Goal: Task Accomplishment & Management: Complete application form

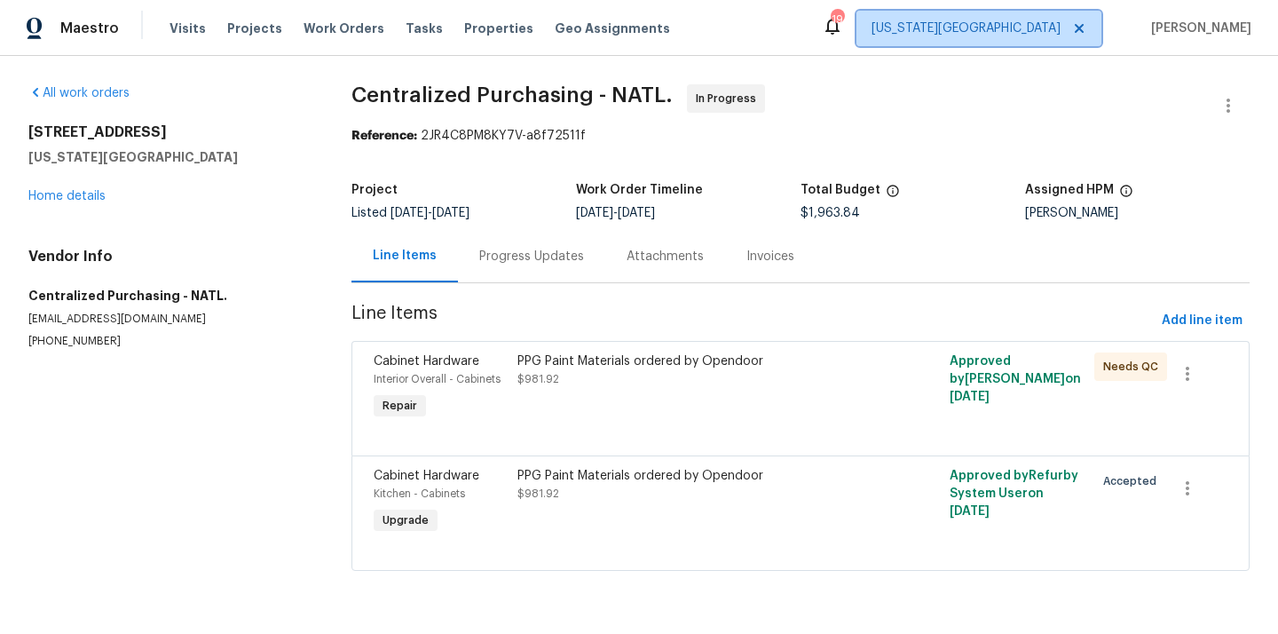
click at [1033, 20] on span "[US_STATE][GEOGRAPHIC_DATA]" at bounding box center [965, 29] width 189 height 18
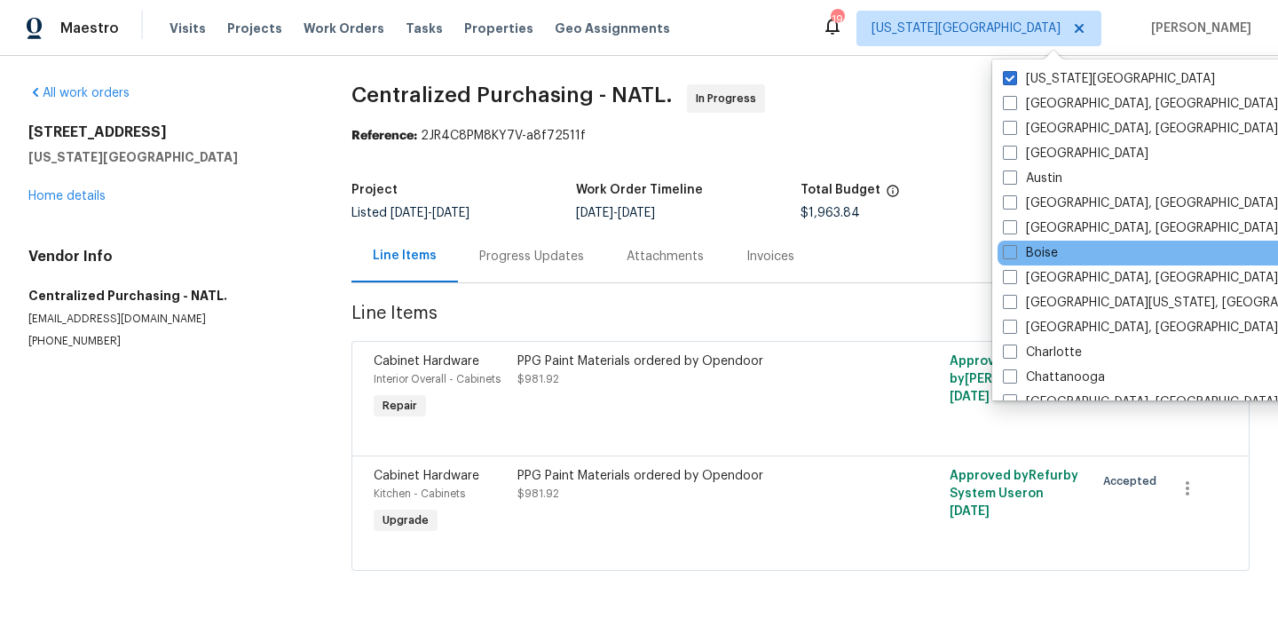
scroll to position [1189, 0]
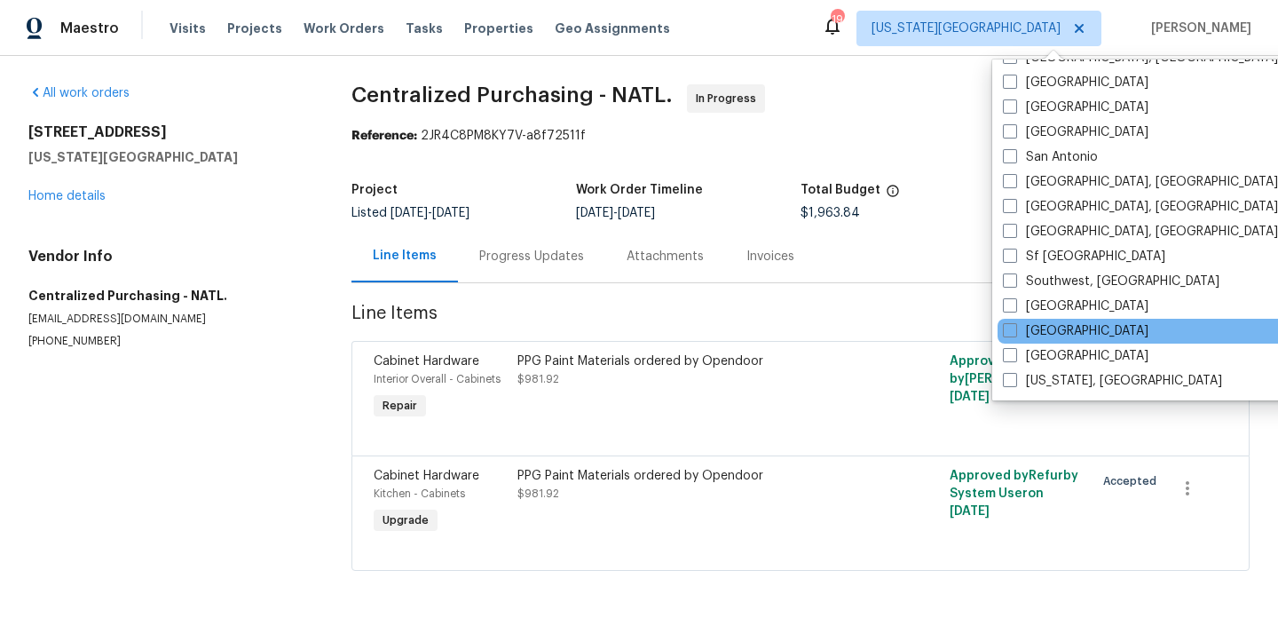
click at [1072, 327] on div "[GEOGRAPHIC_DATA]" at bounding box center [1176, 331] width 358 height 25
click at [1032, 341] on div "[GEOGRAPHIC_DATA]" at bounding box center [1176, 331] width 358 height 25
click at [1031, 330] on label "[GEOGRAPHIC_DATA]" at bounding box center [1076, 331] width 146 height 18
click at [1014, 330] on input "[GEOGRAPHIC_DATA]" at bounding box center [1009, 328] width 12 height 12
checkbox input "true"
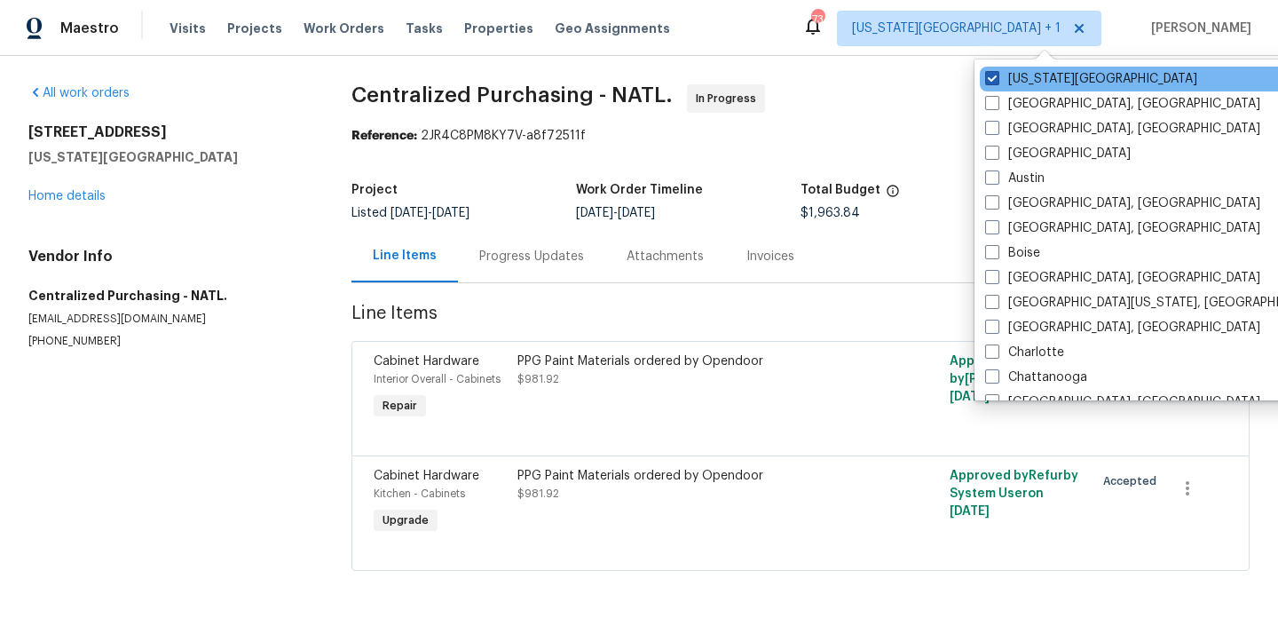
click at [1015, 74] on label "[US_STATE][GEOGRAPHIC_DATA]" at bounding box center [1091, 79] width 212 height 18
click at [997, 74] on input "[US_STATE][GEOGRAPHIC_DATA]" at bounding box center [991, 76] width 12 height 12
checkbox input "false"
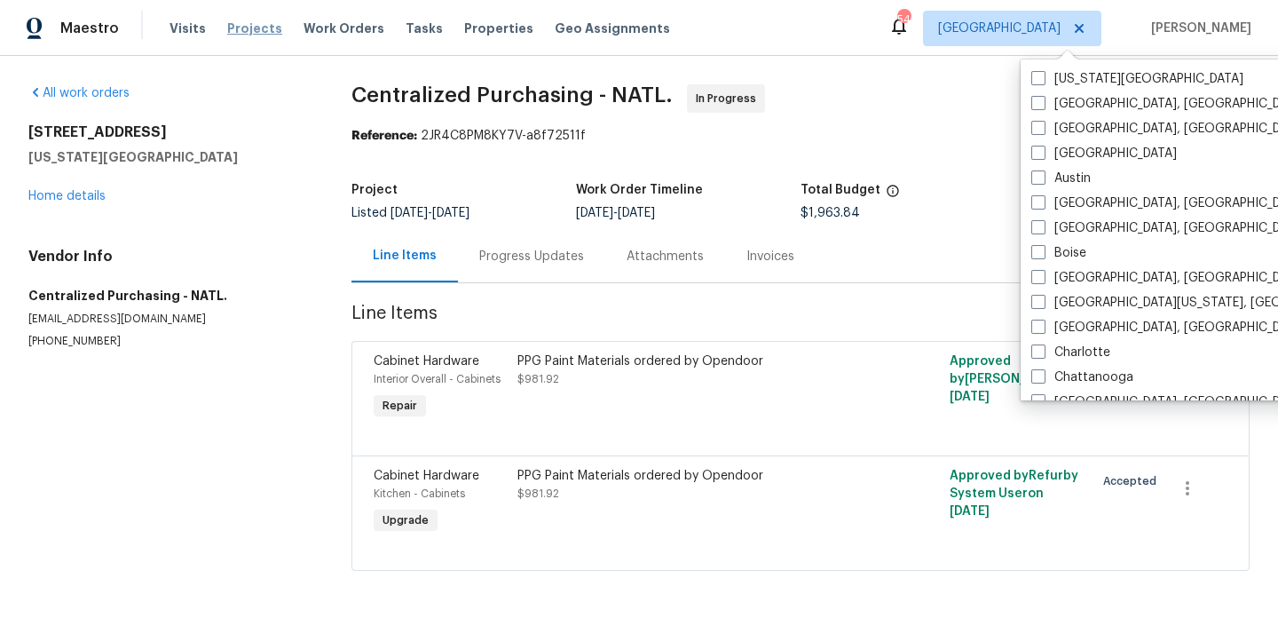
click at [252, 25] on span "Projects" at bounding box center [254, 29] width 55 height 18
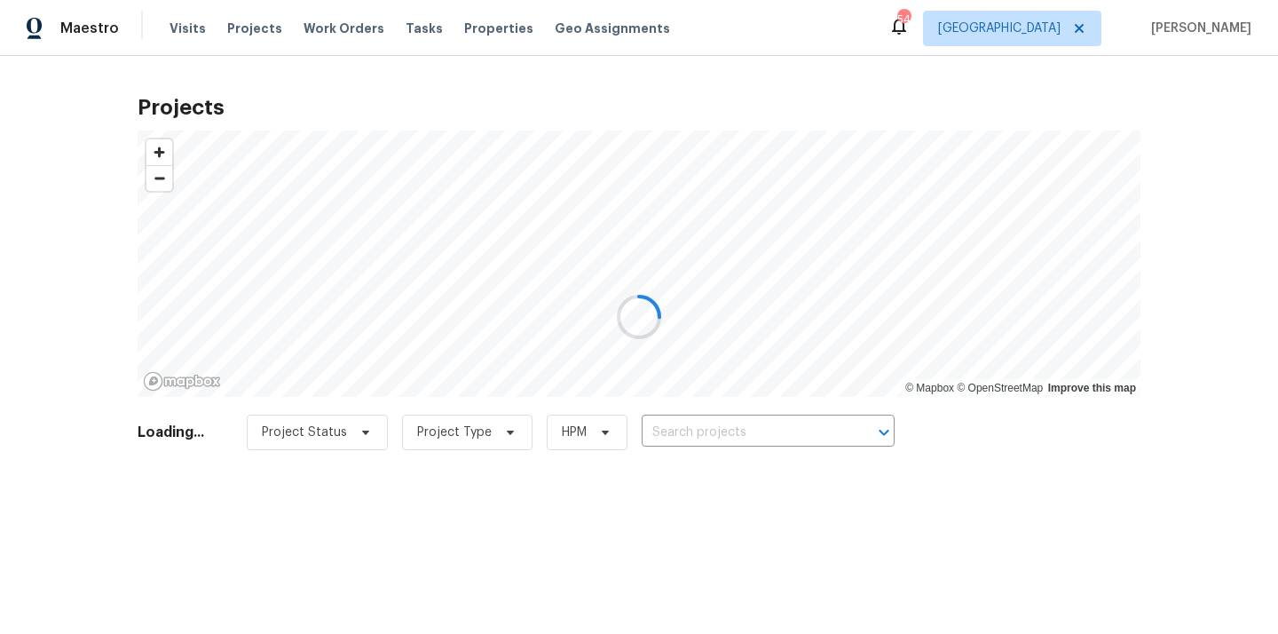
click at [704, 428] on div at bounding box center [639, 317] width 1278 height 634
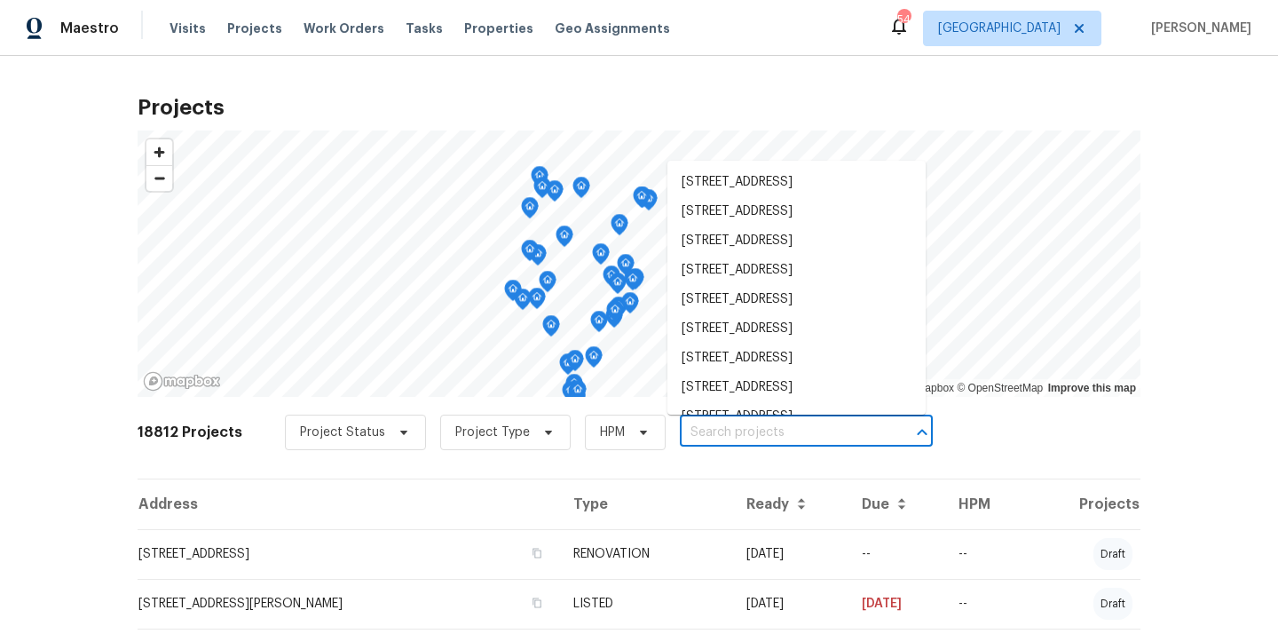
click at [704, 428] on input "text" at bounding box center [781, 433] width 203 height 28
paste input "19331 Sandy Springs Cir, Lutz, FL 33558"
type input "19331 Sandy Springs Cir, Lutz, FL 33558"
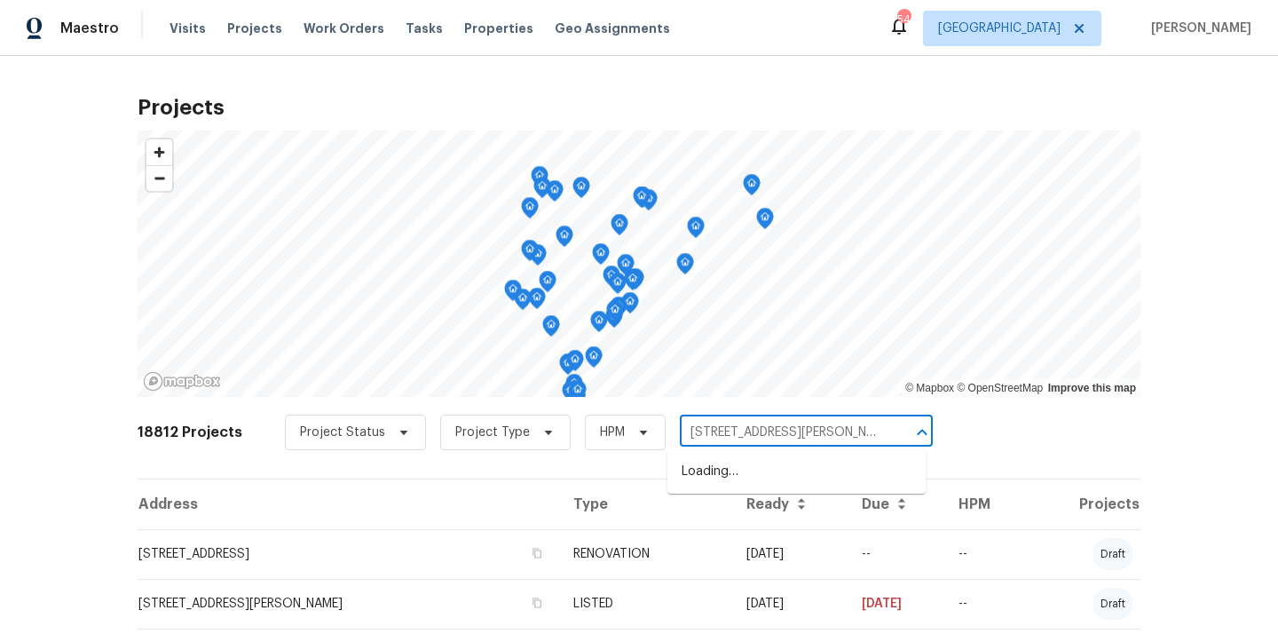
scroll to position [0, 33]
click at [711, 485] on li "19331 Sandy Springs Cir, Lutz, FL 33558" at bounding box center [796, 481] width 258 height 48
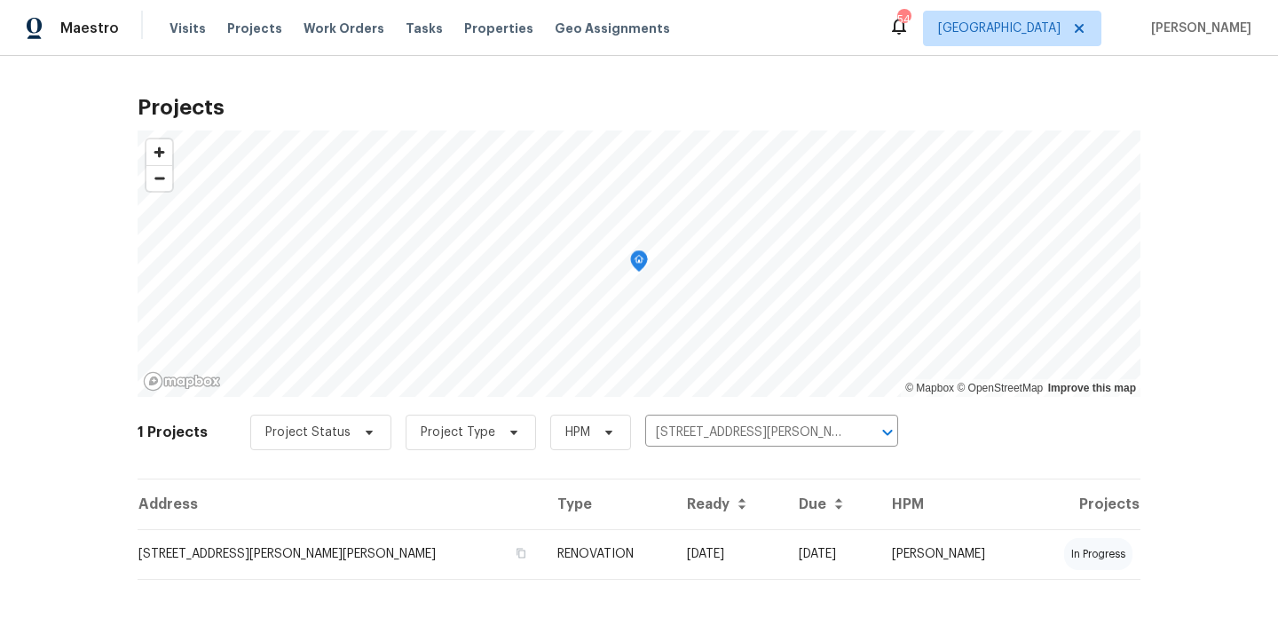
click at [451, 553] on td "19331 Sandy Springs Cir, Lutz, FL 33558" at bounding box center [341, 554] width 406 height 50
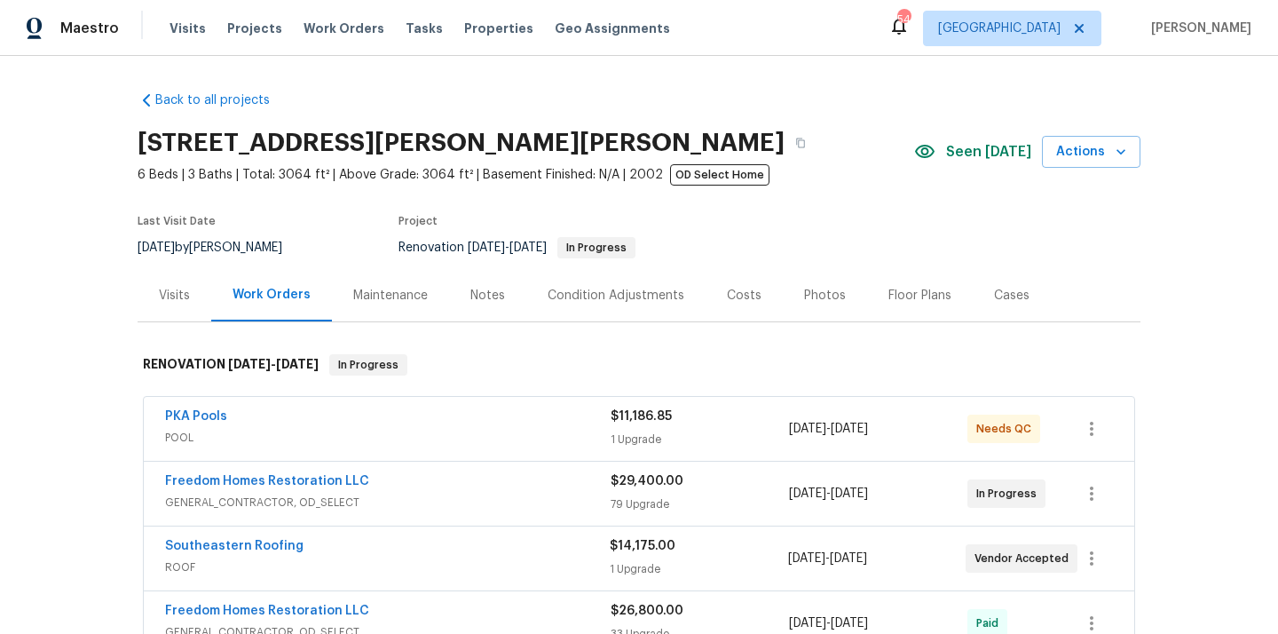
click at [572, 140] on h2 "19331 Sandy Springs Cir, Lutz, FL 33558" at bounding box center [461, 143] width 647 height 18
copy h2 "33558"
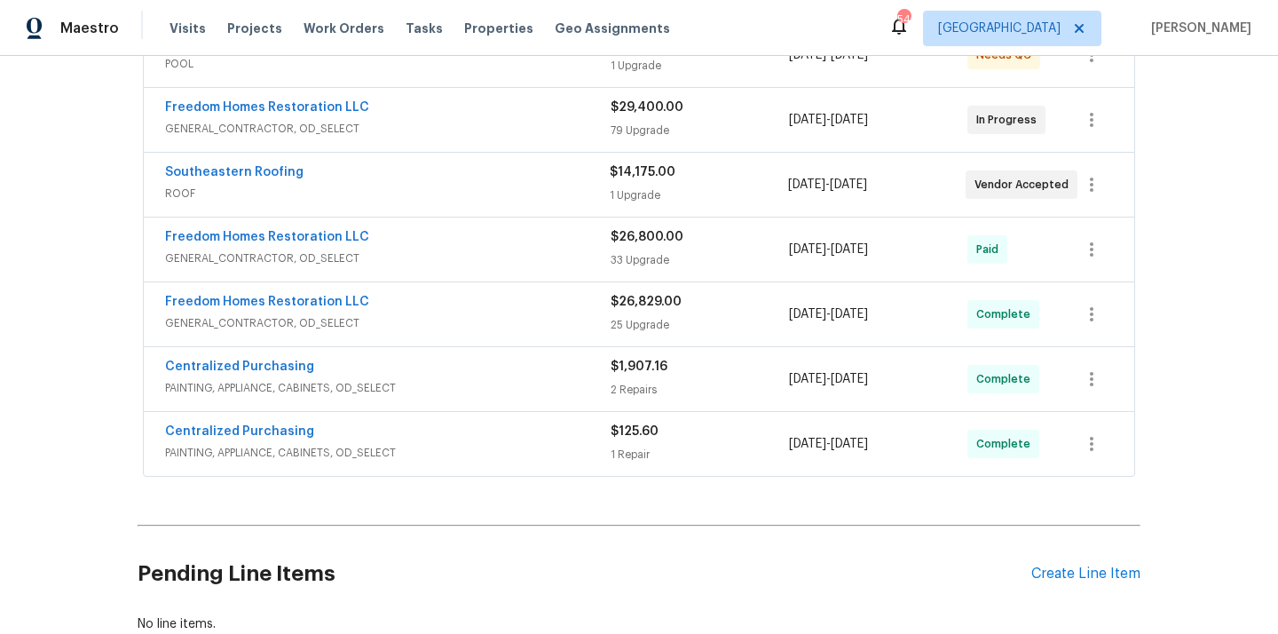
scroll to position [417, 0]
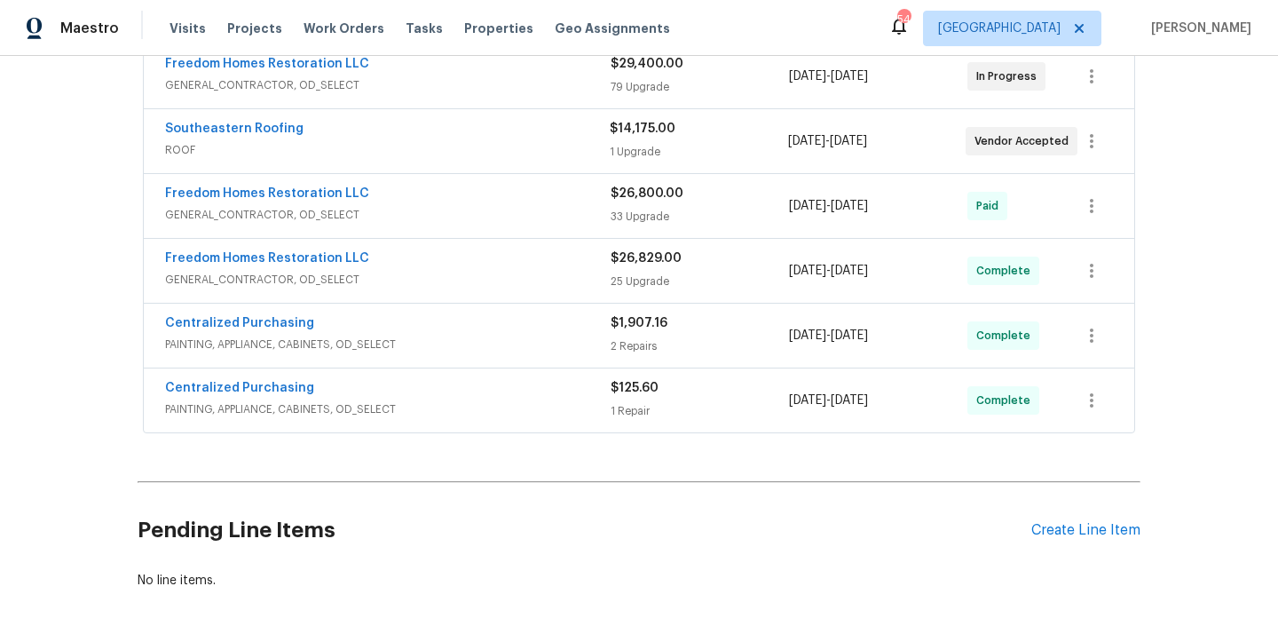
click at [1066, 517] on div "Pending Line Items Create Line Item" at bounding box center [639, 530] width 1003 height 83
click at [1061, 524] on div "Create Line Item" at bounding box center [1085, 530] width 109 height 17
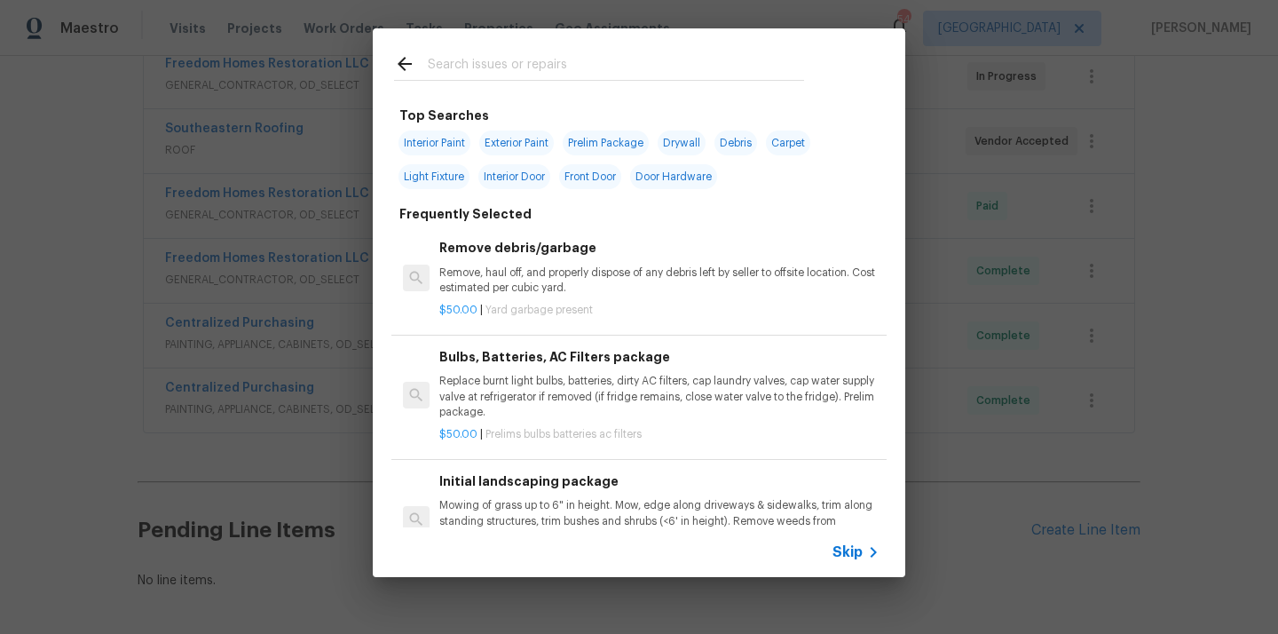
click at [694, 62] on input "text" at bounding box center [616, 66] width 376 height 27
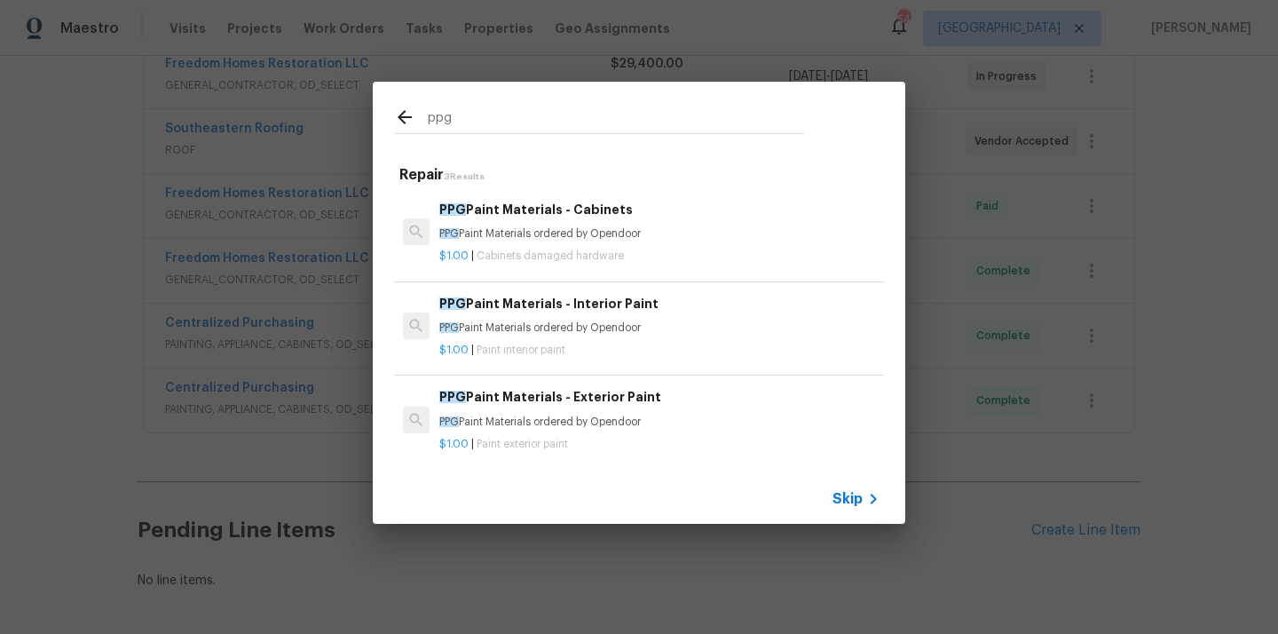
type input "ppg"
click at [571, 421] on p "PPG Paint Materials ordered by Opendoor" at bounding box center [659, 421] width 440 height 15
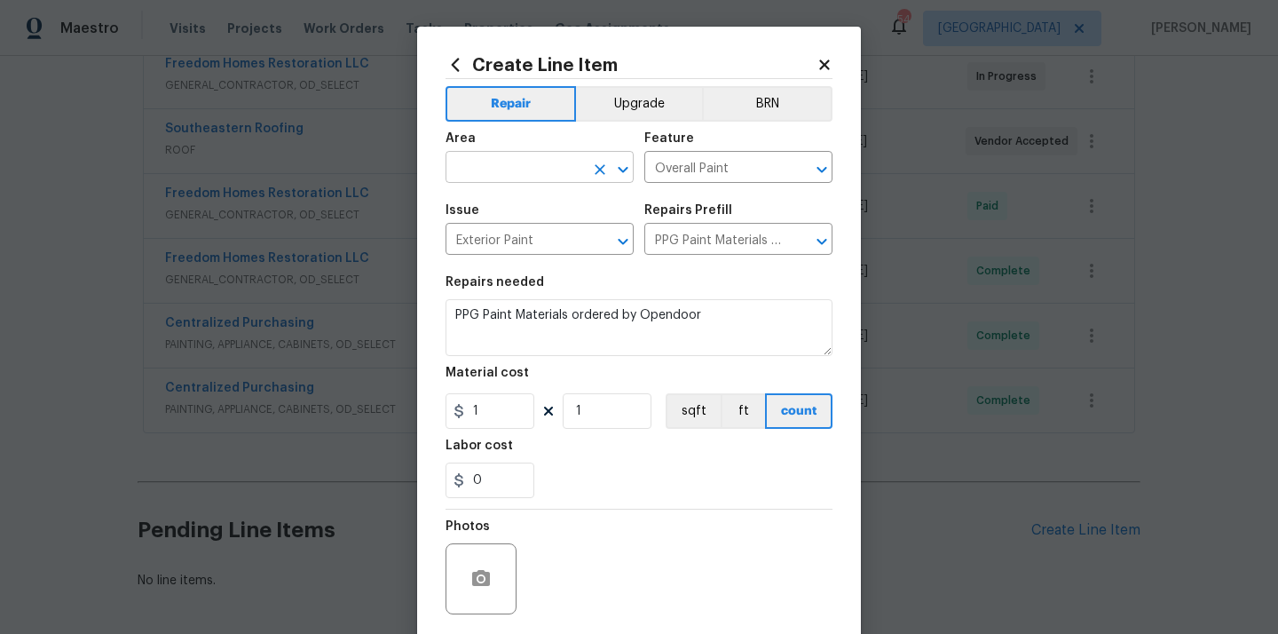
click at [509, 161] on input "text" at bounding box center [514, 169] width 138 height 28
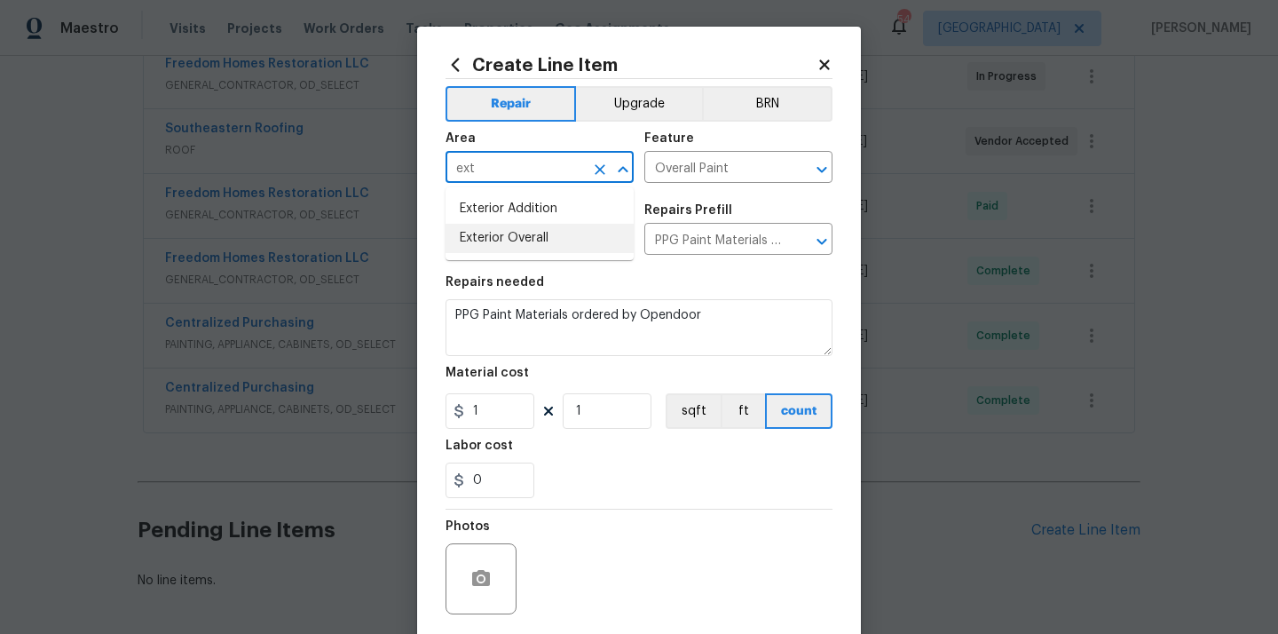
click at [491, 246] on li "Exterior Overall" at bounding box center [539, 238] width 188 height 29
type input "Exterior Overall"
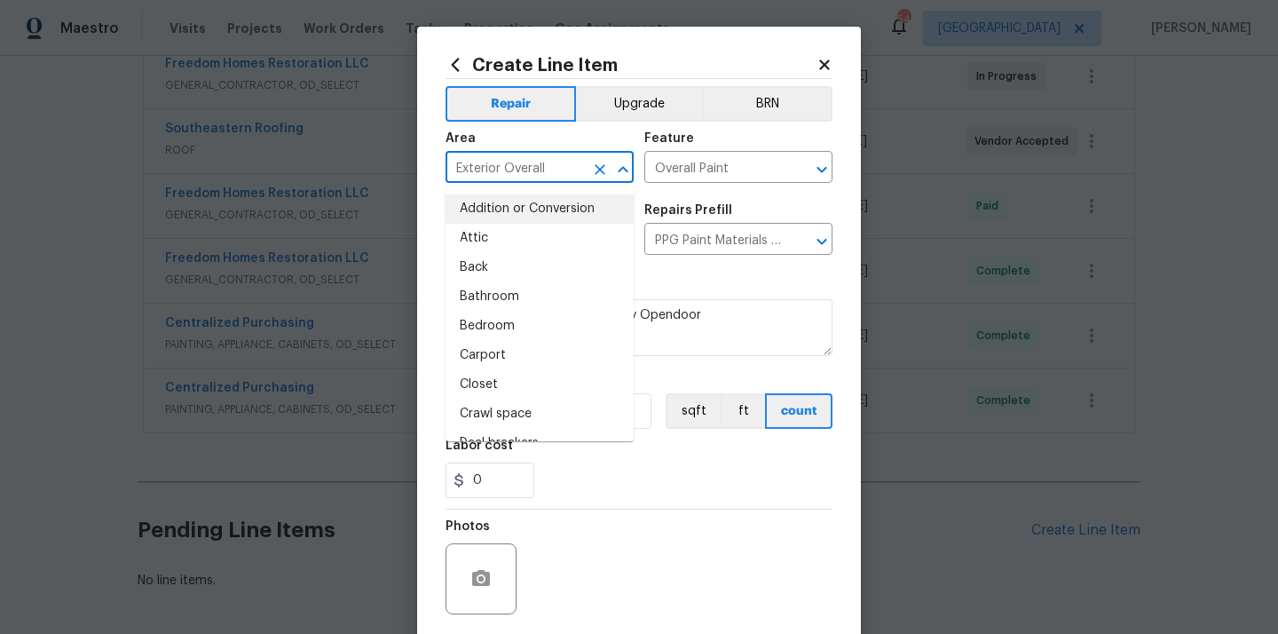
click at [727, 291] on div "Repairs needed" at bounding box center [638, 287] width 387 height 23
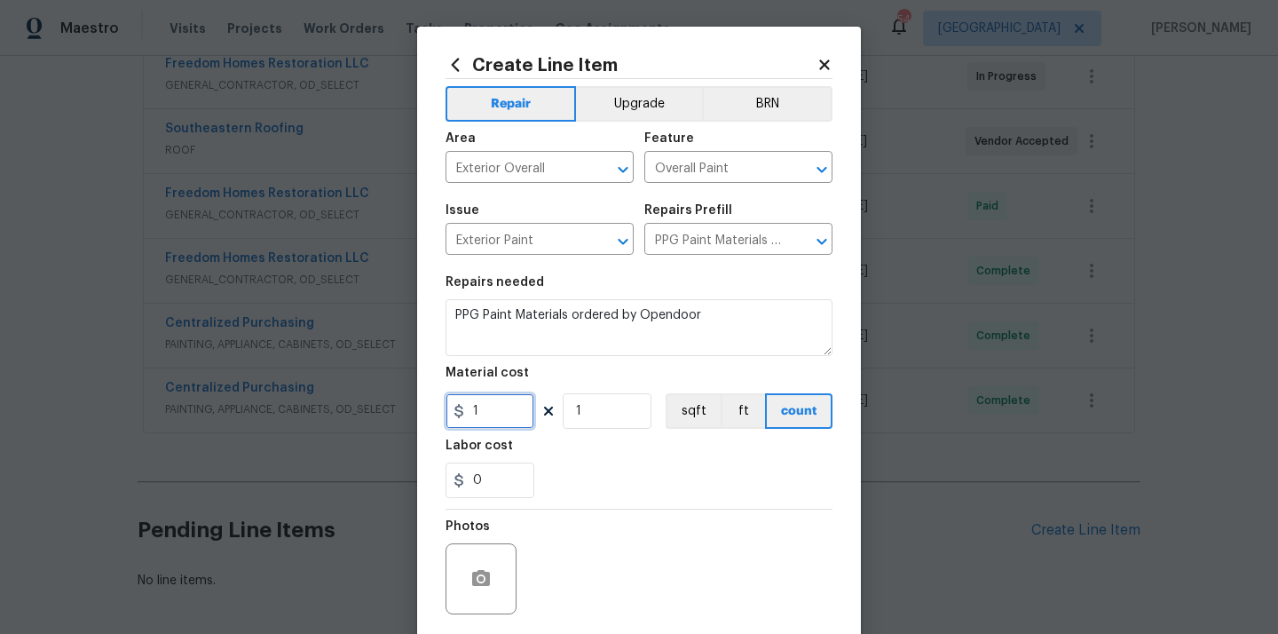
drag, startPoint x: 503, startPoint y: 409, endPoint x: 427, endPoint y: 409, distance: 76.3
click at [428, 409] on div "Create Line Item Repair Upgrade BRN Area Exterior Overall ​ Feature Overall Pai…" at bounding box center [639, 382] width 444 height 711
paste input "659.98"
type input "659.98"
click at [544, 465] on div "0" at bounding box center [638, 479] width 387 height 35
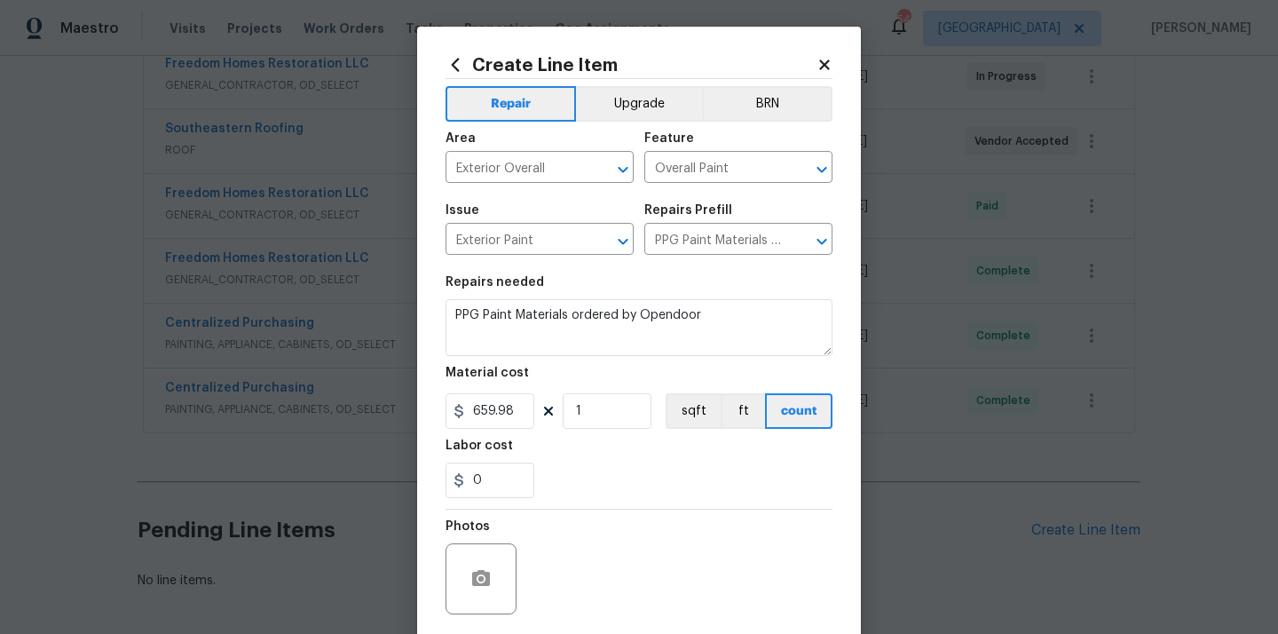
scroll to position [131, 0]
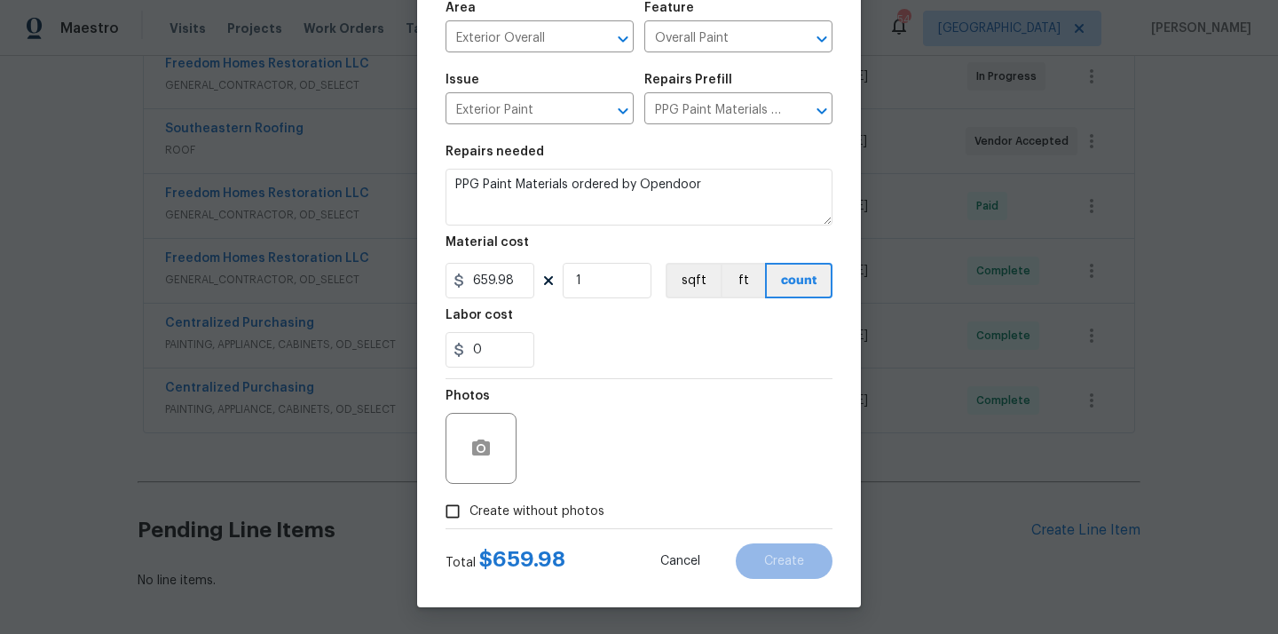
click at [523, 511] on span "Create without photos" at bounding box center [536, 511] width 135 height 19
click at [469, 511] on input "Create without photos" at bounding box center [453, 511] width 34 height 34
checkbox input "true"
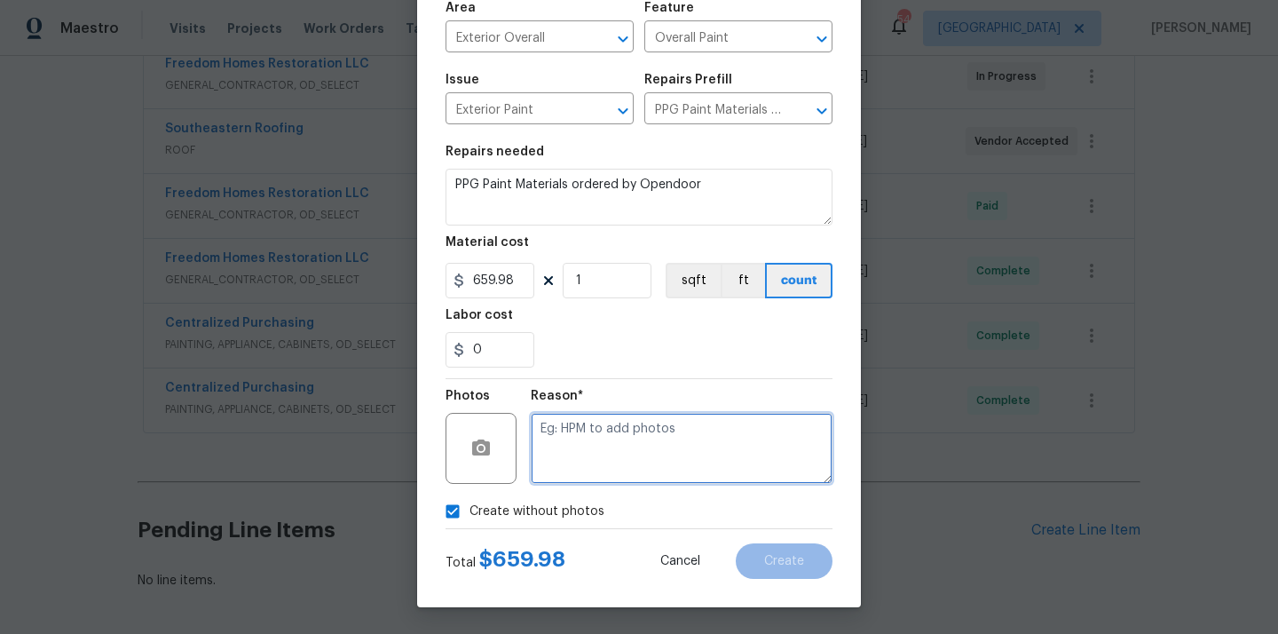
click at [601, 449] on textarea at bounding box center [682, 448] width 302 height 71
type textarea "N/A"
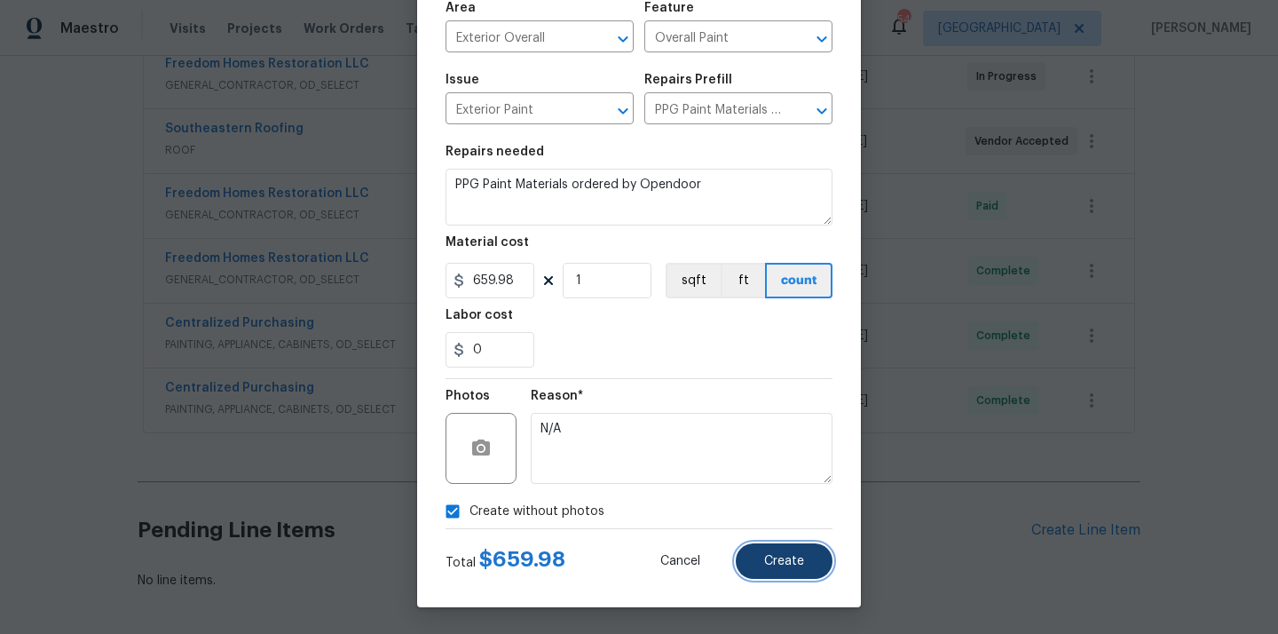
click at [782, 556] on span "Create" at bounding box center [784, 561] width 40 height 13
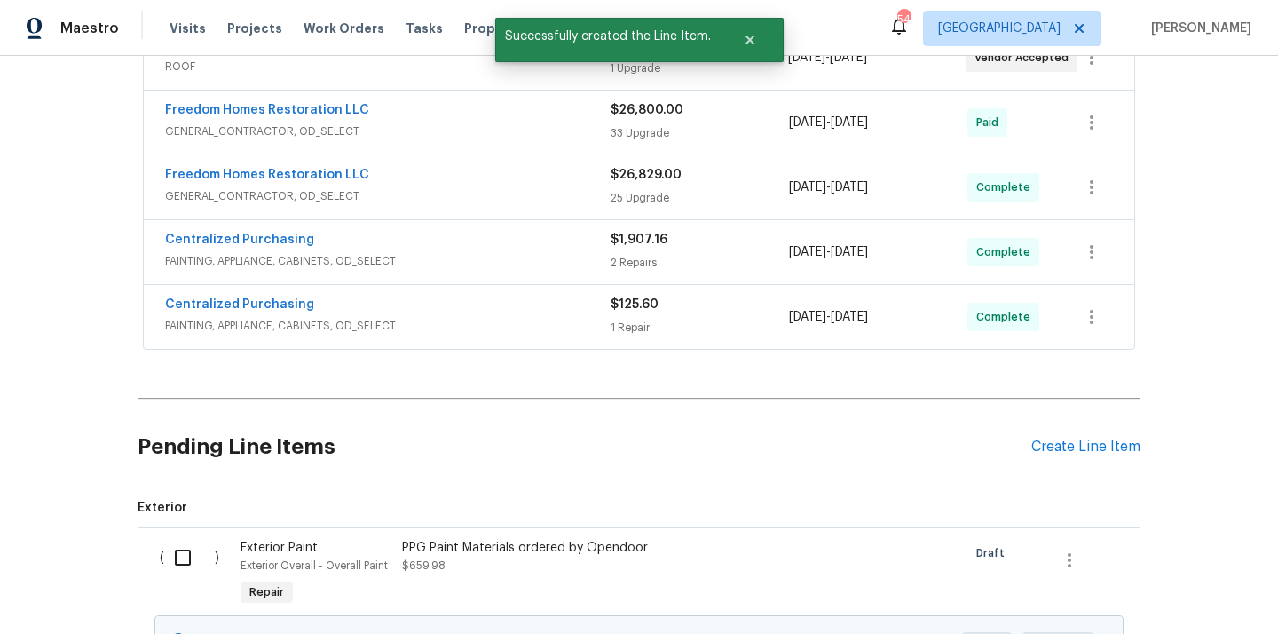
scroll to position [575, 0]
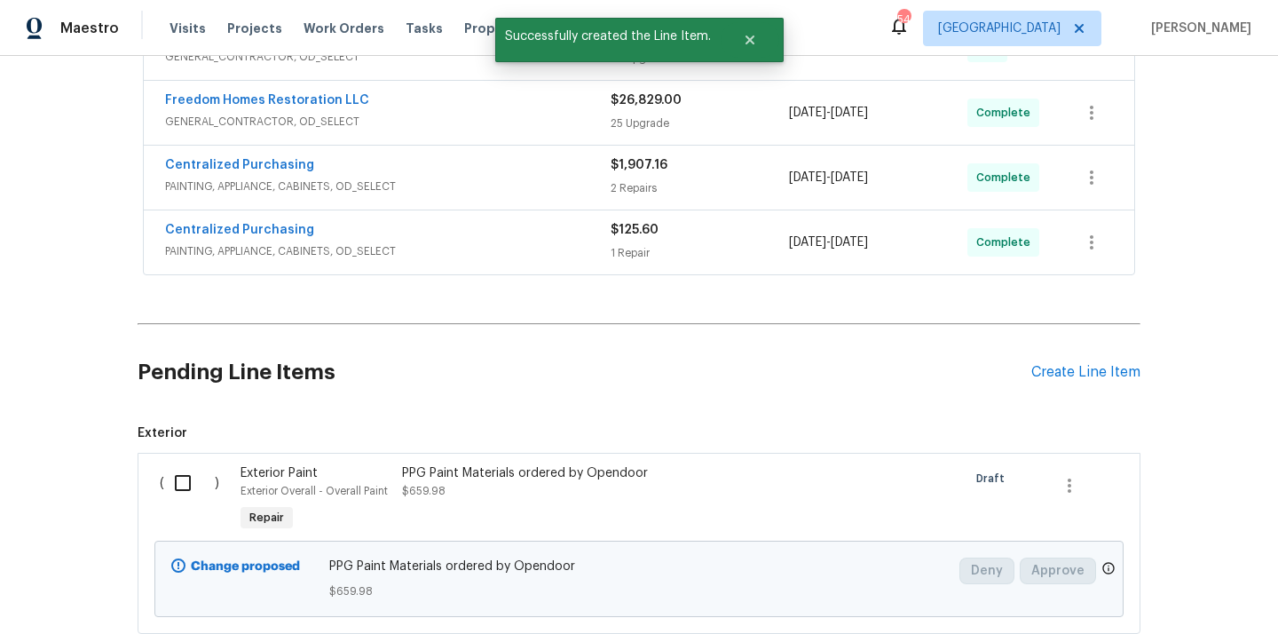
click at [181, 486] on input "checkbox" at bounding box center [189, 482] width 51 height 37
checkbox input "true"
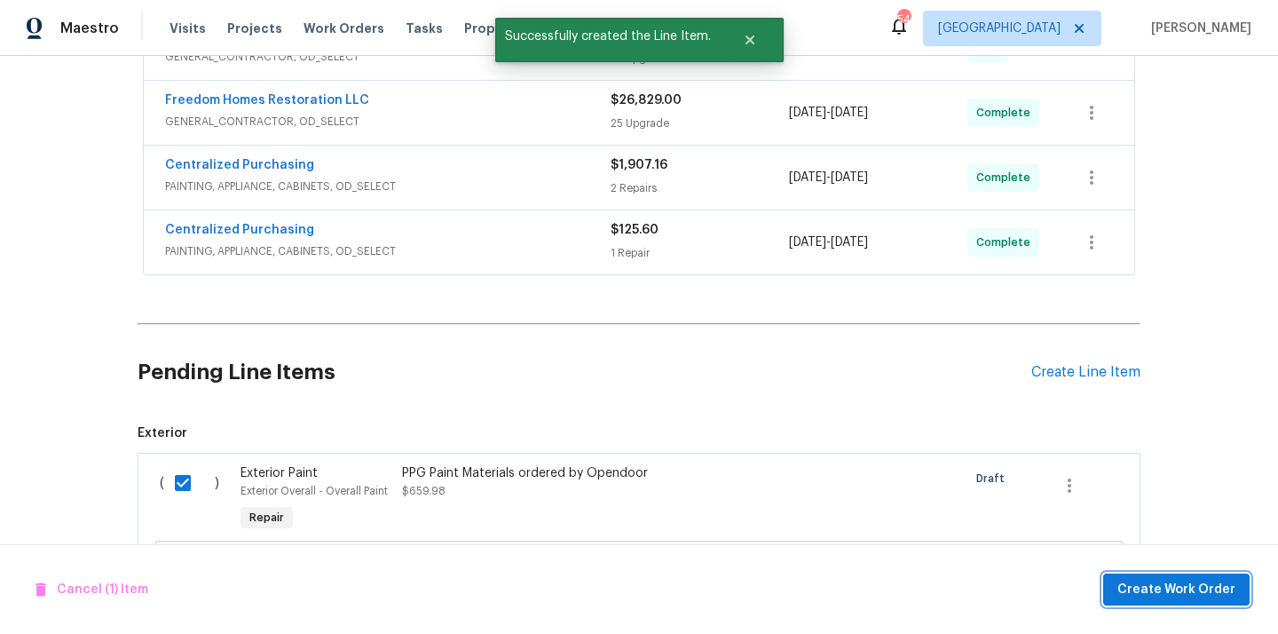
click at [1159, 587] on span "Create Work Order" at bounding box center [1176, 590] width 118 height 22
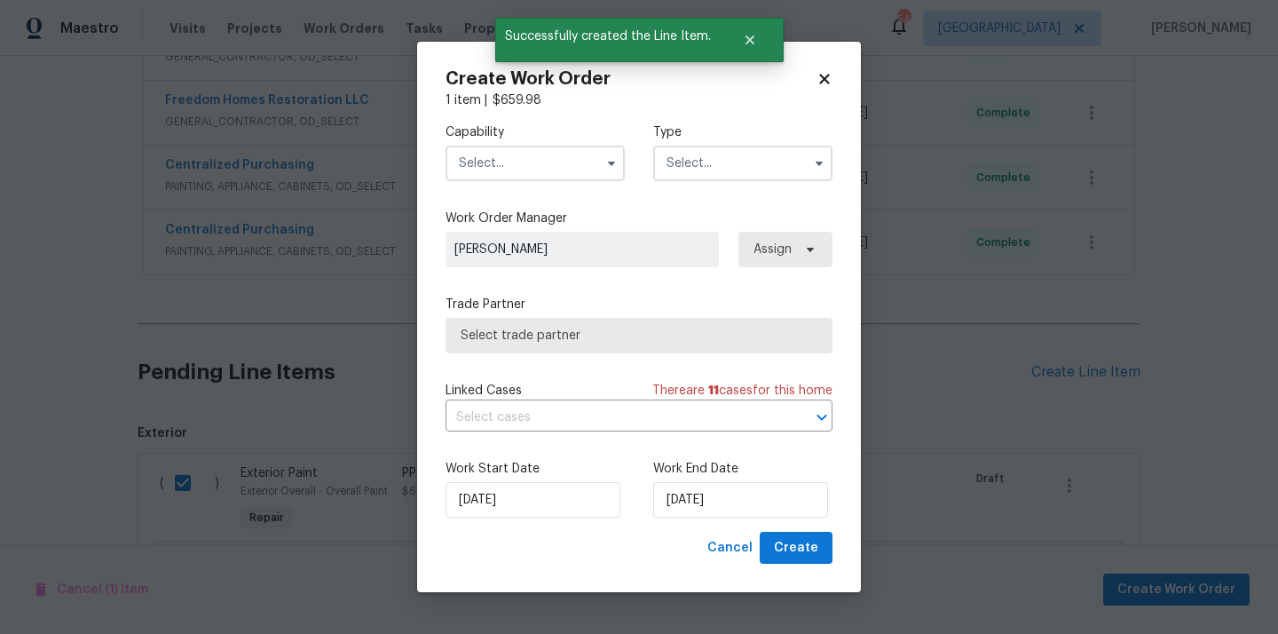
click at [518, 169] on input "text" at bounding box center [534, 163] width 179 height 35
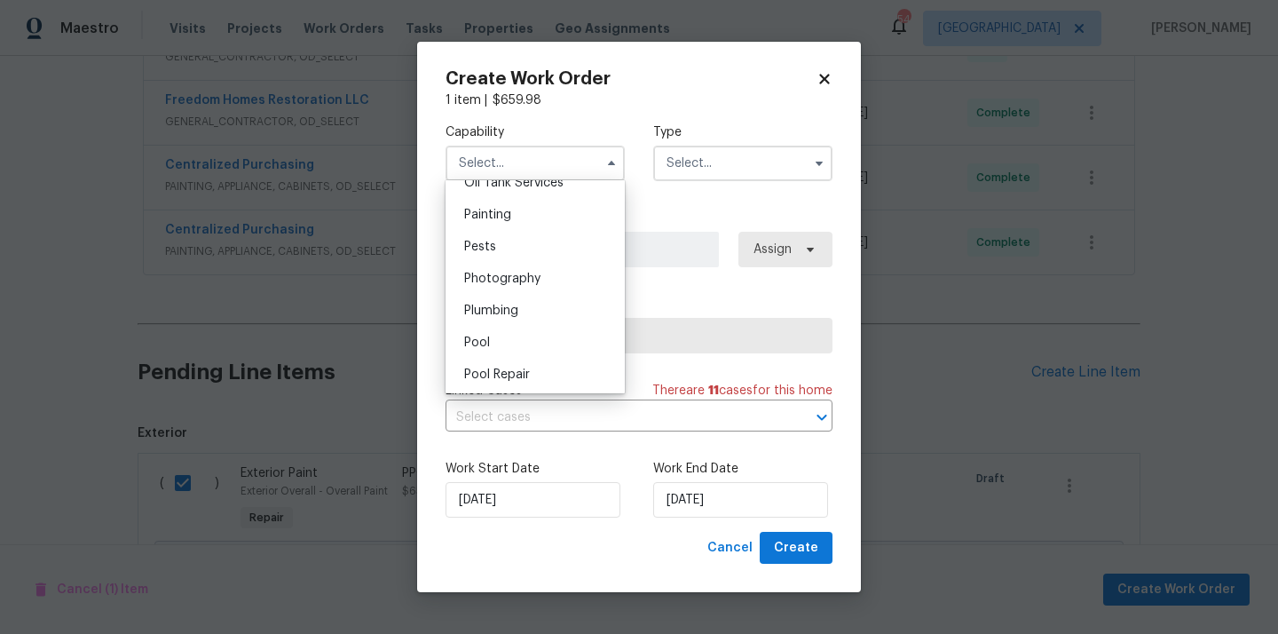
scroll to position [1462, 0]
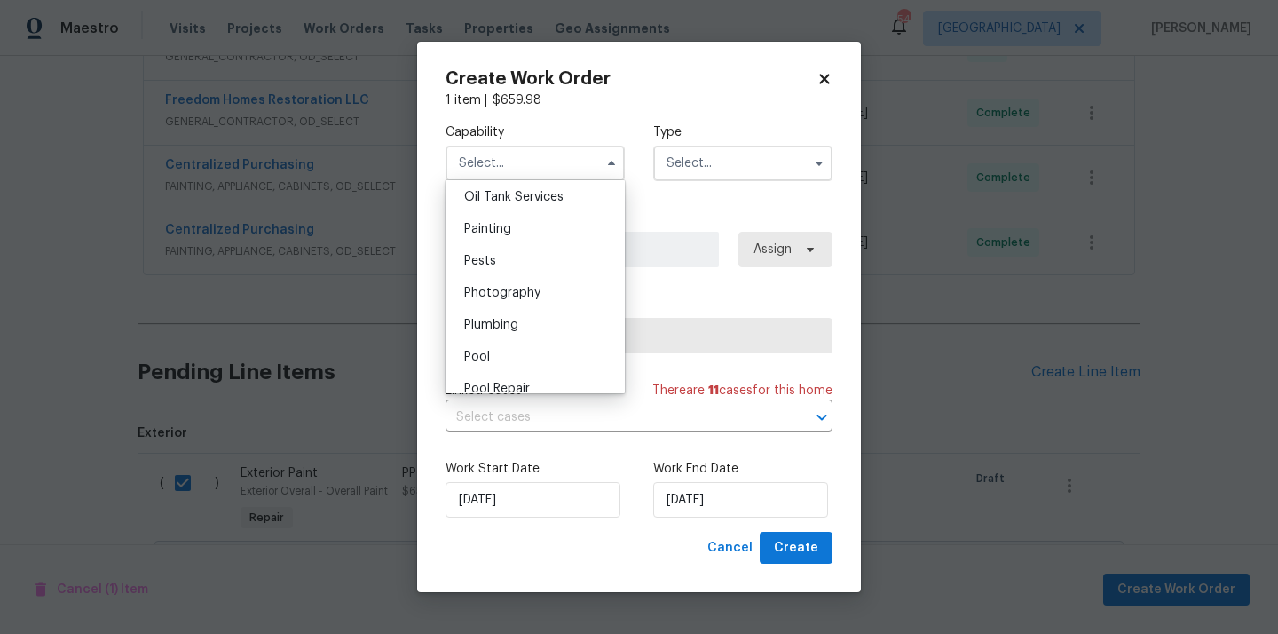
click at [524, 225] on div "Painting" at bounding box center [535, 229] width 170 height 32
type input "Painting"
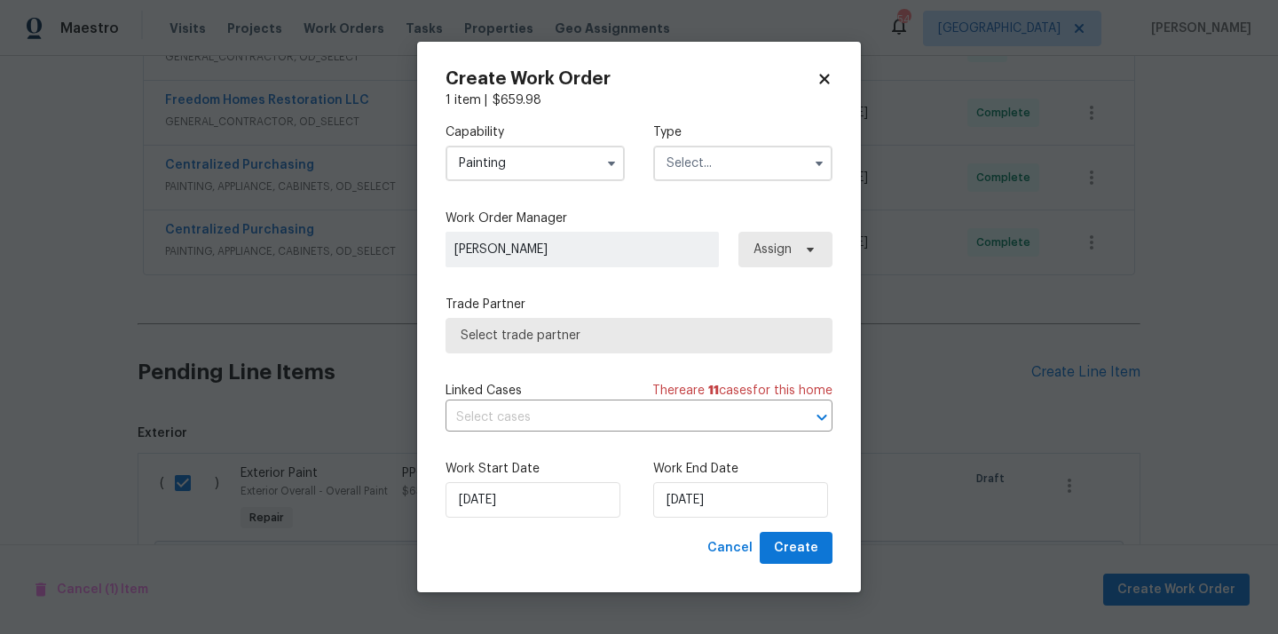
click at [695, 165] on input "text" at bounding box center [742, 163] width 179 height 35
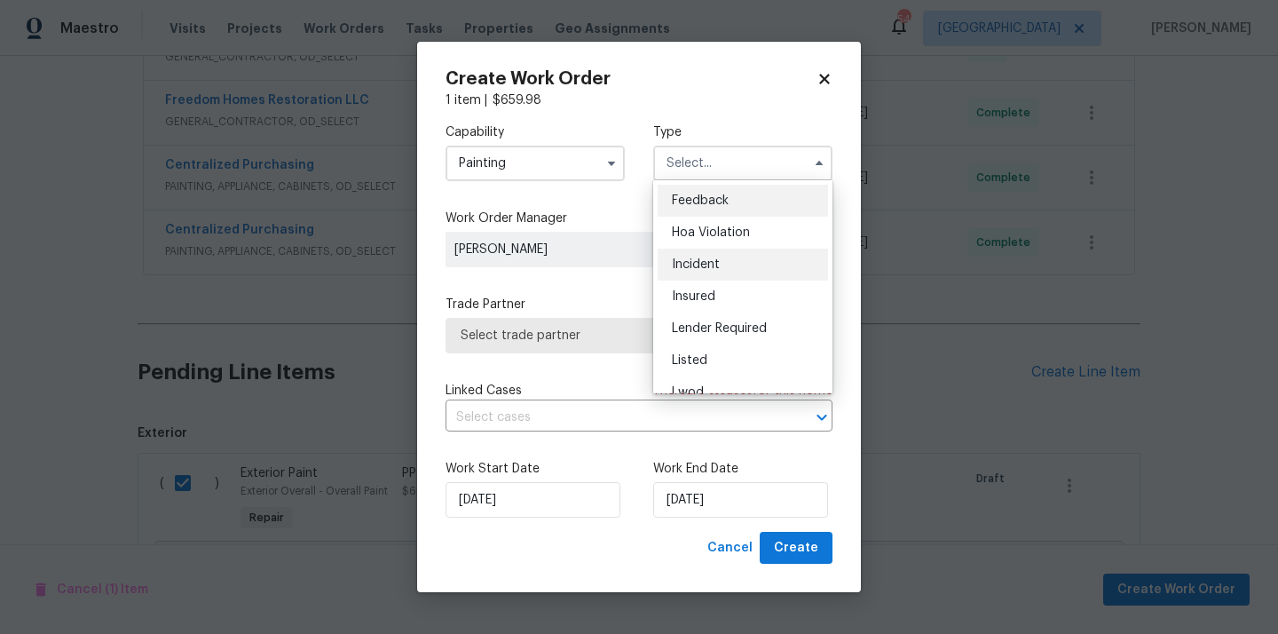
scroll to position [211, 0]
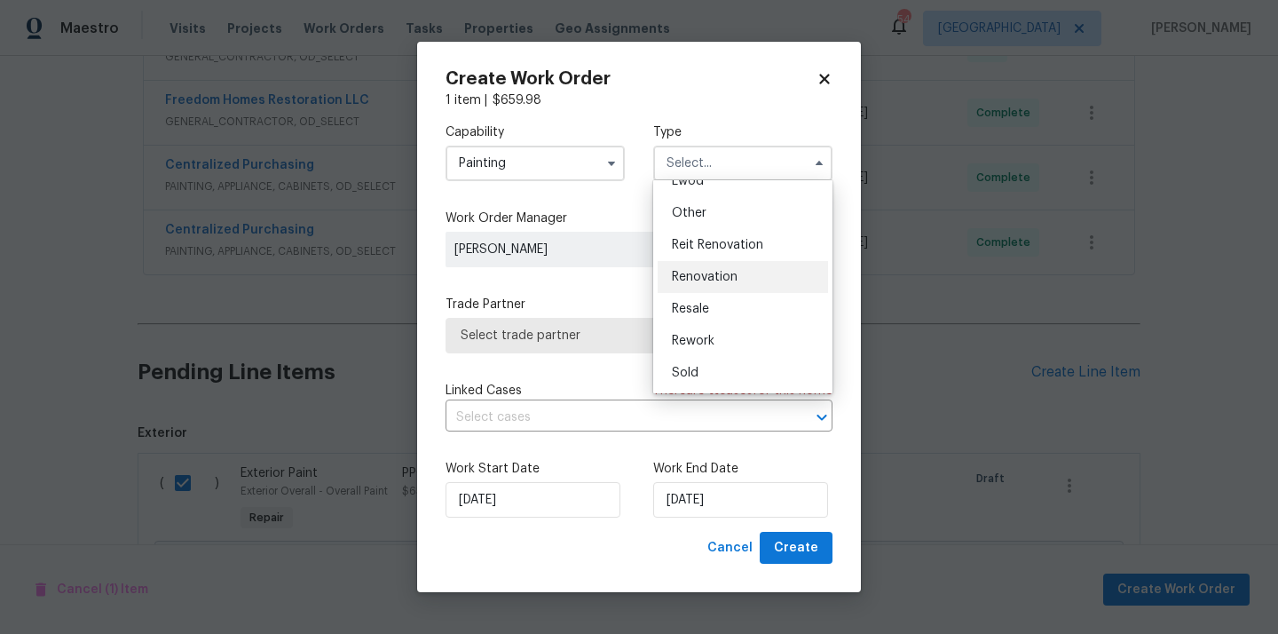
click at [704, 271] on span "Renovation" at bounding box center [705, 277] width 66 height 12
type input "Renovation"
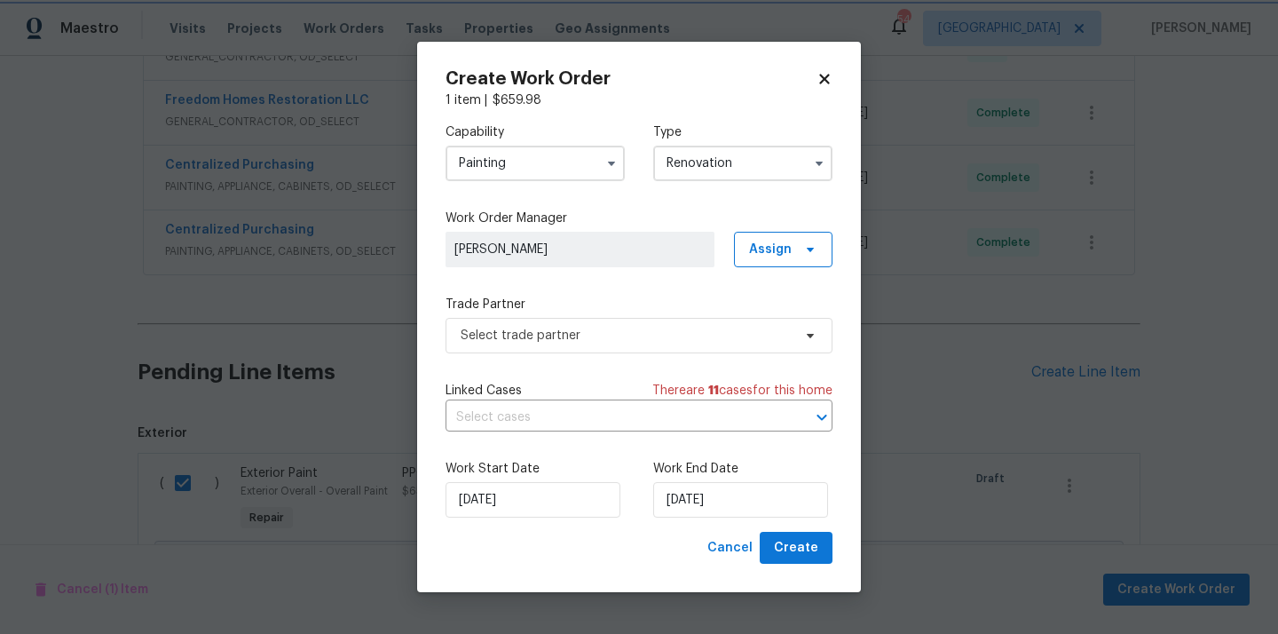
scroll to position [0, 0]
click at [774, 235] on span "Assign" at bounding box center [783, 249] width 99 height 35
click at [773, 330] on div "Assign to me" at bounding box center [785, 324] width 77 height 18
click at [605, 311] on label "Trade Partner" at bounding box center [638, 305] width 387 height 18
click at [609, 341] on span "Select trade partner" at bounding box center [626, 336] width 331 height 18
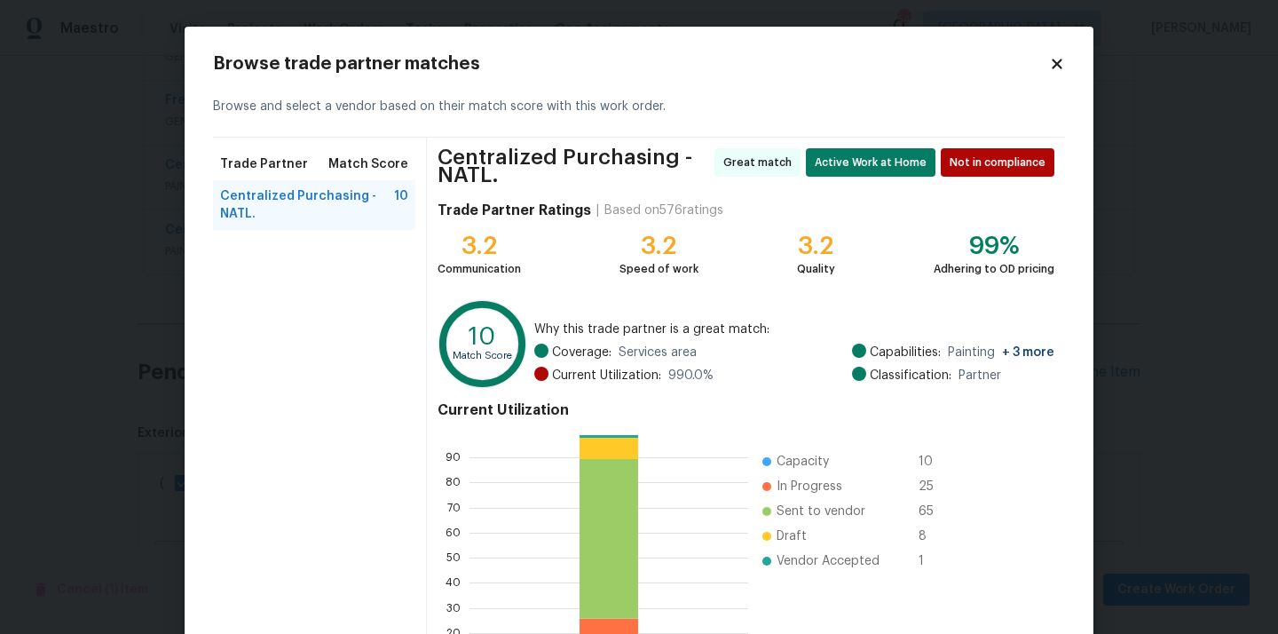
scroll to position [156, 0]
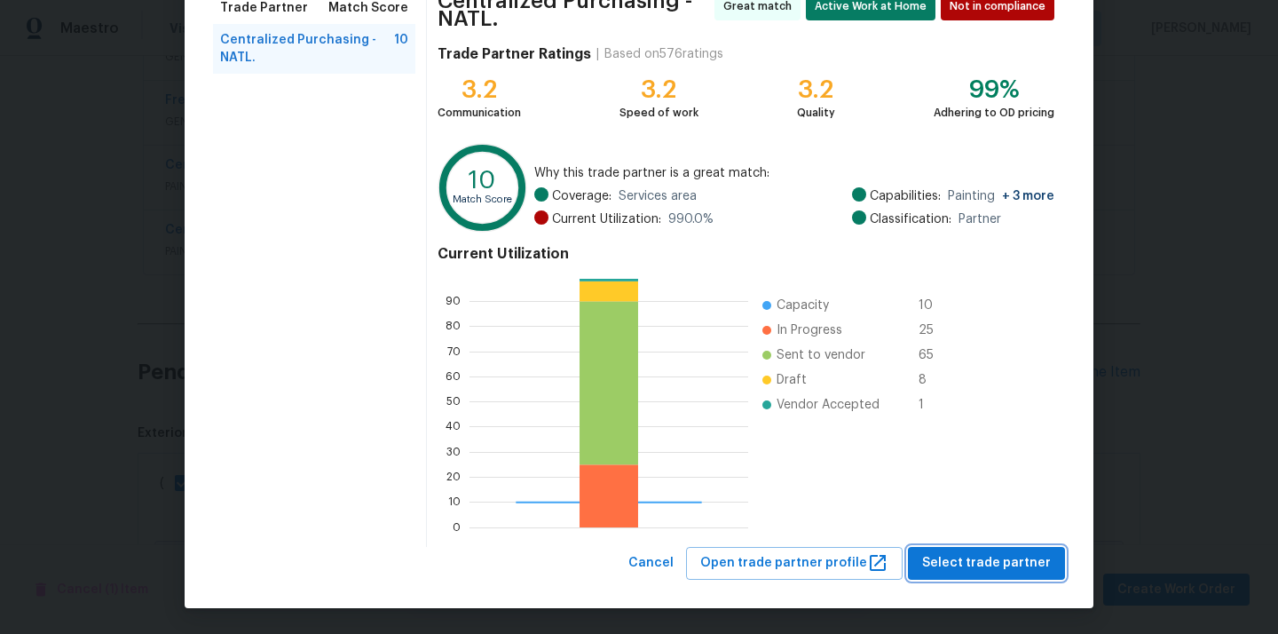
click at [985, 573] on span "Select trade partner" at bounding box center [986, 563] width 129 height 22
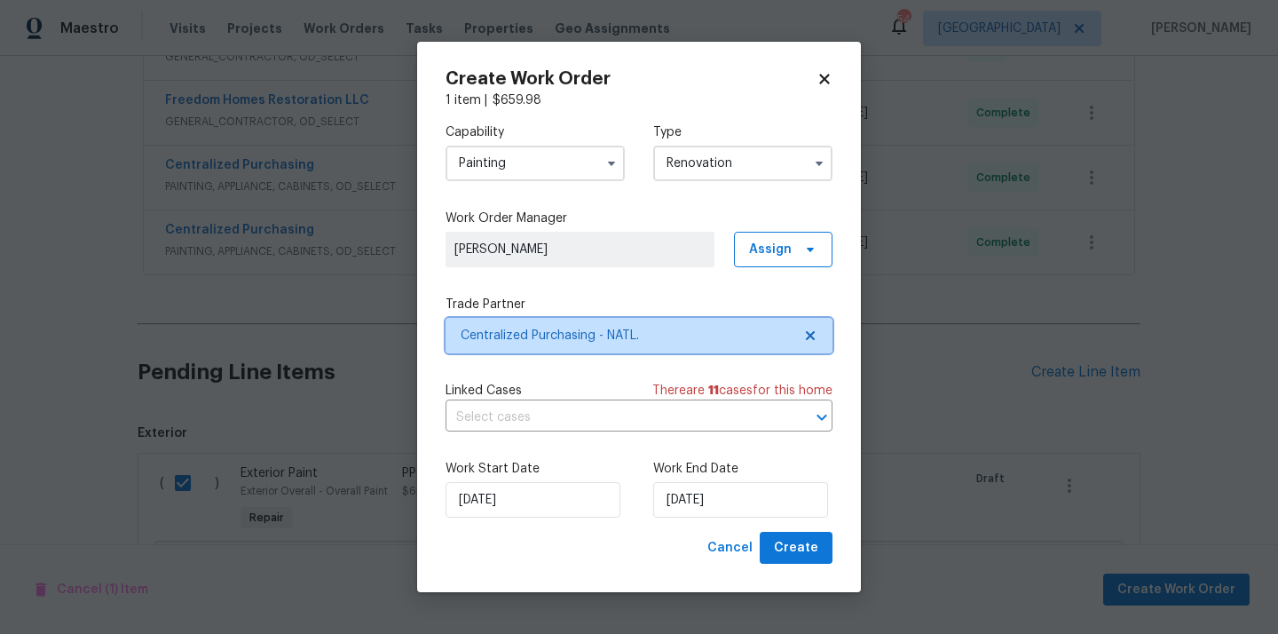
scroll to position [0, 0]
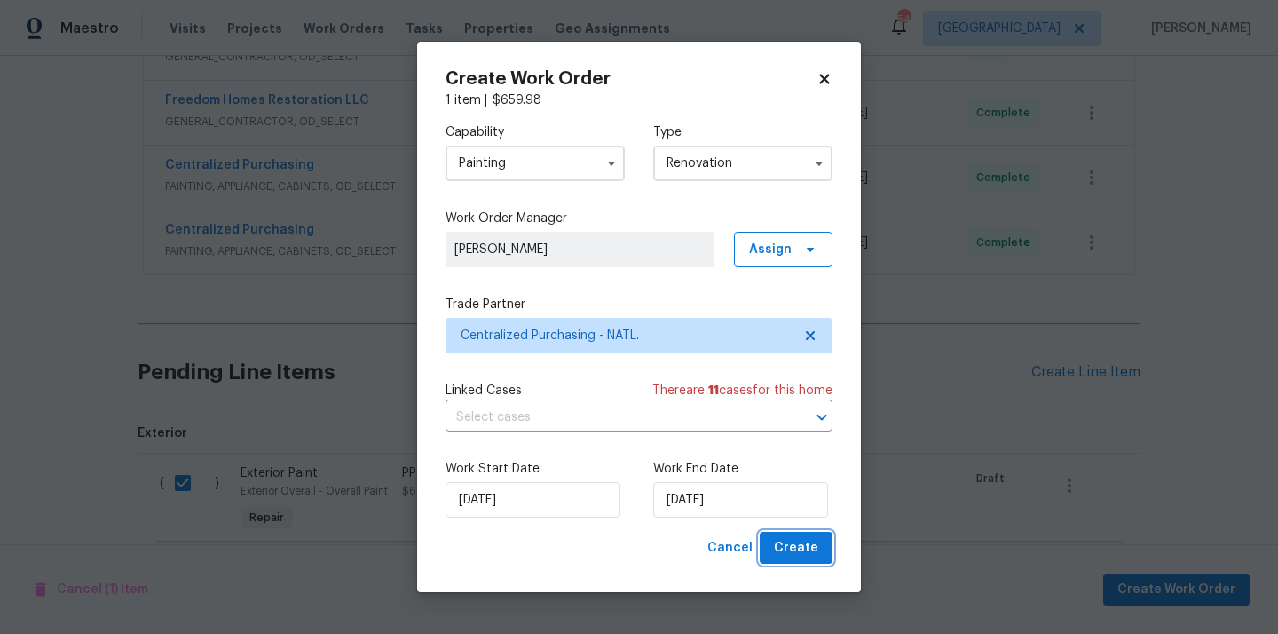
click at [793, 558] on span "Create" at bounding box center [796, 548] width 44 height 22
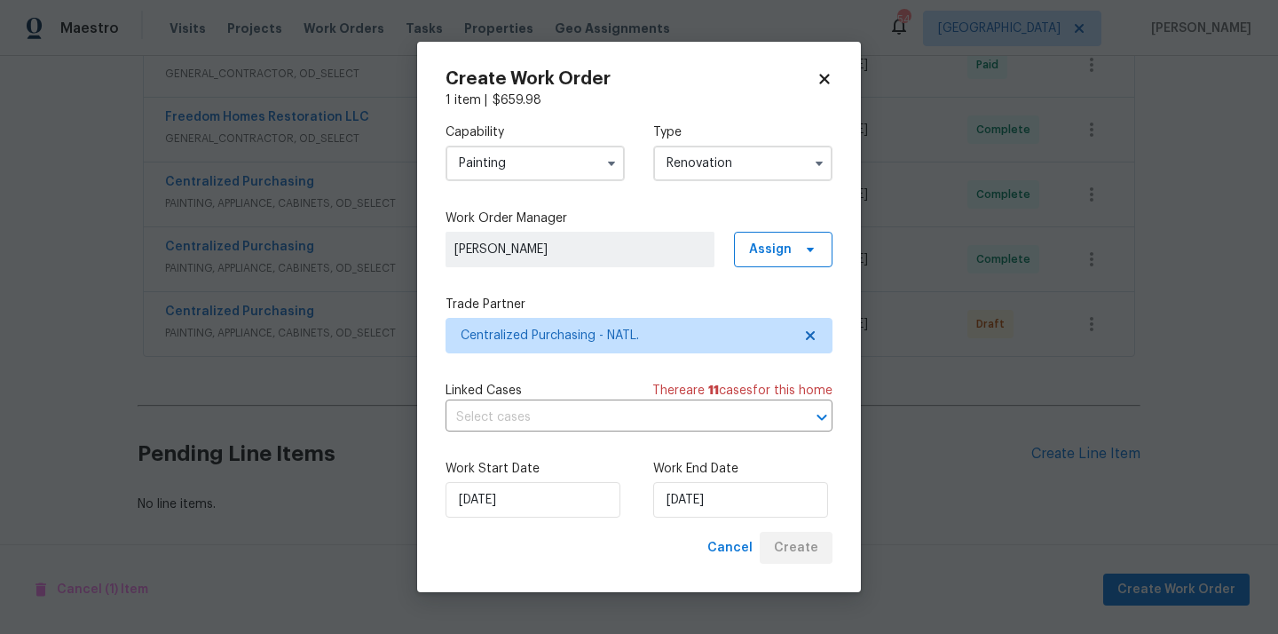
scroll to position [558, 0]
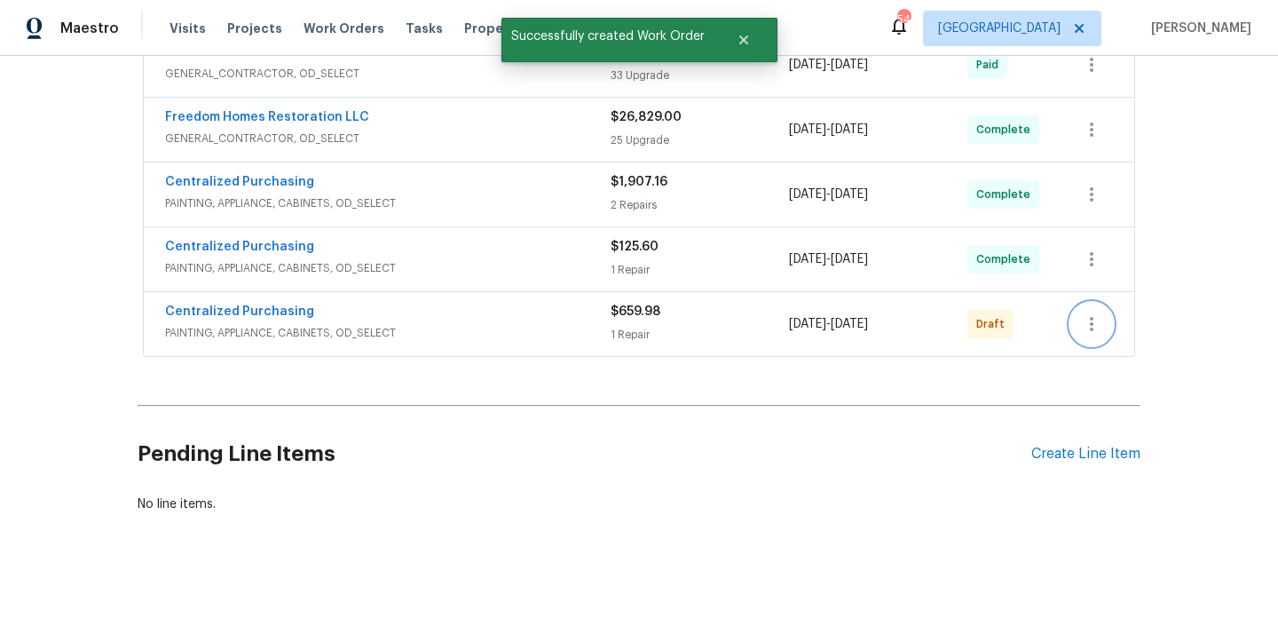
click at [1087, 331] on icon "button" at bounding box center [1091, 323] width 21 height 21
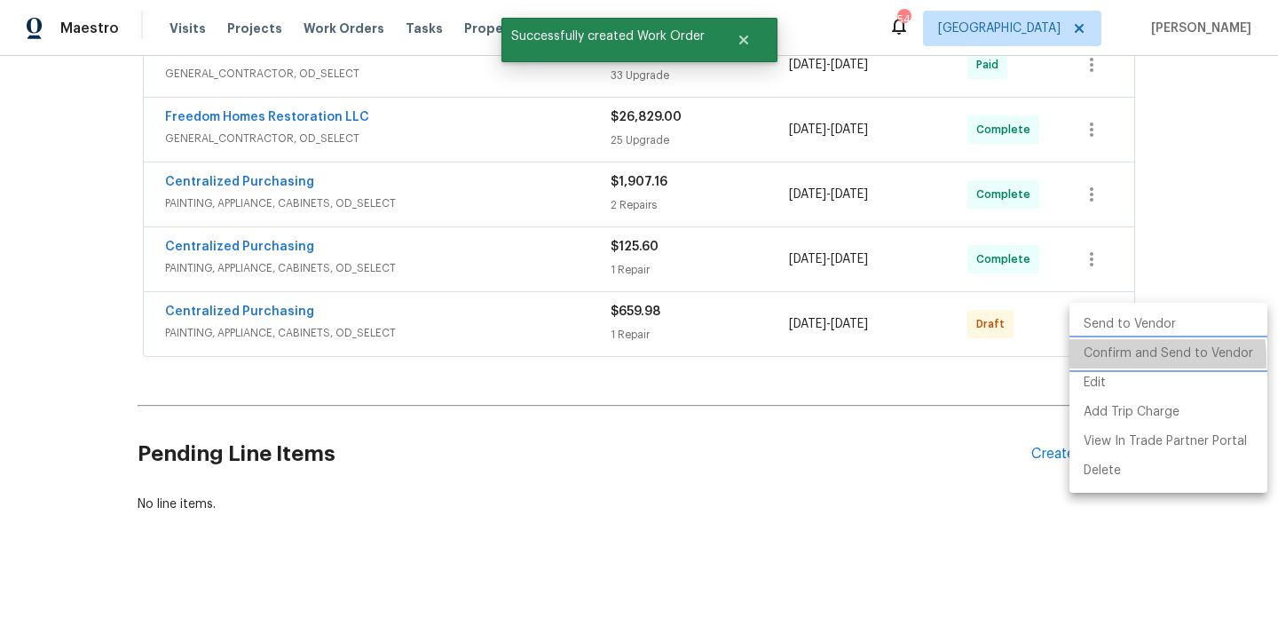
click at [1093, 360] on li "Confirm and Send to Vendor" at bounding box center [1168, 353] width 198 height 29
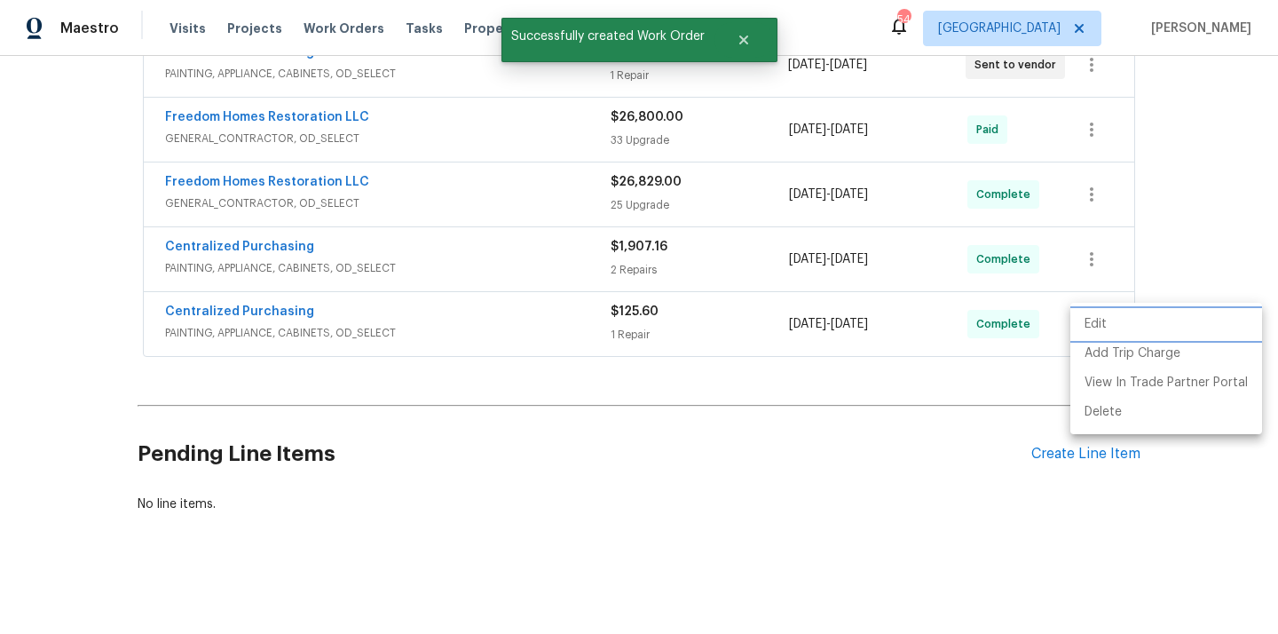
scroll to position [299, 0]
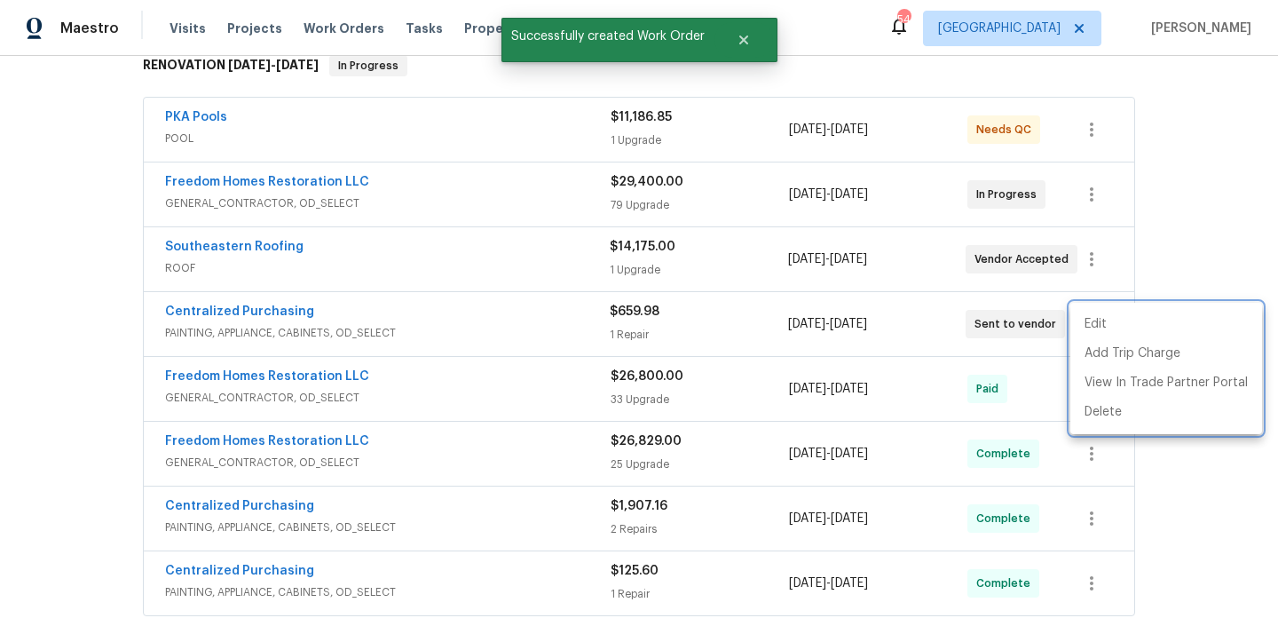
click at [433, 312] on div at bounding box center [639, 317] width 1278 height 634
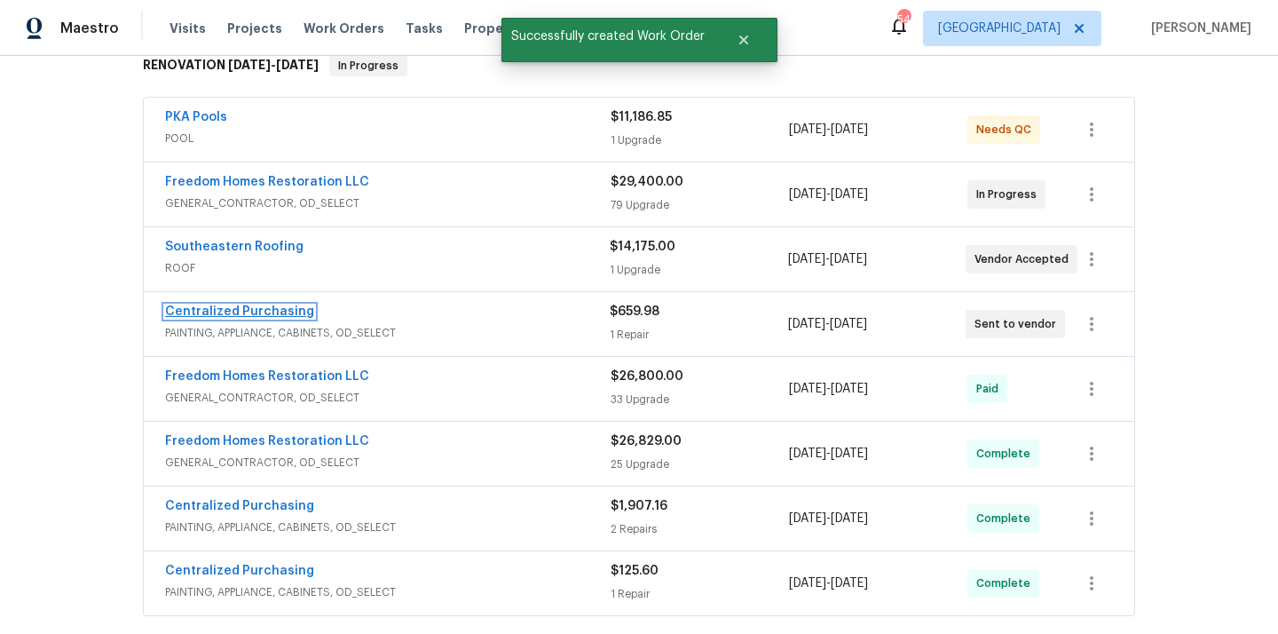
click at [271, 311] on link "Centralized Purchasing" at bounding box center [239, 311] width 149 height 12
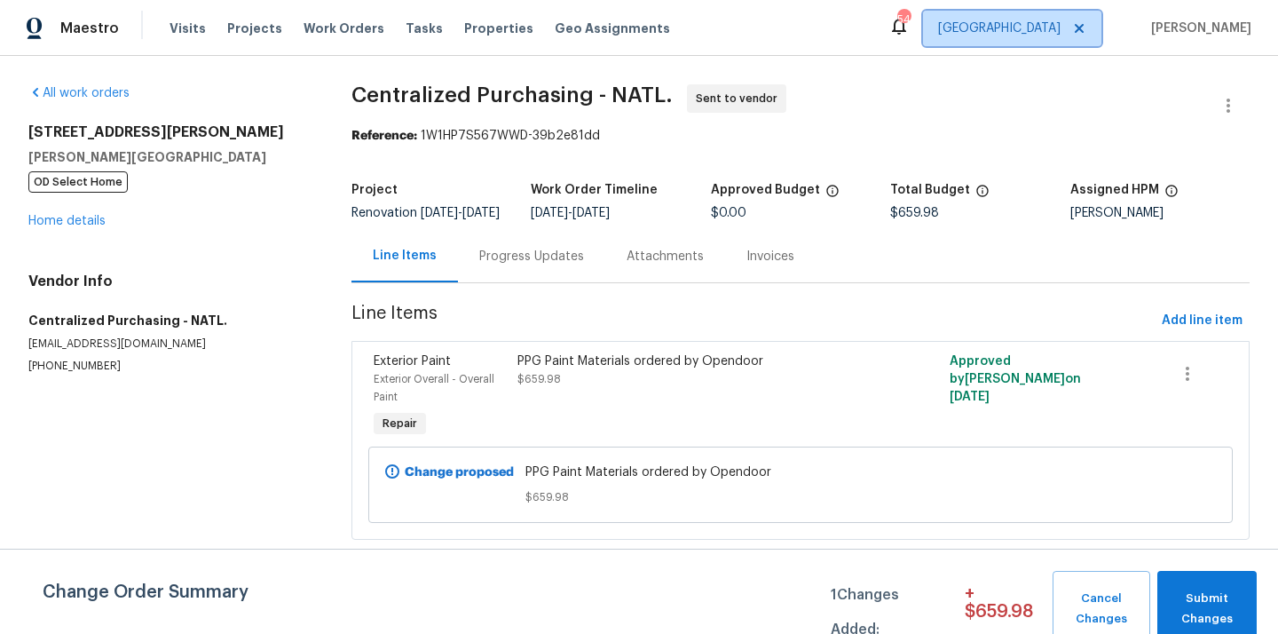
click at [1082, 29] on span at bounding box center [1077, 28] width 20 height 14
click at [1017, 23] on span "[GEOGRAPHIC_DATA], [GEOGRAPHIC_DATA]" at bounding box center [934, 29] width 252 height 18
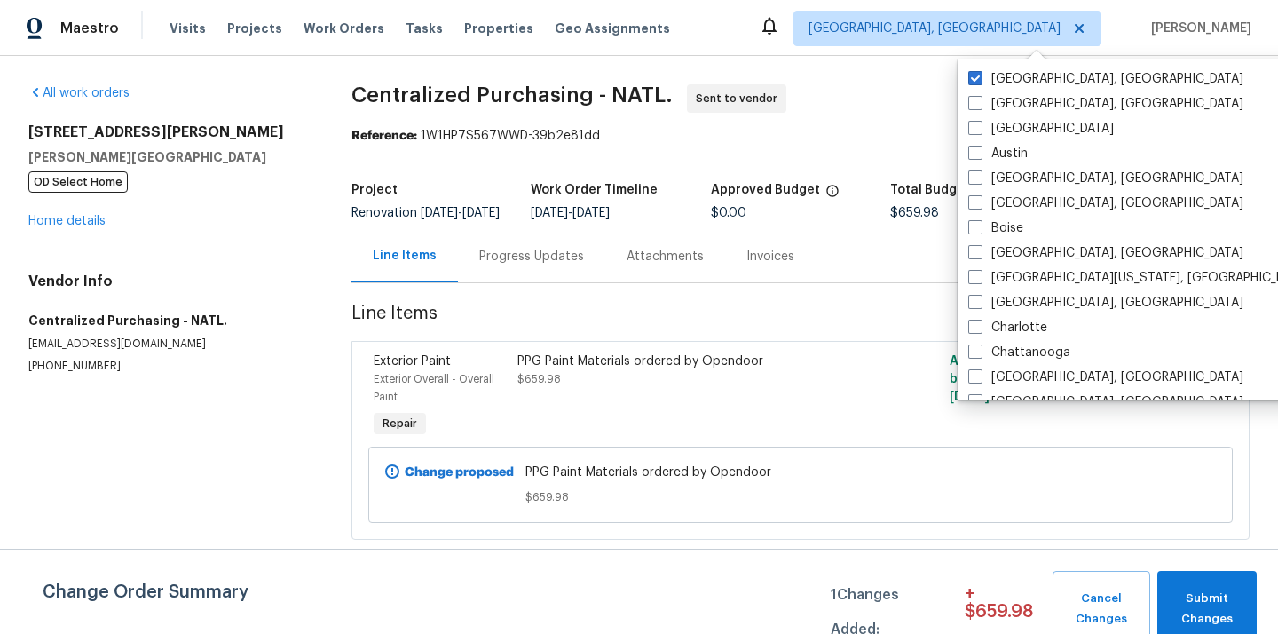
scroll to position [1189, 0]
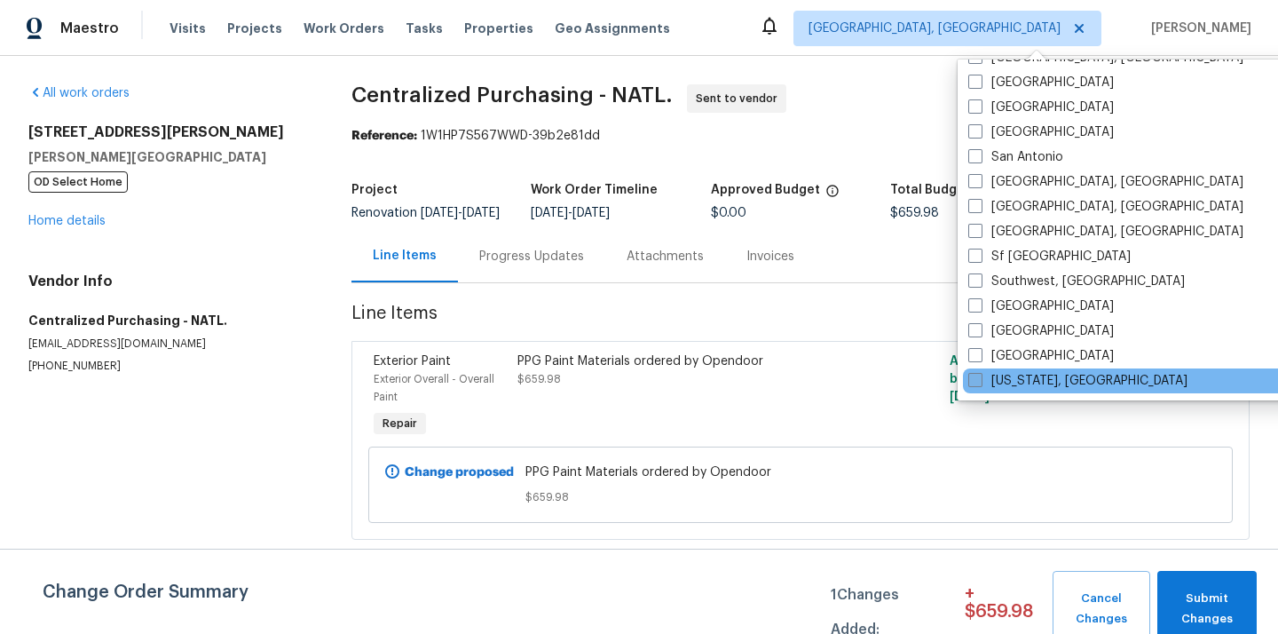
click at [1046, 382] on label "[US_STATE], [GEOGRAPHIC_DATA]" at bounding box center [1077, 381] width 219 height 18
click at [980, 382] on input "[US_STATE], [GEOGRAPHIC_DATA]" at bounding box center [974, 378] width 12 height 12
checkbox input "true"
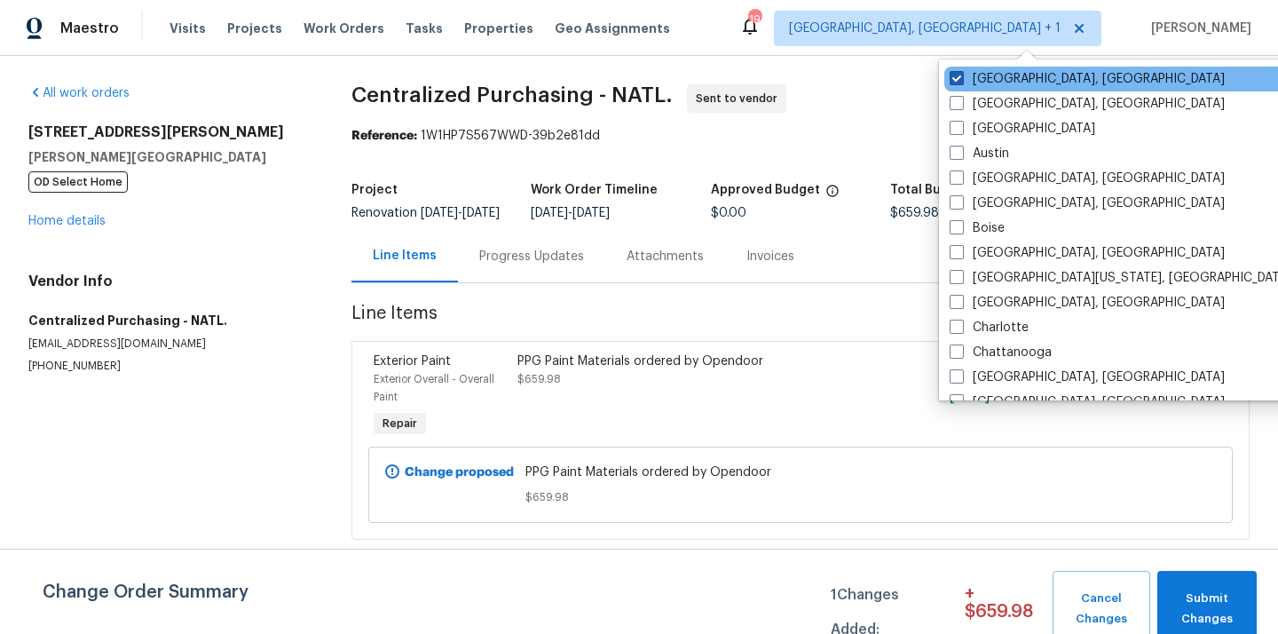
click at [977, 77] on label "[GEOGRAPHIC_DATA], [GEOGRAPHIC_DATA]" at bounding box center [1087, 79] width 275 height 18
click at [961, 77] on input "[GEOGRAPHIC_DATA], [GEOGRAPHIC_DATA]" at bounding box center [956, 76] width 12 height 12
checkbox input "false"
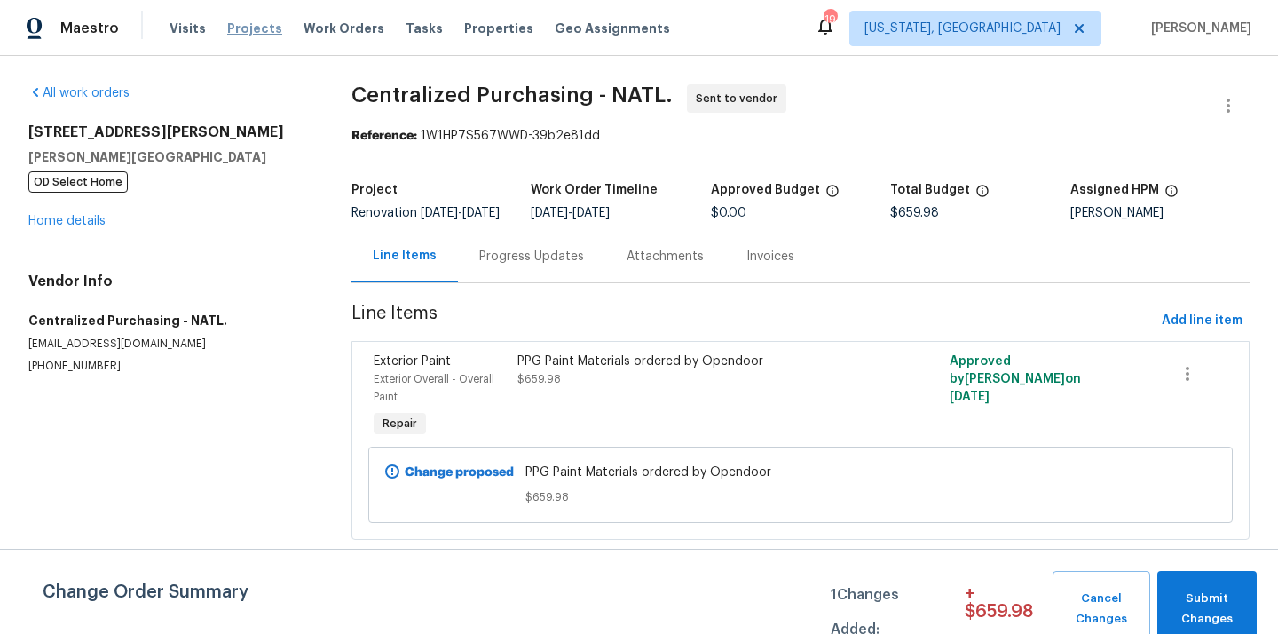
click at [238, 28] on span "Projects" at bounding box center [254, 29] width 55 height 18
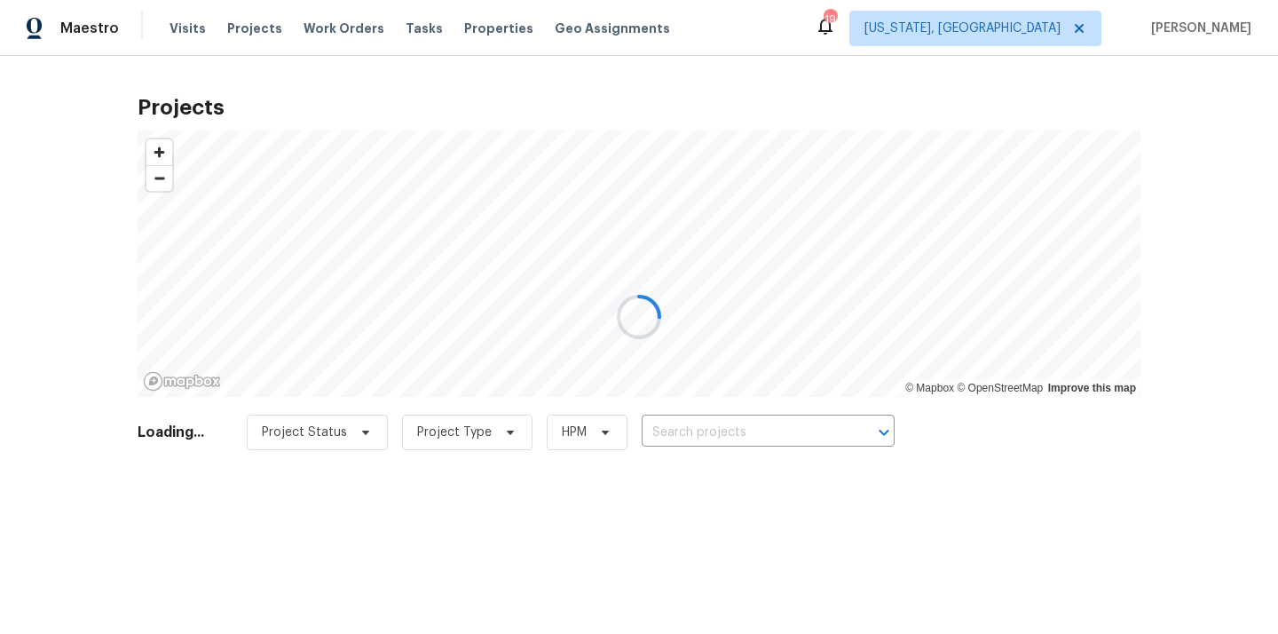
click at [773, 425] on div at bounding box center [639, 317] width 1278 height 634
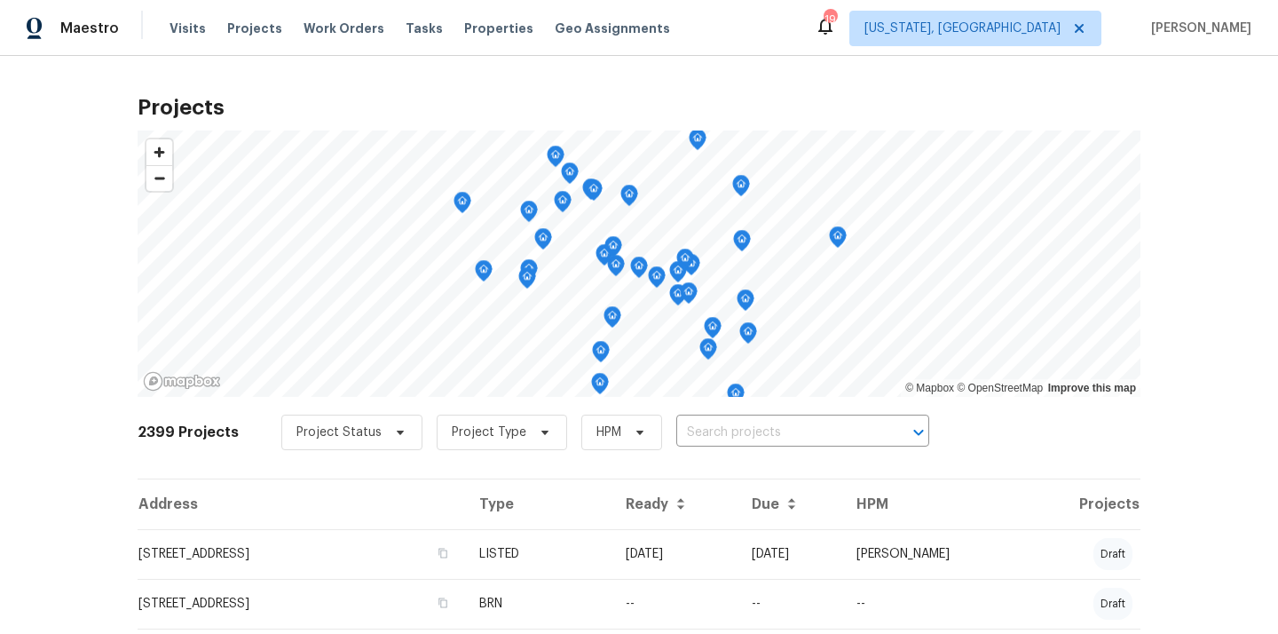
click at [773, 425] on input "text" at bounding box center [777, 433] width 203 height 28
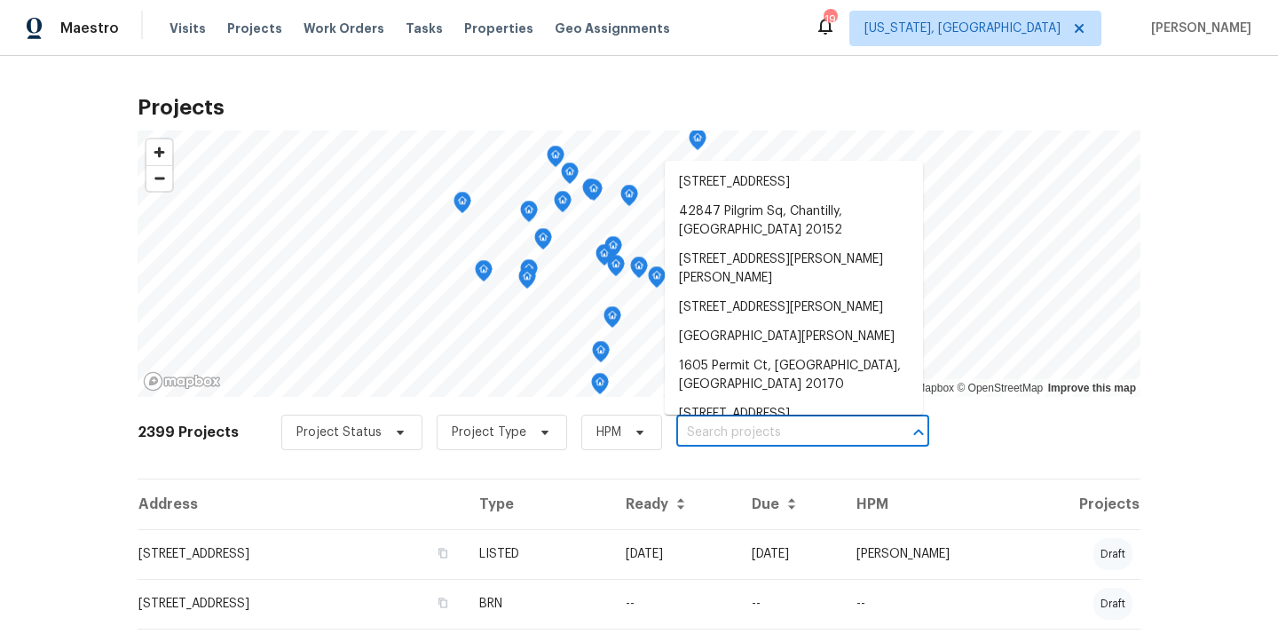
paste input "10103 Meredith Ave, Silver Spring, MD 20910"
type input "10103 Meredith Ave, Silver Spring, MD 20910"
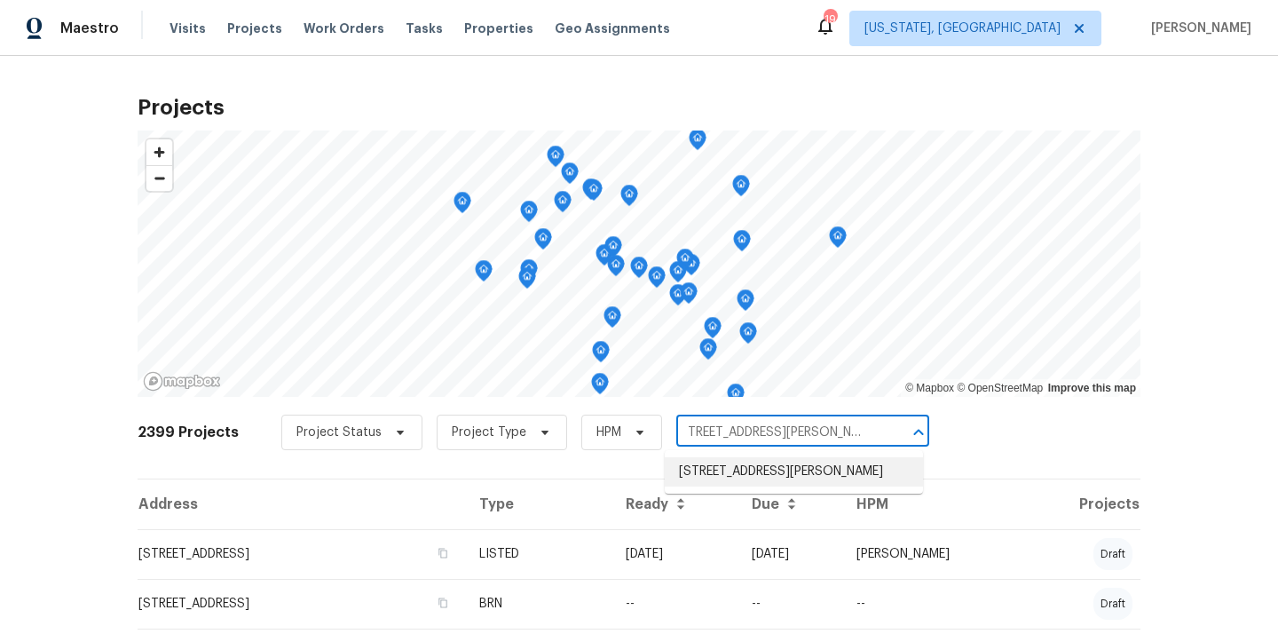
click at [762, 474] on li "10103 Meredith Ave, Silver Spring, MD 20910" at bounding box center [794, 471] width 258 height 29
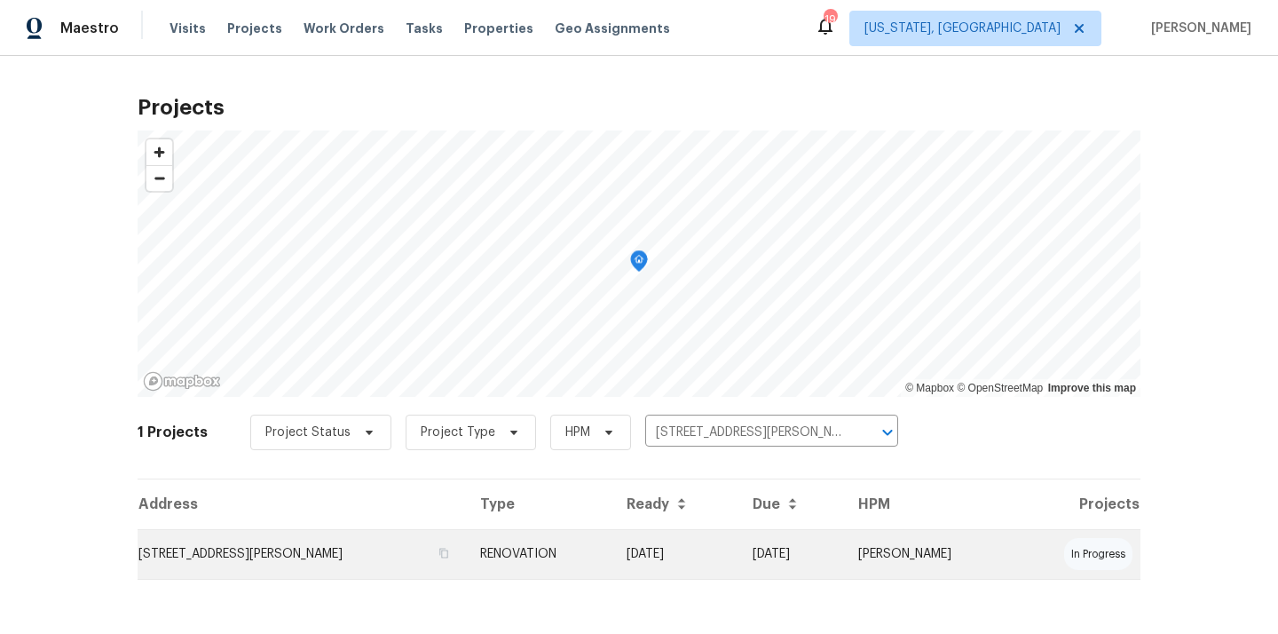
click at [377, 544] on td "10103 Meredith Ave, Silver Spring, MD 20910" at bounding box center [302, 554] width 328 height 50
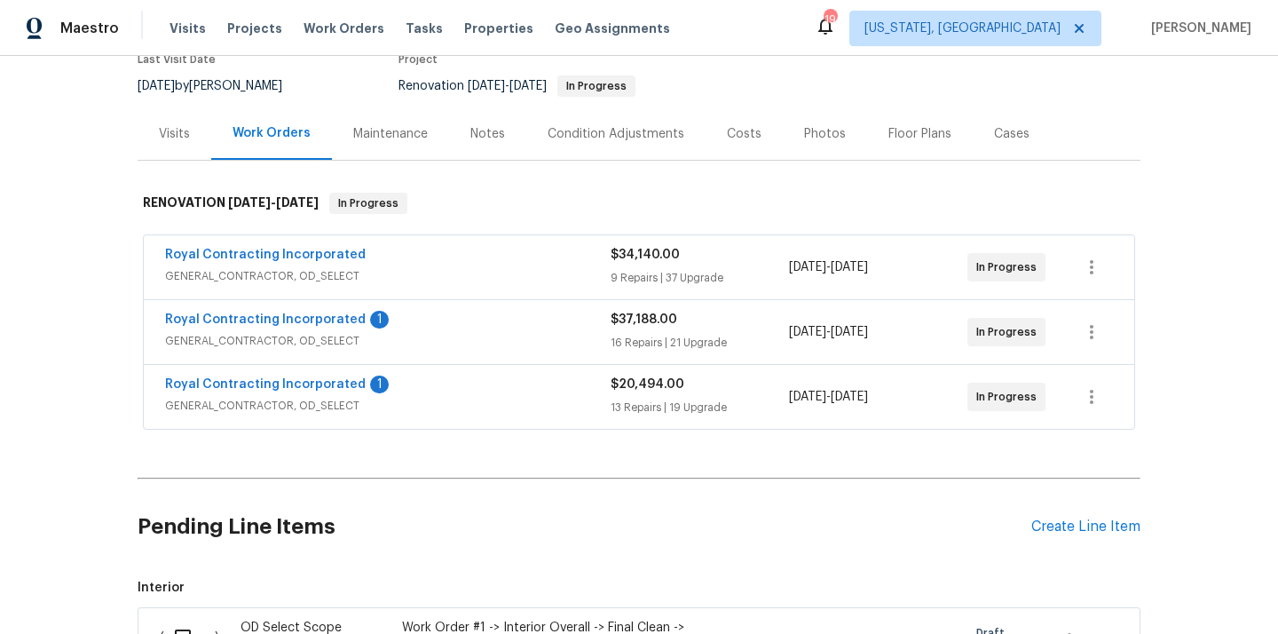
scroll to position [268, 0]
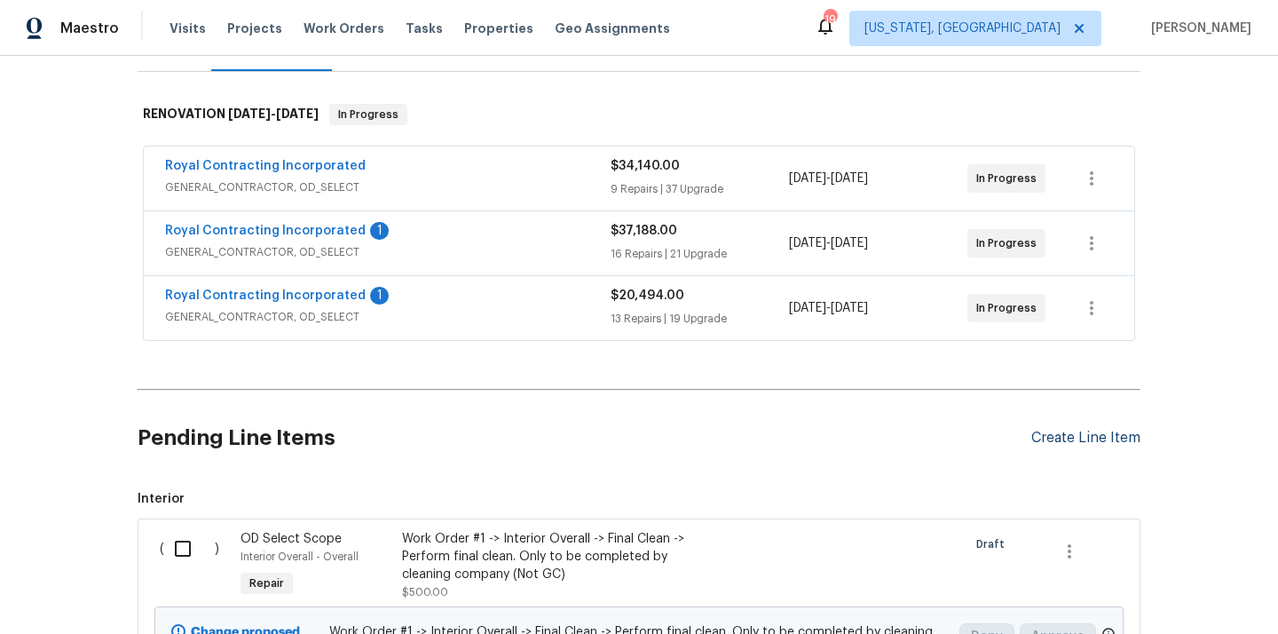
click at [1084, 429] on div "Create Line Item" at bounding box center [1085, 437] width 109 height 17
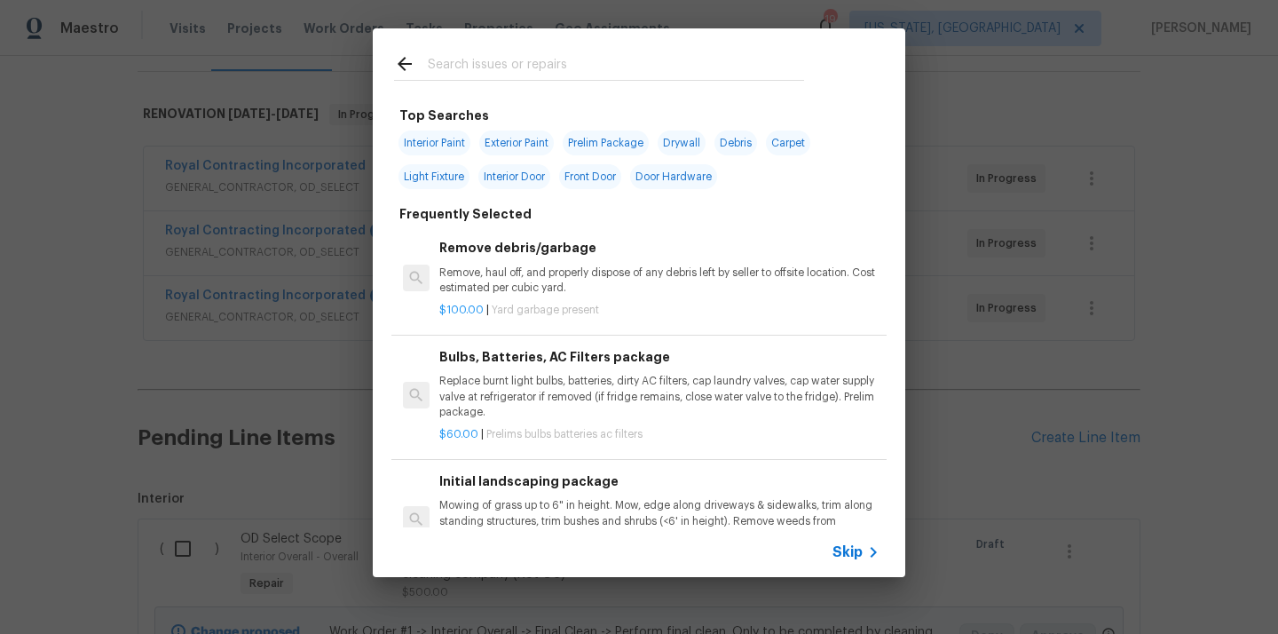
click at [622, 71] on input "text" at bounding box center [616, 66] width 376 height 27
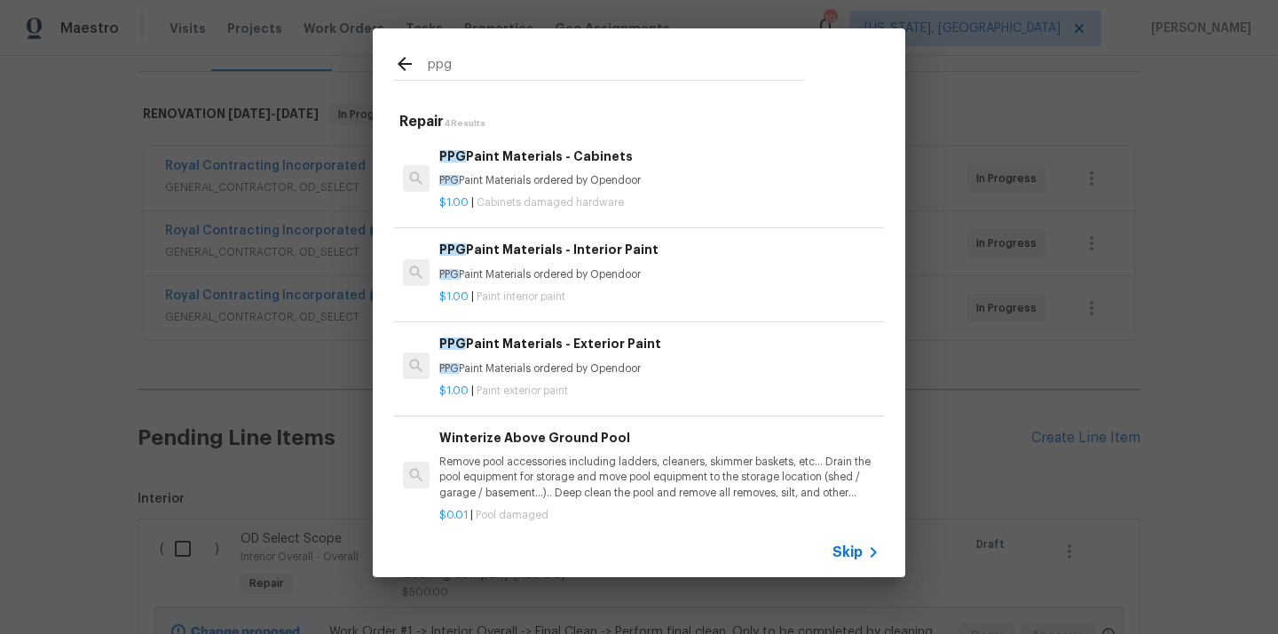
type input "ppg"
click at [595, 269] on p "PPG Paint Materials ordered by Opendoor" at bounding box center [659, 274] width 440 height 15
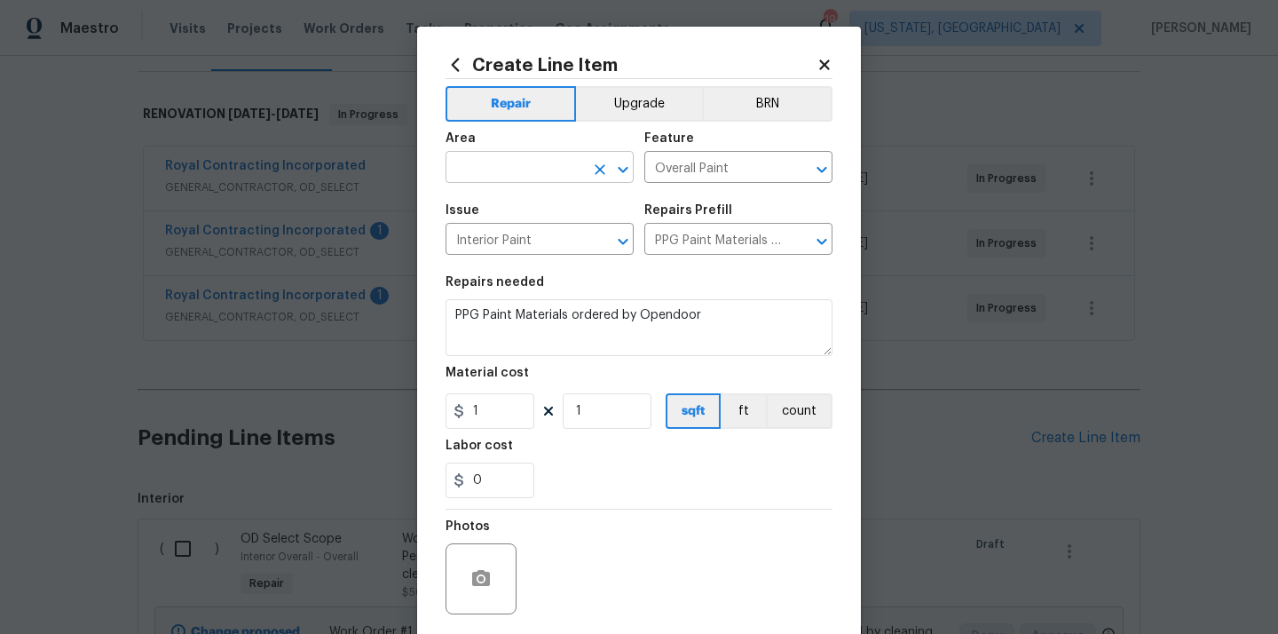
click at [535, 180] on input "text" at bounding box center [514, 169] width 138 height 28
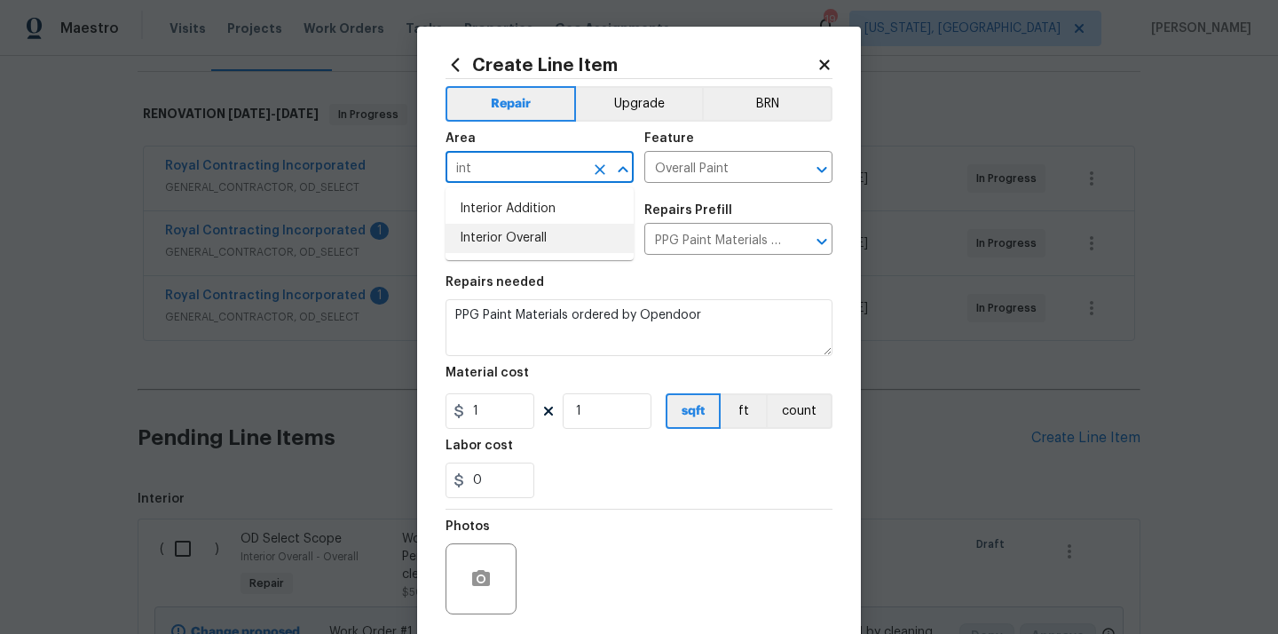
click at [543, 230] on li "Interior Overall" at bounding box center [539, 238] width 188 height 29
type input "Interior Overall"
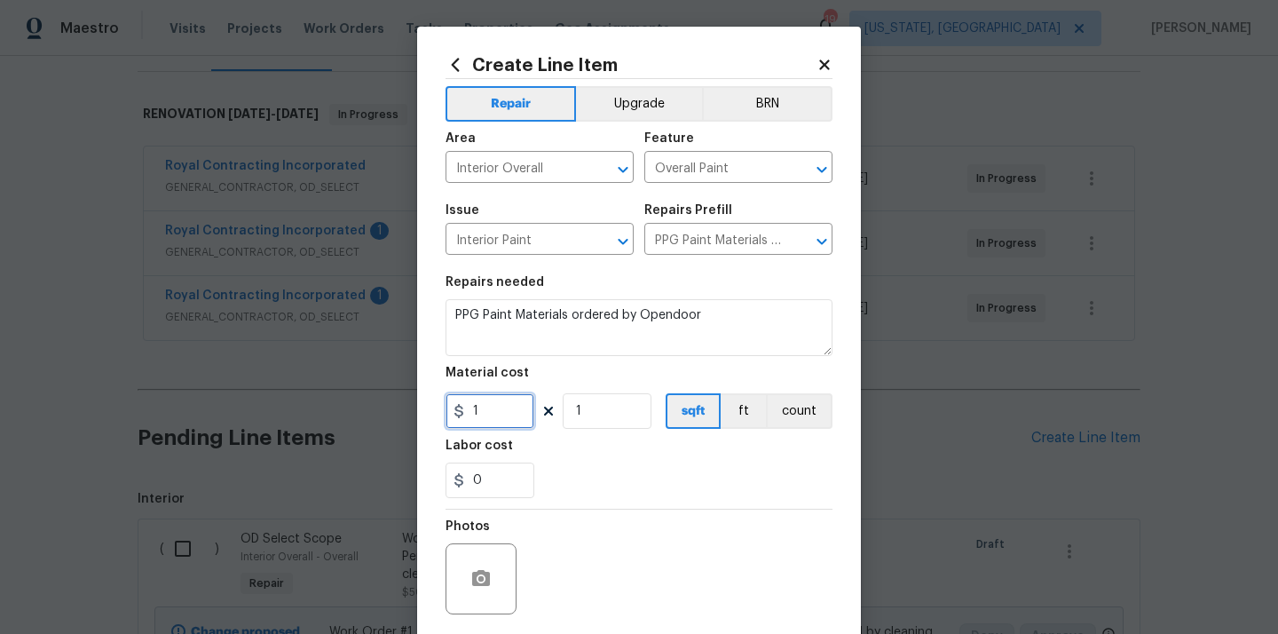
drag, startPoint x: 490, startPoint y: 414, endPoint x: 440, endPoint y: 414, distance: 49.7
click at [448, 414] on input "1" at bounding box center [489, 410] width 89 height 35
paste input "894.07"
type input "1894.07"
click at [601, 455] on div "Labor cost" at bounding box center [638, 450] width 387 height 23
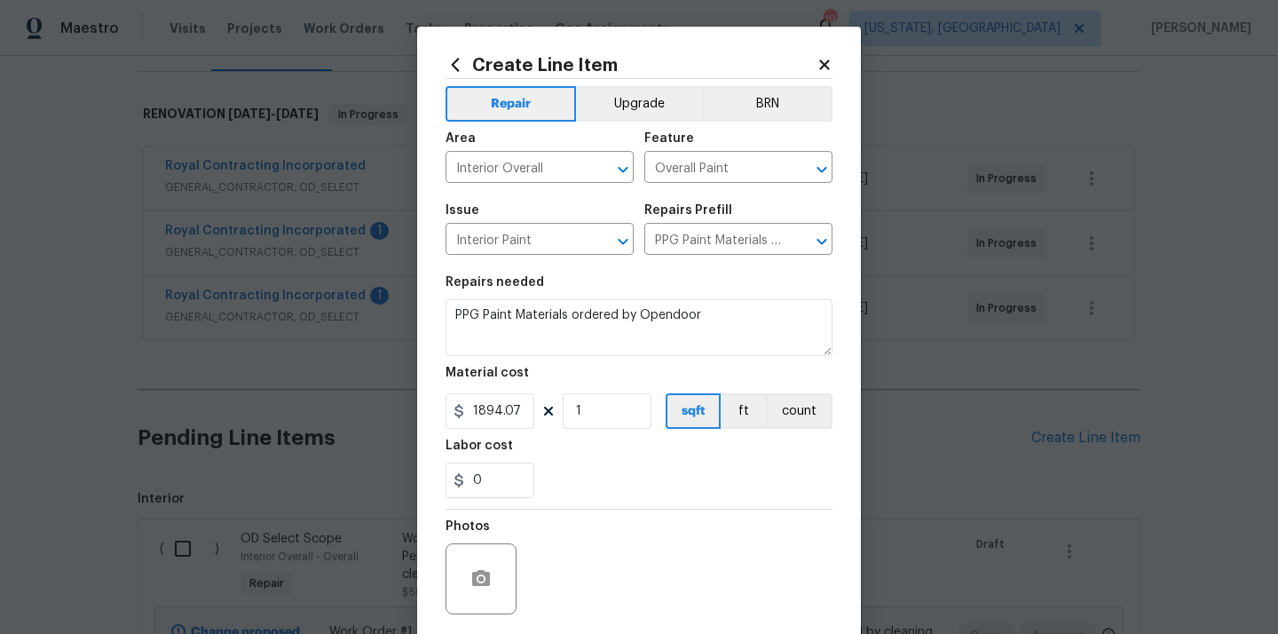
scroll to position [131, 0]
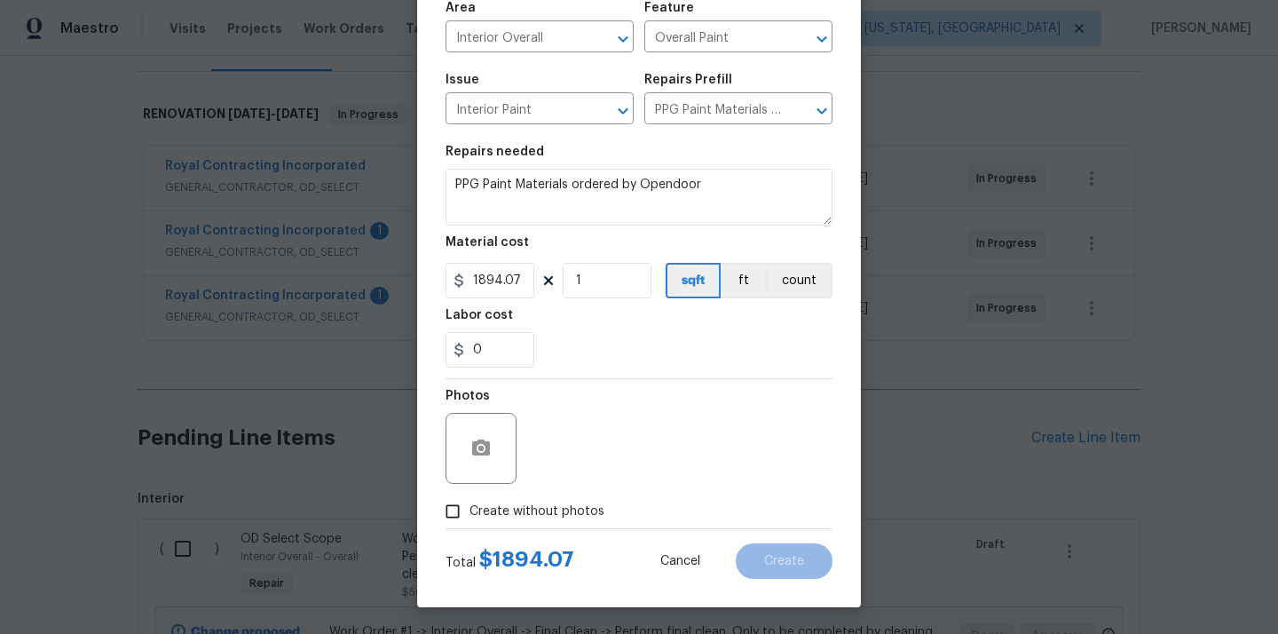
click at [562, 491] on div "Photos" at bounding box center [638, 436] width 387 height 115
click at [558, 516] on span "Create without photos" at bounding box center [536, 511] width 135 height 19
click at [469, 516] on input "Create without photos" at bounding box center [453, 511] width 34 height 34
checkbox input "true"
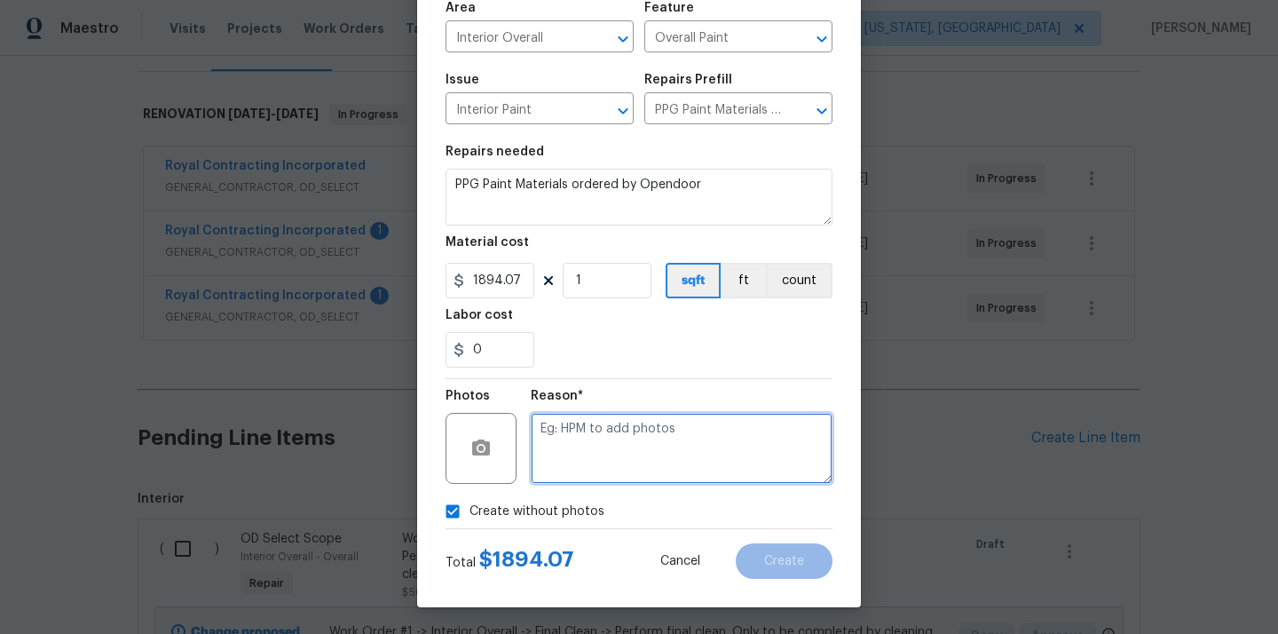
click at [601, 460] on textarea at bounding box center [682, 448] width 302 height 71
type textarea "N/A"
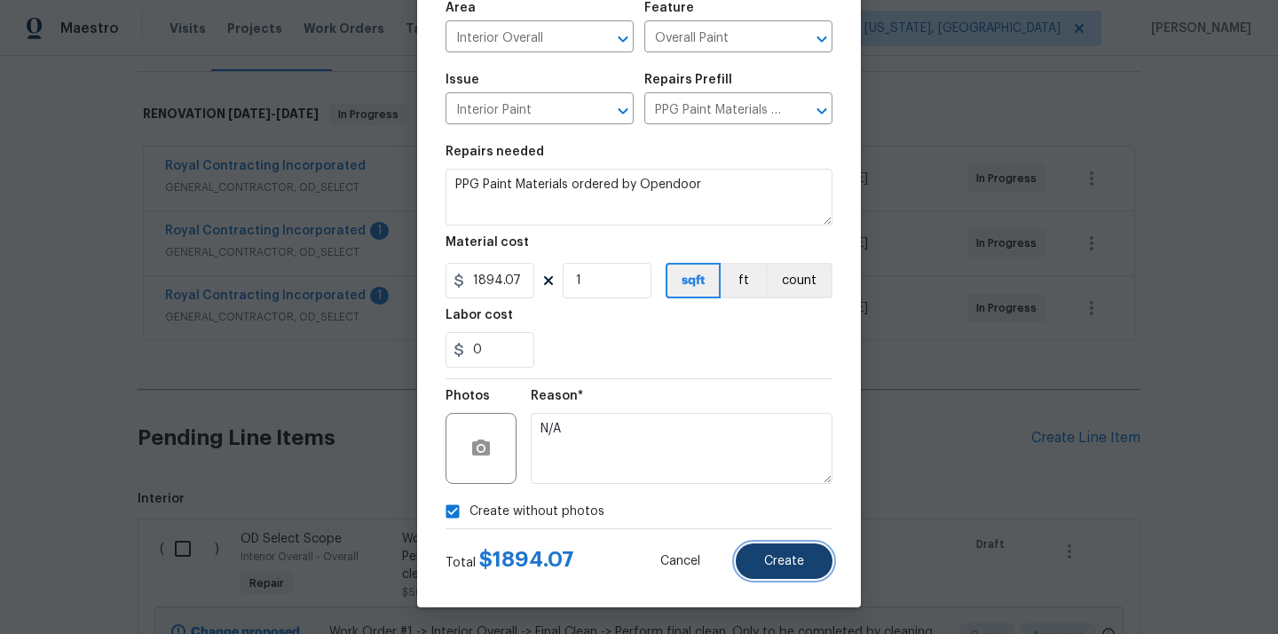
click at [794, 569] on button "Create" at bounding box center [784, 560] width 97 height 35
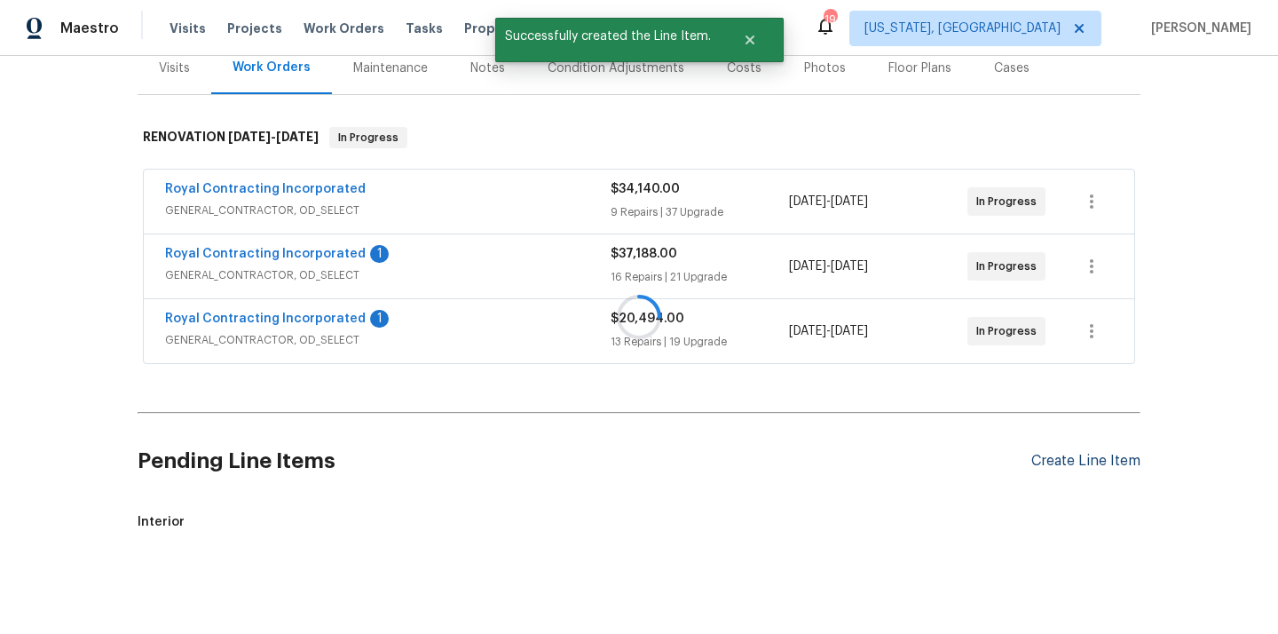
click at [1044, 415] on div at bounding box center [639, 317] width 1278 height 634
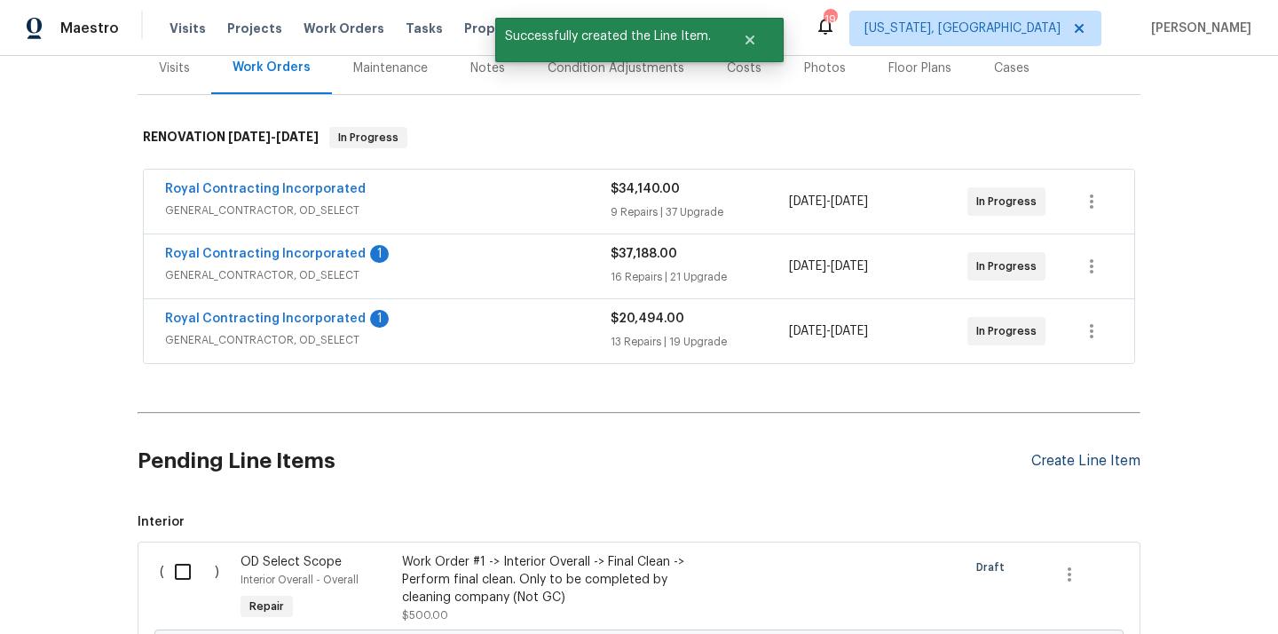
scroll to position [268, 0]
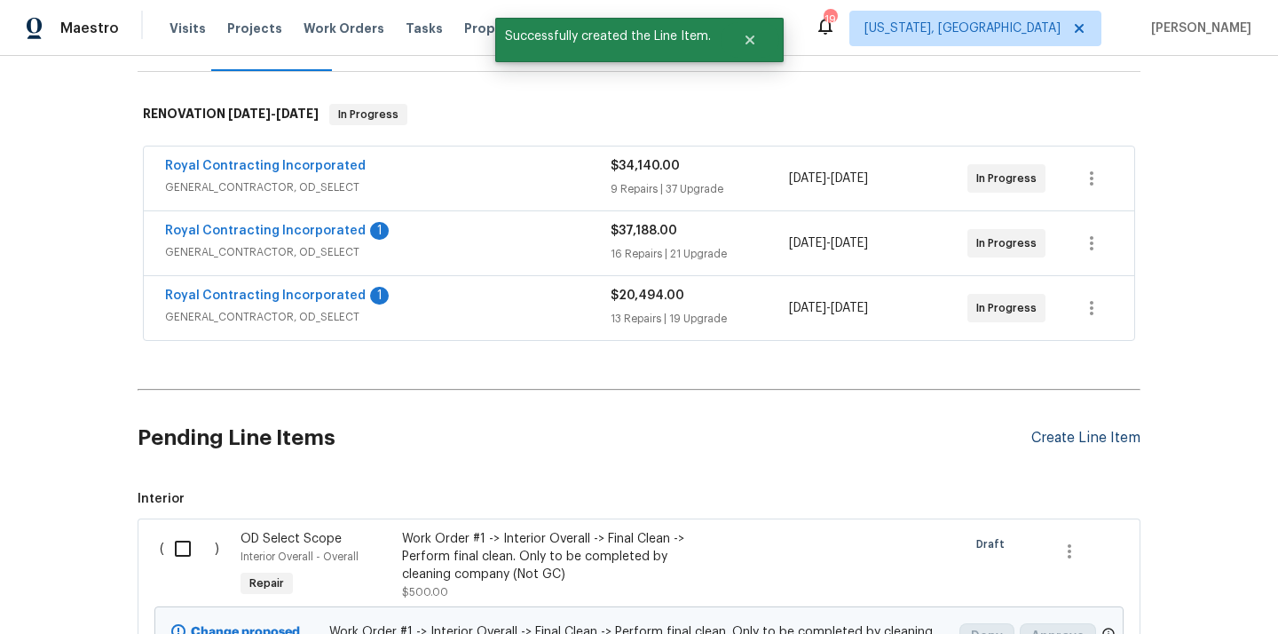
click at [1042, 429] on div "Create Line Item" at bounding box center [1085, 437] width 109 height 17
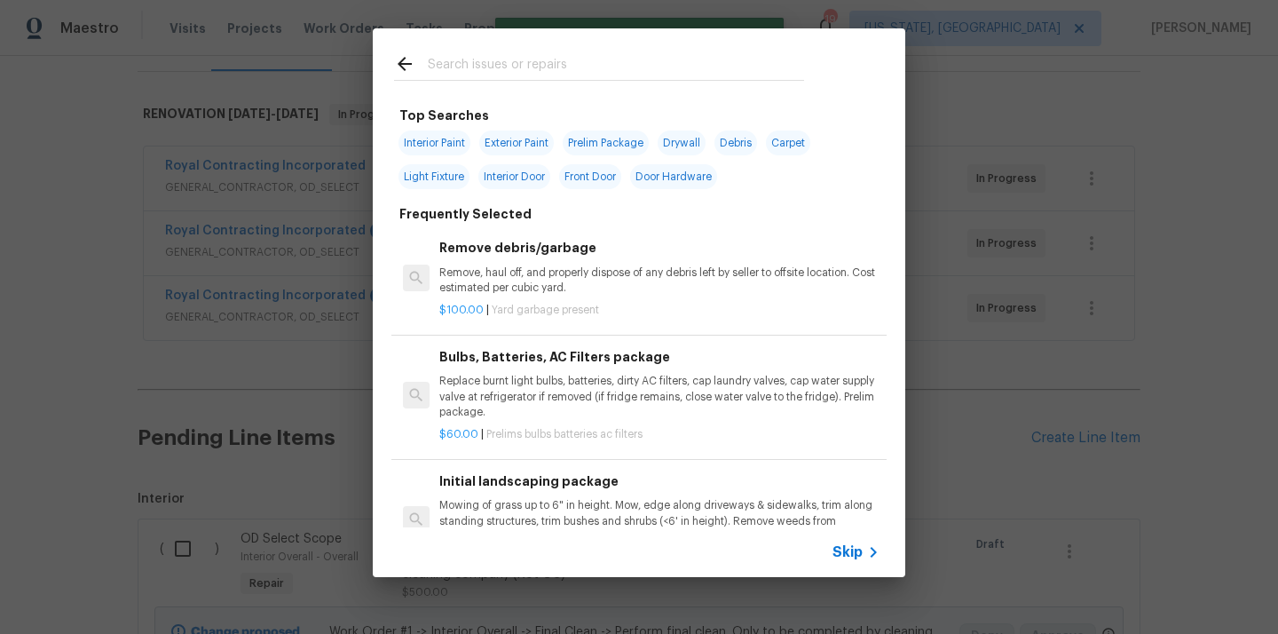
click at [561, 59] on input "text" at bounding box center [616, 66] width 376 height 27
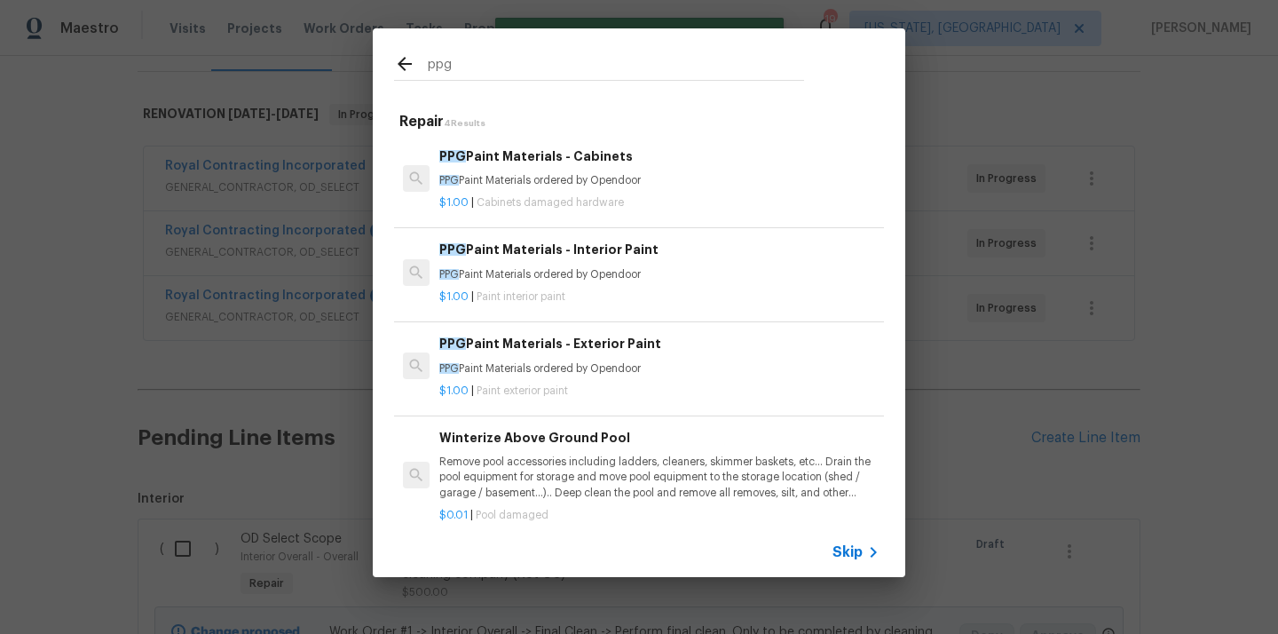
type input "ppg"
click at [561, 365] on p "PPG Paint Materials ordered by Opendoor" at bounding box center [659, 368] width 440 height 15
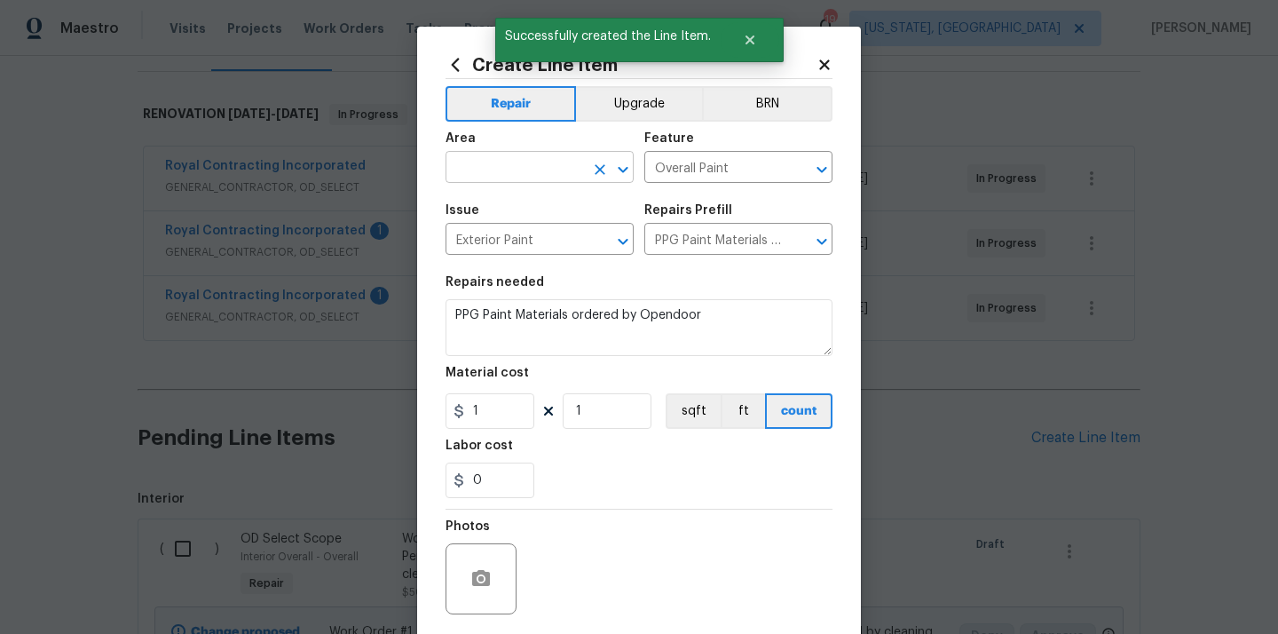
click at [516, 177] on input "text" at bounding box center [514, 169] width 138 height 28
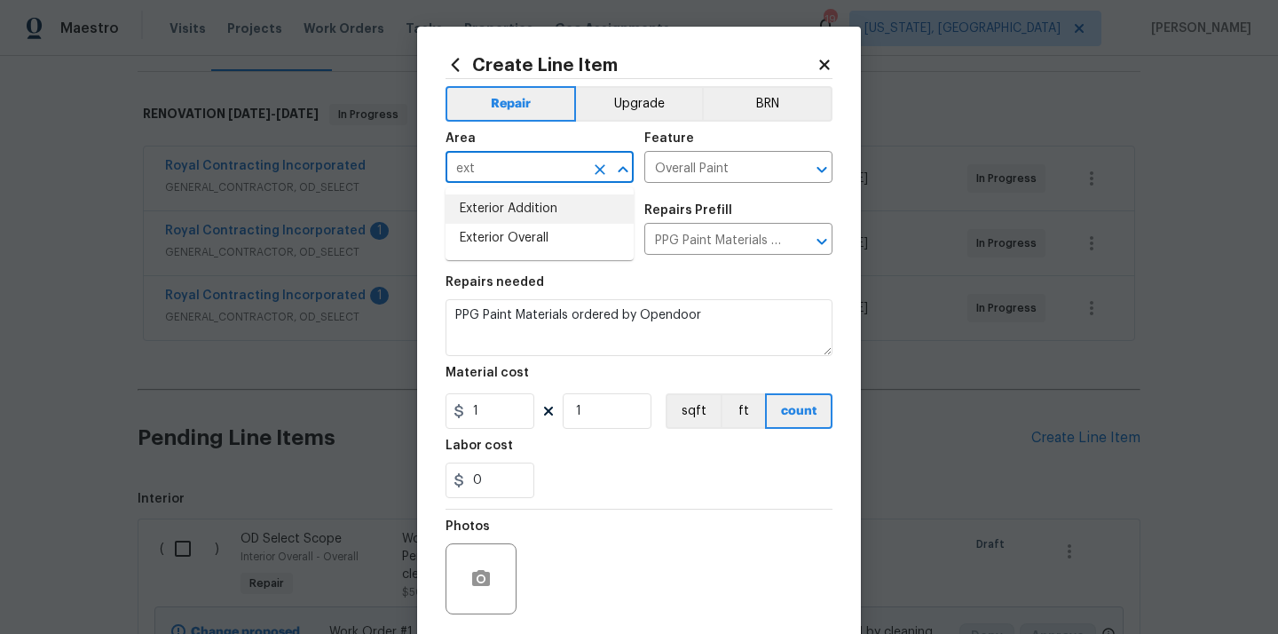
click at [505, 221] on li "Exterior Addition" at bounding box center [539, 208] width 188 height 29
click at [508, 241] on li "Exterior Overall" at bounding box center [539, 238] width 188 height 29
type input "Exterior Overall"
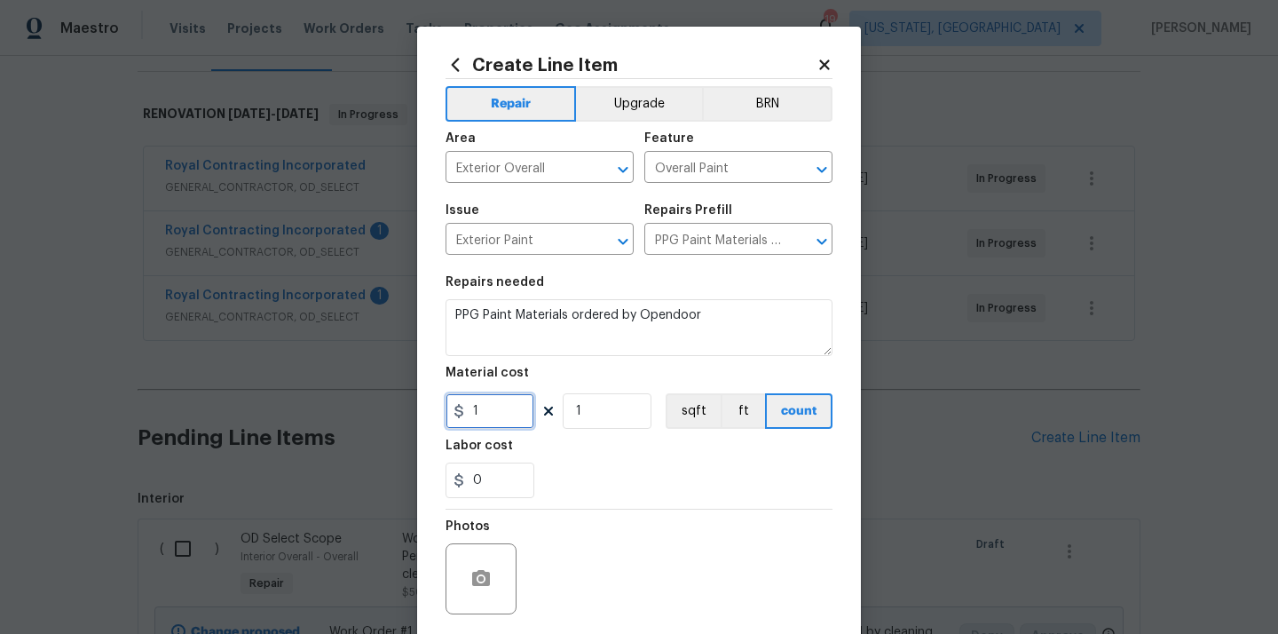
drag, startPoint x: 489, startPoint y: 409, endPoint x: 426, endPoint y: 409, distance: 63.0
click at [437, 409] on div "Create Line Item Repair Upgrade BRN Area Exterior Overall ​ Feature Overall Pai…" at bounding box center [639, 382] width 444 height 711
paste input "69.59"
type input "169.59"
click at [599, 476] on div "0" at bounding box center [638, 479] width 387 height 35
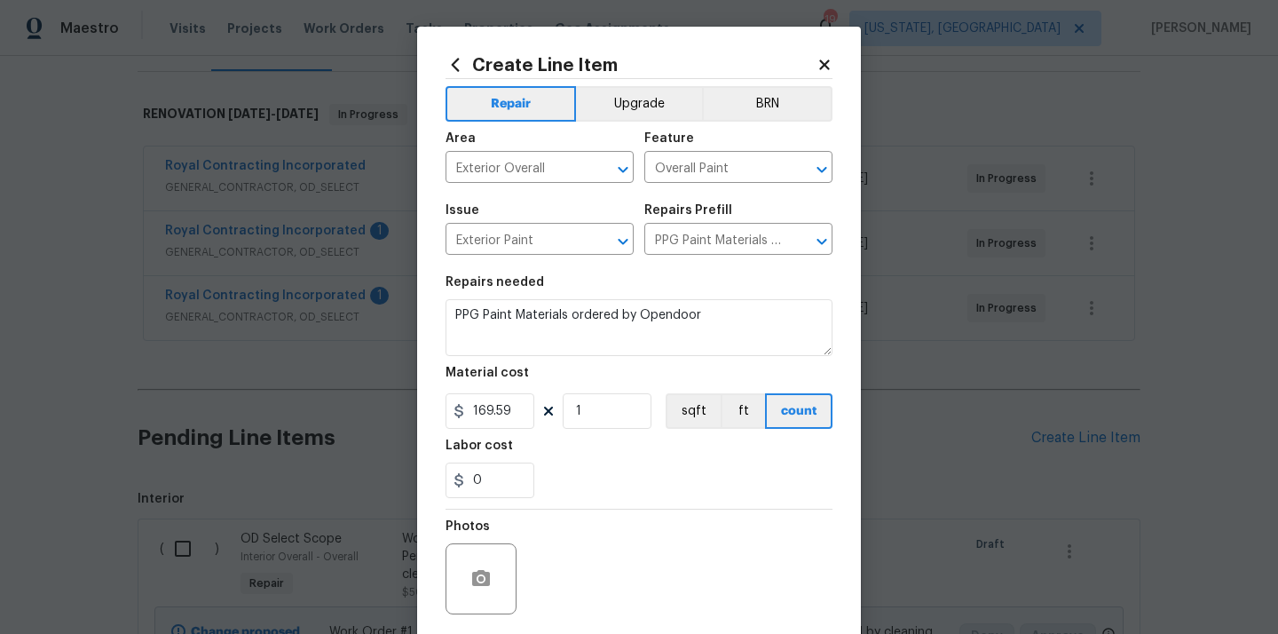
scroll to position [131, 0]
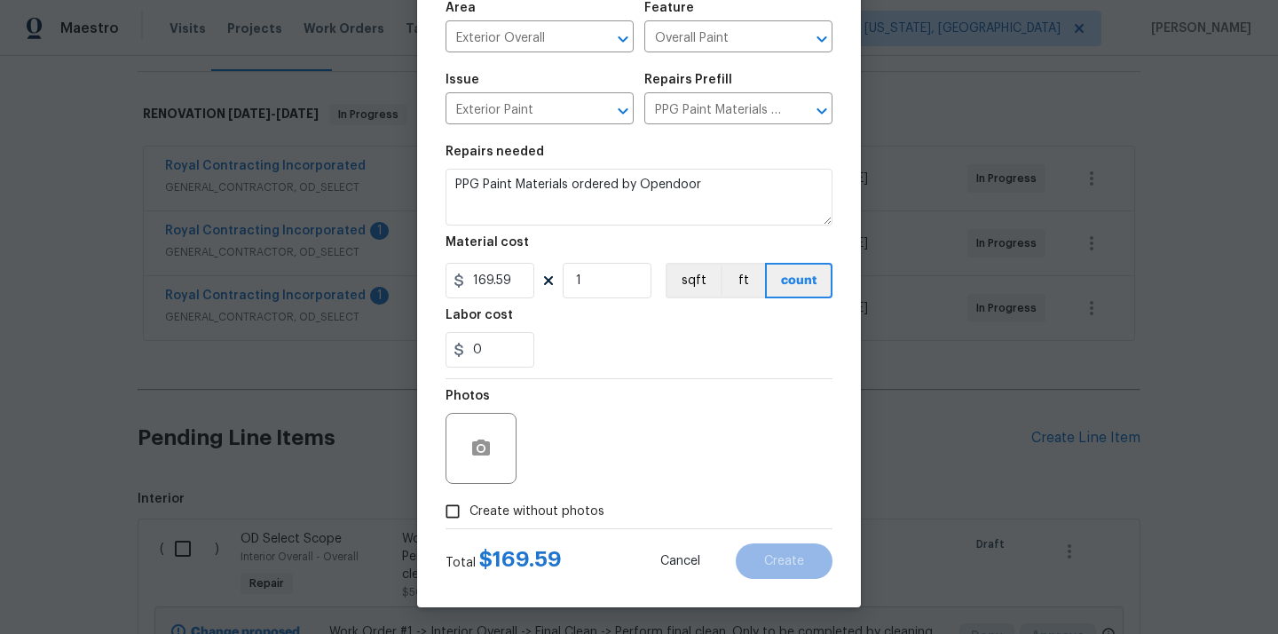
click at [571, 515] on span "Create without photos" at bounding box center [536, 511] width 135 height 19
click at [469, 515] on input "Create without photos" at bounding box center [453, 511] width 34 height 34
checkbox input "true"
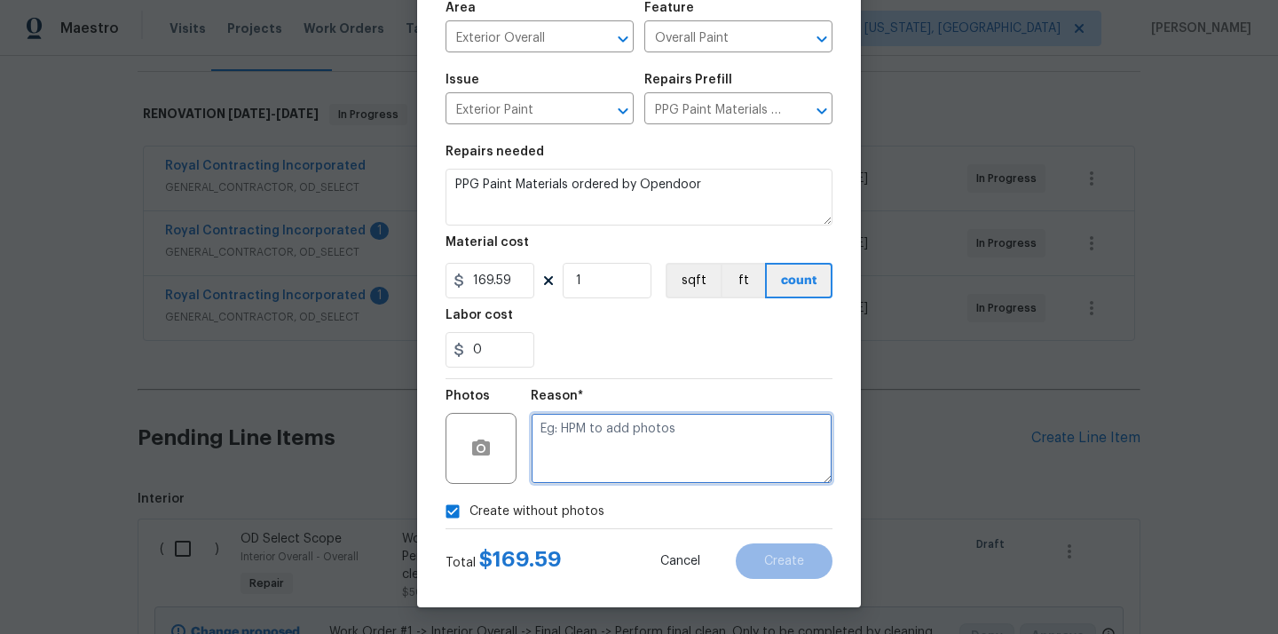
click at [598, 448] on textarea at bounding box center [682, 448] width 302 height 71
type textarea "N/A"
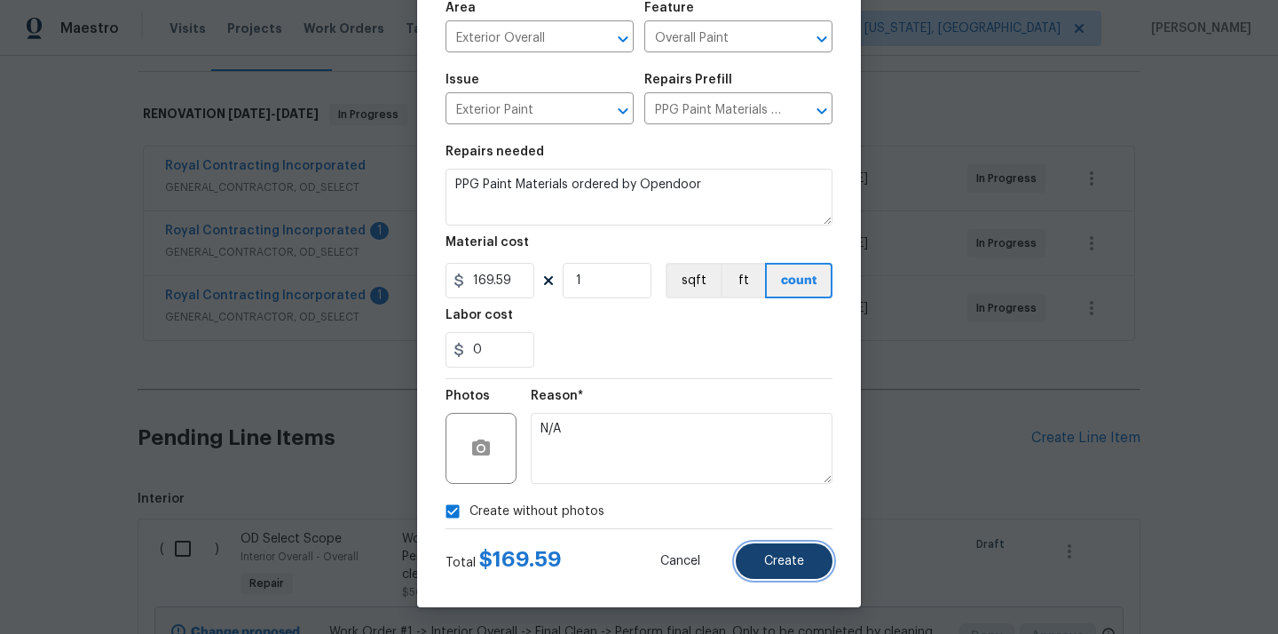
click at [803, 566] on span "Create" at bounding box center [784, 561] width 40 height 13
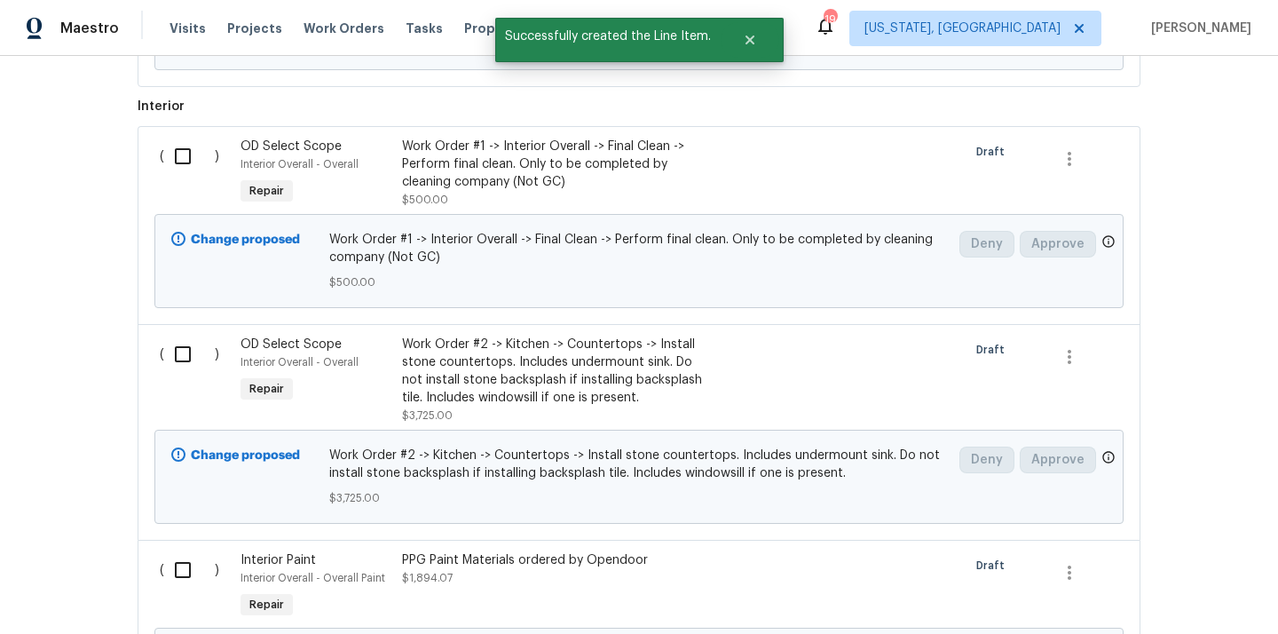
scroll to position [1072, 0]
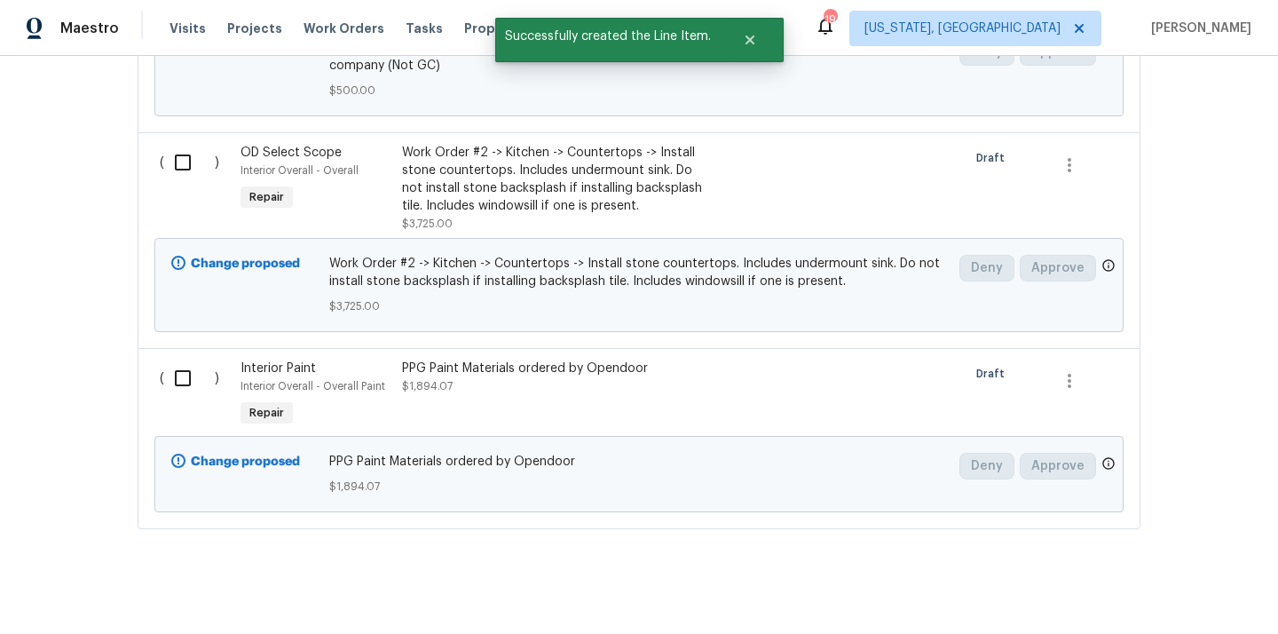
click at [179, 362] on input "checkbox" at bounding box center [189, 377] width 51 height 37
checkbox input "true"
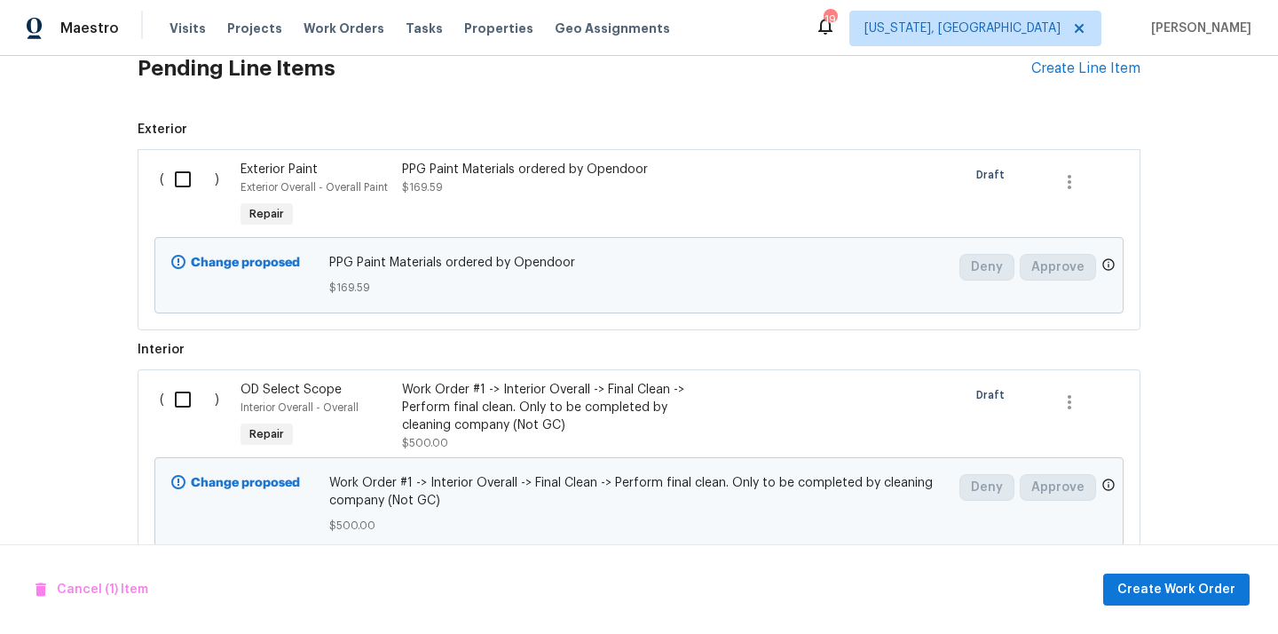
scroll to position [598, 0]
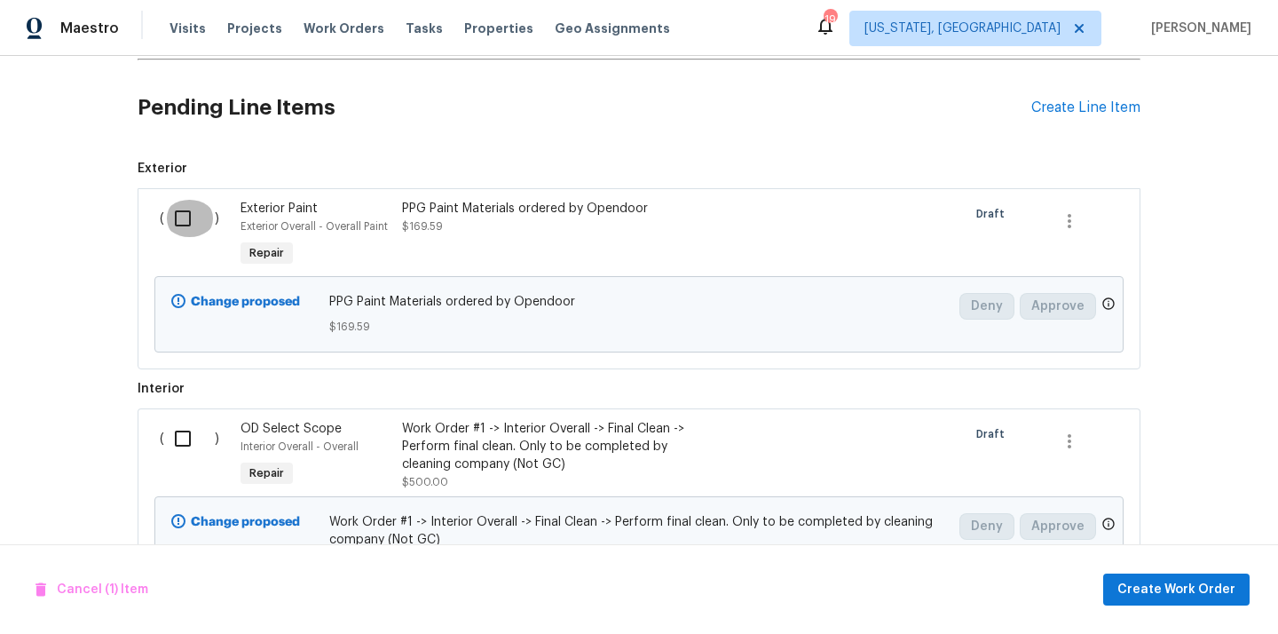
click at [179, 200] on input "checkbox" at bounding box center [189, 218] width 51 height 37
checkbox input "true"
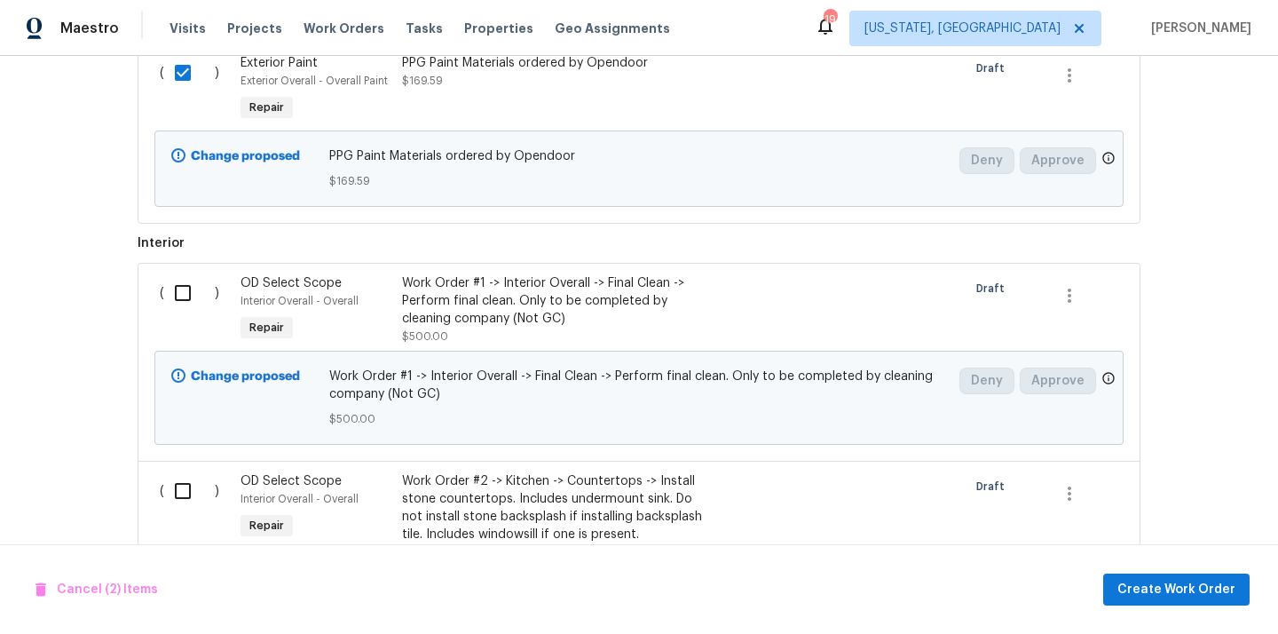
scroll to position [779, 0]
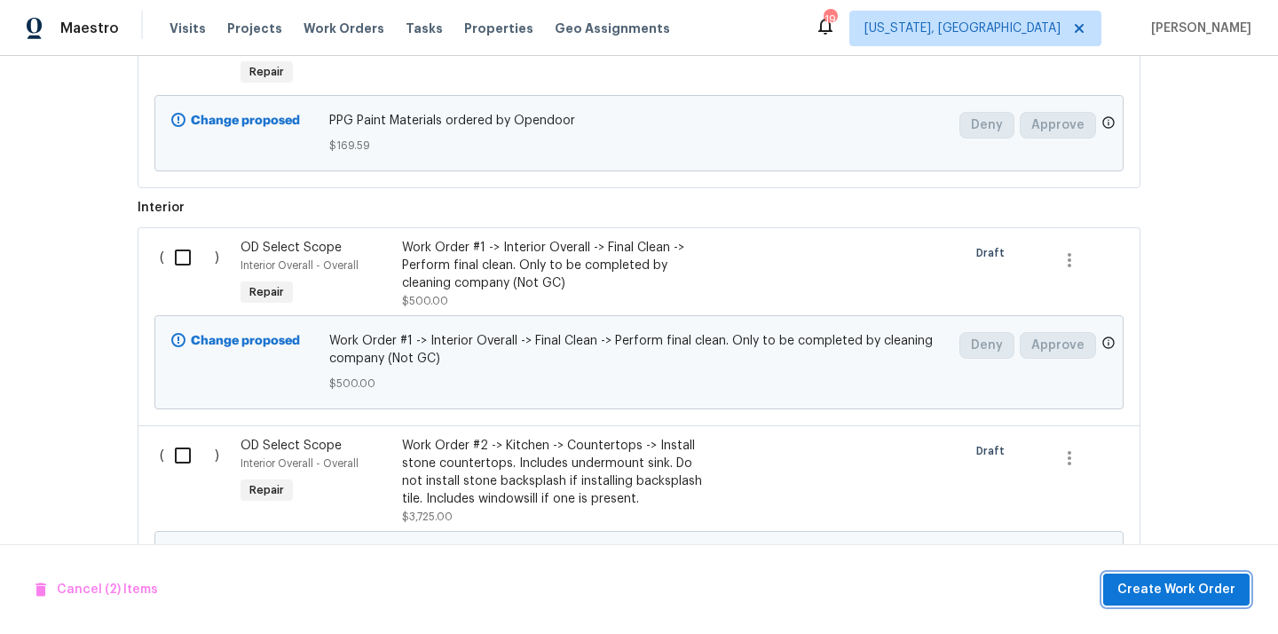
click at [1159, 583] on span "Create Work Order" at bounding box center [1176, 590] width 118 height 22
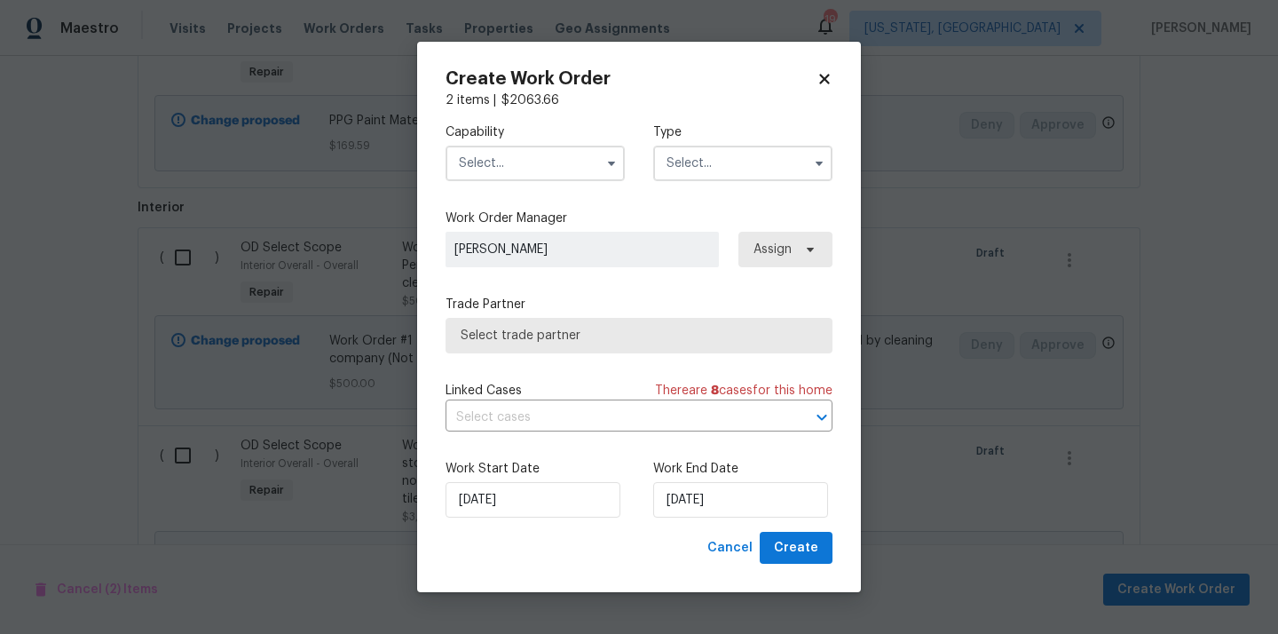
click at [557, 161] on input "text" at bounding box center [534, 163] width 179 height 35
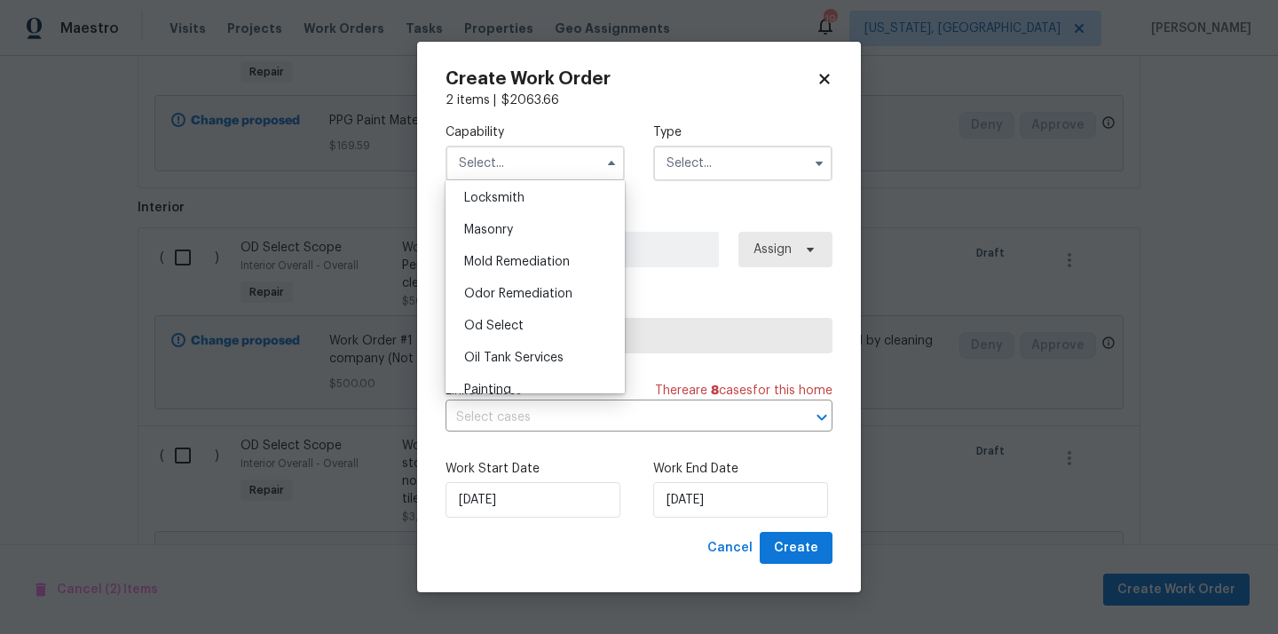
scroll to position [1298, 0]
checkbox input "false"
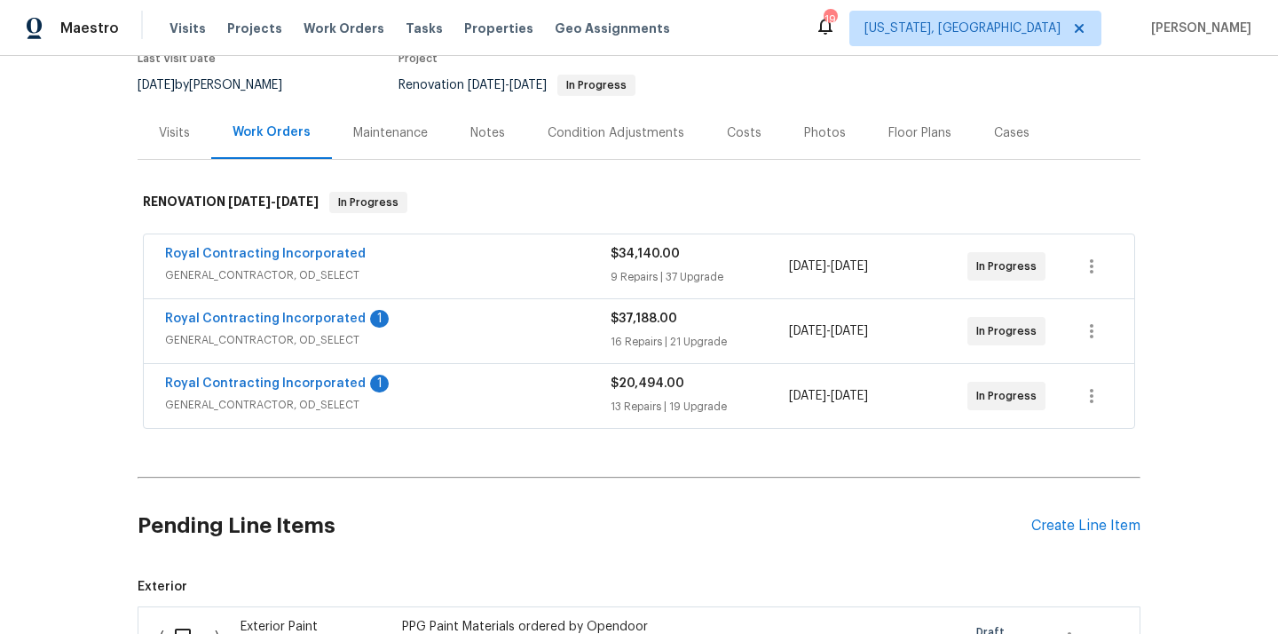
scroll to position [0, 0]
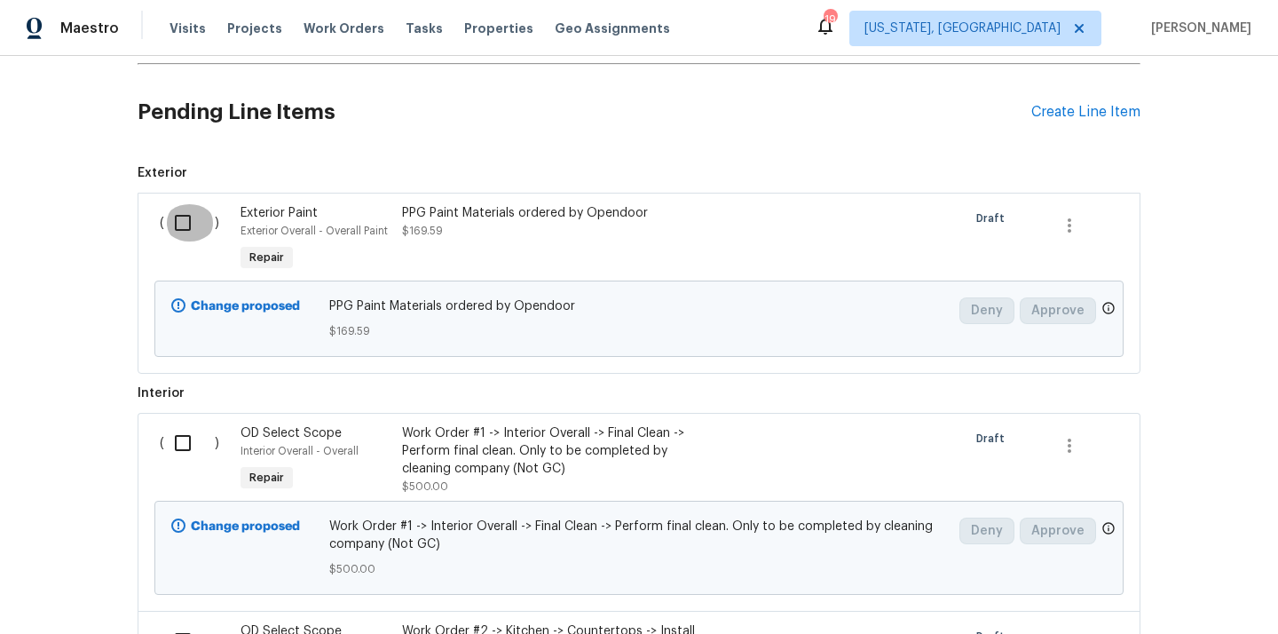
click at [182, 207] on input "checkbox" at bounding box center [189, 222] width 51 height 37
checkbox input "true"
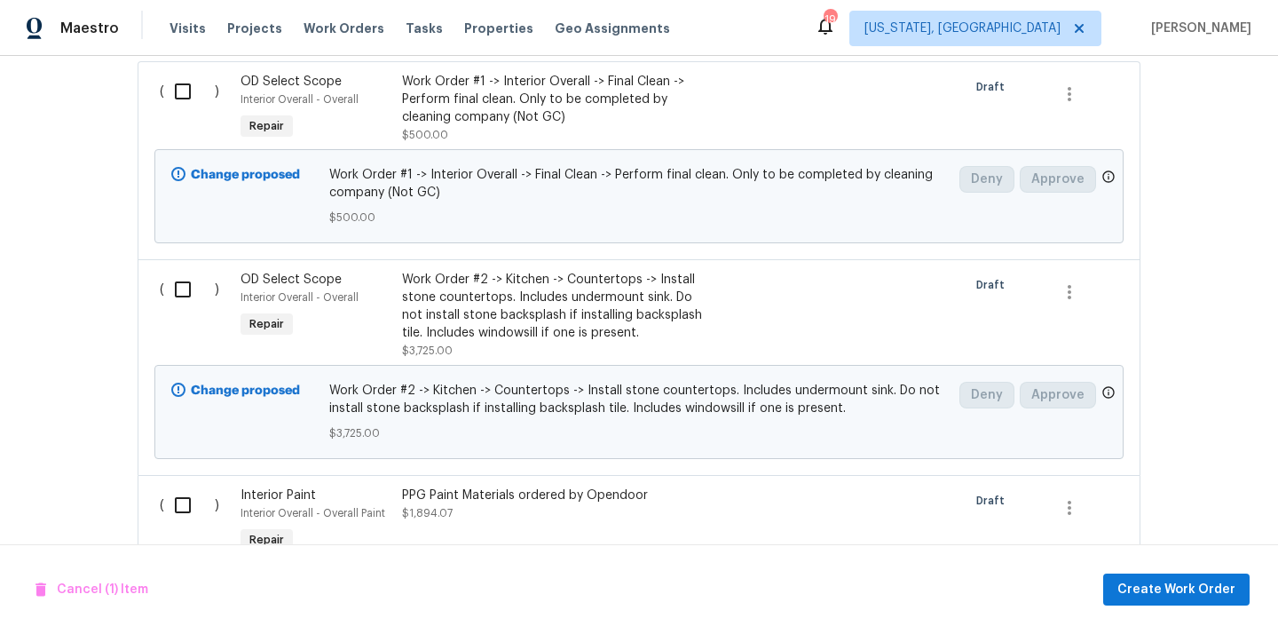
scroll to position [1023, 0]
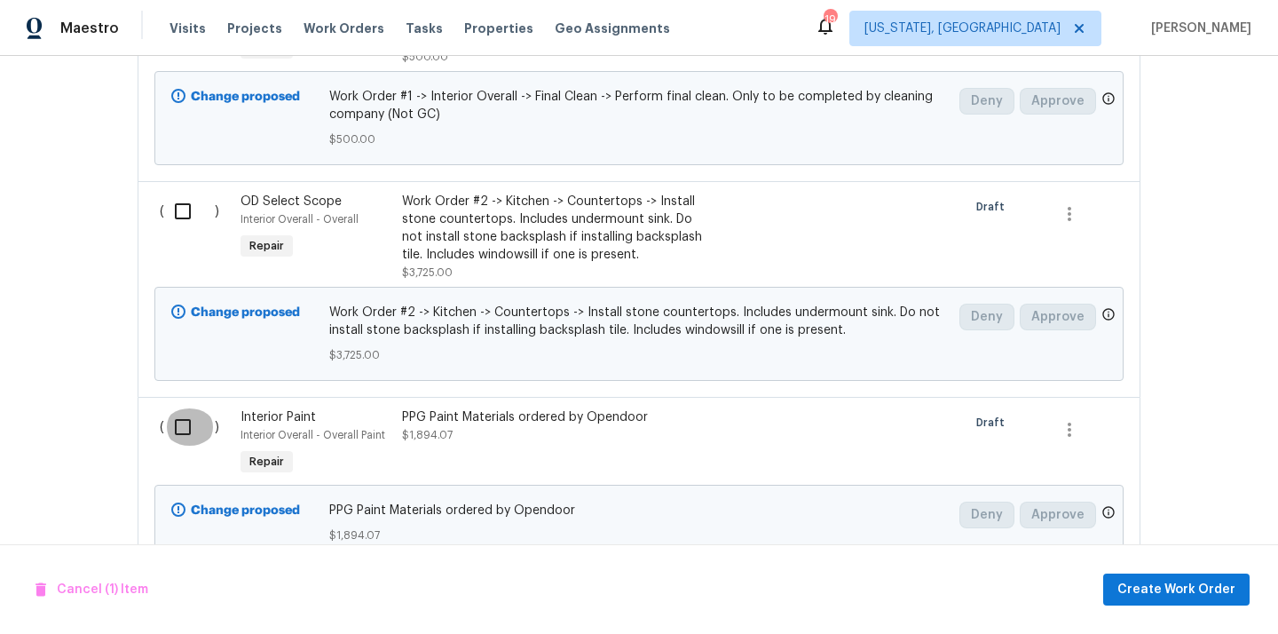
click at [180, 413] on input "checkbox" at bounding box center [189, 426] width 51 height 37
checkbox input "true"
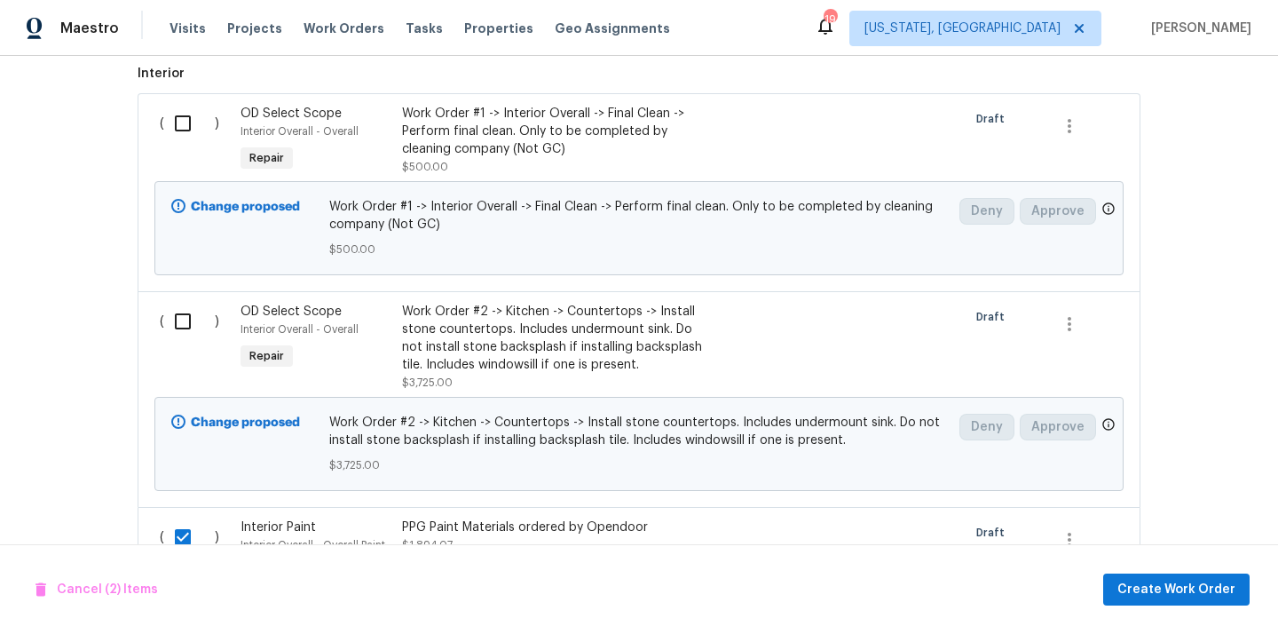
scroll to position [819, 0]
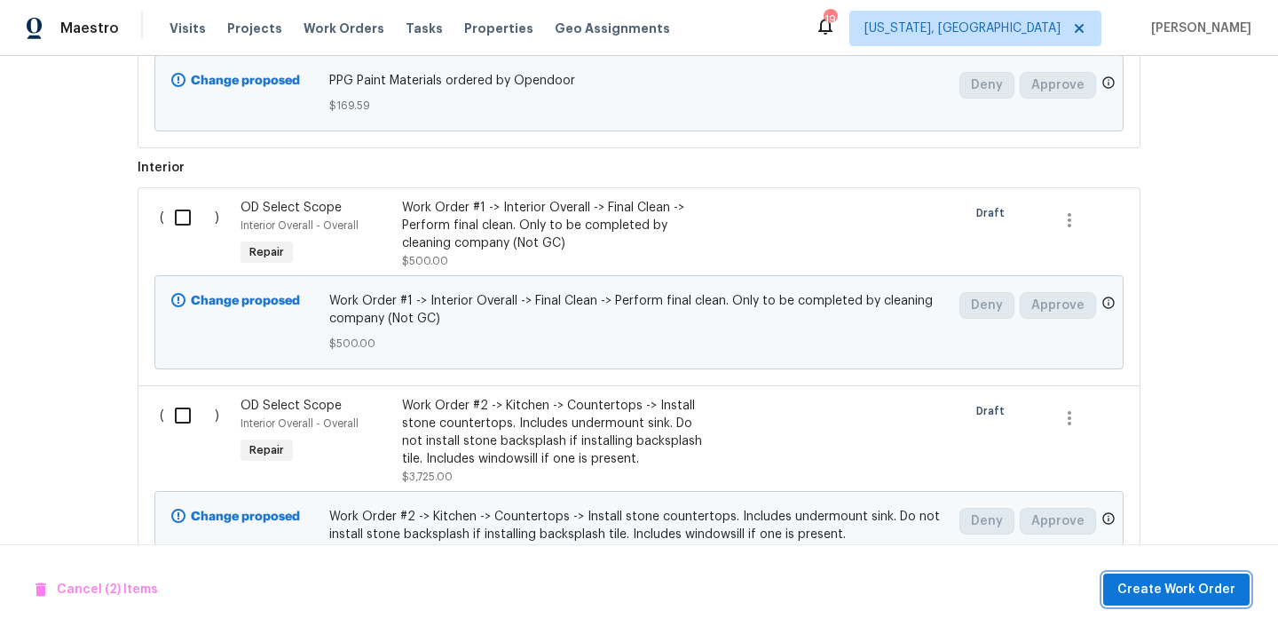
click at [1190, 591] on span "Create Work Order" at bounding box center [1176, 590] width 118 height 22
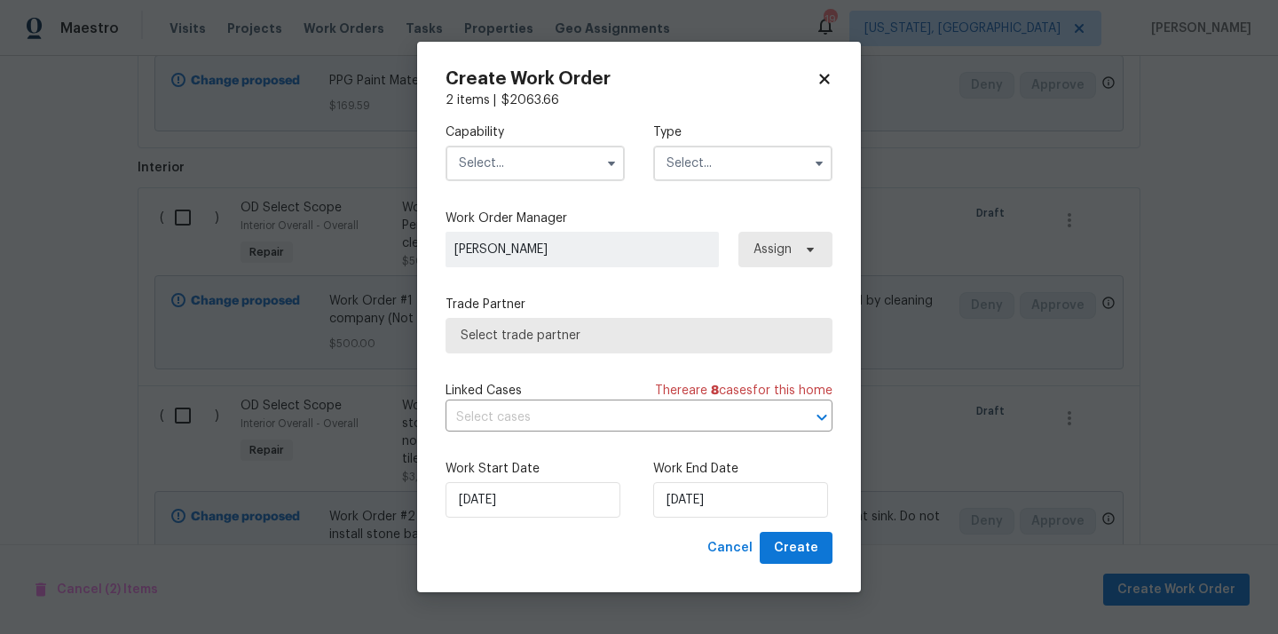
click at [556, 164] on input "text" at bounding box center [534, 163] width 179 height 35
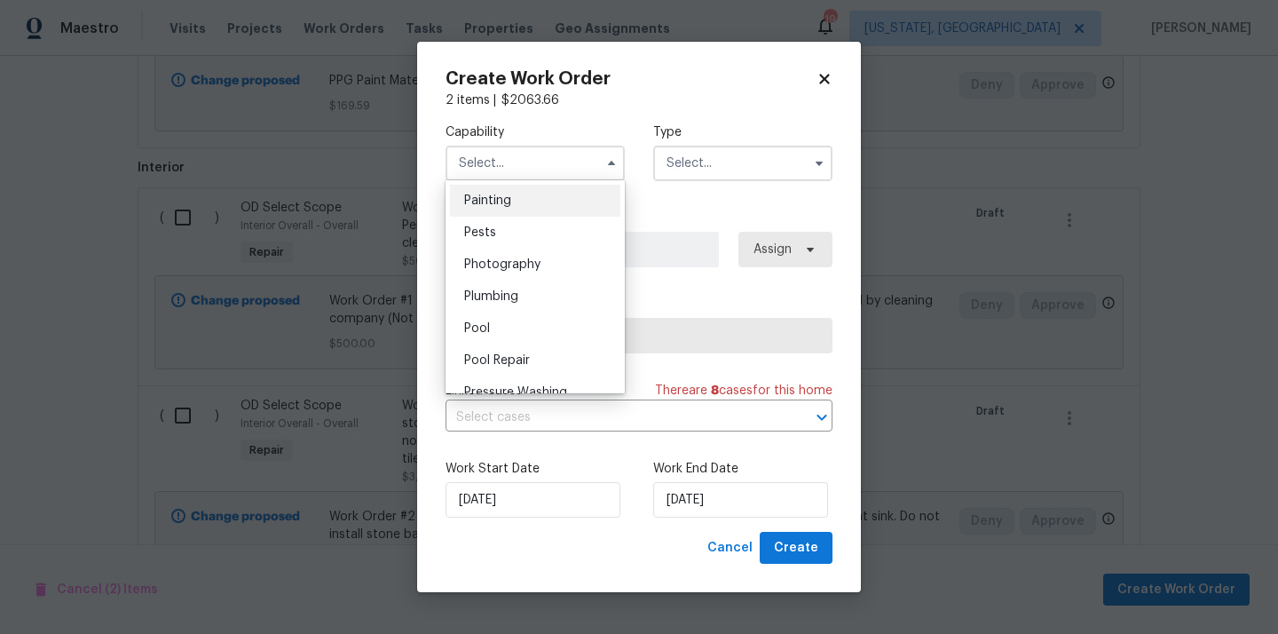
click at [536, 203] on div "Painting" at bounding box center [535, 201] width 170 height 32
type input "Painting"
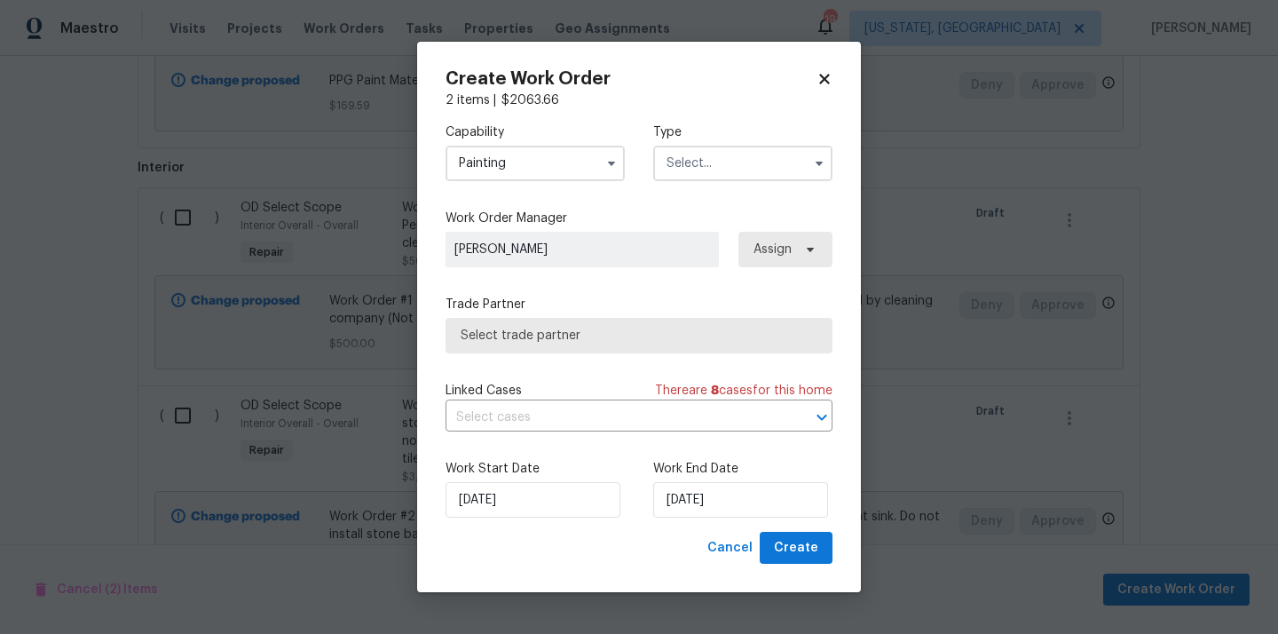
click at [679, 165] on input "text" at bounding box center [742, 163] width 179 height 35
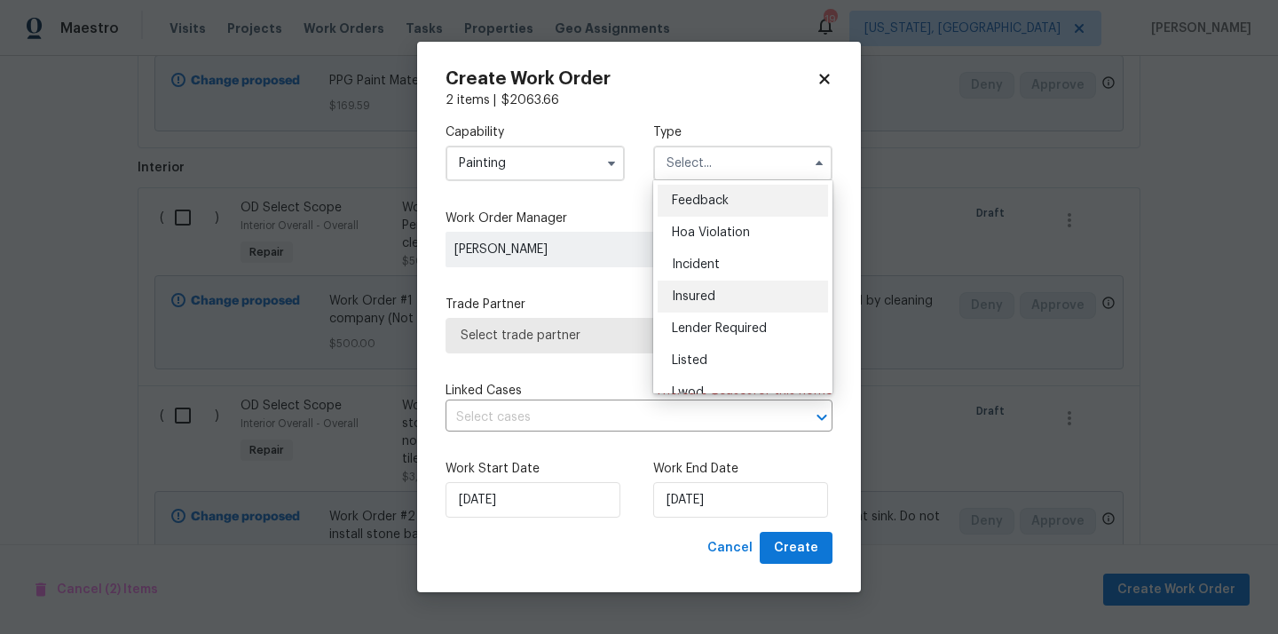
scroll to position [211, 0]
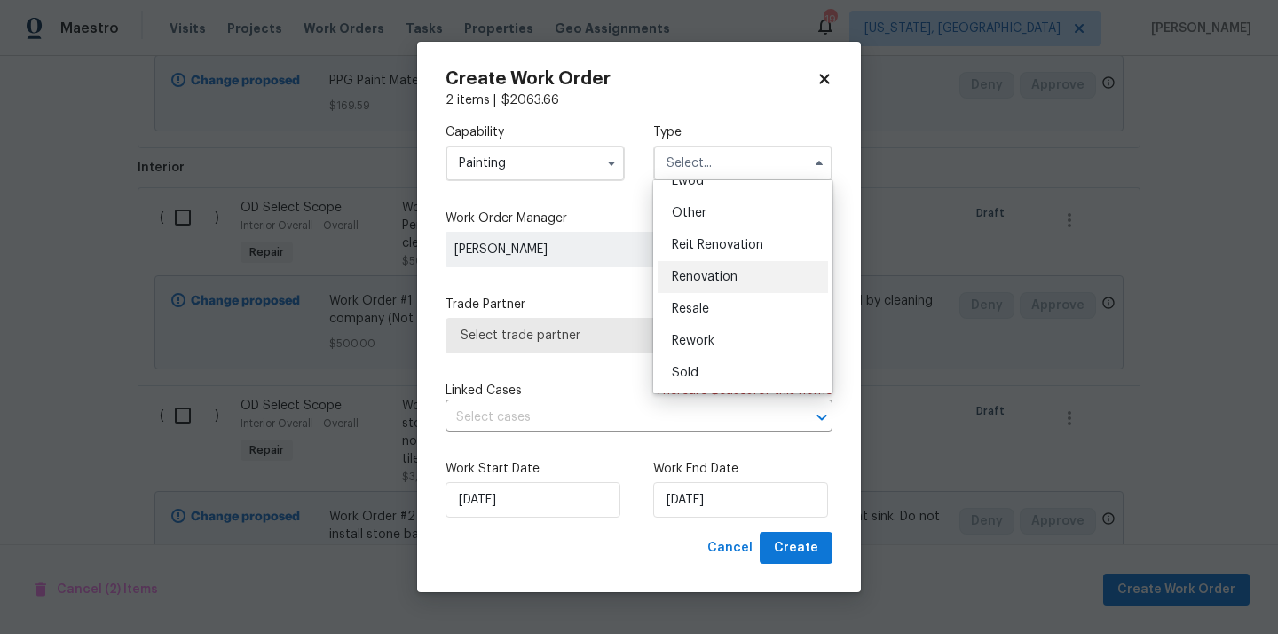
click at [716, 281] on span "Renovation" at bounding box center [705, 277] width 66 height 12
type input "Renovation"
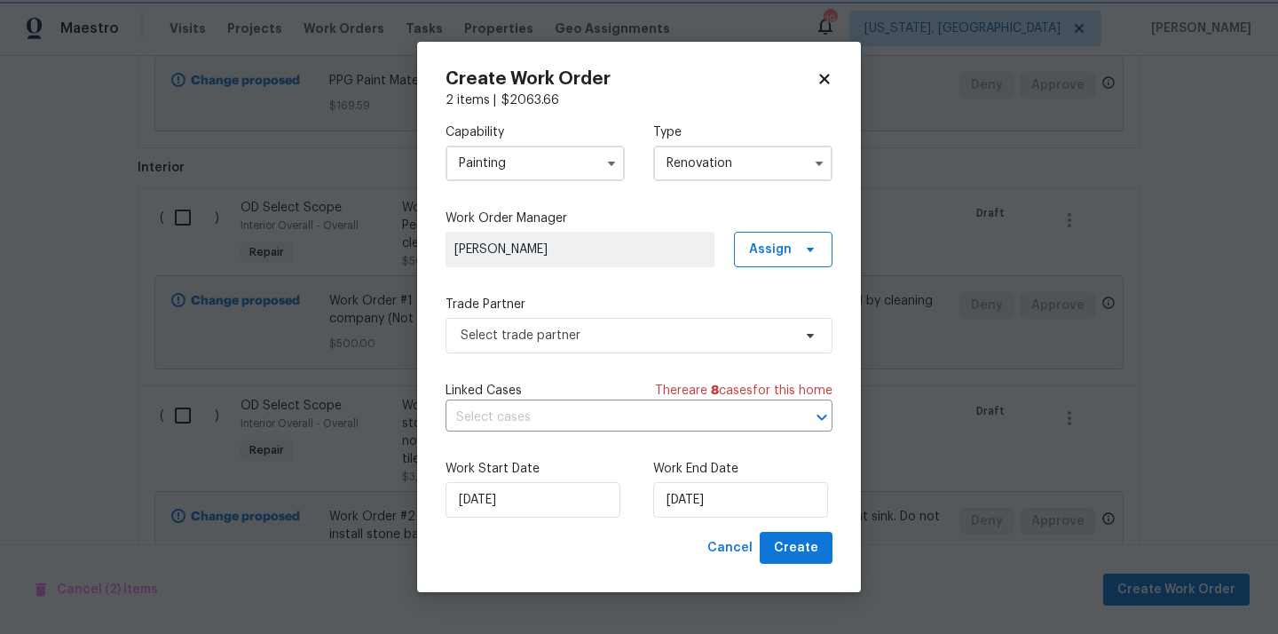
scroll to position [0, 0]
click at [783, 235] on span "Assign" at bounding box center [783, 249] width 99 height 35
click at [760, 330] on div "Assign to me" at bounding box center [785, 324] width 77 height 18
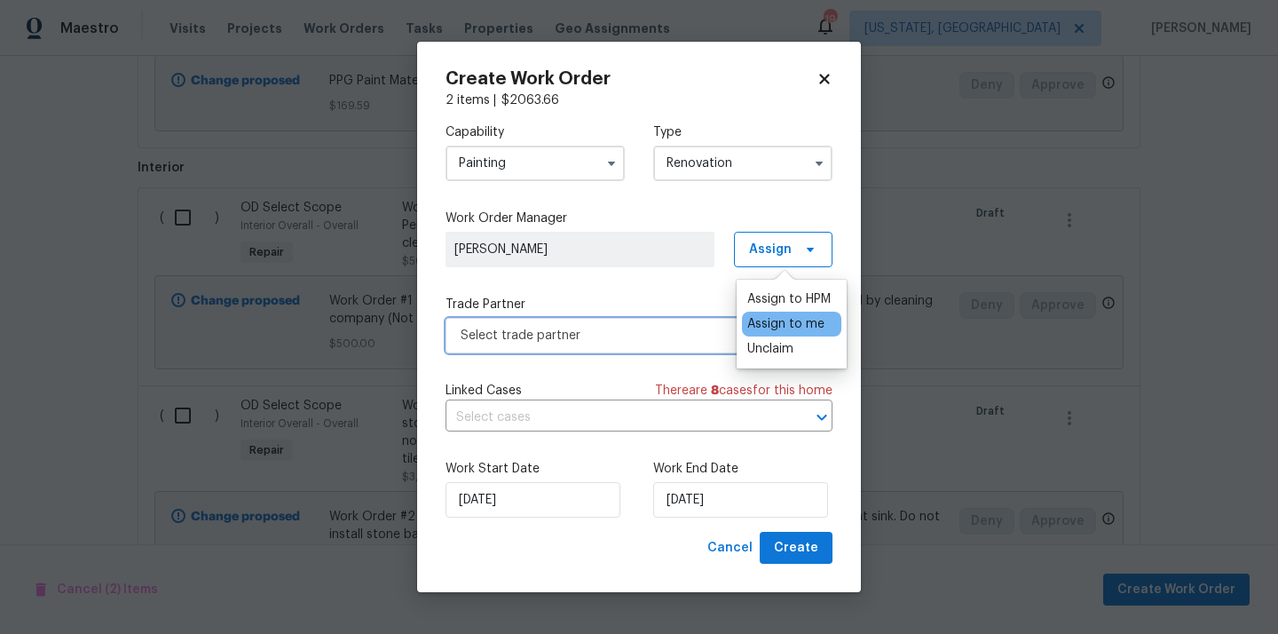
click at [613, 320] on span "Select trade partner" at bounding box center [638, 335] width 387 height 35
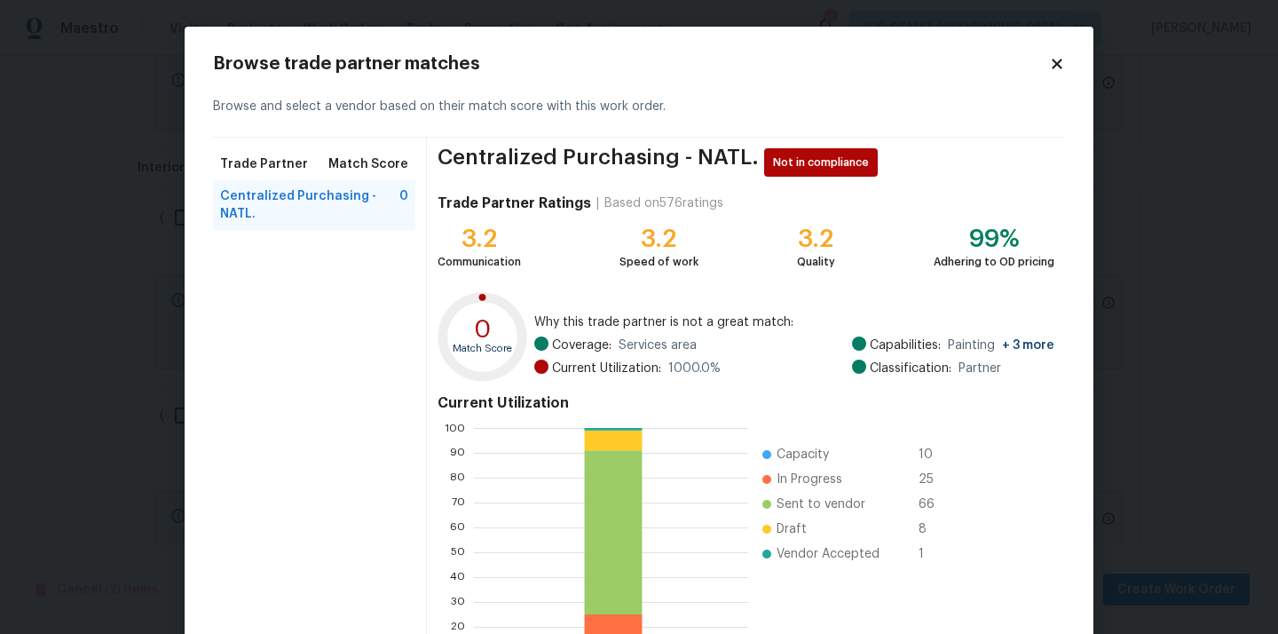
scroll to position [149, 0]
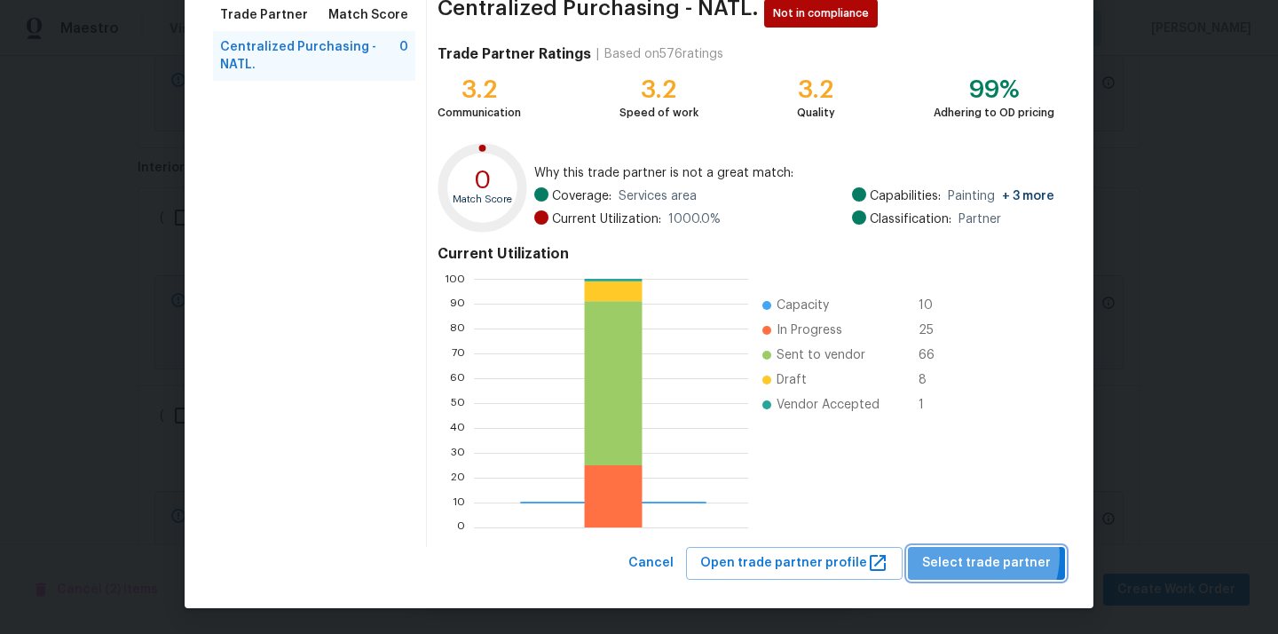
click at [979, 556] on span "Select trade partner" at bounding box center [986, 563] width 129 height 22
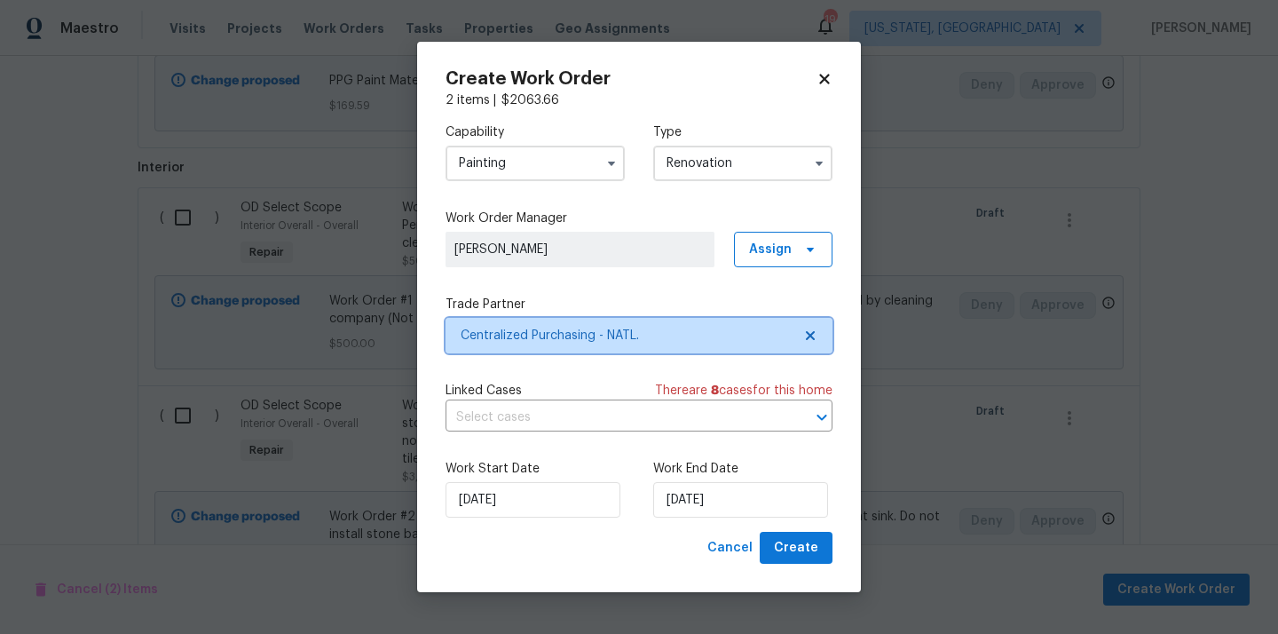
scroll to position [0, 0]
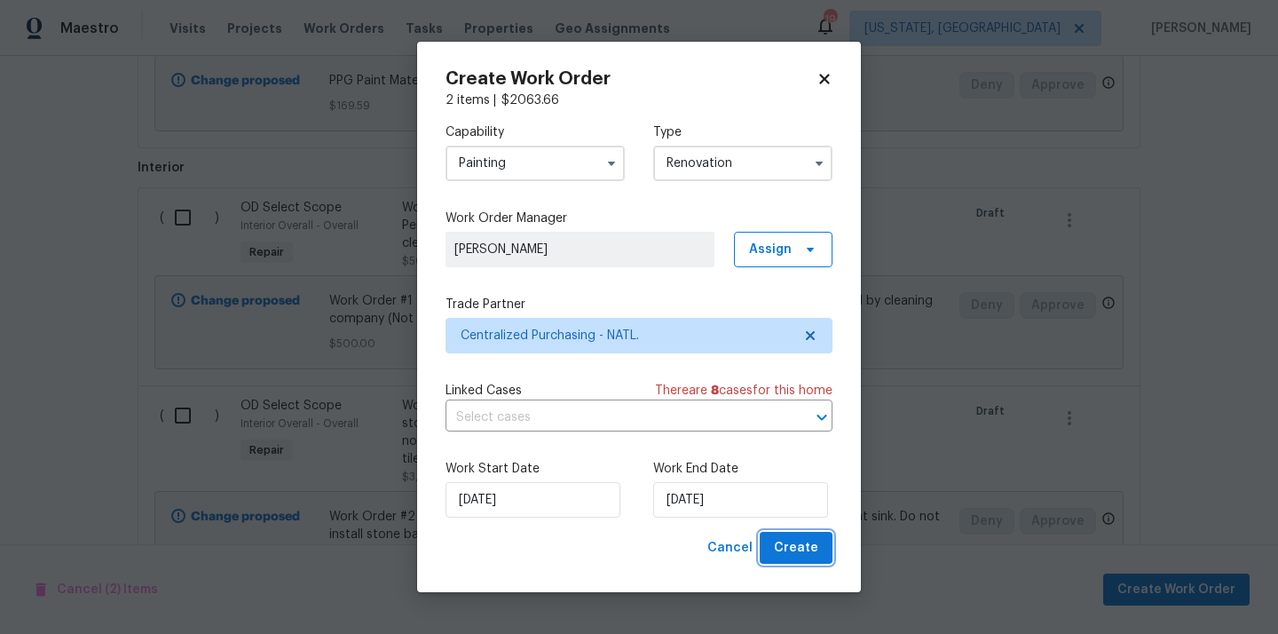
click at [808, 547] on span "Create" at bounding box center [796, 548] width 44 height 22
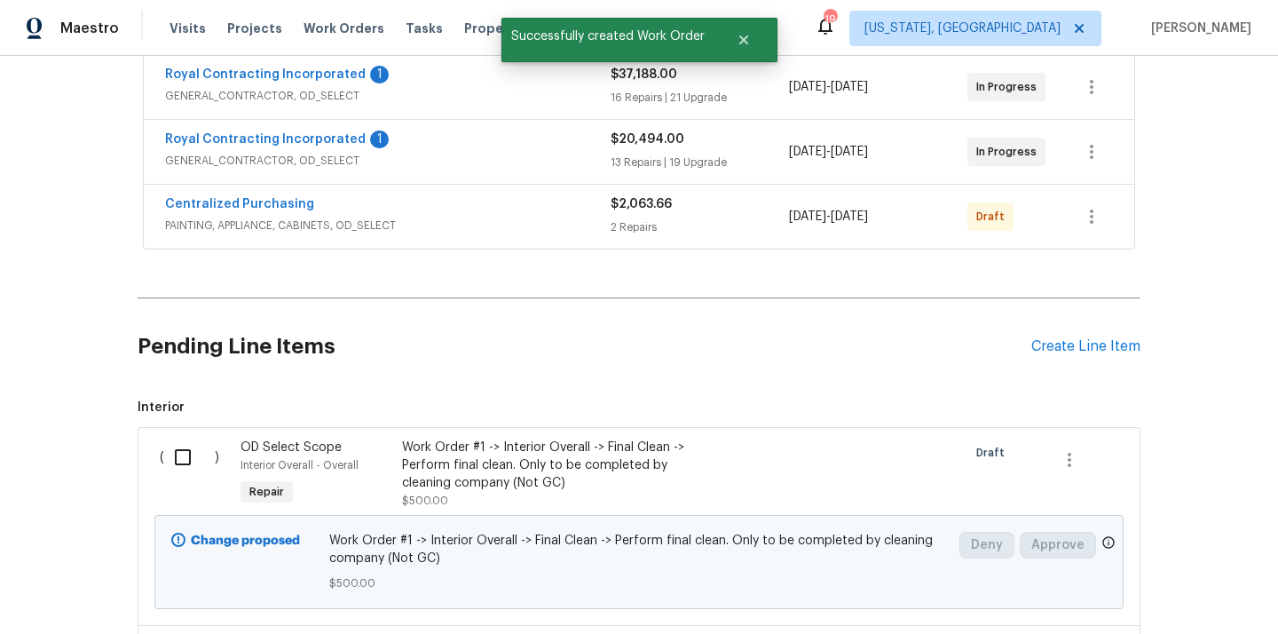
scroll to position [296, 0]
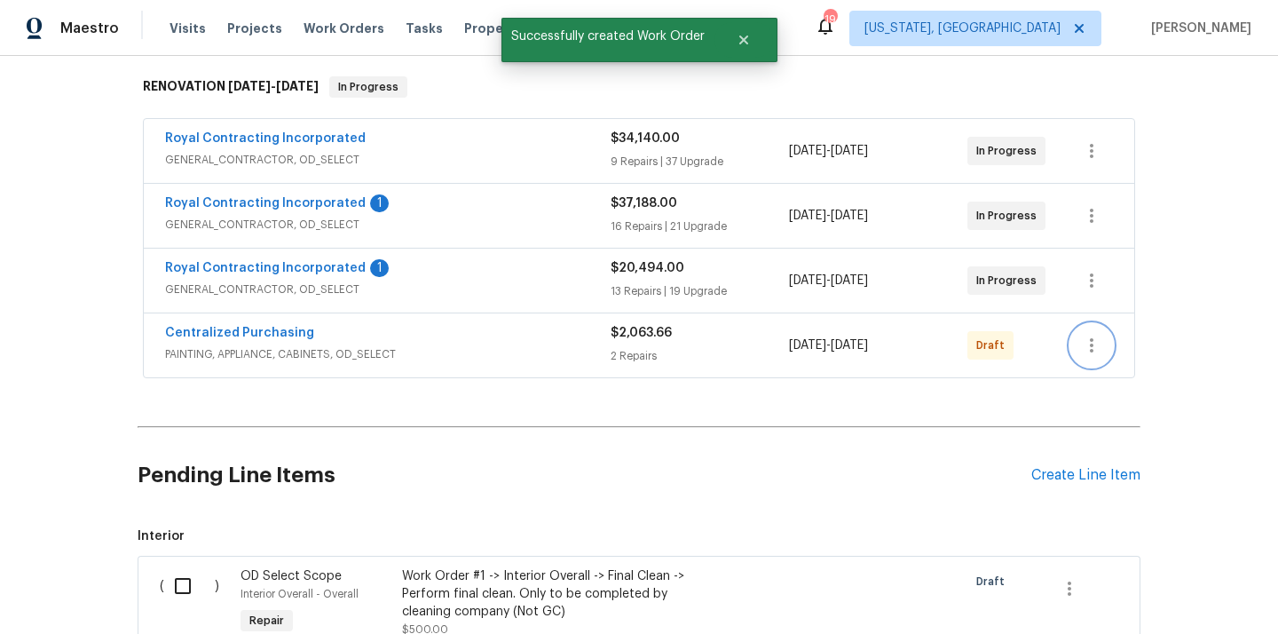
click at [1091, 338] on icon "button" at bounding box center [1092, 345] width 4 height 14
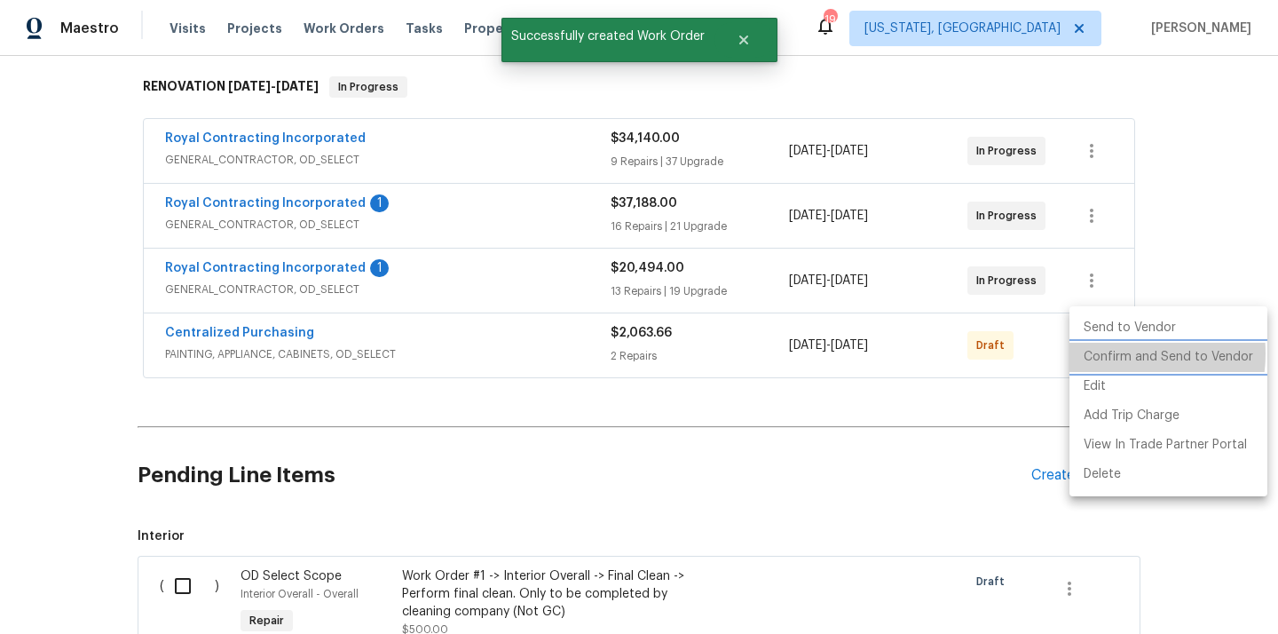
click at [1105, 353] on li "Confirm and Send to Vendor" at bounding box center [1168, 357] width 198 height 29
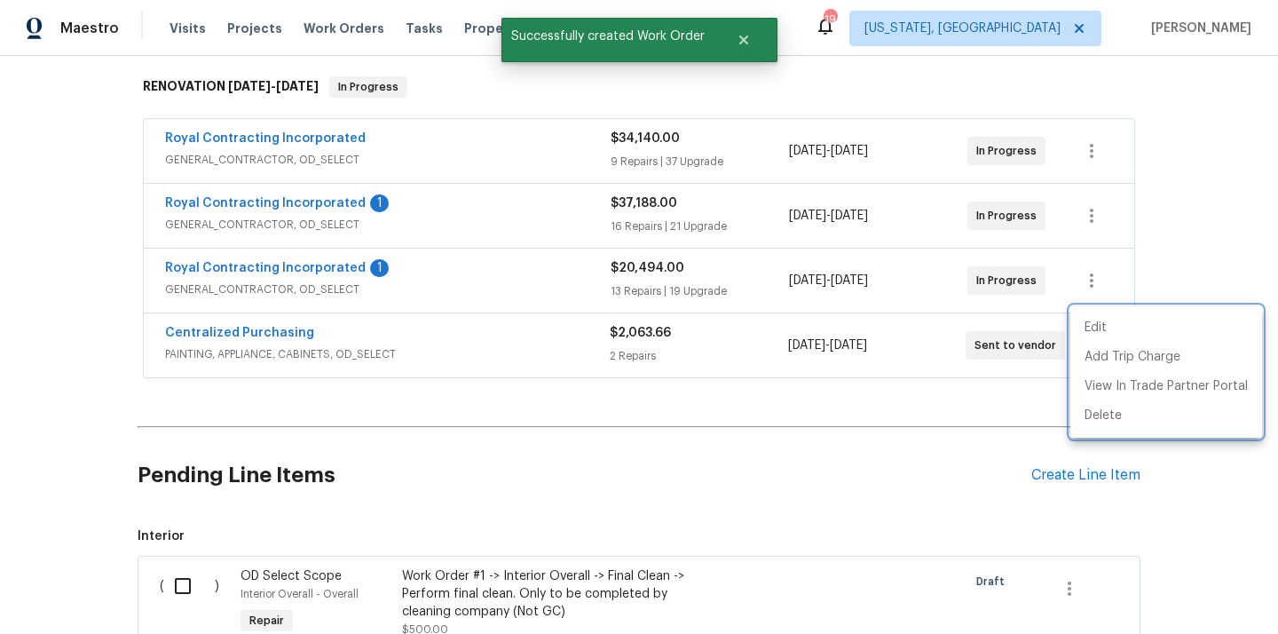
click at [377, 340] on div at bounding box center [639, 317] width 1278 height 634
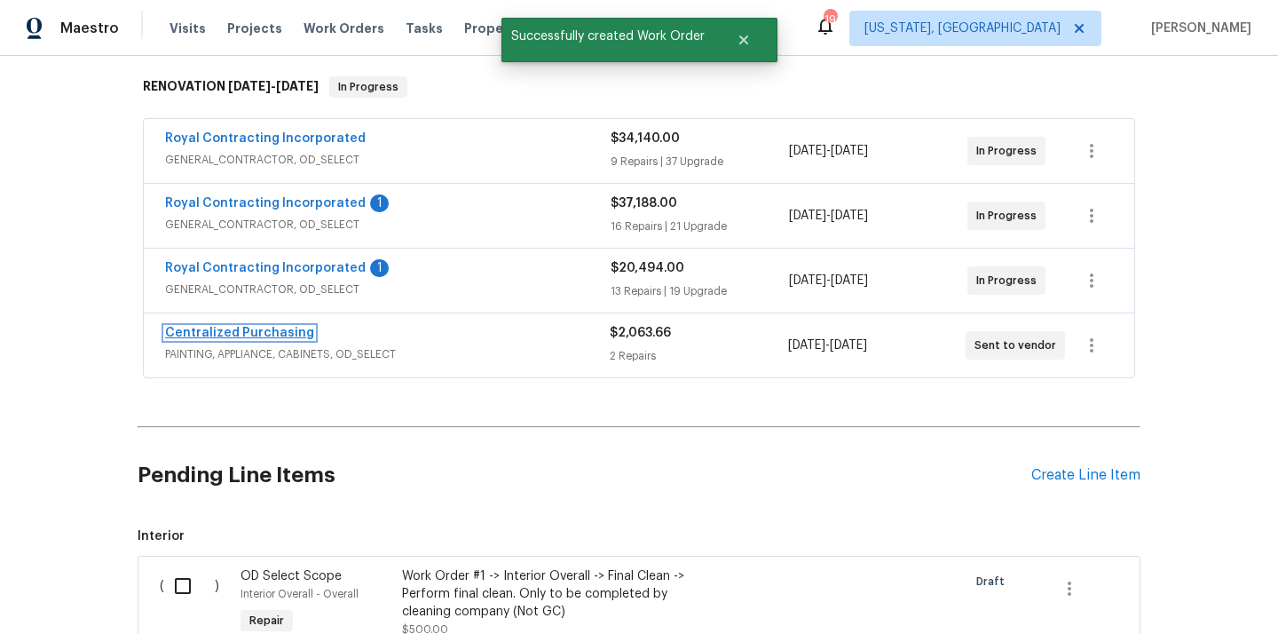
click at [264, 327] on link "Centralized Purchasing" at bounding box center [239, 333] width 149 height 12
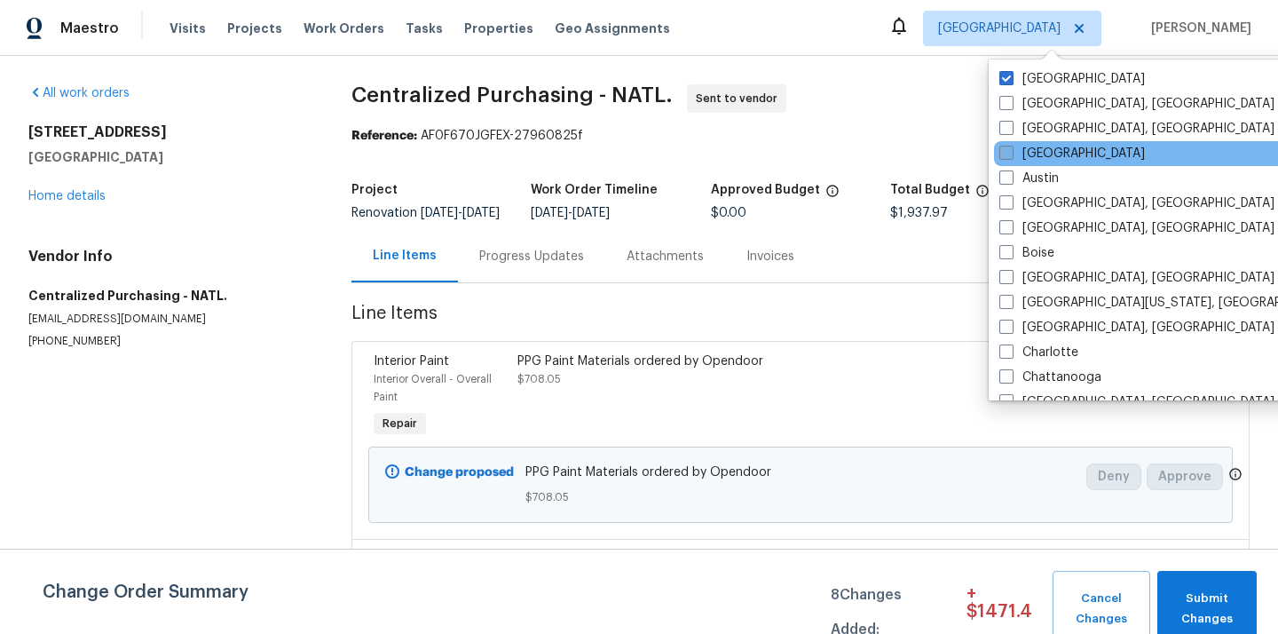
click at [1036, 150] on label "[GEOGRAPHIC_DATA]" at bounding box center [1072, 154] width 146 height 18
click at [1011, 150] on input "[GEOGRAPHIC_DATA]" at bounding box center [1005, 151] width 12 height 12
checkbox input "true"
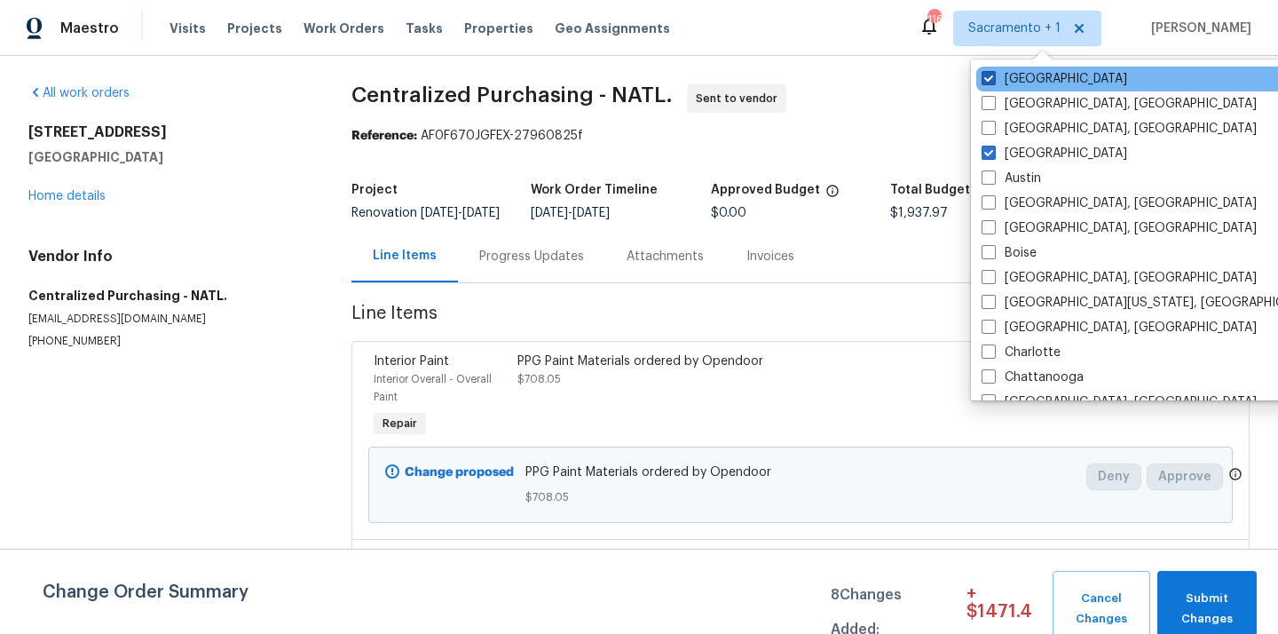
click at [1014, 81] on label "[GEOGRAPHIC_DATA]" at bounding box center [1054, 79] width 146 height 18
click at [993, 81] on input "[GEOGRAPHIC_DATA]" at bounding box center [987, 76] width 12 height 12
checkbox input "false"
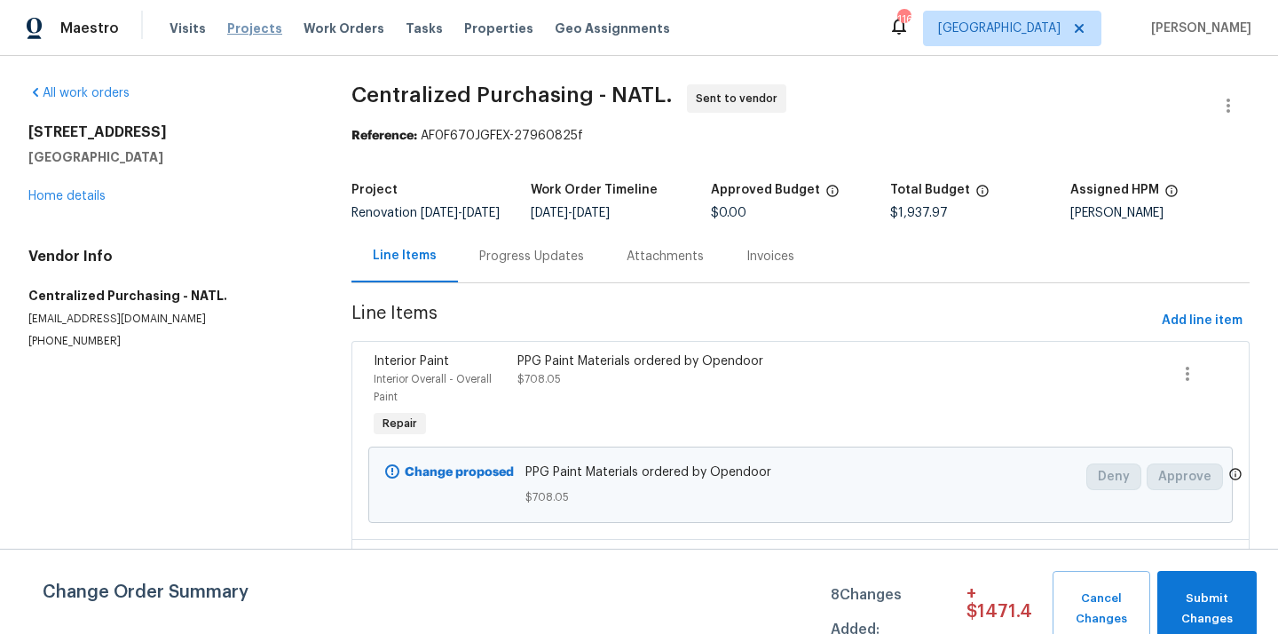
click at [243, 27] on span "Projects" at bounding box center [254, 29] width 55 height 18
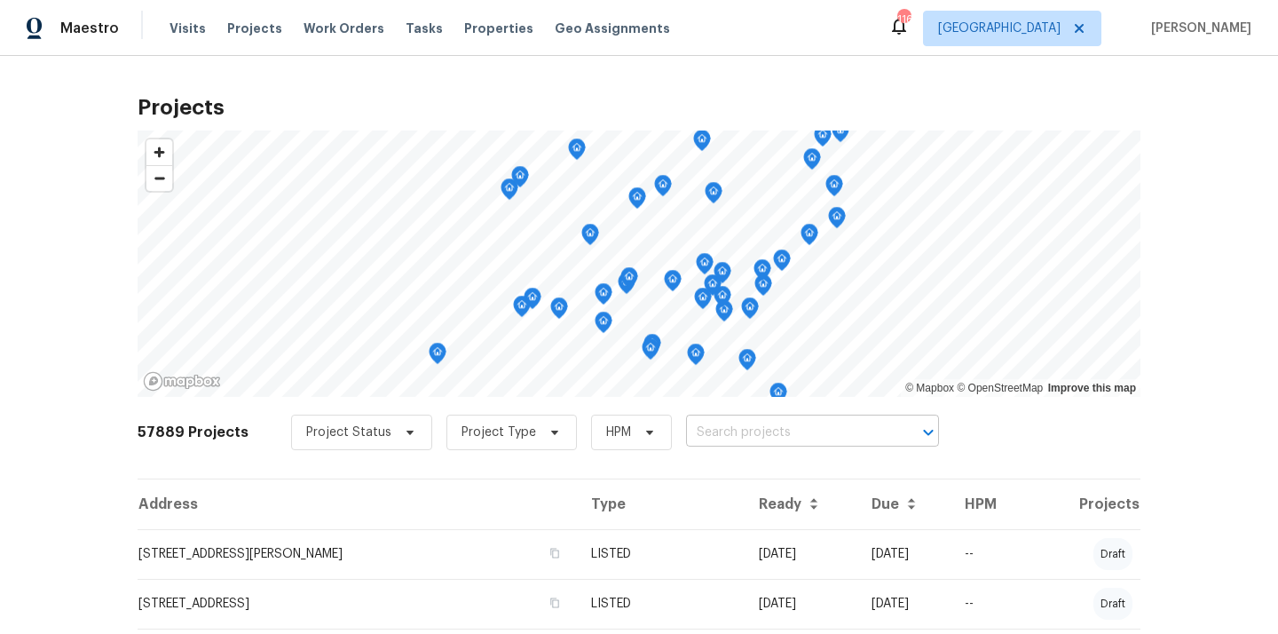
click at [727, 423] on input "text" at bounding box center [787, 433] width 203 height 28
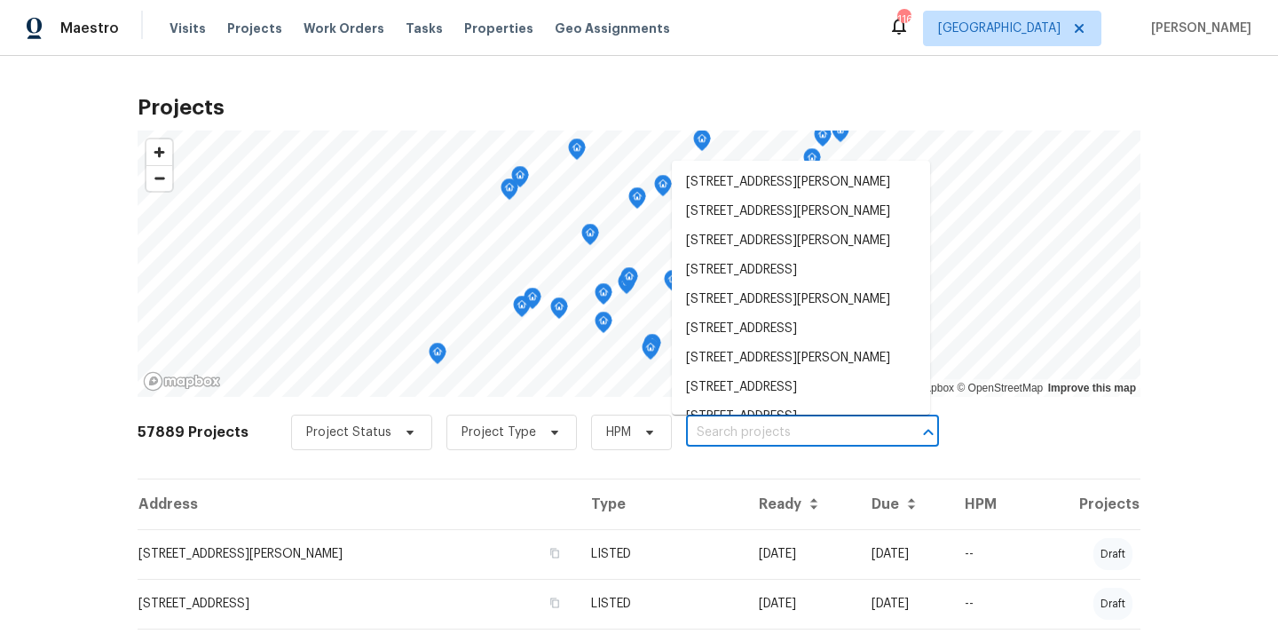
paste input "[STREET_ADDRESS][PERSON_NAME]"
type input "[STREET_ADDRESS][PERSON_NAME]"
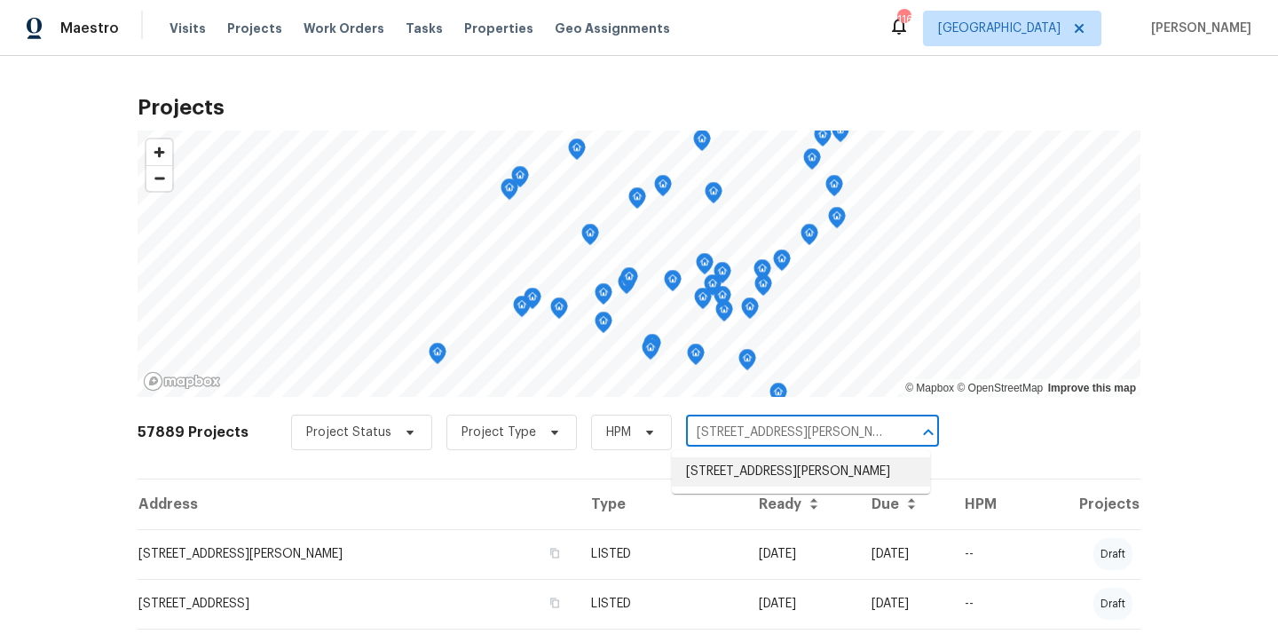
click at [730, 471] on li "[STREET_ADDRESS][PERSON_NAME]" at bounding box center [801, 471] width 258 height 29
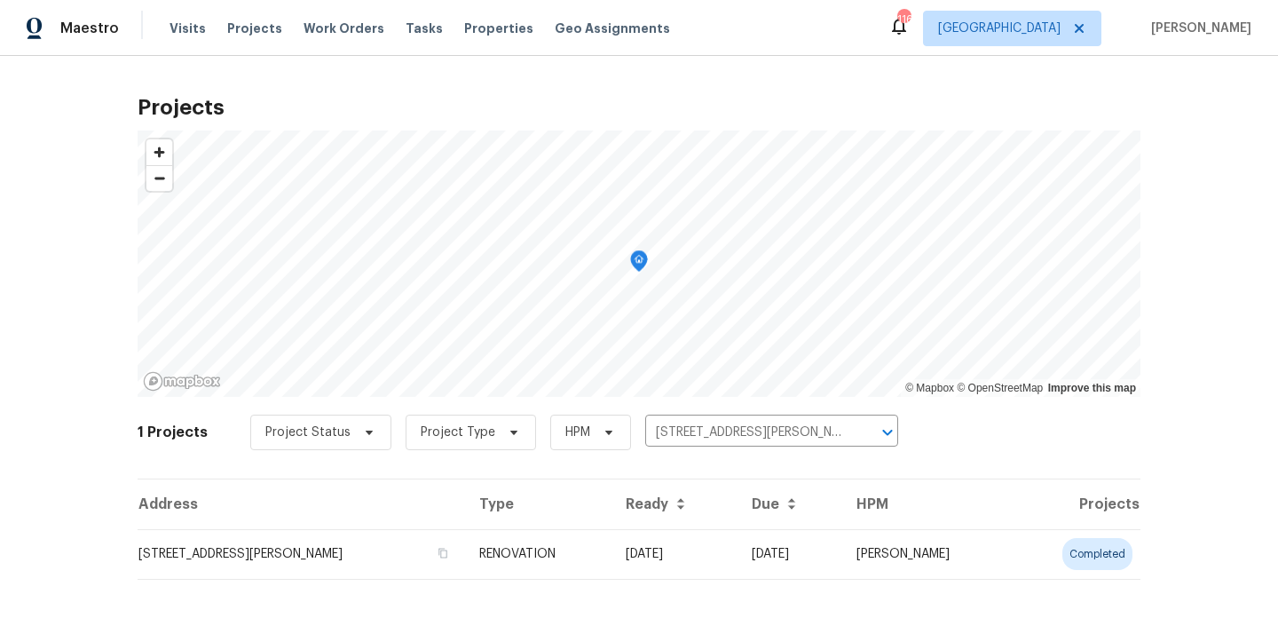
click at [414, 540] on td "[STREET_ADDRESS][PERSON_NAME]" at bounding box center [301, 554] width 327 height 50
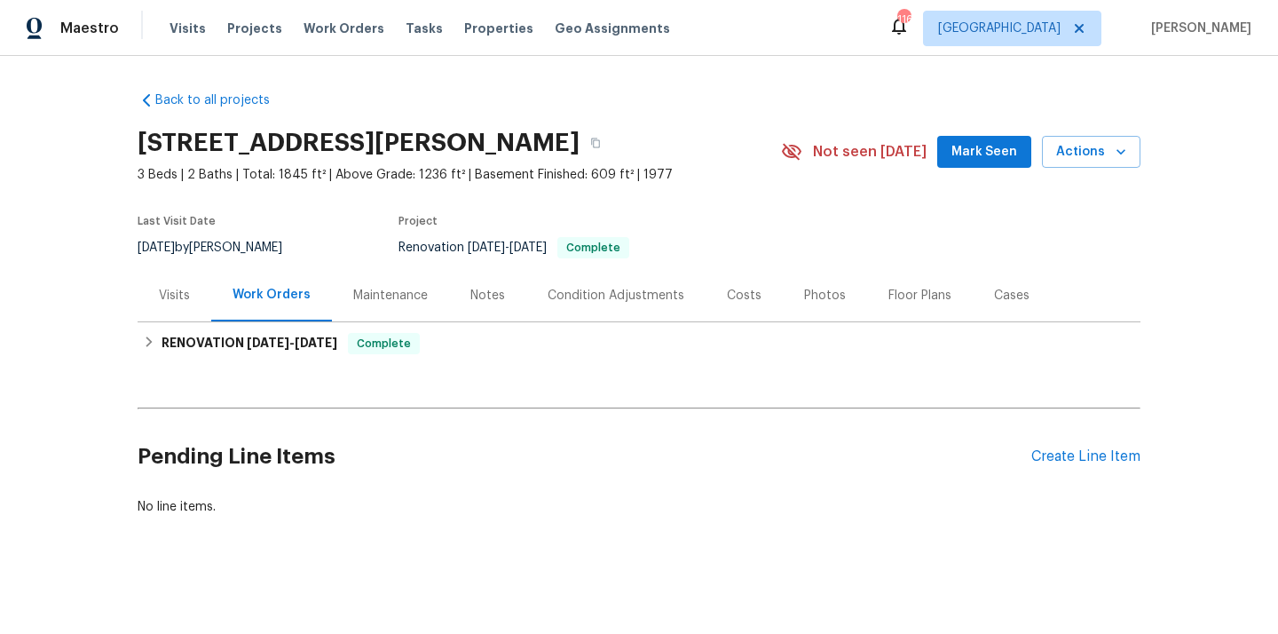
click at [187, 296] on div "Visits" at bounding box center [174, 296] width 31 height 18
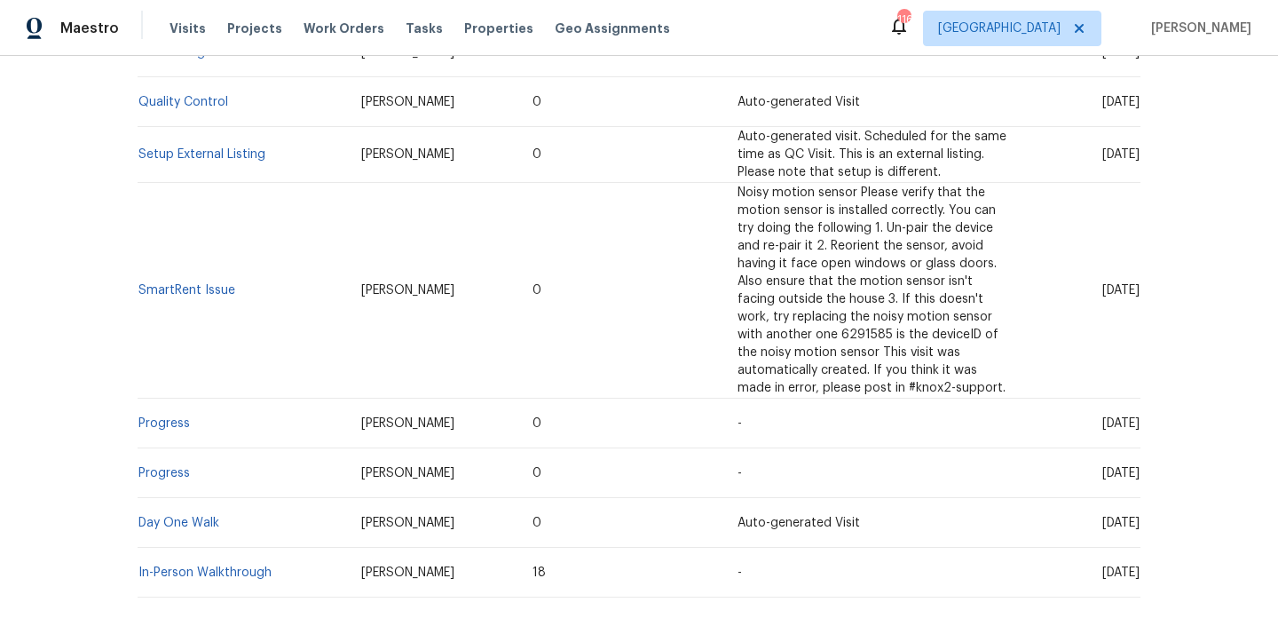
scroll to position [511, 0]
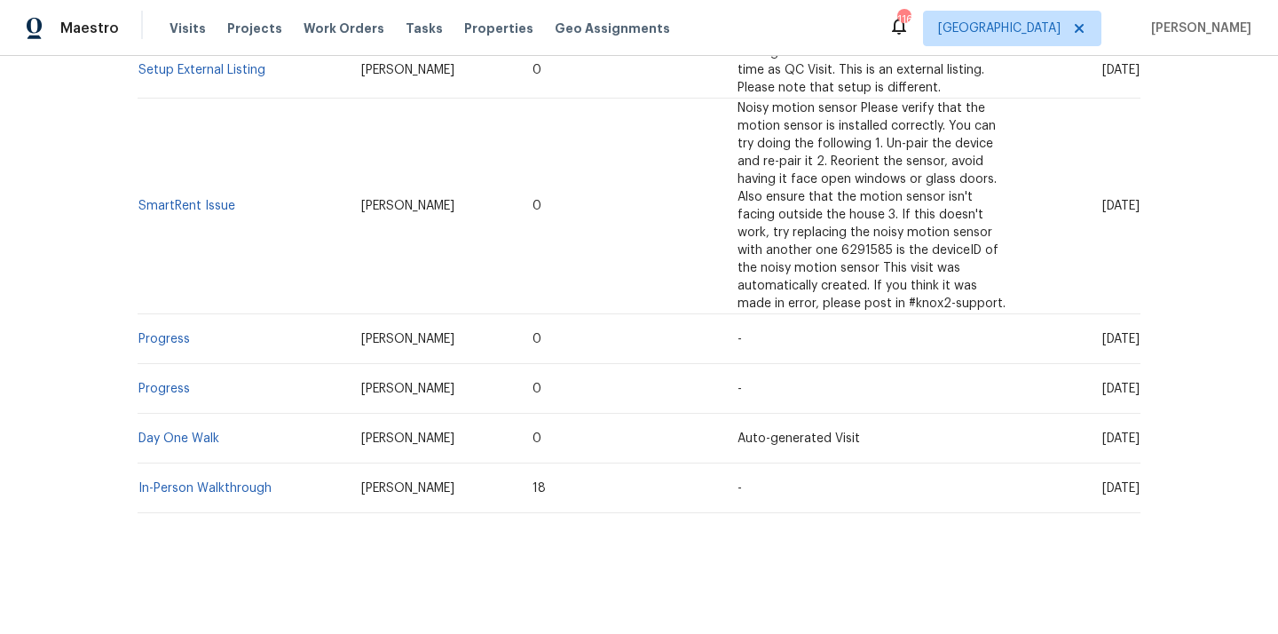
click at [213, 494] on td "In-Person Walkthrough" at bounding box center [242, 488] width 209 height 50
click at [215, 491] on link "In-Person Walkthrough" at bounding box center [204, 488] width 133 height 12
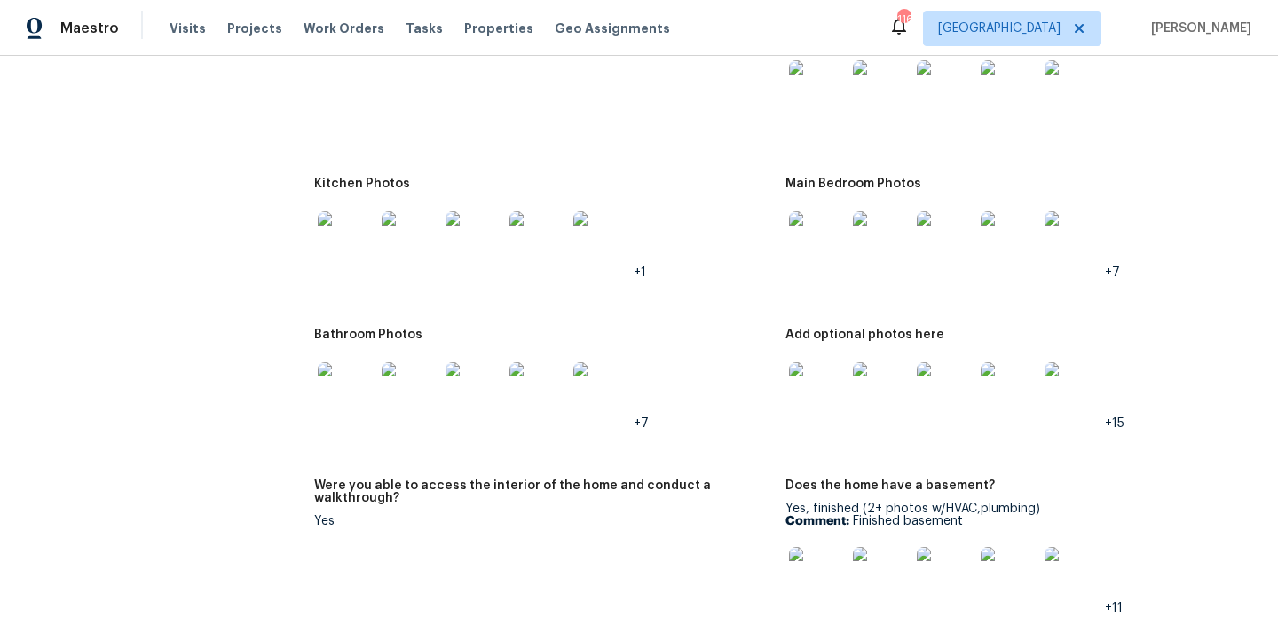
scroll to position [2482, 0]
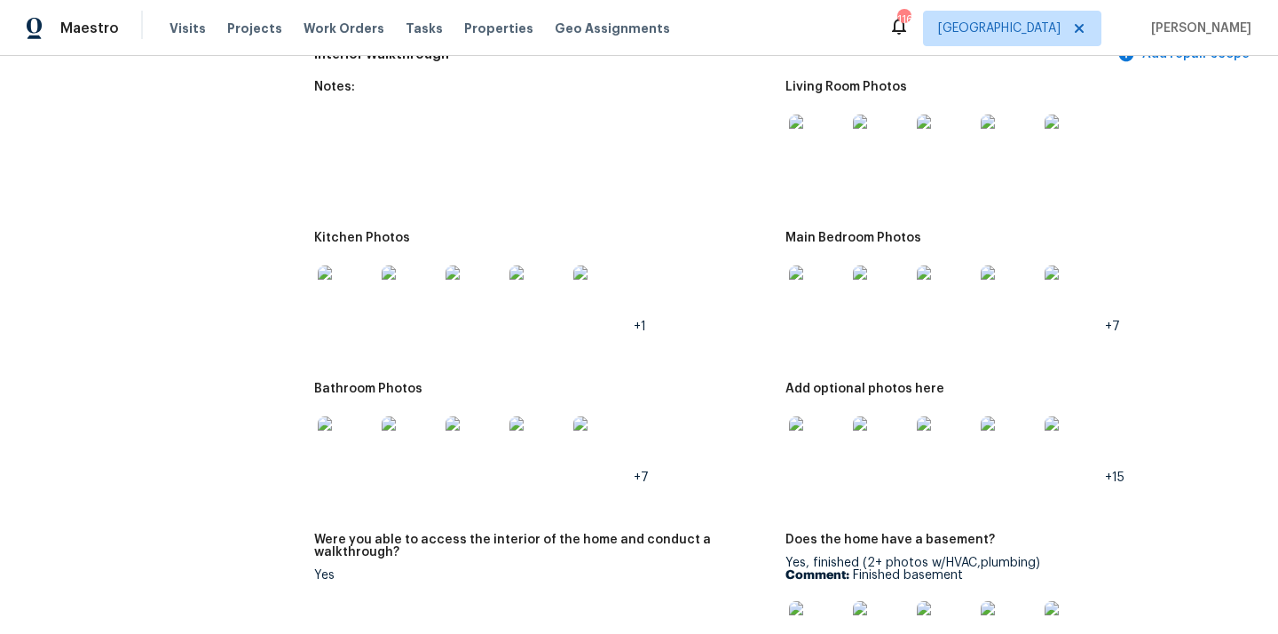
click at [338, 286] on img at bounding box center [346, 293] width 57 height 57
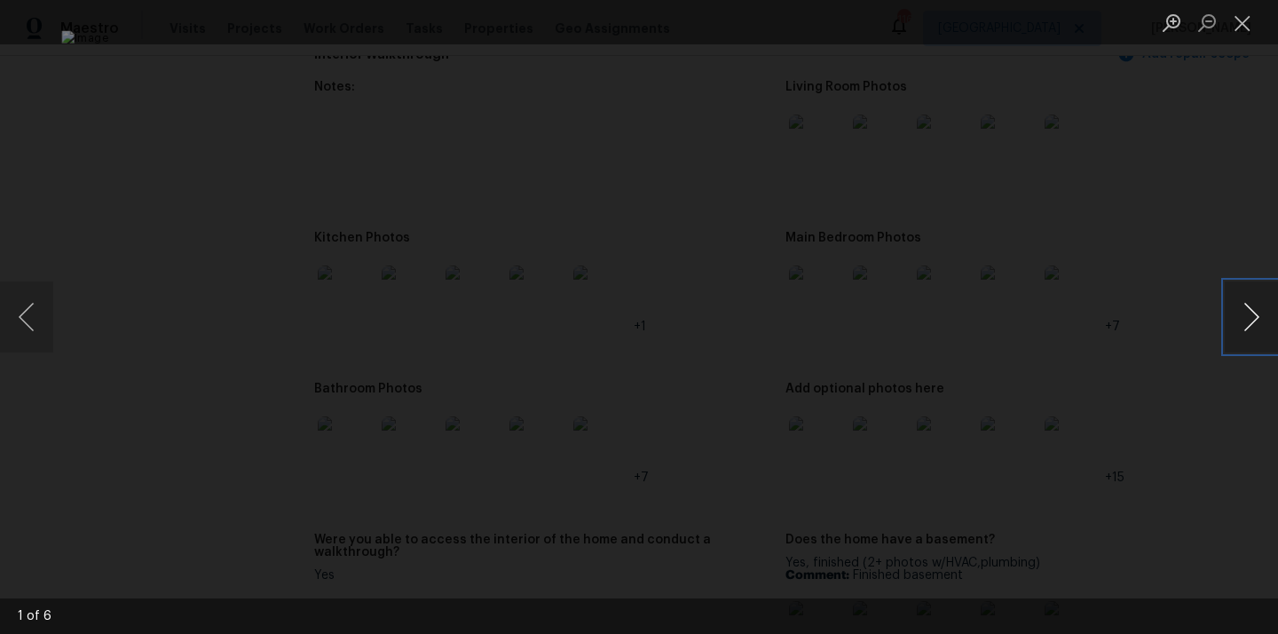
click at [1251, 308] on button "Next image" at bounding box center [1251, 316] width 53 height 71
click at [1142, 143] on div "Lightbox" at bounding box center [639, 317] width 1278 height 634
click at [1249, 38] on li "Lightbox" at bounding box center [1242, 22] width 35 height 44
click at [1239, 311] on button "Next image" at bounding box center [1251, 316] width 53 height 71
click at [1176, 153] on div "Lightbox" at bounding box center [639, 317] width 1278 height 634
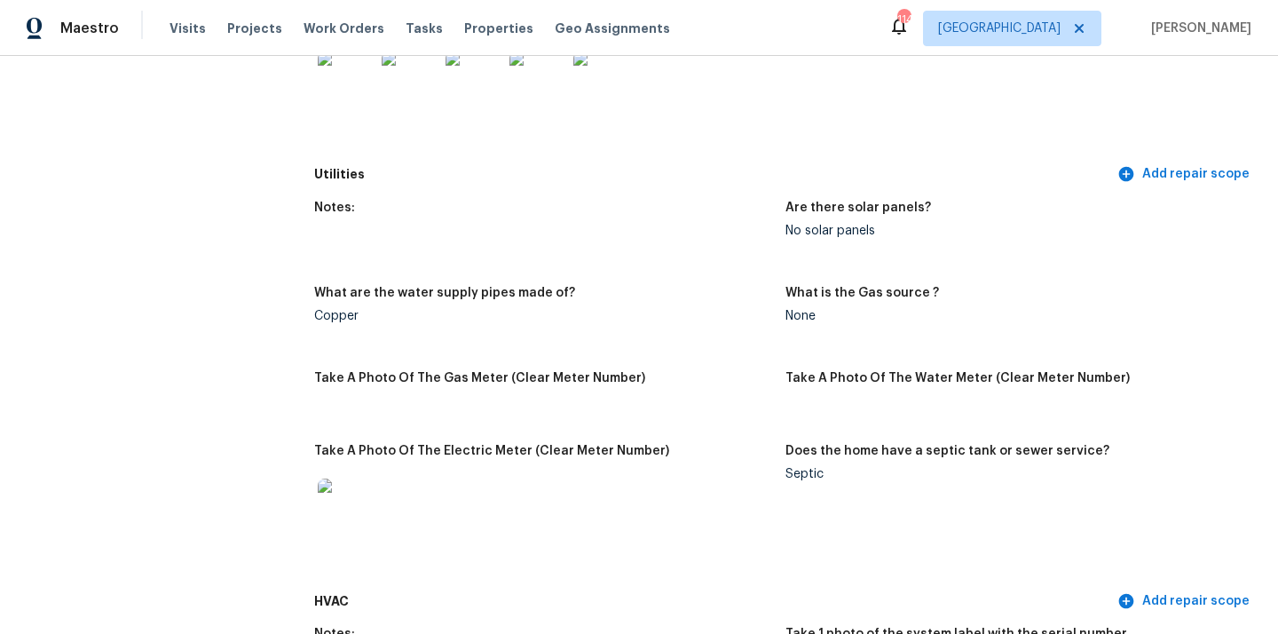
scroll to position [0, 0]
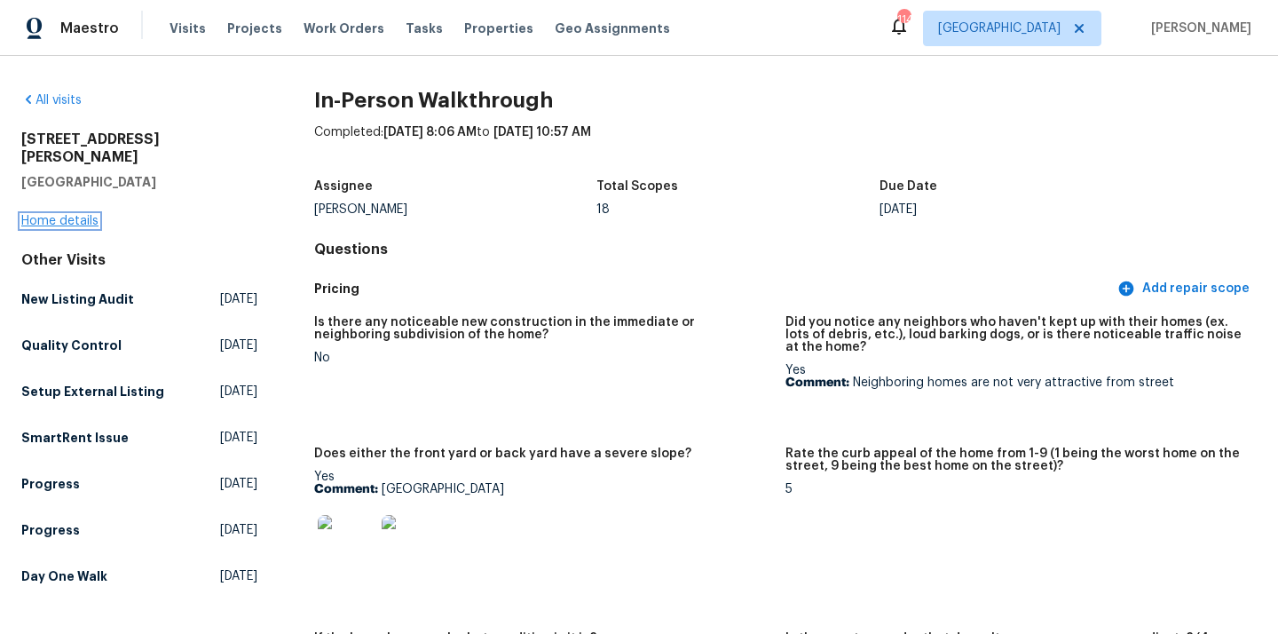
click at [64, 215] on link "Home details" at bounding box center [59, 221] width 77 height 12
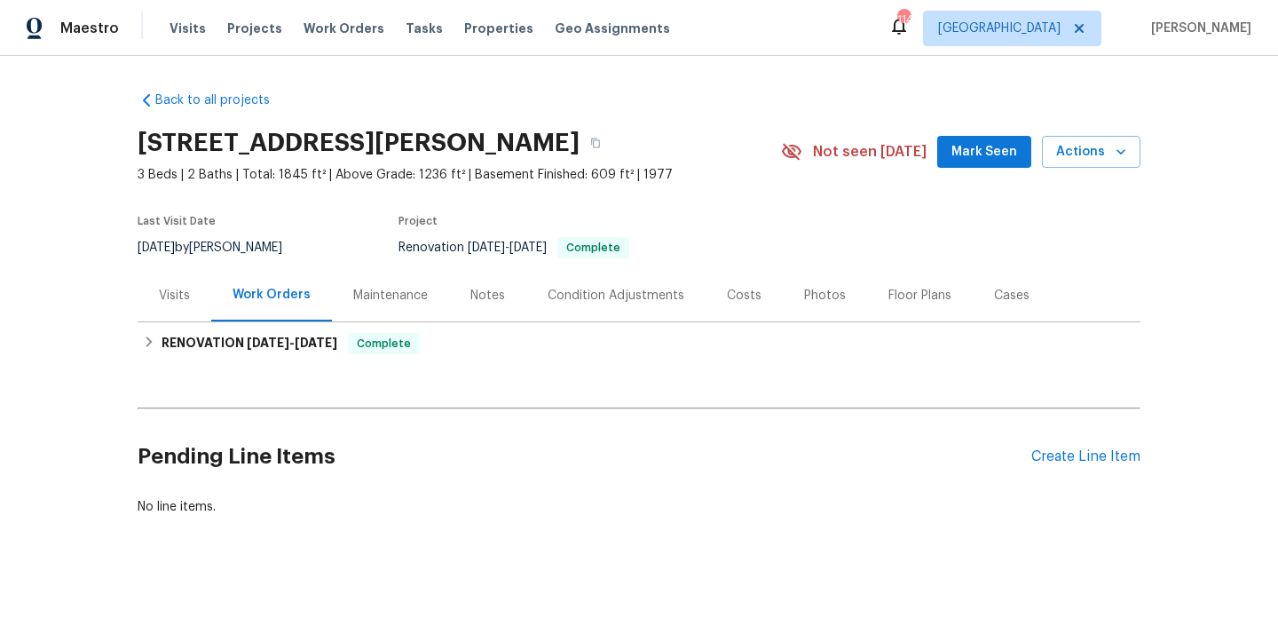
click at [912, 305] on div "Floor Plans" at bounding box center [920, 295] width 106 height 52
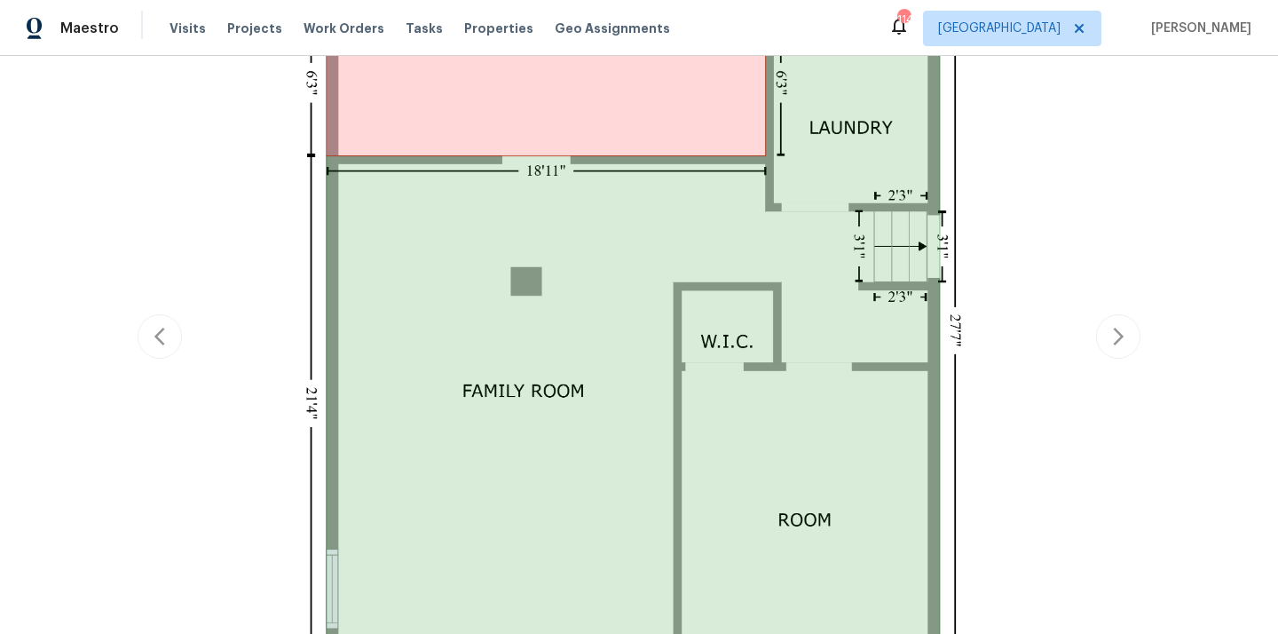
scroll to position [871, 0]
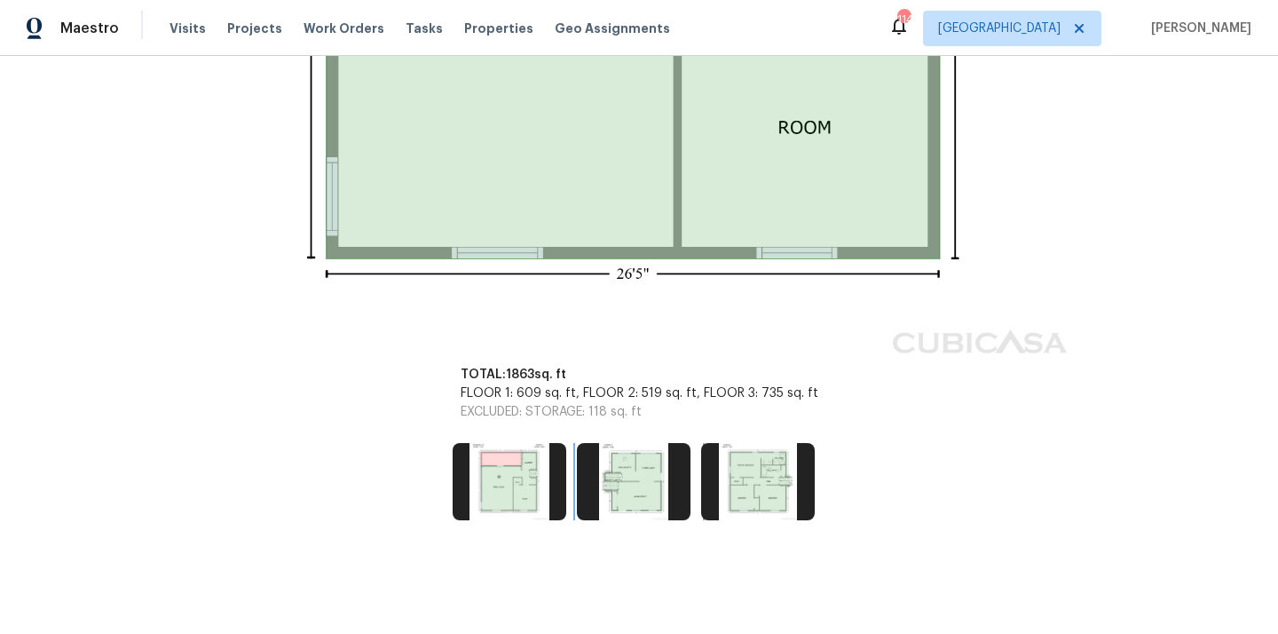
click at [642, 489] on img at bounding box center [634, 481] width 114 height 76
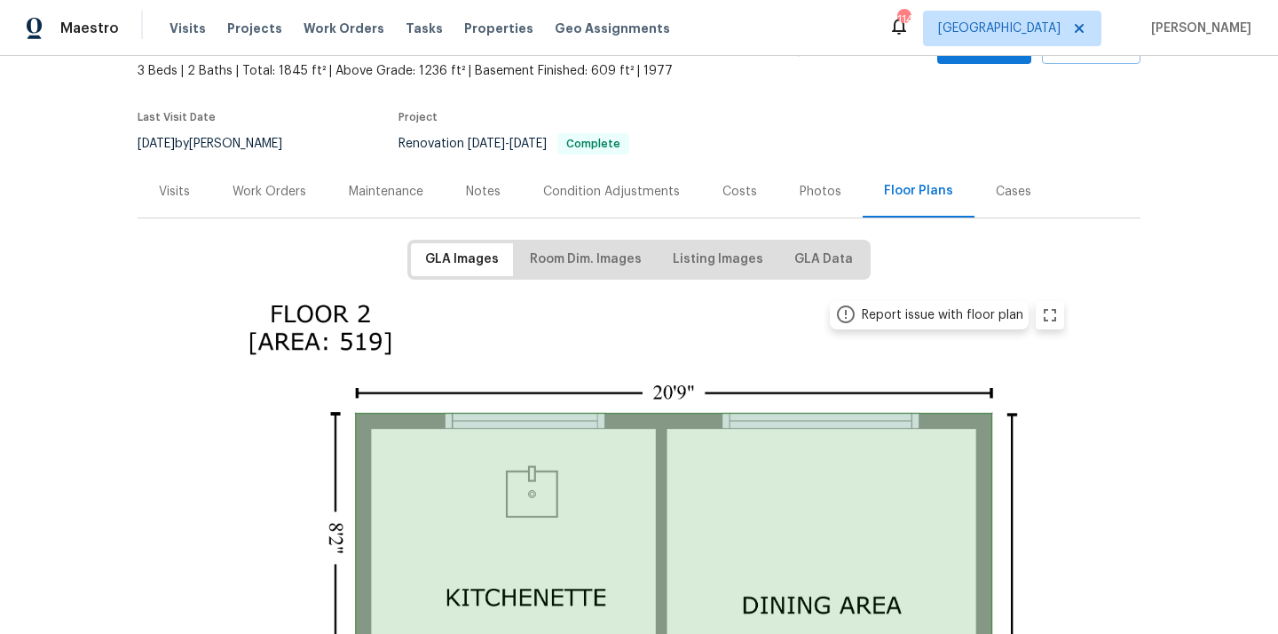
scroll to position [0, 0]
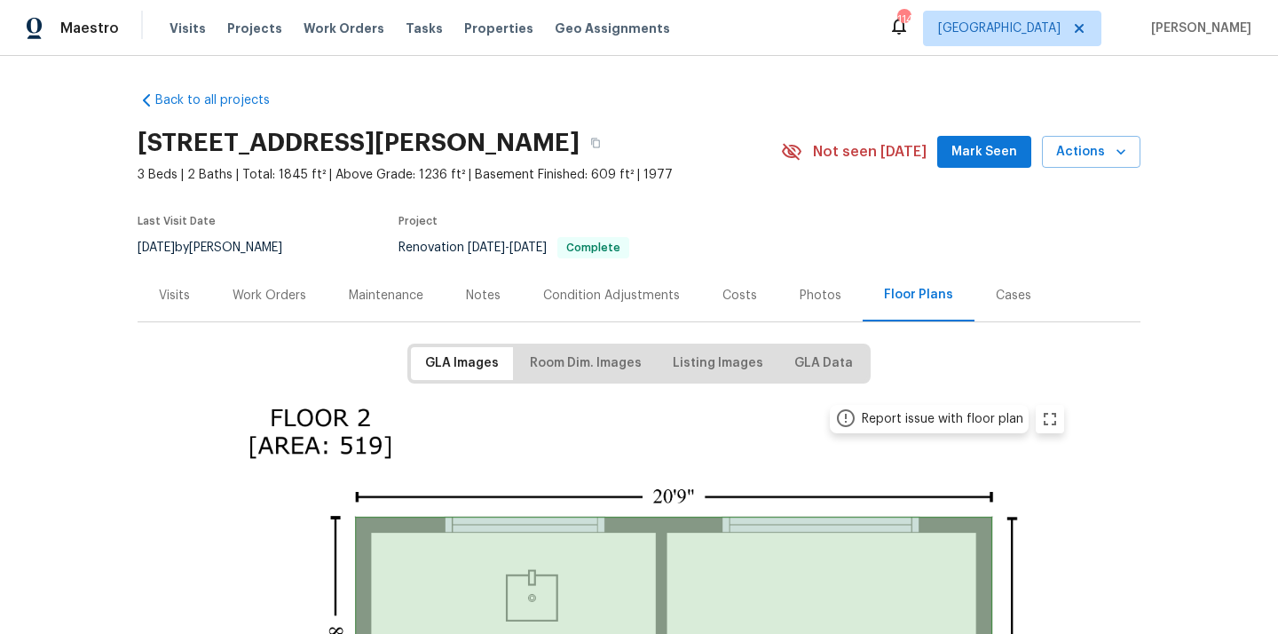
click at [276, 307] on div "Work Orders" at bounding box center [269, 295] width 116 height 52
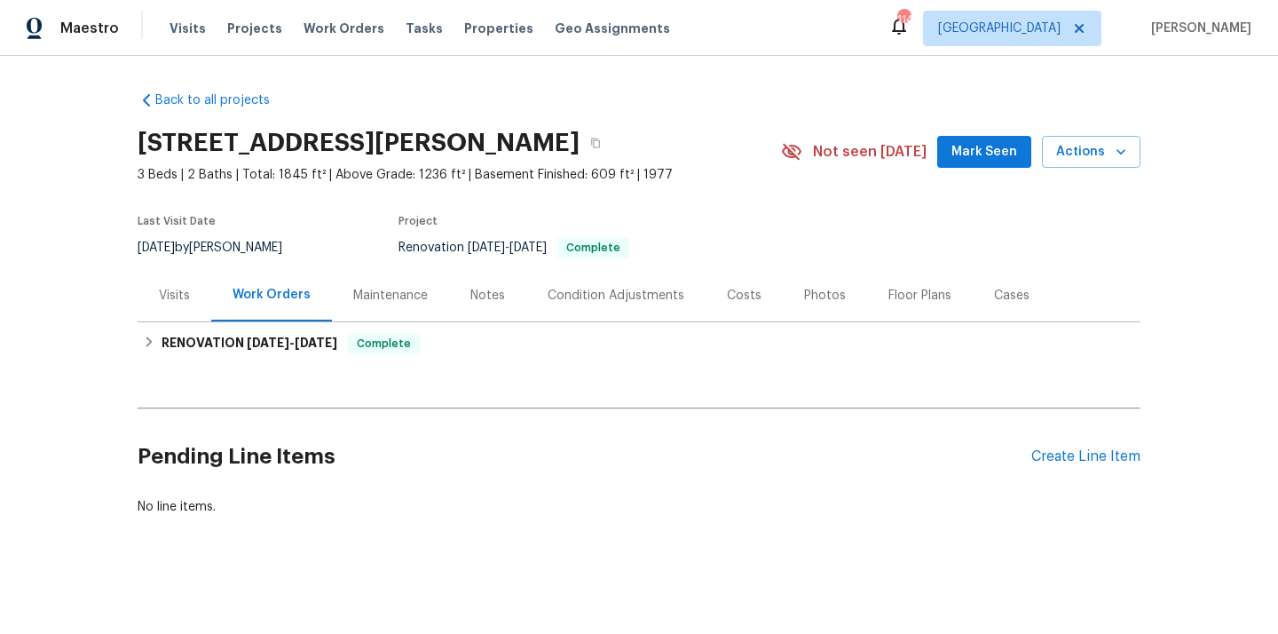
scroll to position [3, 0]
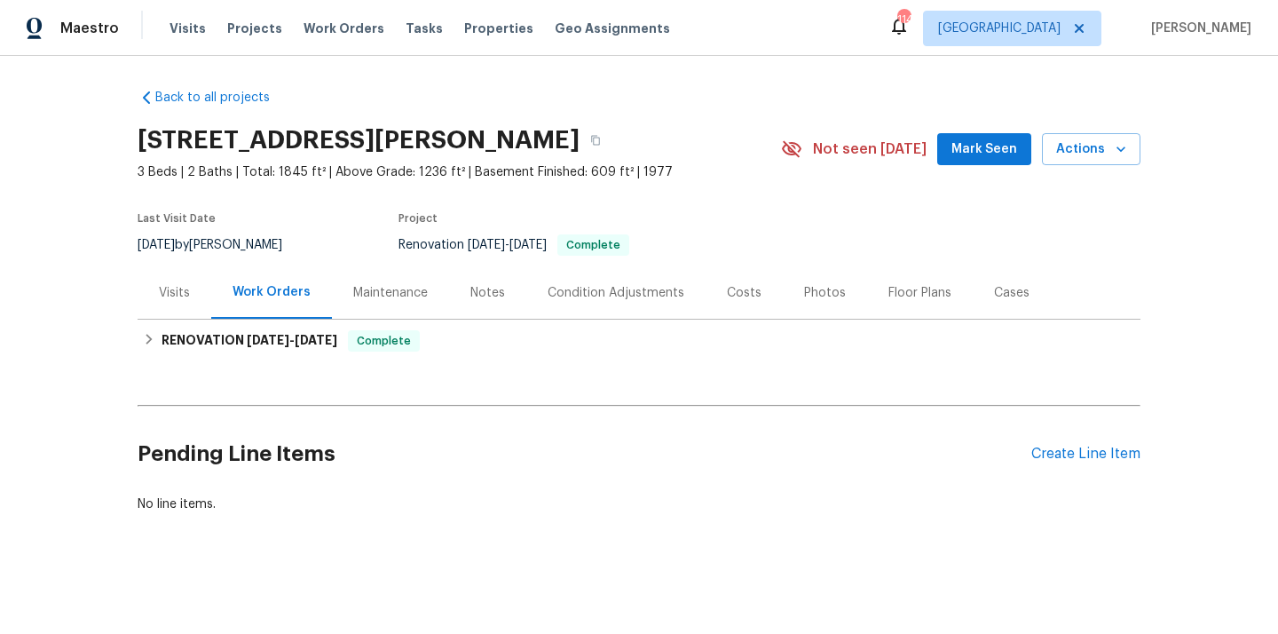
click at [166, 299] on div "Visits" at bounding box center [174, 293] width 31 height 18
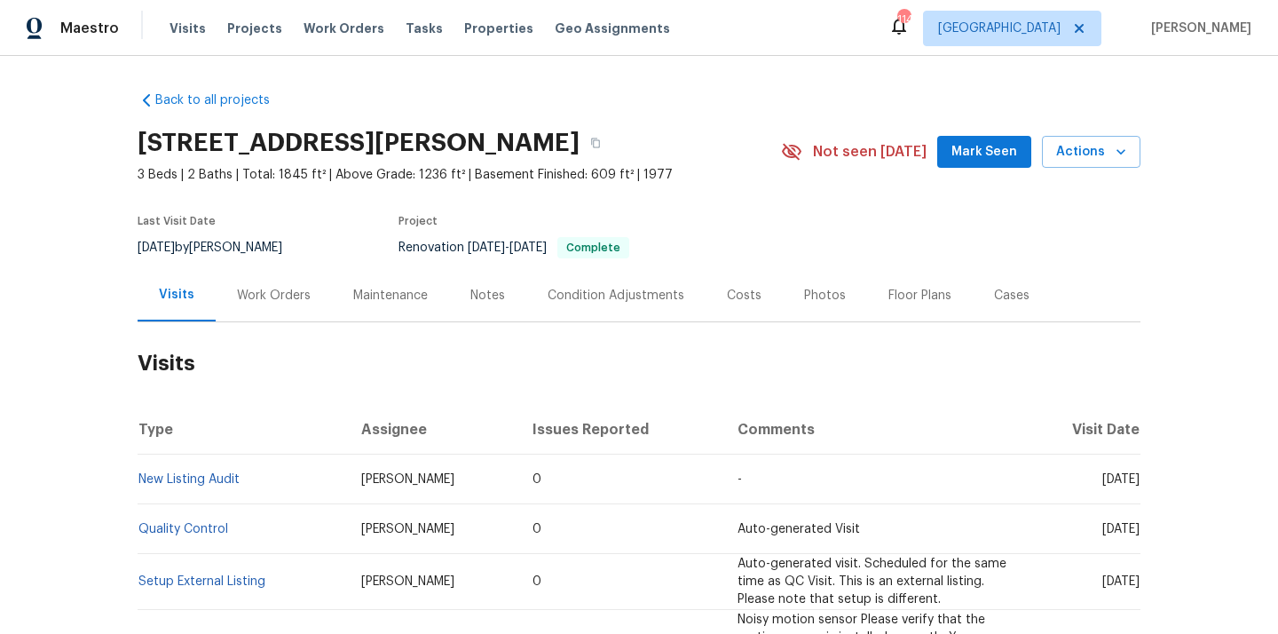
click at [543, 139] on div "[STREET_ADDRESS][PERSON_NAME]" at bounding box center [459, 143] width 643 height 46
click at [579, 142] on button "button" at bounding box center [595, 143] width 32 height 32
click at [486, 141] on h2 "[STREET_ADDRESS][PERSON_NAME]" at bounding box center [359, 143] width 442 height 18
copy h2 "30132"
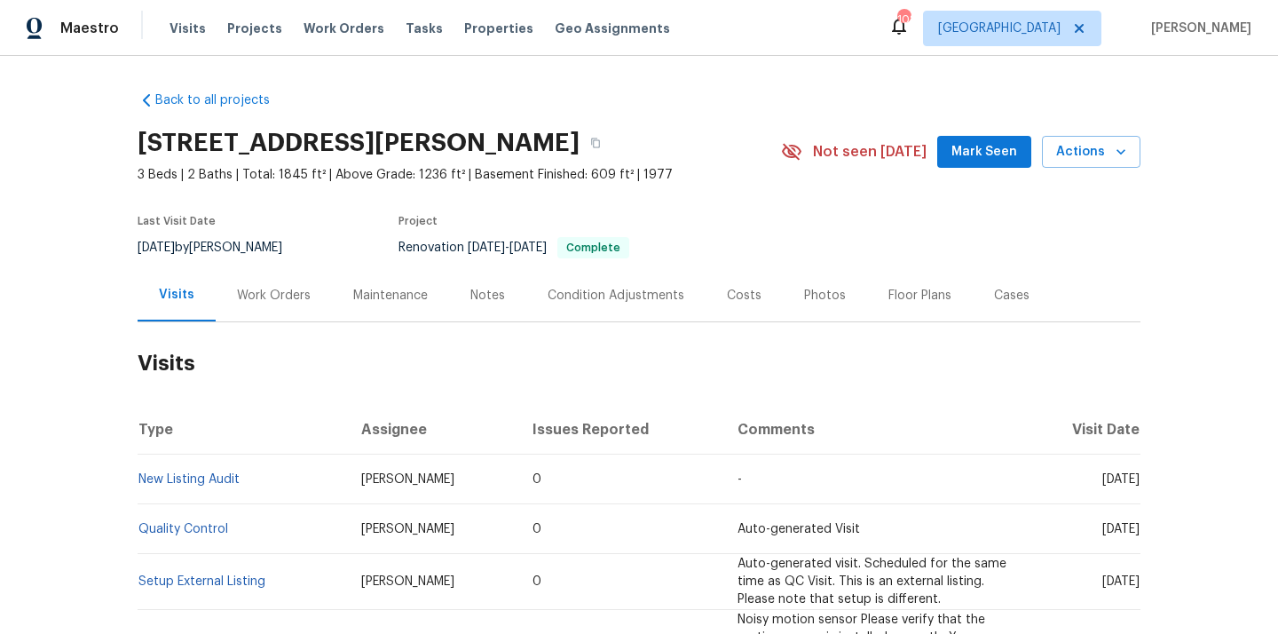
scroll to position [84, 0]
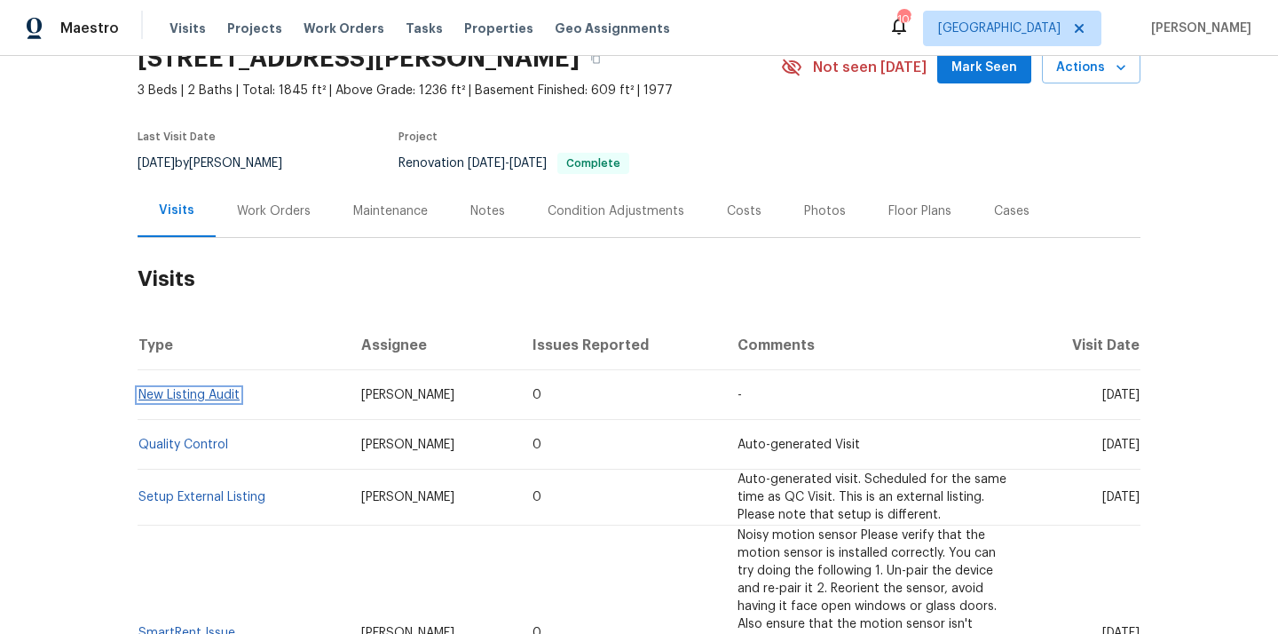
click at [174, 395] on link "New Listing Audit" at bounding box center [188, 395] width 101 height 12
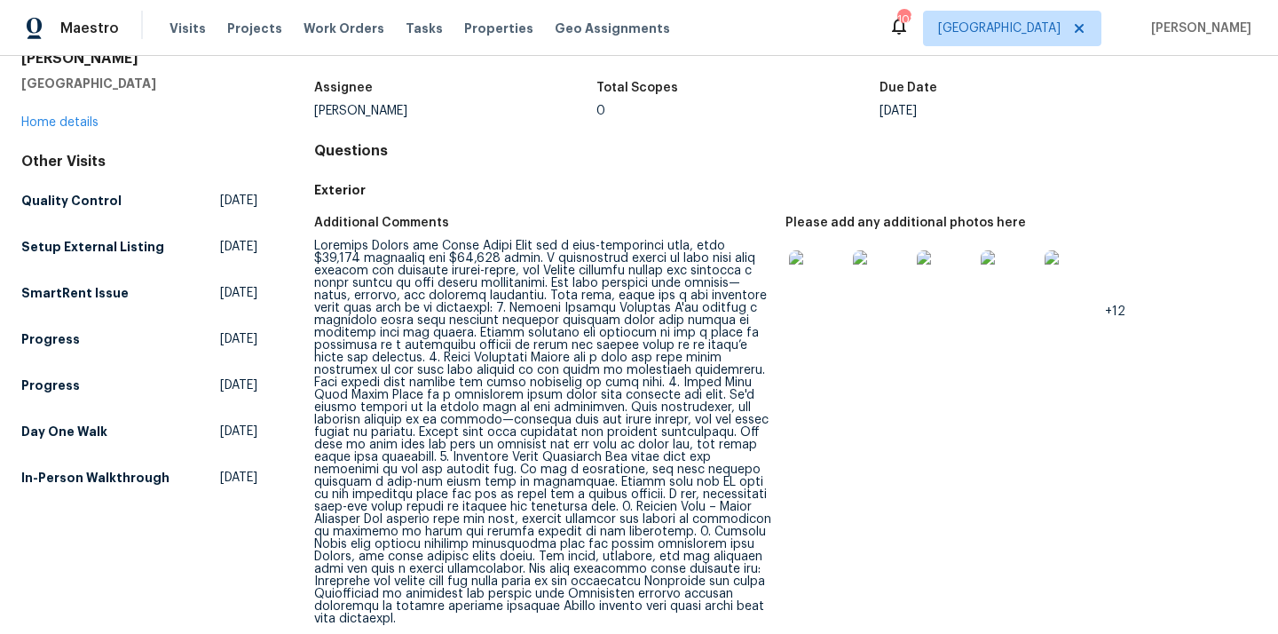
scroll to position [101, 0]
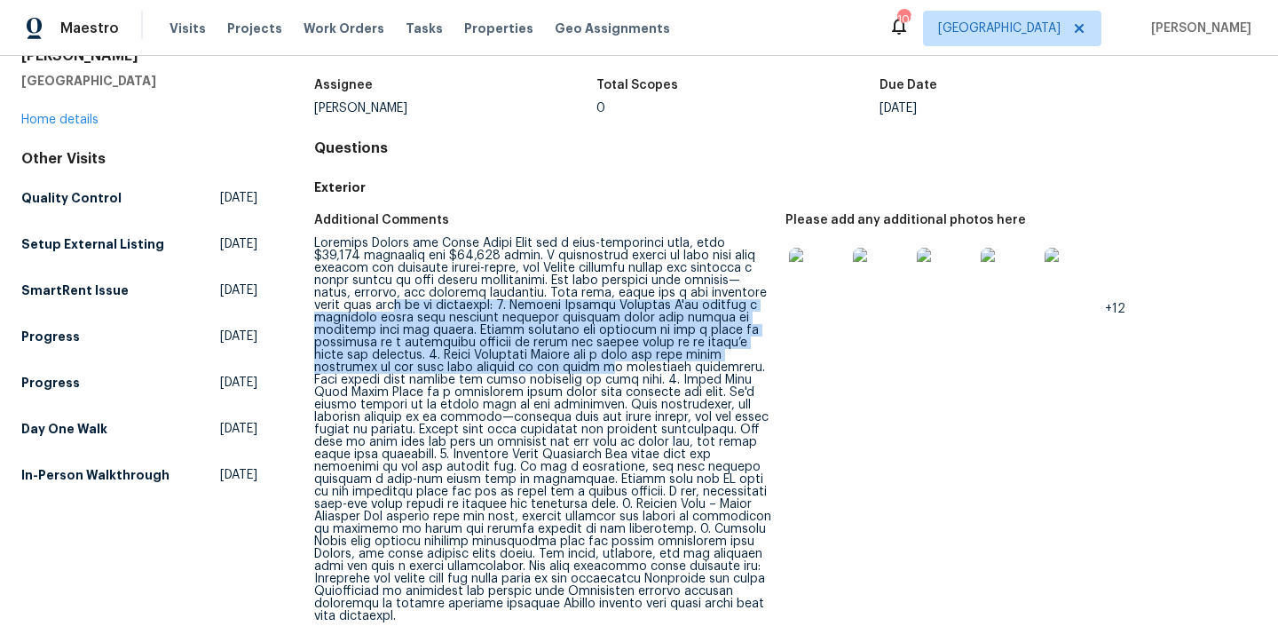
drag, startPoint x: 394, startPoint y: 303, endPoint x: 441, endPoint y: 362, distance: 75.8
click at [441, 362] on div at bounding box center [542, 429] width 457 height 385
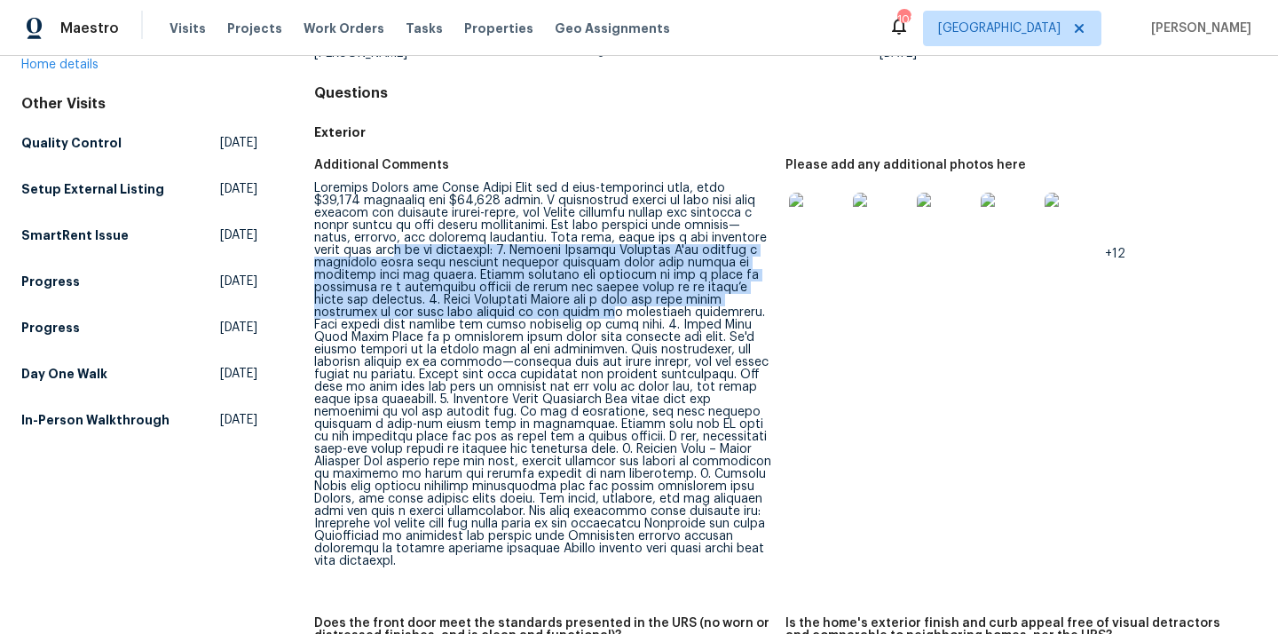
scroll to position [164, 0]
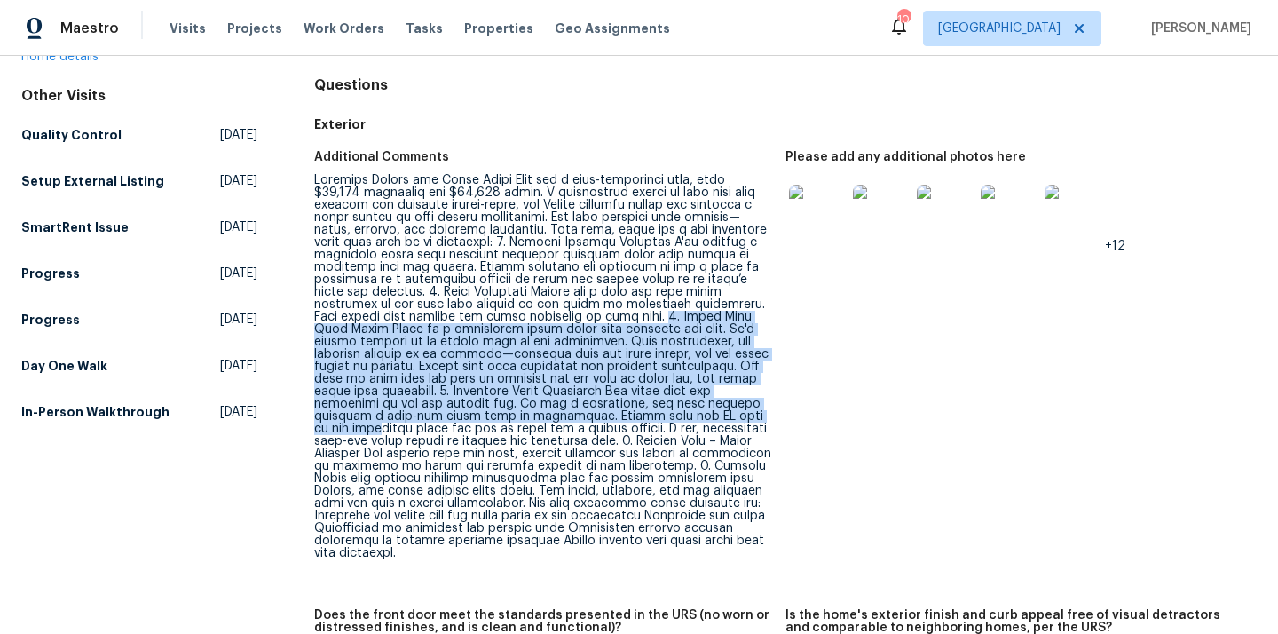
drag, startPoint x: 478, startPoint y: 320, endPoint x: 523, endPoint y: 417, distance: 106.4
click at [523, 417] on div at bounding box center [542, 366] width 457 height 385
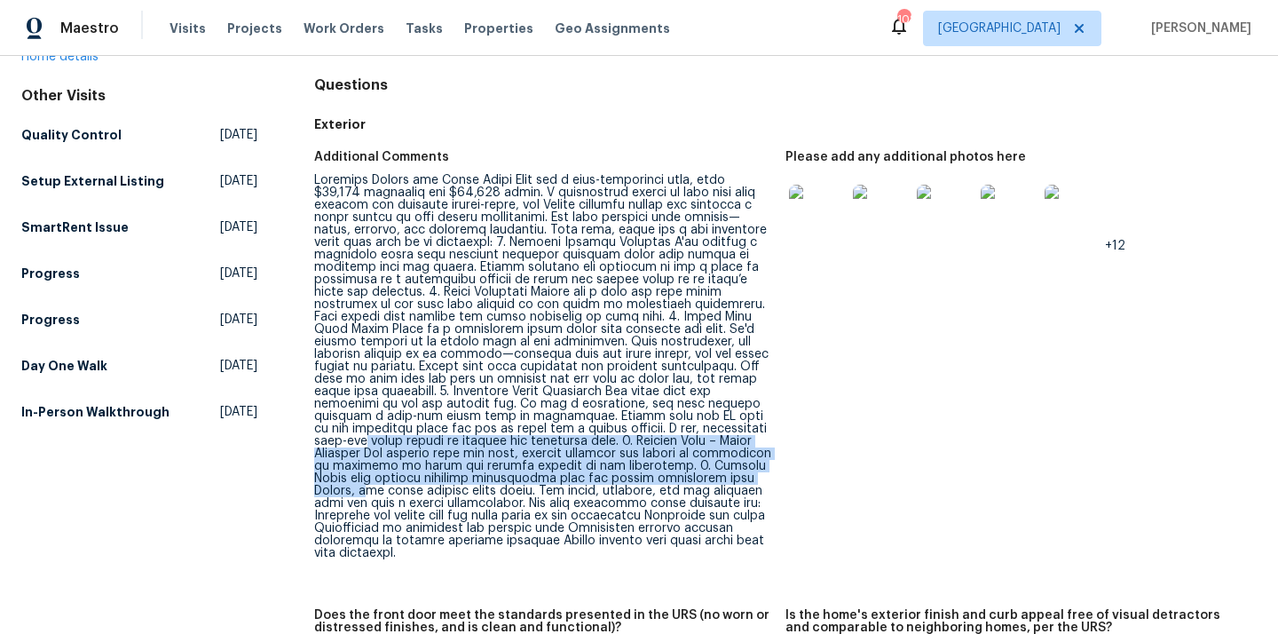
drag, startPoint x: 514, startPoint y: 429, endPoint x: 514, endPoint y: 473, distance: 43.5
click at [514, 473] on div at bounding box center [542, 366] width 457 height 385
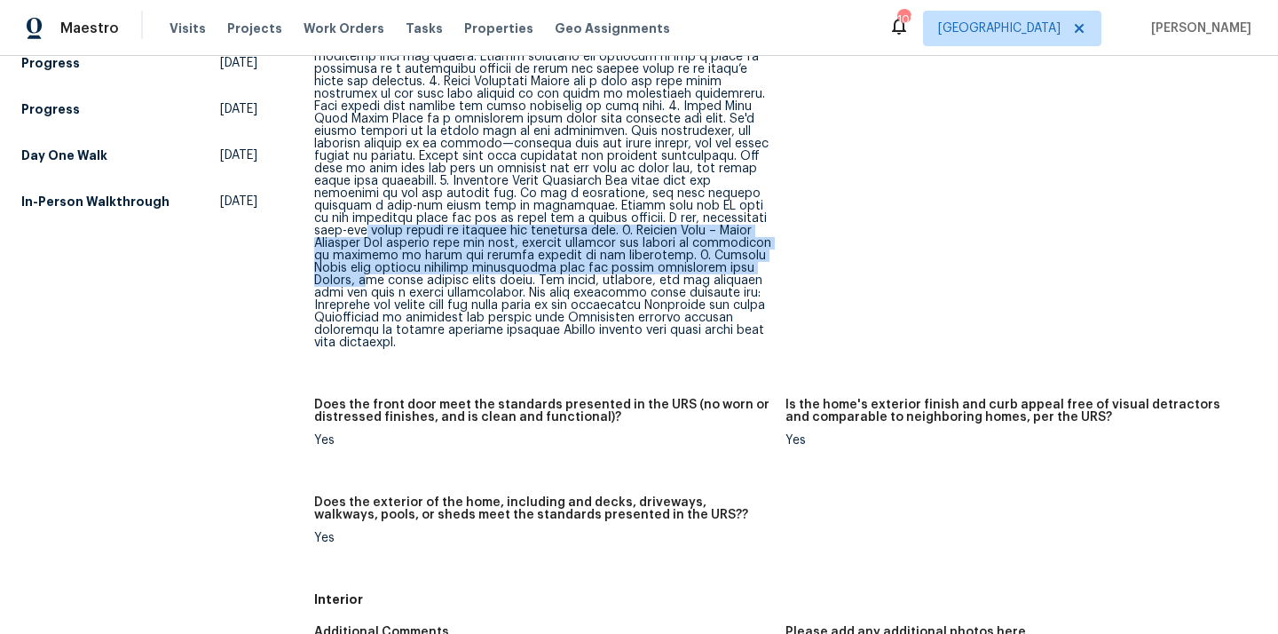
scroll to position [0, 0]
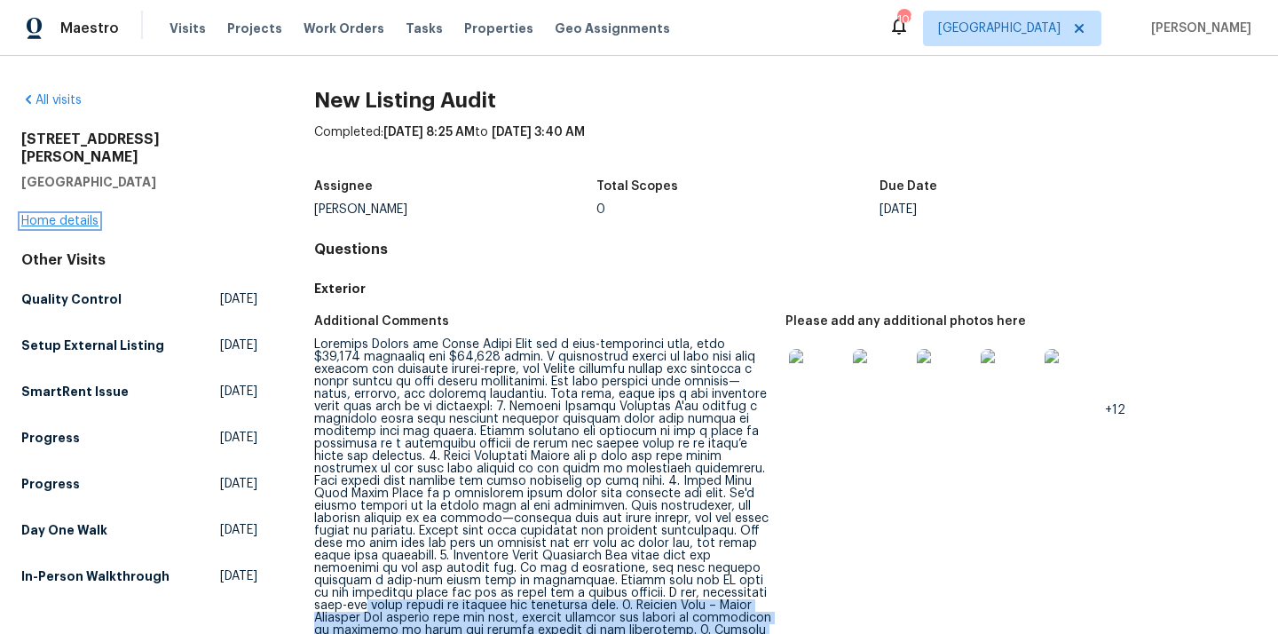
click at [33, 215] on link "Home details" at bounding box center [59, 221] width 77 height 12
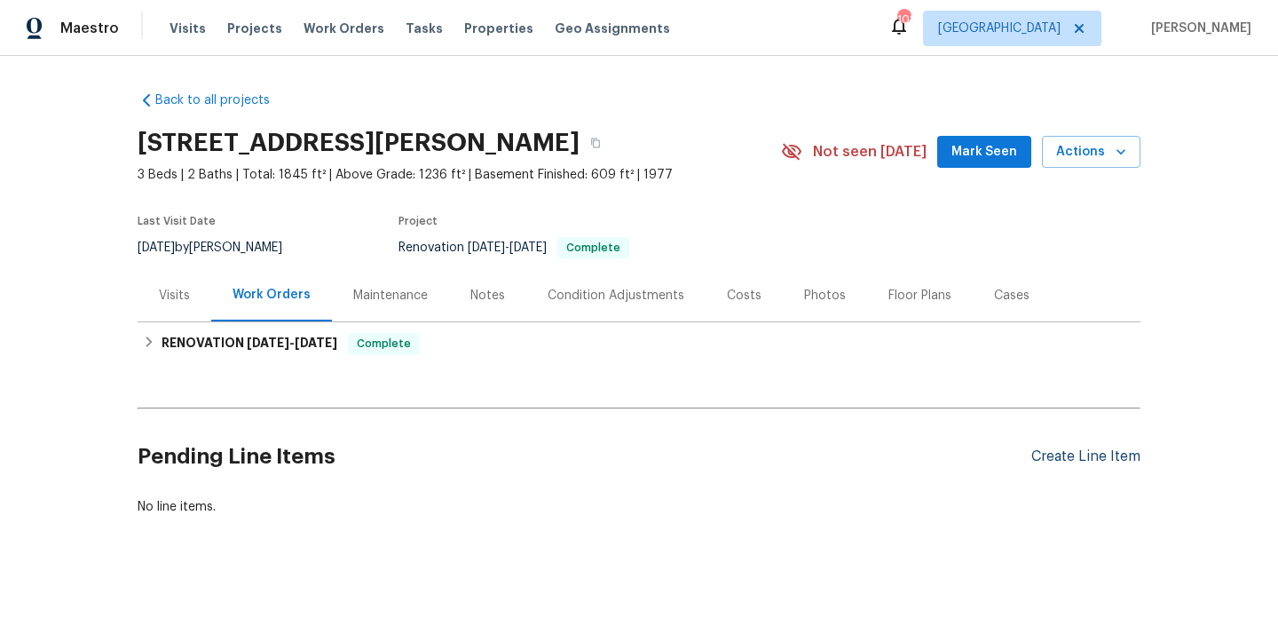
click at [1118, 459] on div "Create Line Item" at bounding box center [1085, 456] width 109 height 17
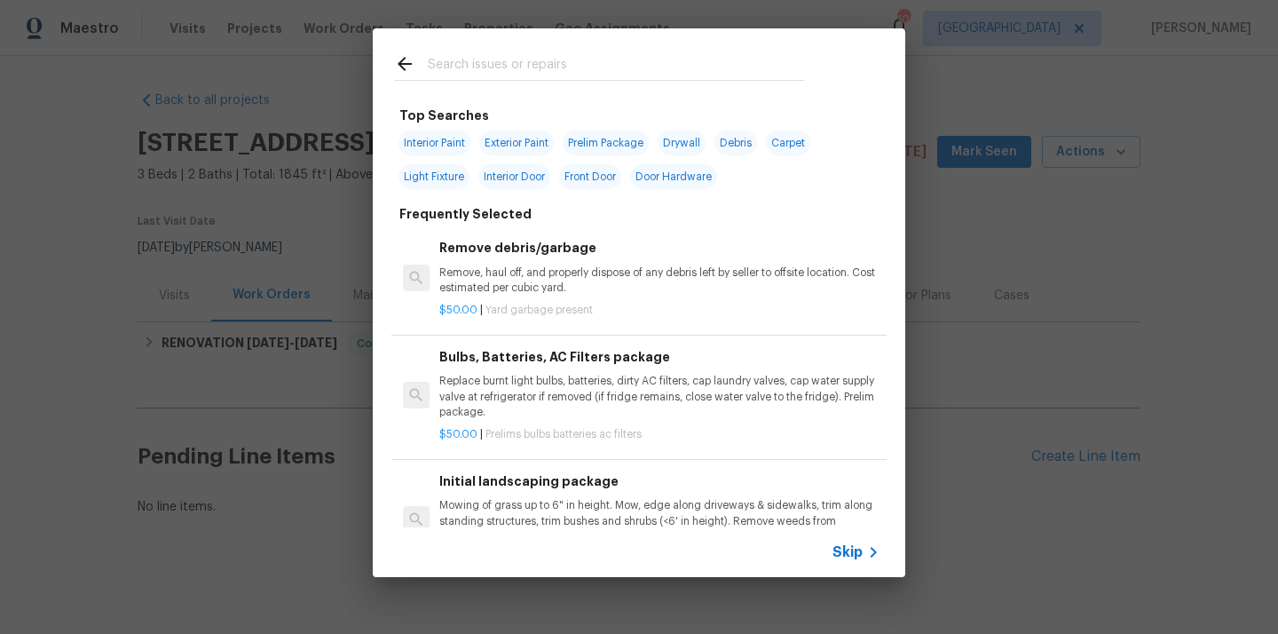
click at [573, 63] on input "text" at bounding box center [616, 66] width 376 height 27
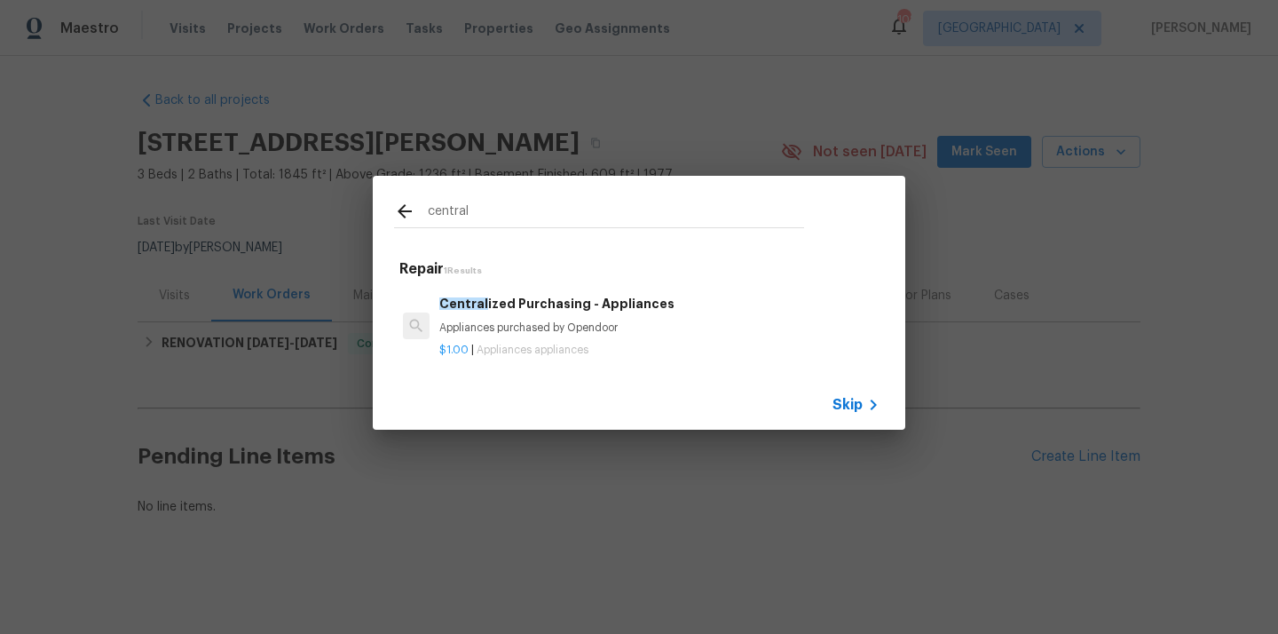
type input "central"
click at [578, 326] on p "Appliances purchased by Opendoor" at bounding box center [659, 327] width 440 height 15
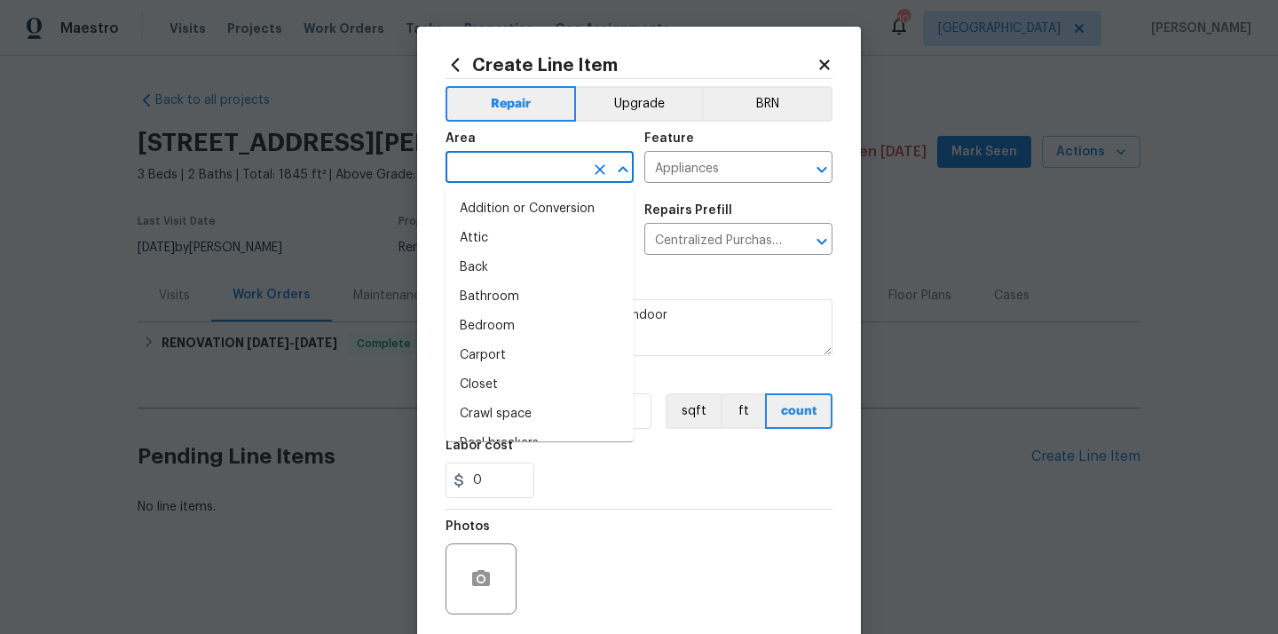
click at [518, 173] on input "text" at bounding box center [514, 169] width 138 height 28
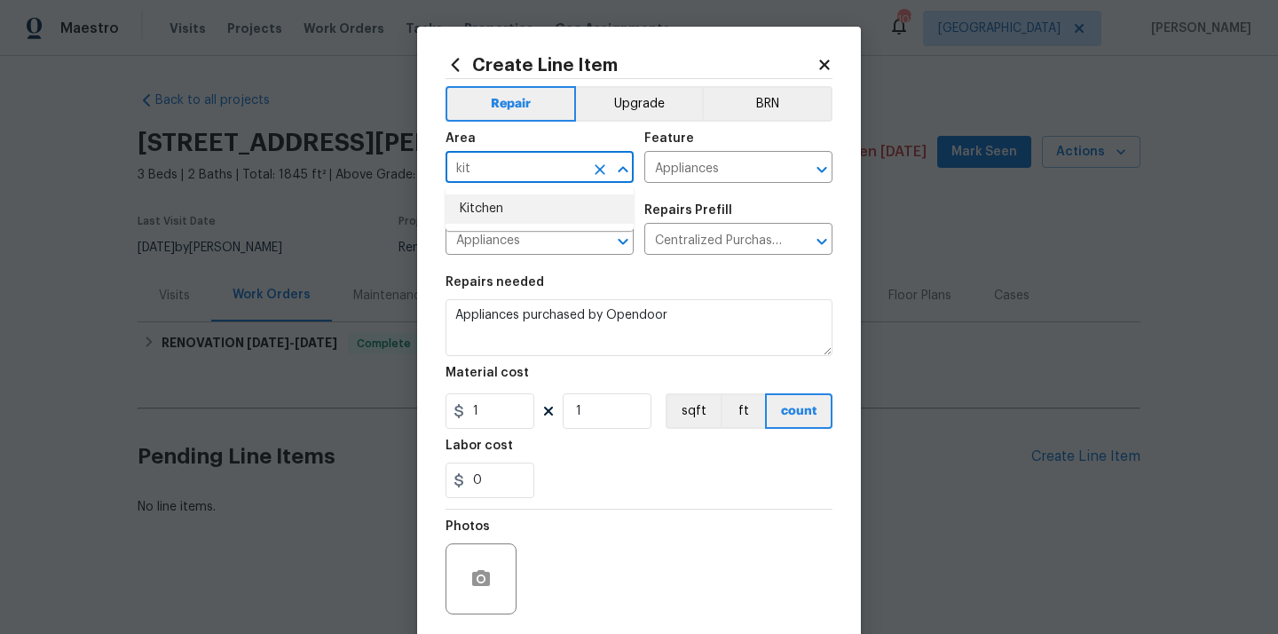
click at [499, 205] on li "Kitchen" at bounding box center [539, 208] width 188 height 29
type input "Kitchen"
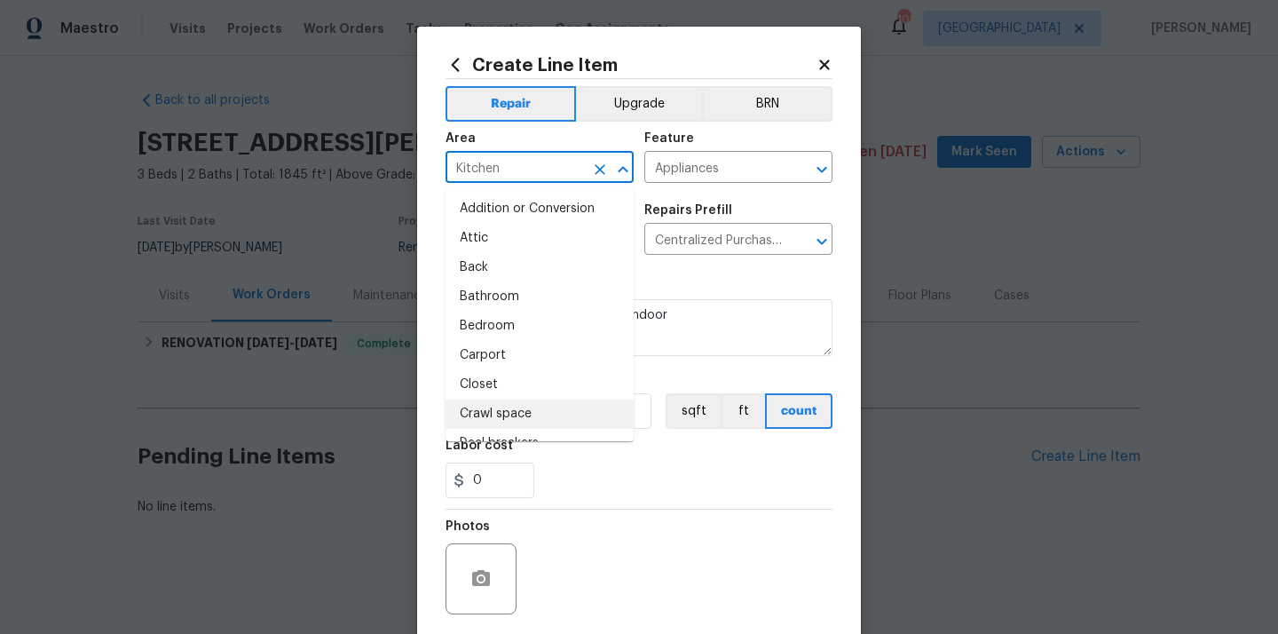
click at [626, 527] on div "Photos" at bounding box center [638, 566] width 387 height 115
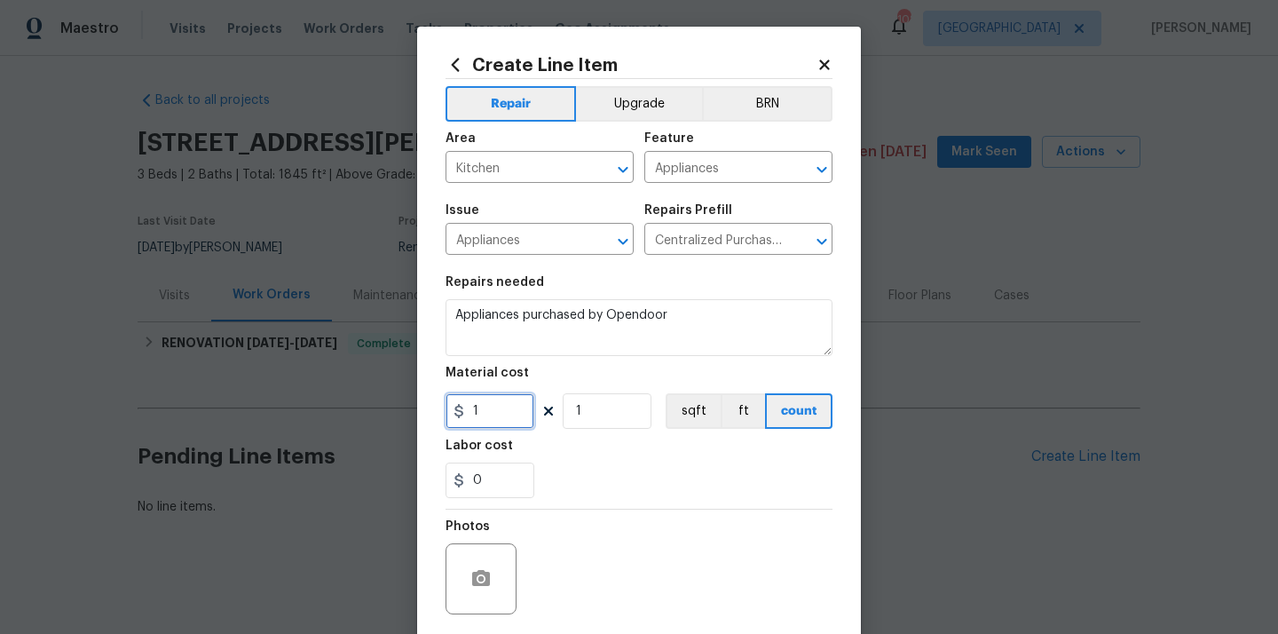
drag, startPoint x: 496, startPoint y: 409, endPoint x: 423, endPoint y: 408, distance: 72.8
click at [428, 408] on div "Create Line Item Repair Upgrade BRN Area Kitchen ​ Feature Appliances ​ Issue A…" at bounding box center [639, 382] width 444 height 711
paste input "854.93"
type input "854.93"
click at [620, 483] on div "0" at bounding box center [638, 479] width 387 height 35
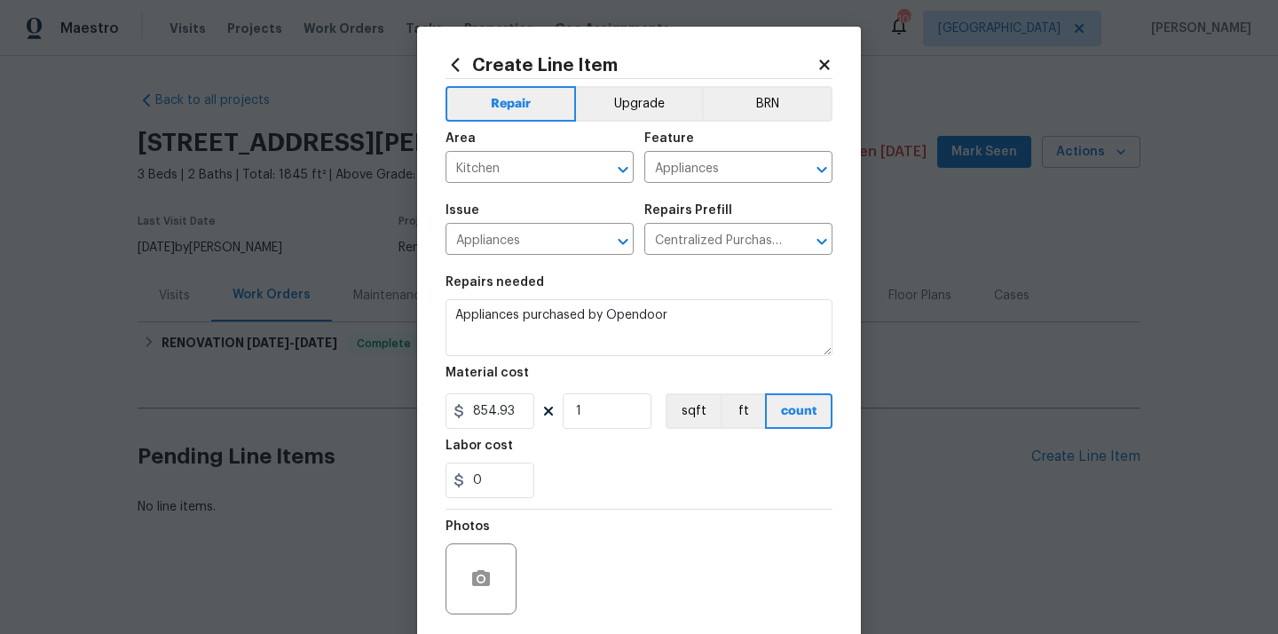
scroll to position [131, 0]
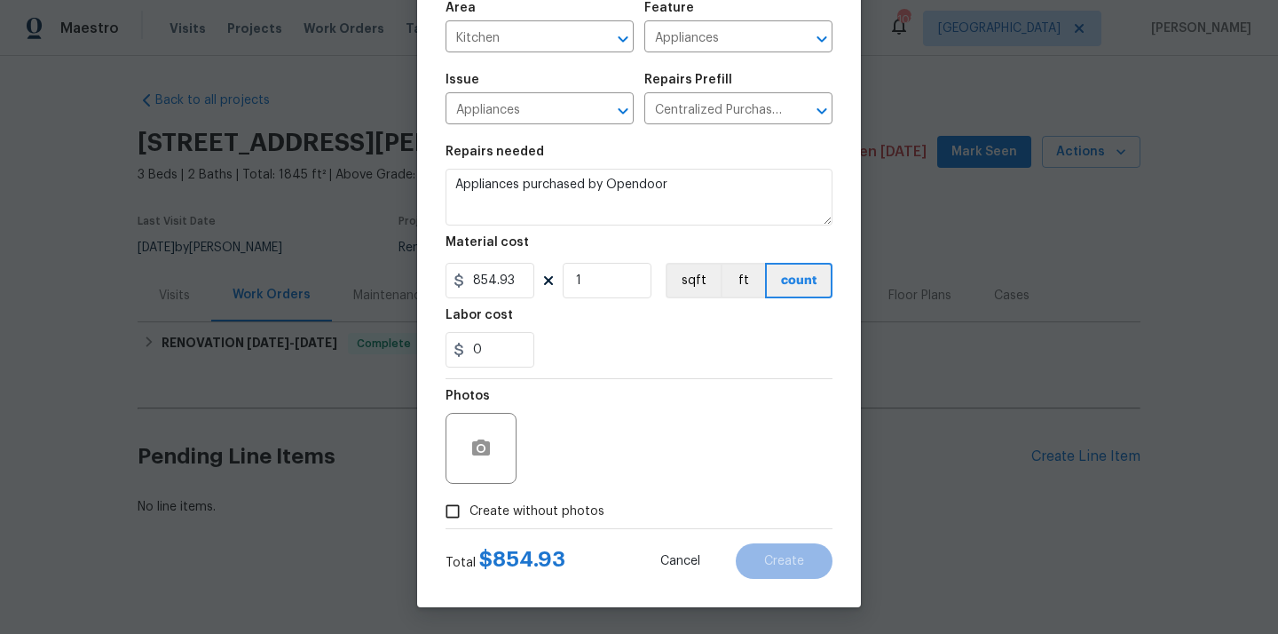
click at [578, 508] on span "Create without photos" at bounding box center [536, 511] width 135 height 19
click at [469, 508] on input "Create without photos" at bounding box center [453, 511] width 34 height 34
checkbox input "true"
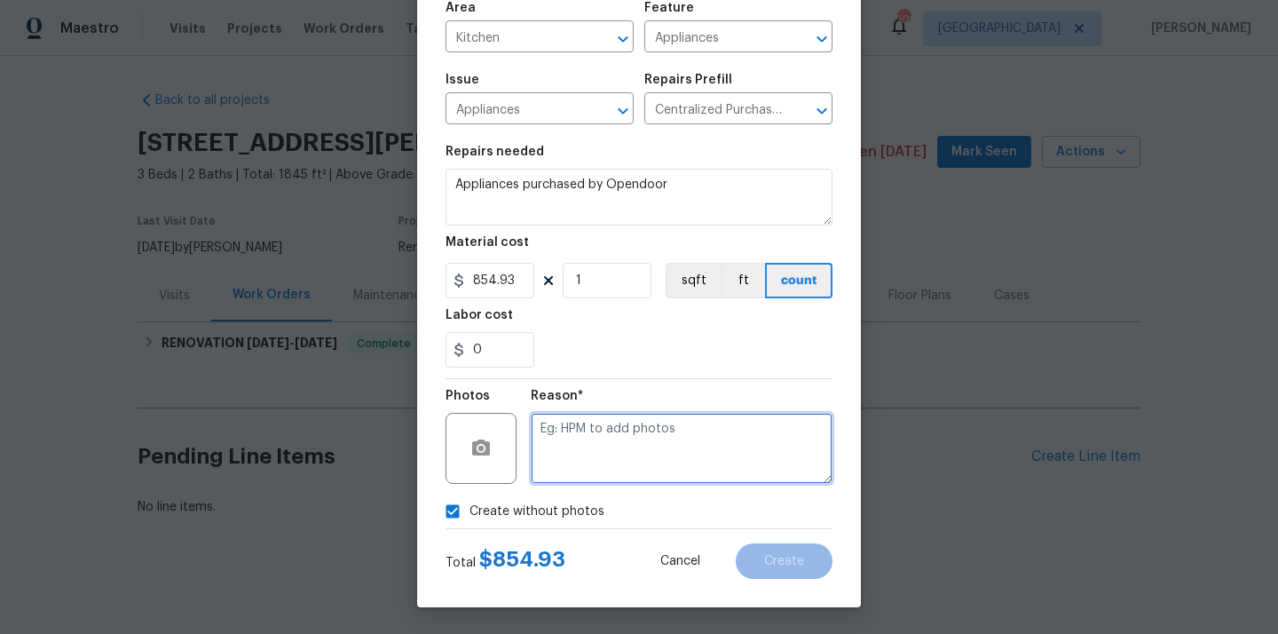
click at [589, 471] on textarea at bounding box center [682, 448] width 302 height 71
type textarea "N/A"
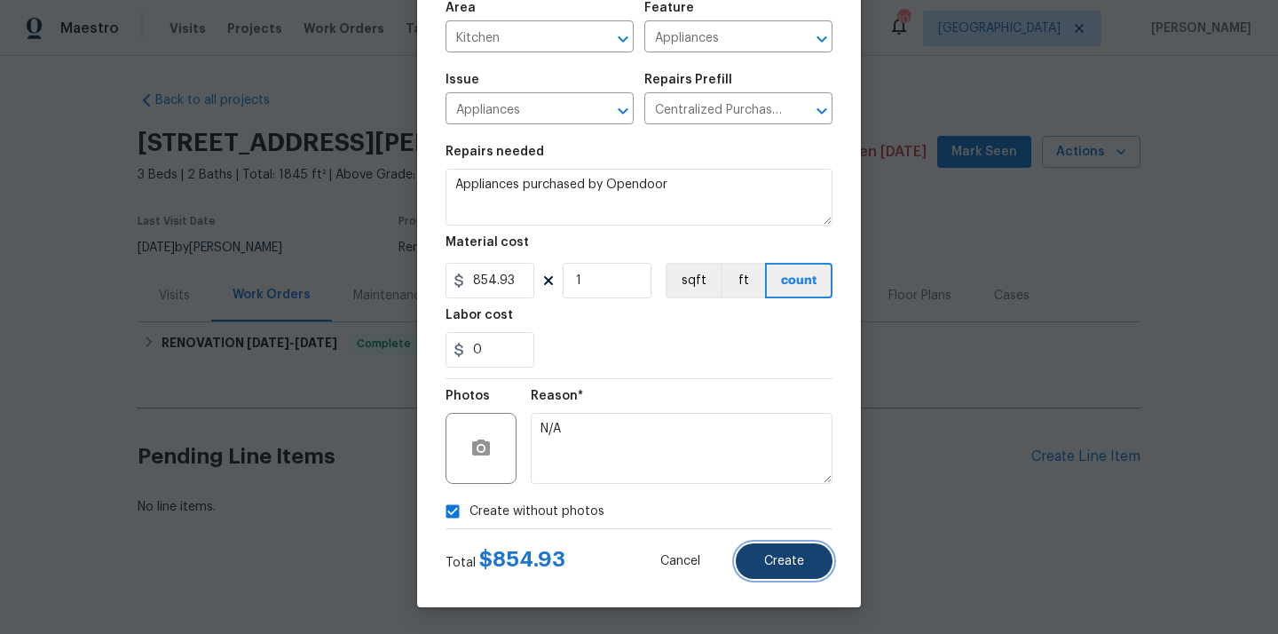
click at [749, 543] on button "Create" at bounding box center [784, 560] width 97 height 35
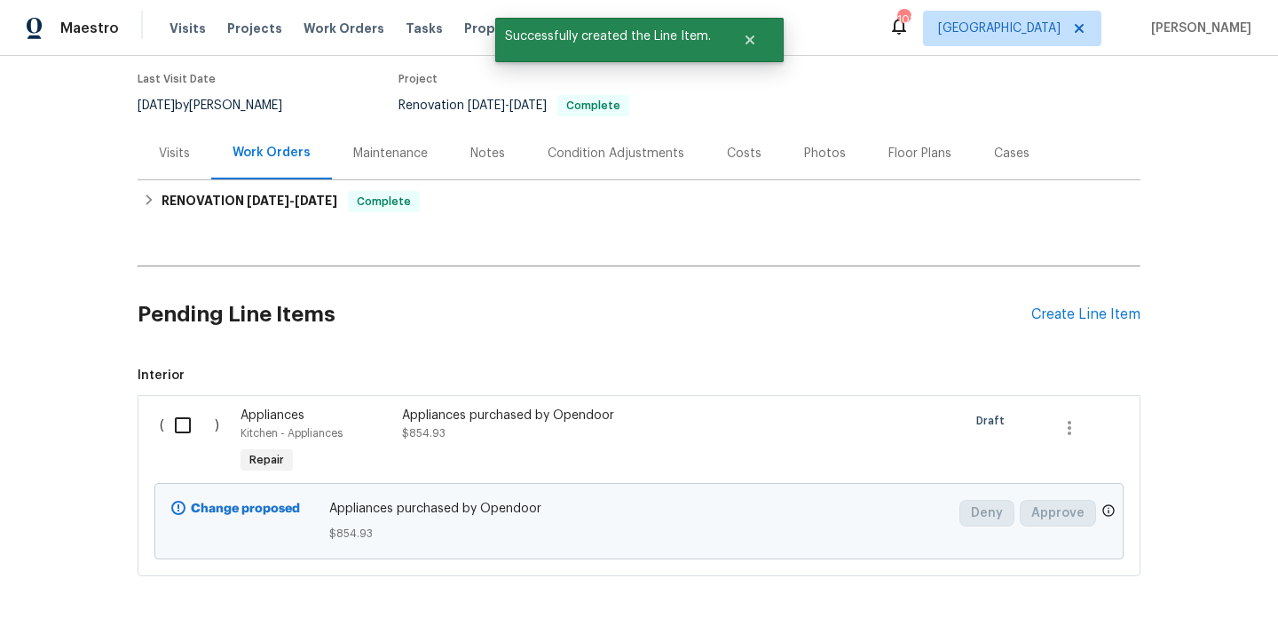
scroll to position [156, 0]
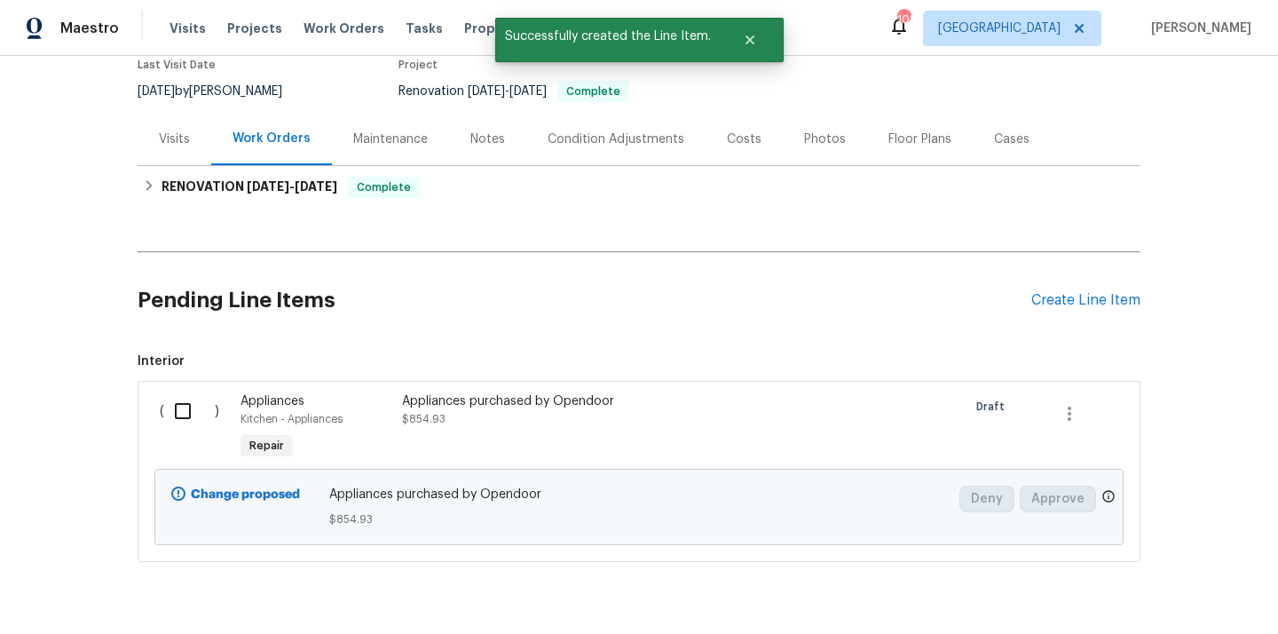
click at [183, 429] on input "checkbox" at bounding box center [189, 410] width 51 height 37
checkbox input "true"
click at [1146, 596] on span "Create Work Order" at bounding box center [1176, 590] width 118 height 22
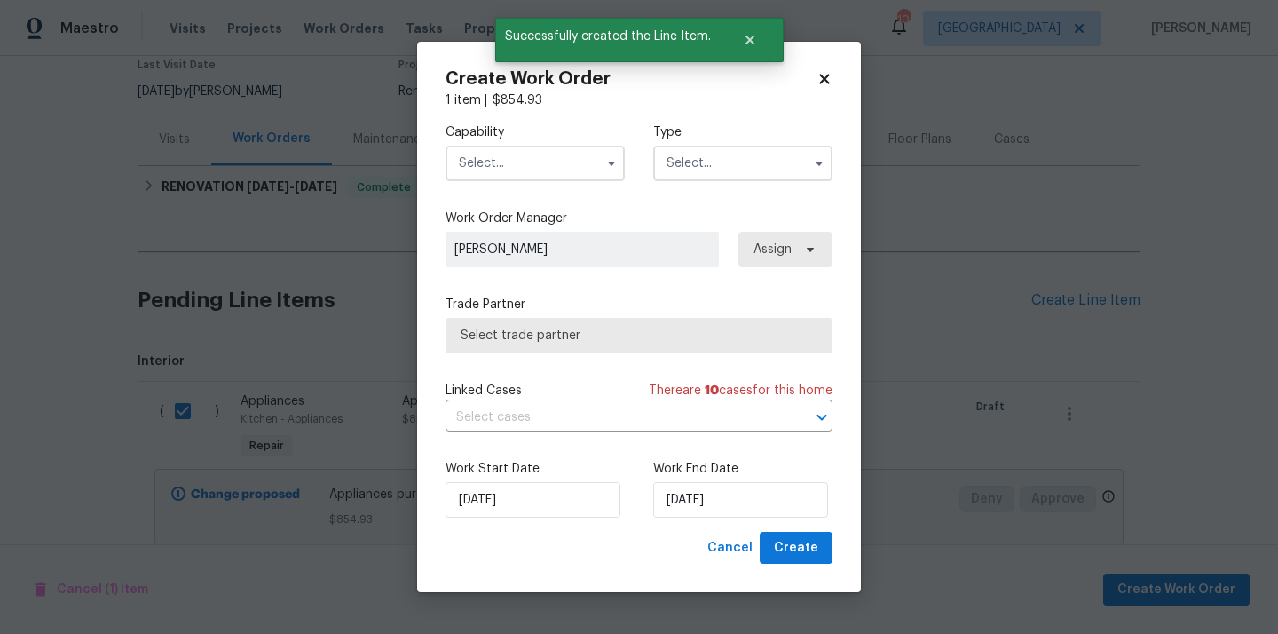
click at [519, 167] on input "text" at bounding box center [534, 163] width 179 height 35
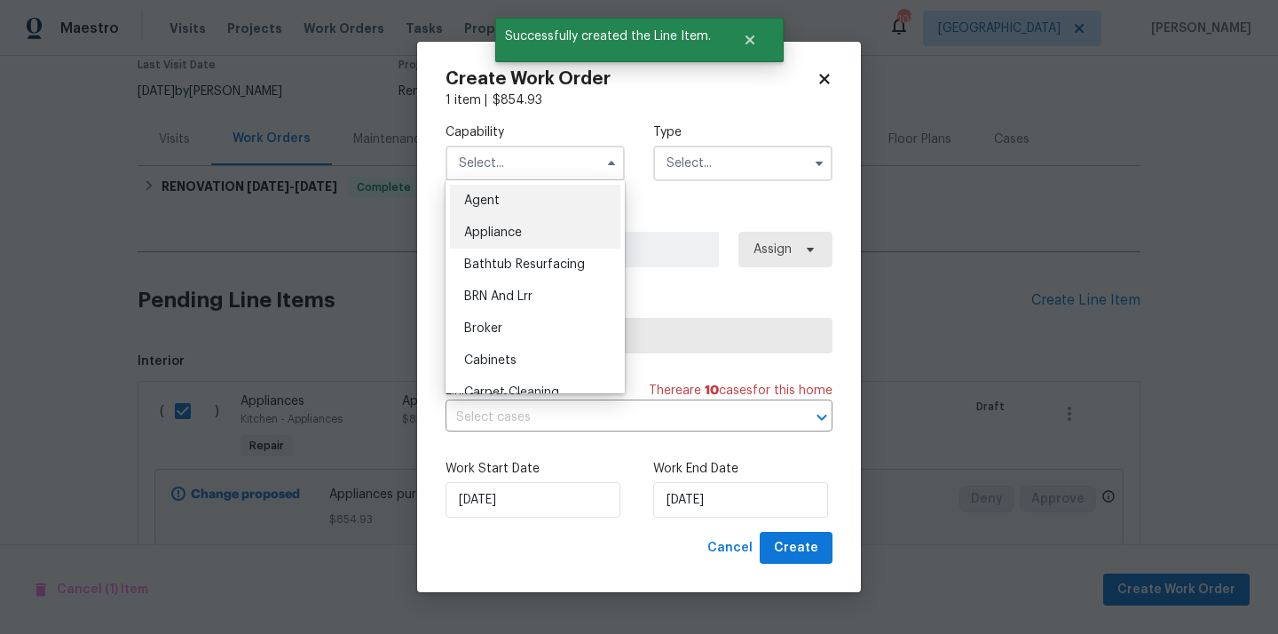
click at [506, 234] on span "Appliance" at bounding box center [493, 232] width 58 height 12
type input "Appliance"
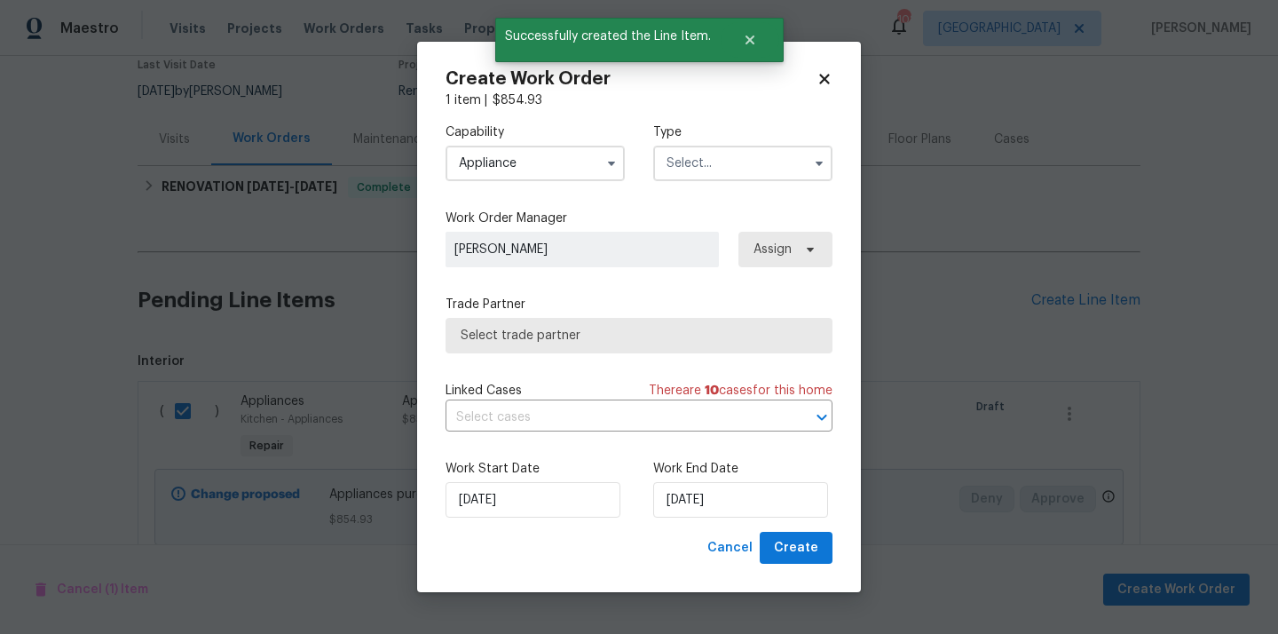
click at [768, 155] on input "text" at bounding box center [742, 163] width 179 height 35
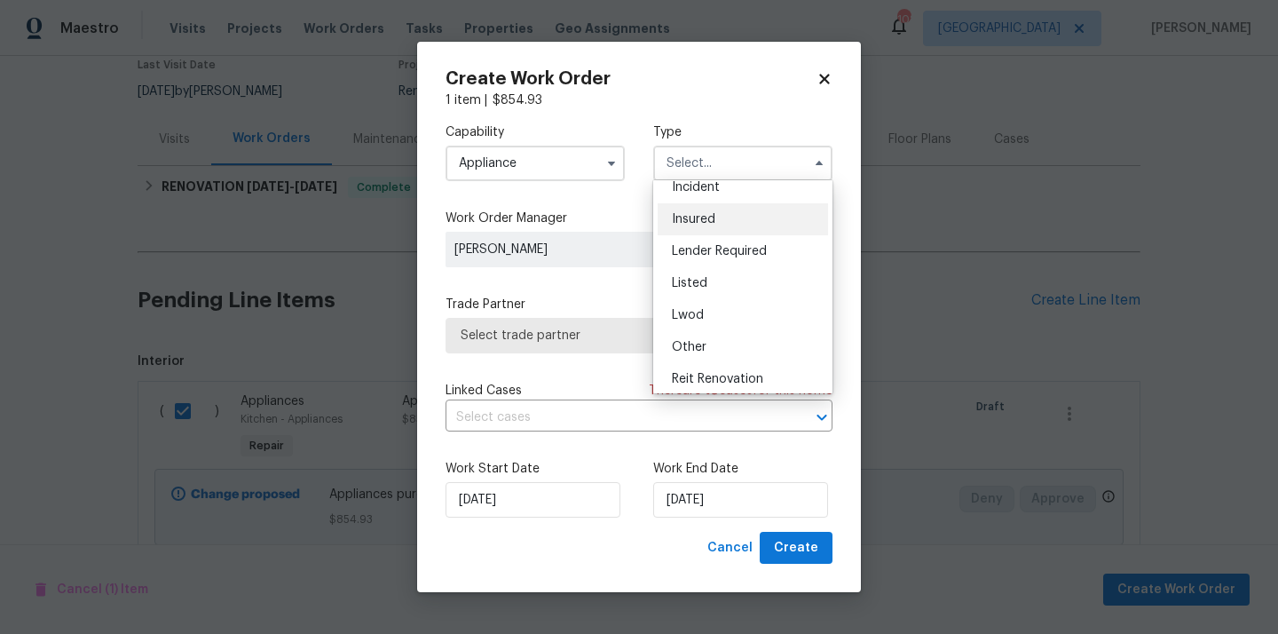
scroll to position [78, 0]
click at [732, 281] on div "Listed" at bounding box center [743, 282] width 170 height 32
type input "Listed"
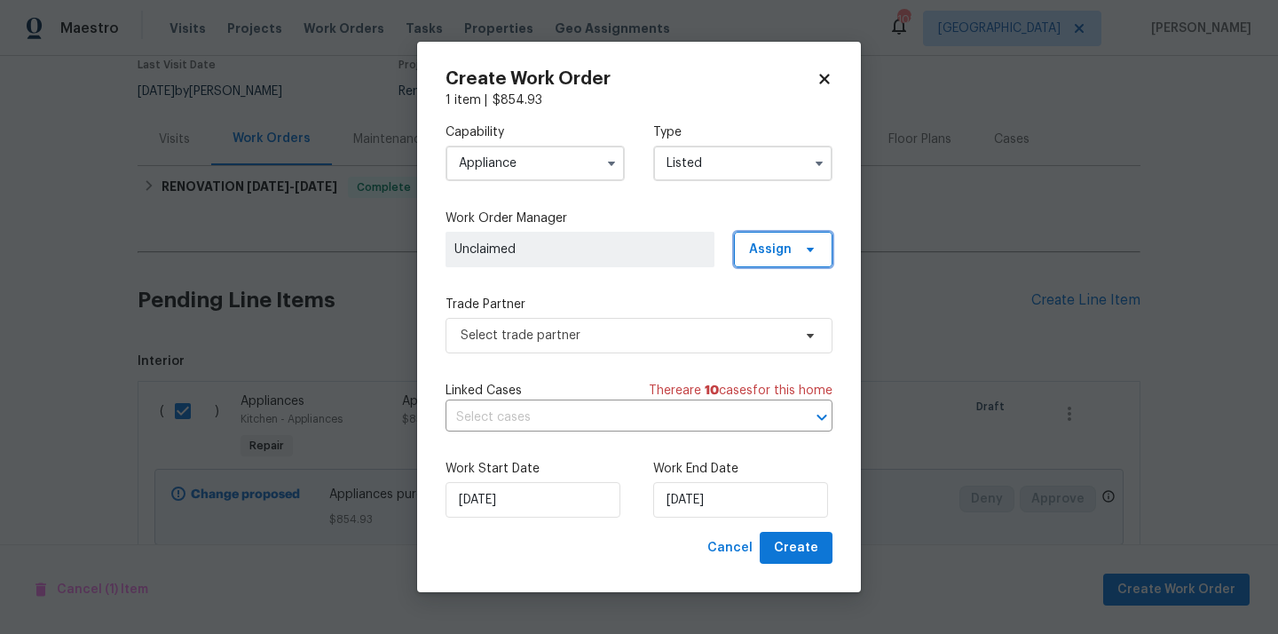
click at [776, 247] on span "Assign" at bounding box center [770, 249] width 43 height 18
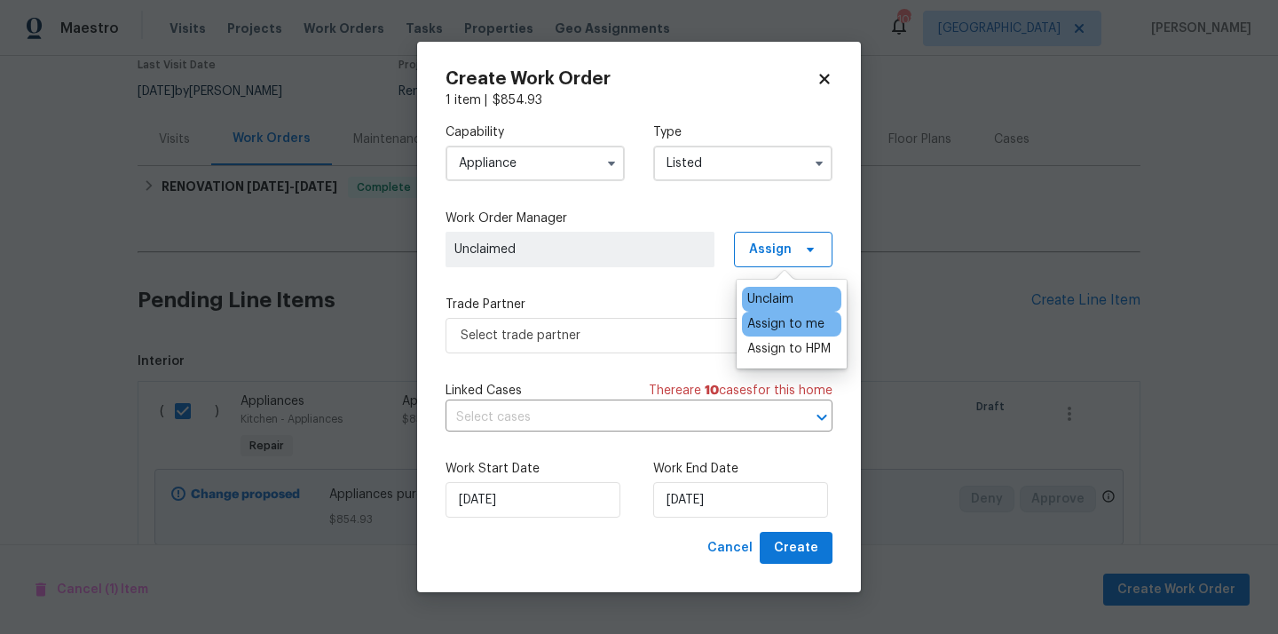
click at [761, 325] on div "Assign to me" at bounding box center [785, 324] width 77 height 18
click at [611, 343] on span "Select trade partner" at bounding box center [638, 335] width 387 height 35
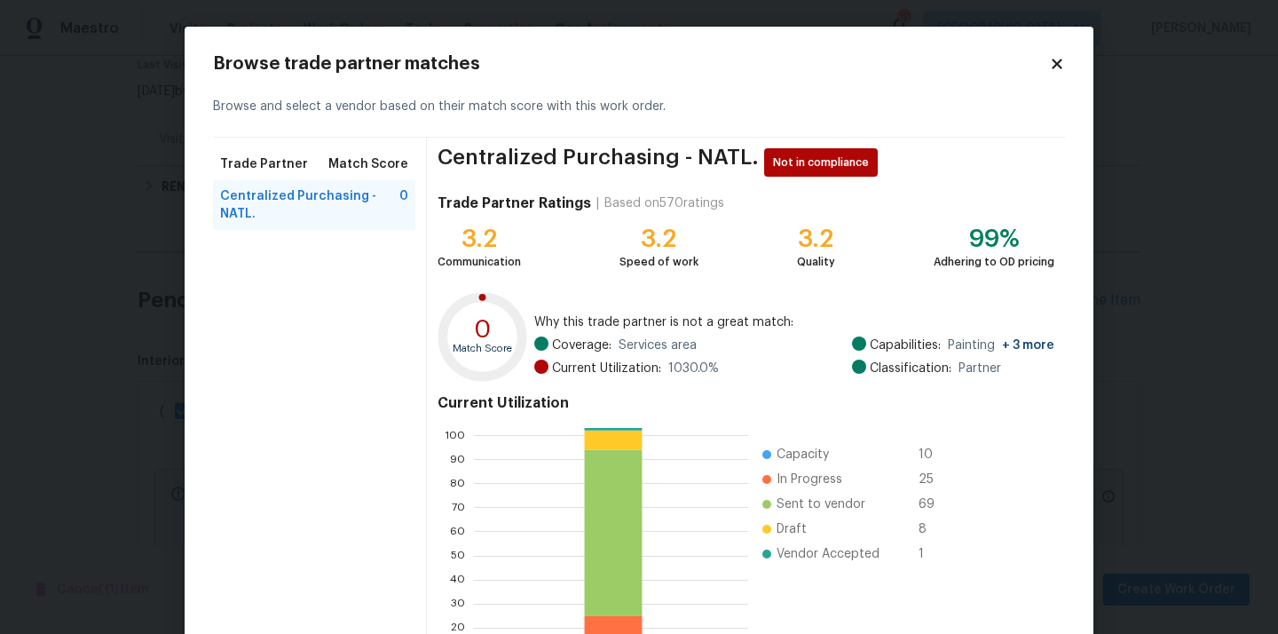
scroll to position [149, 0]
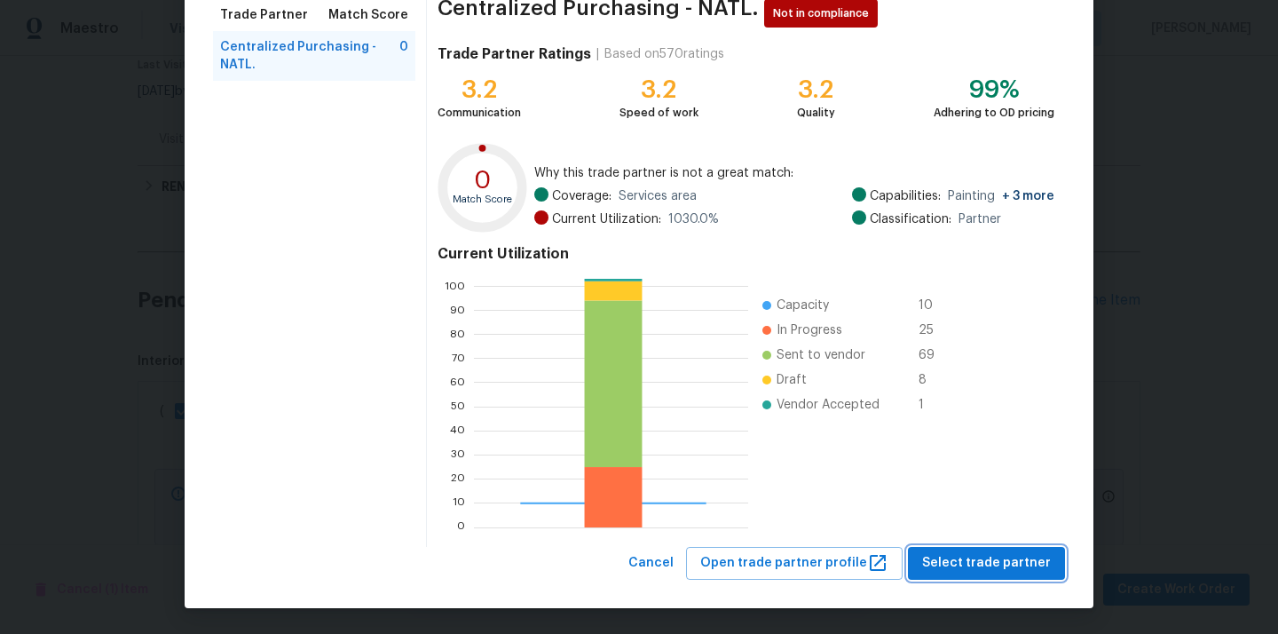
click at [965, 575] on button "Select trade partner" at bounding box center [986, 563] width 157 height 33
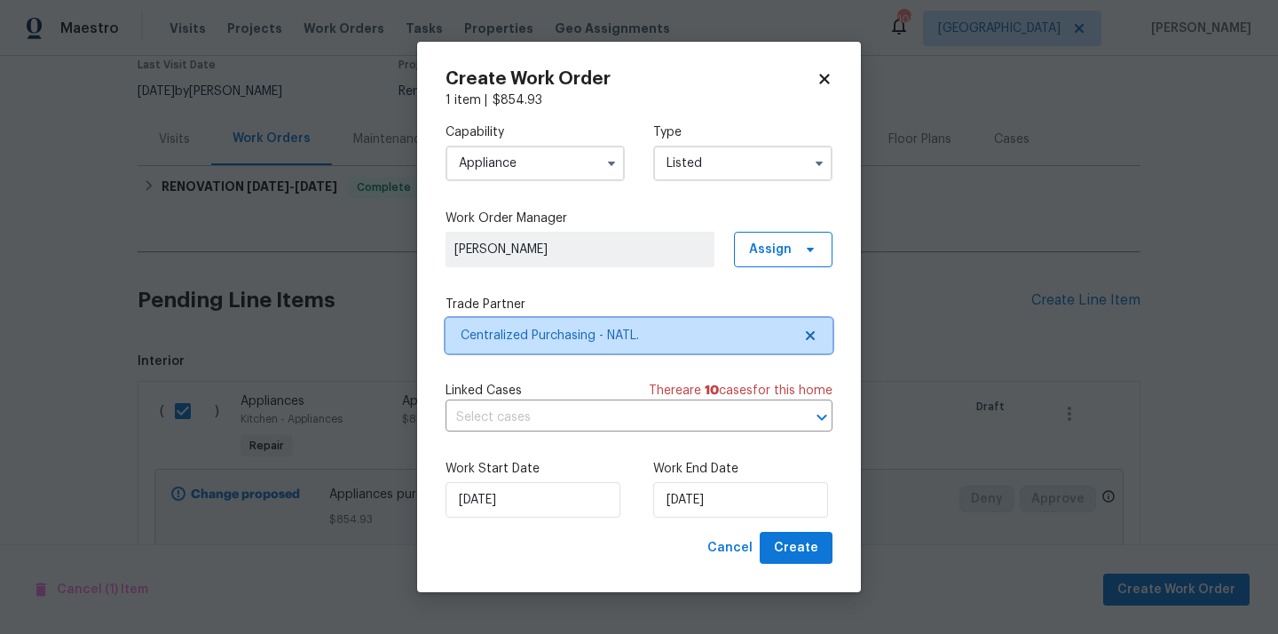
scroll to position [0, 0]
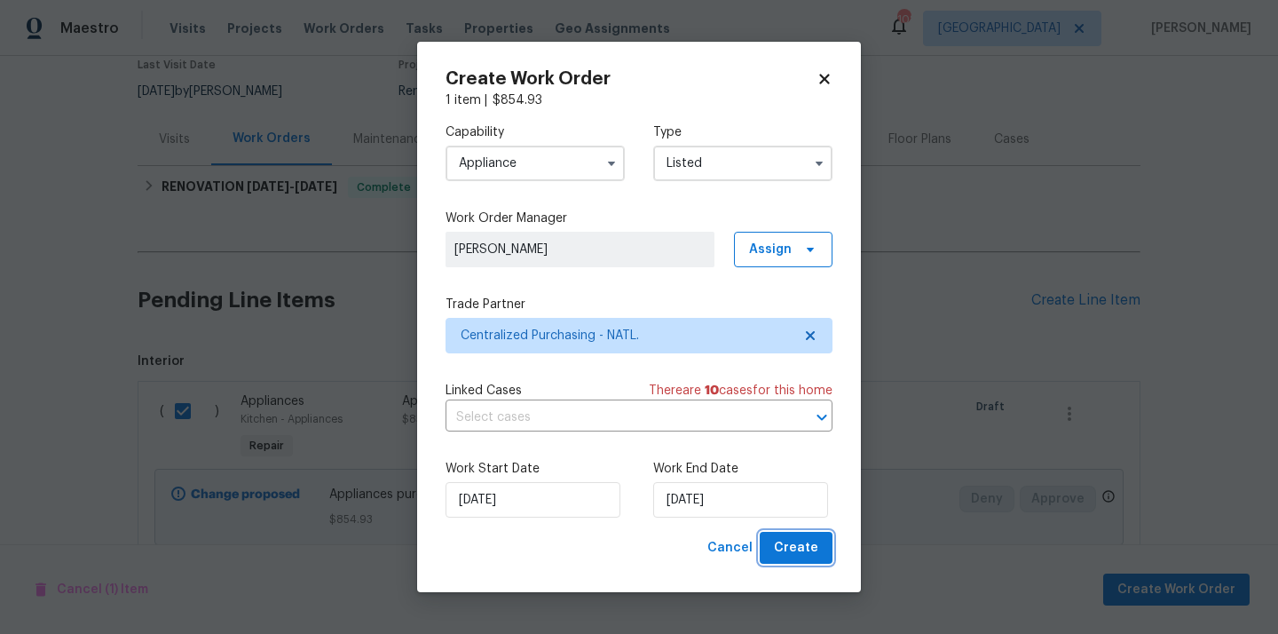
click at [797, 548] on span "Create" at bounding box center [796, 548] width 44 height 22
checkbox input "false"
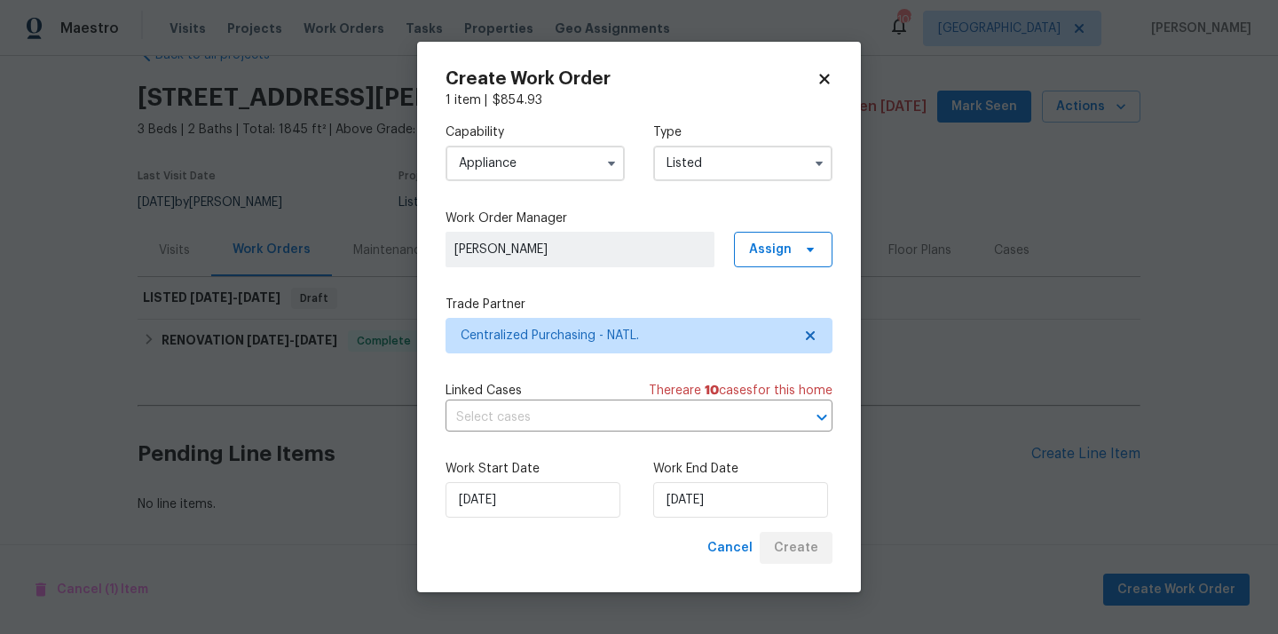
scroll to position [45, 0]
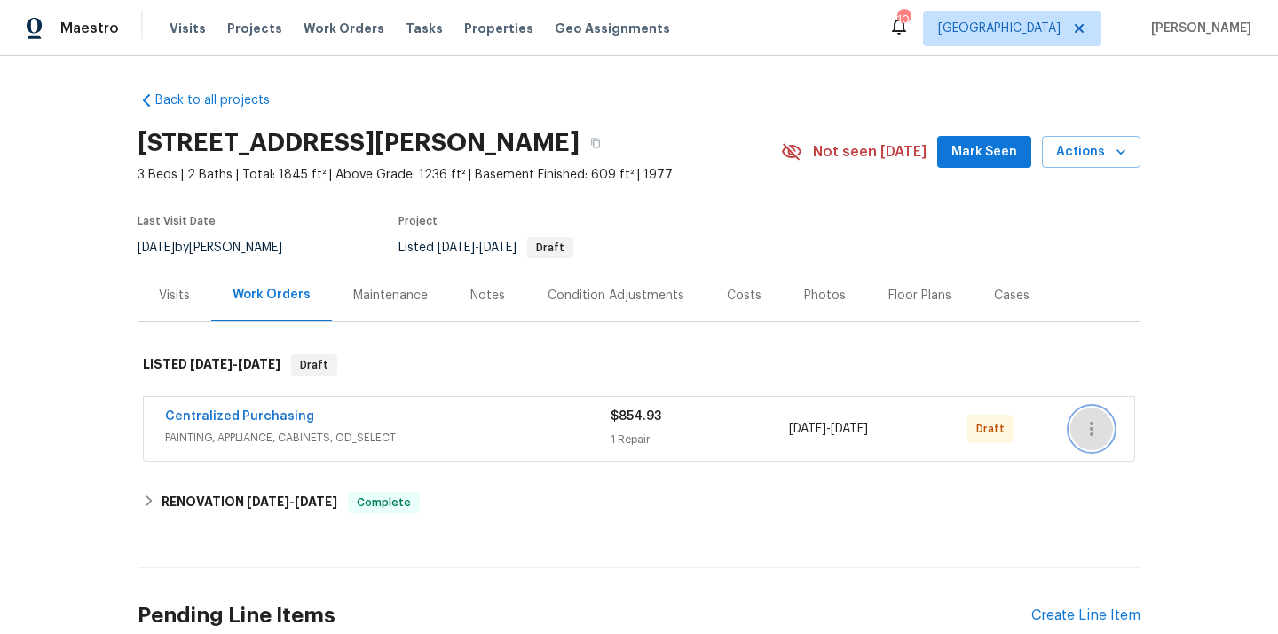
click at [1098, 420] on icon "button" at bounding box center [1091, 428] width 21 height 21
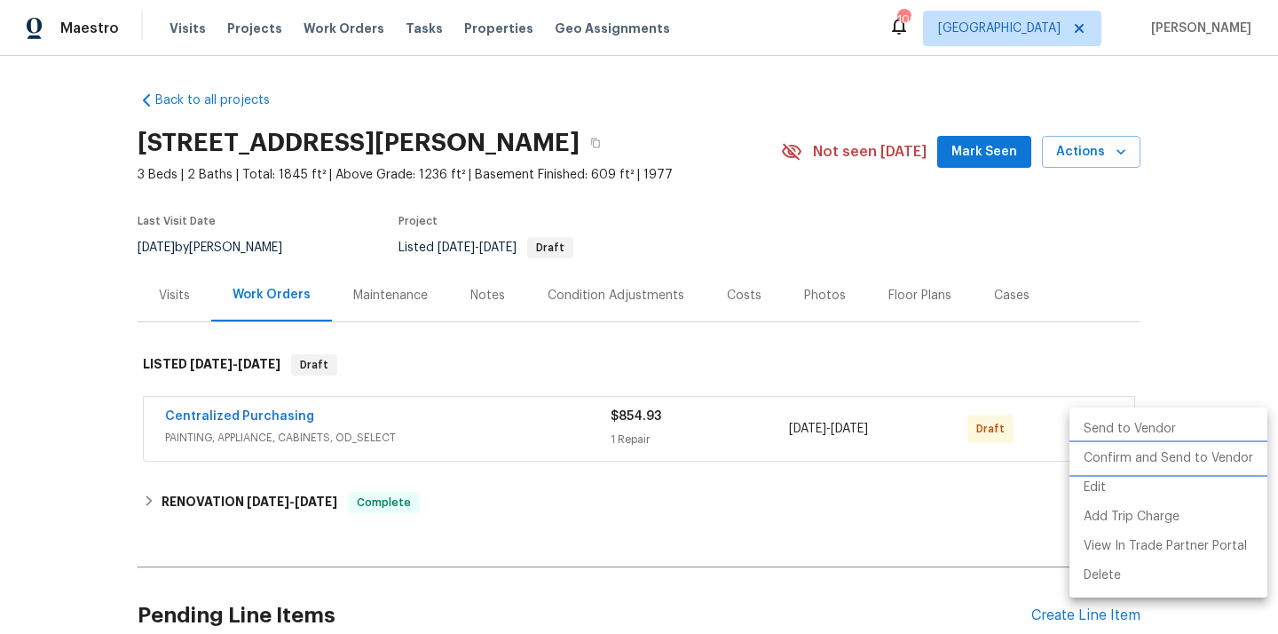
click at [1103, 456] on li "Confirm and Send to Vendor" at bounding box center [1168, 458] width 198 height 29
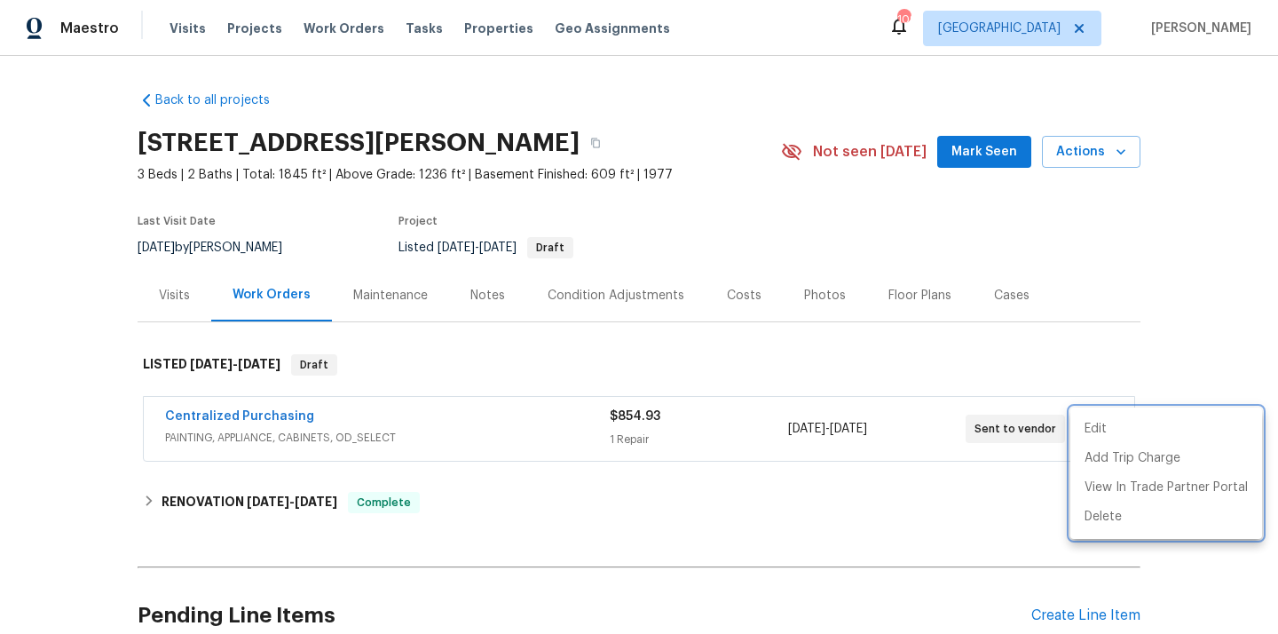
click at [405, 437] on div at bounding box center [639, 317] width 1278 height 634
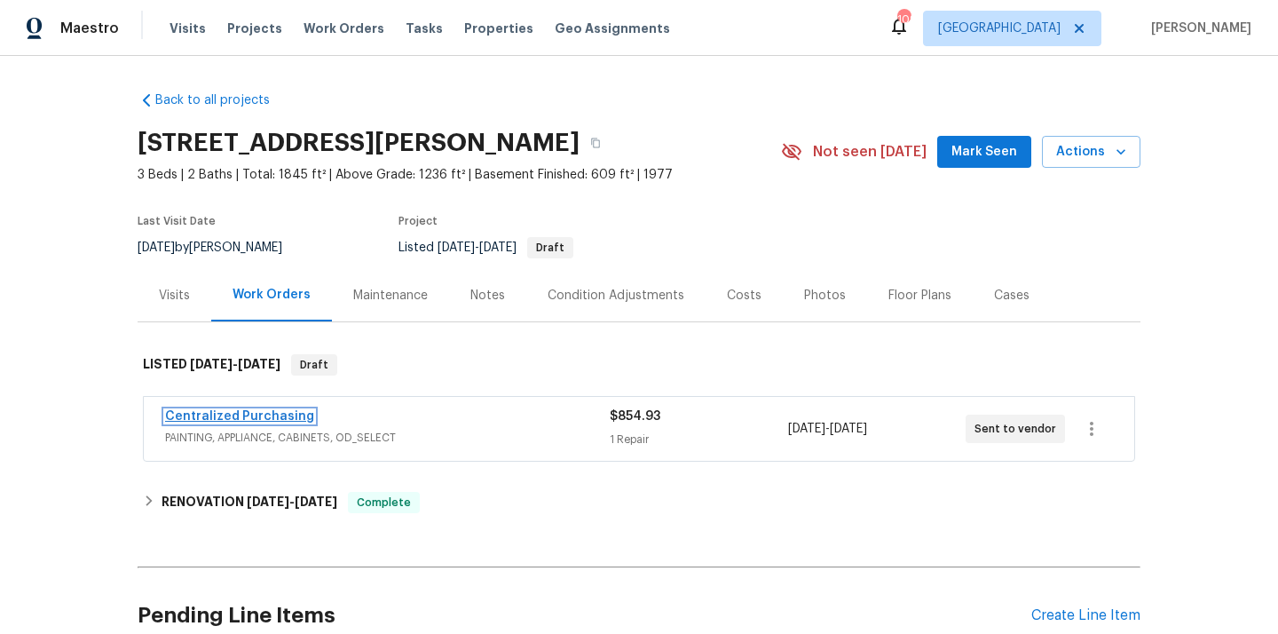
click at [248, 417] on link "Centralized Purchasing" at bounding box center [239, 416] width 149 height 12
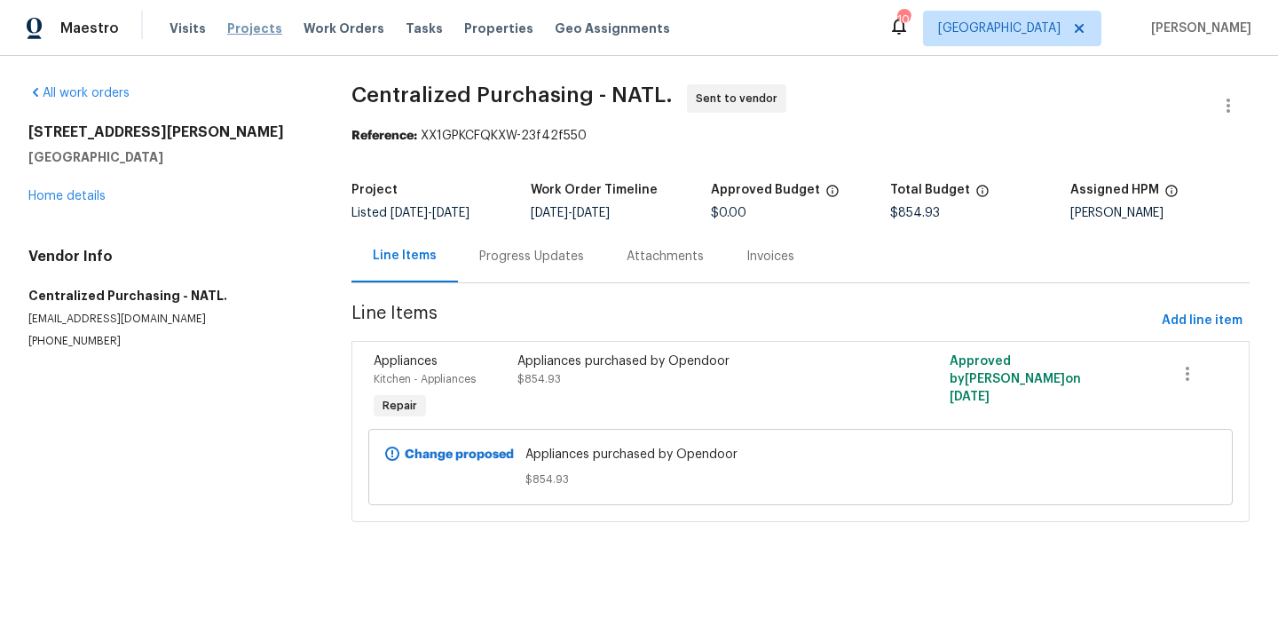
click at [240, 24] on span "Projects" at bounding box center [254, 29] width 55 height 18
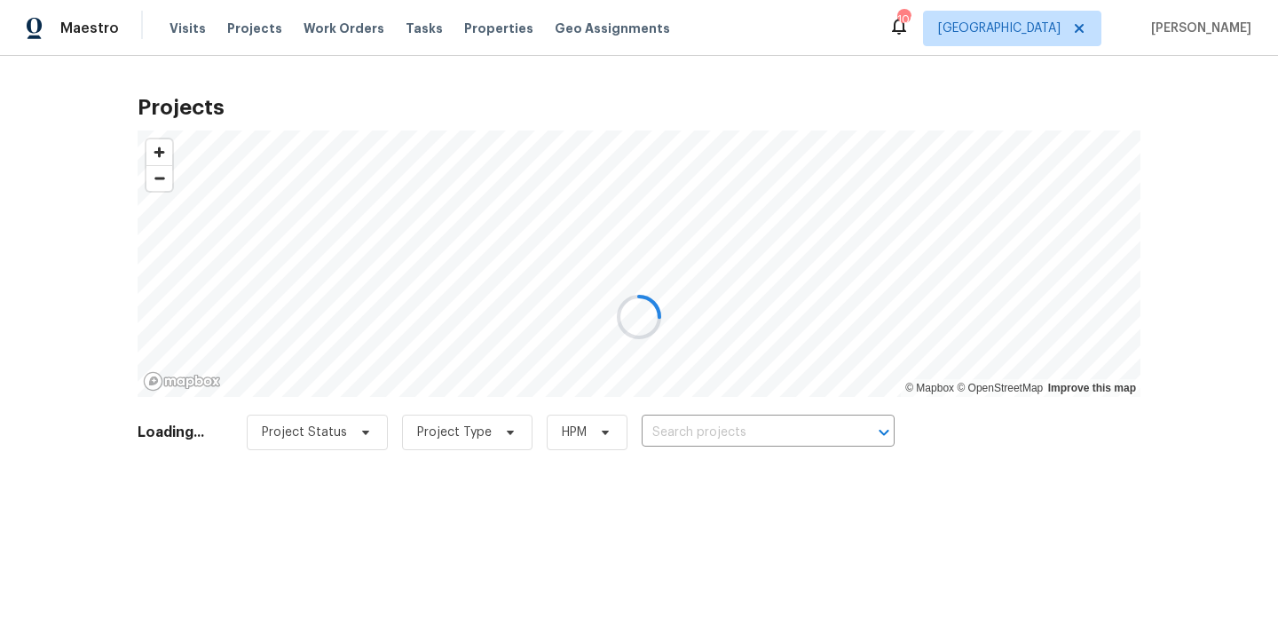
click at [762, 429] on div at bounding box center [639, 317] width 1278 height 634
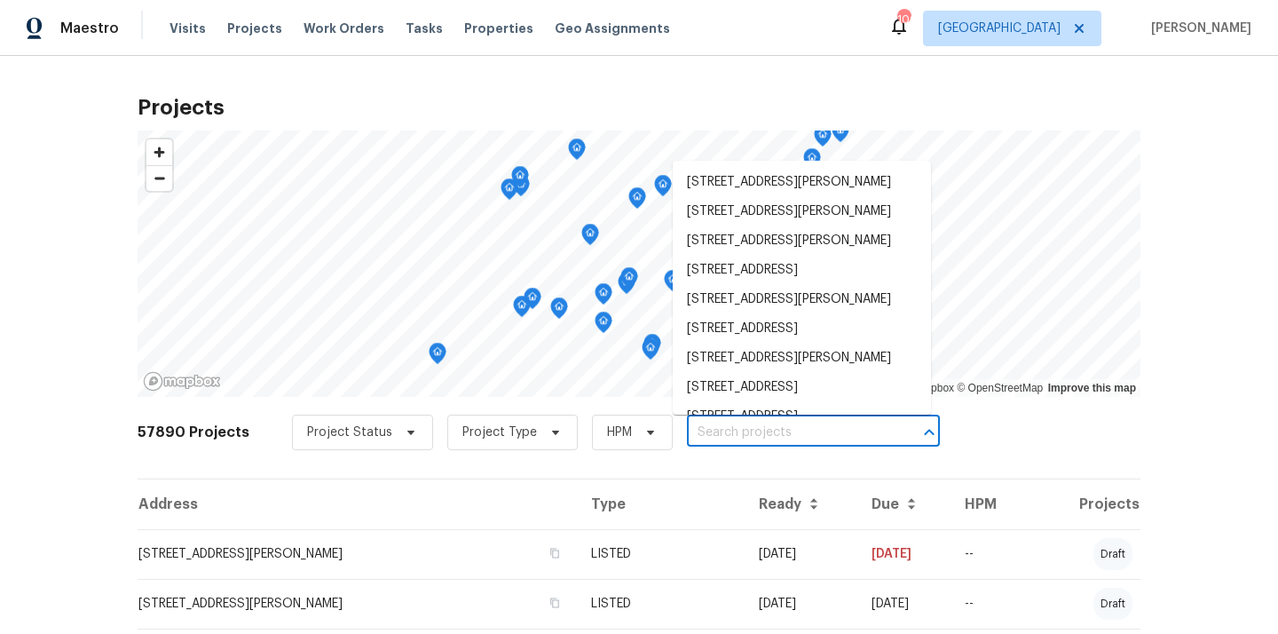
click at [736, 424] on input "text" at bounding box center [788, 433] width 203 height 28
paste input "[STREET_ADDRESS][PERSON_NAME]"
type input "[STREET_ADDRESS][PERSON_NAME]"
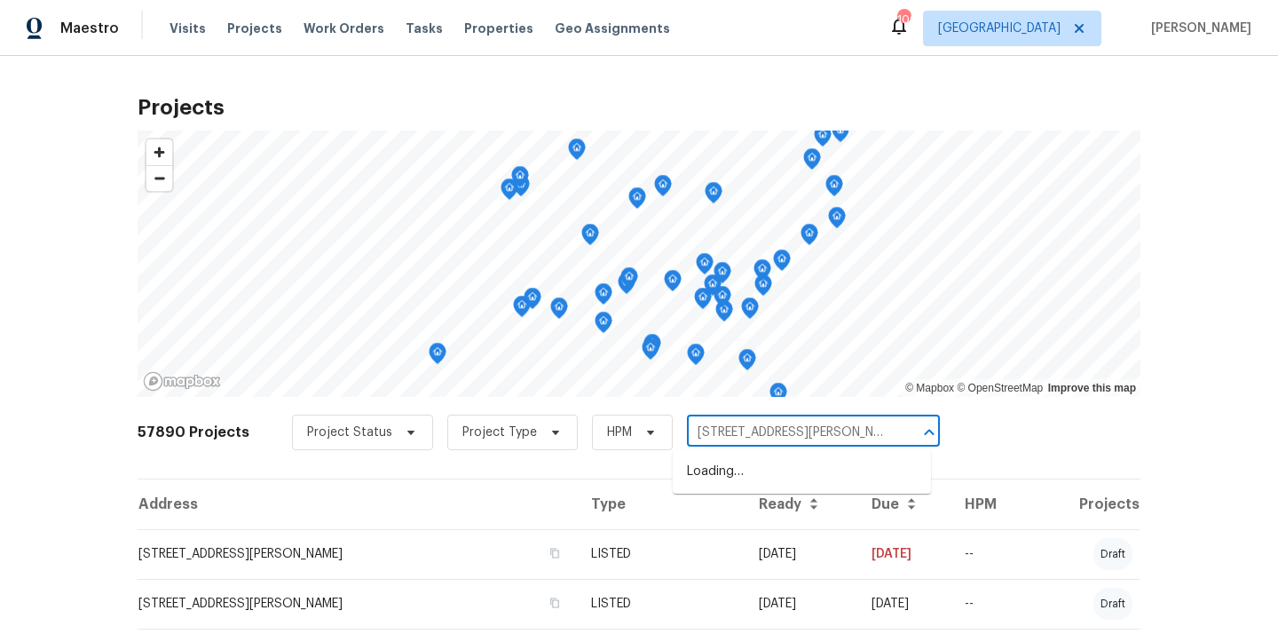
scroll to position [0, 37]
click at [716, 480] on li "[STREET_ADDRESS][PERSON_NAME]" at bounding box center [802, 471] width 258 height 29
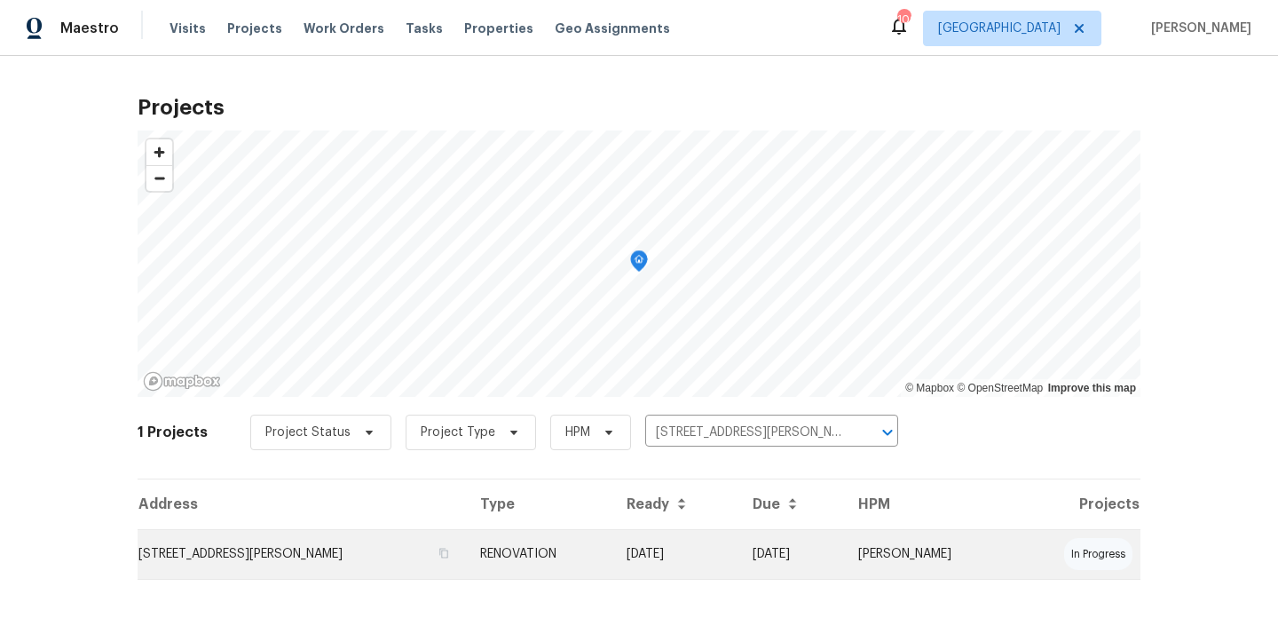
click at [311, 543] on td "[STREET_ADDRESS][PERSON_NAME]" at bounding box center [302, 554] width 328 height 50
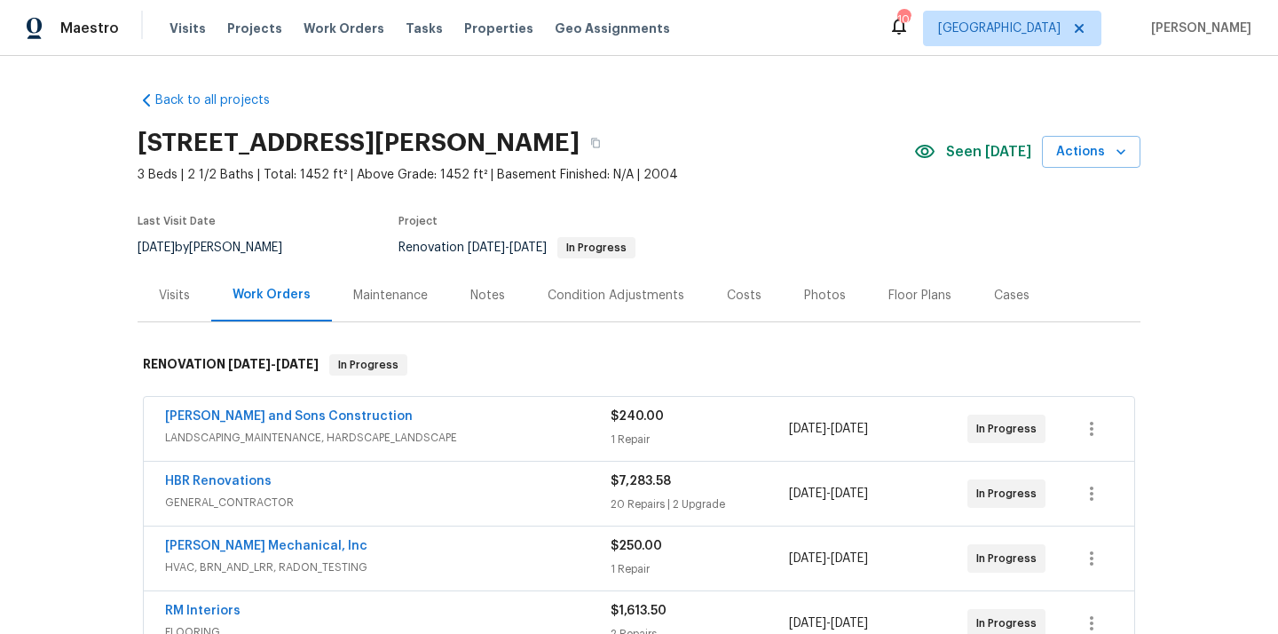
click at [570, 134] on h2 "[STREET_ADDRESS][PERSON_NAME]" at bounding box center [359, 143] width 442 height 18
copy h2 "30102"
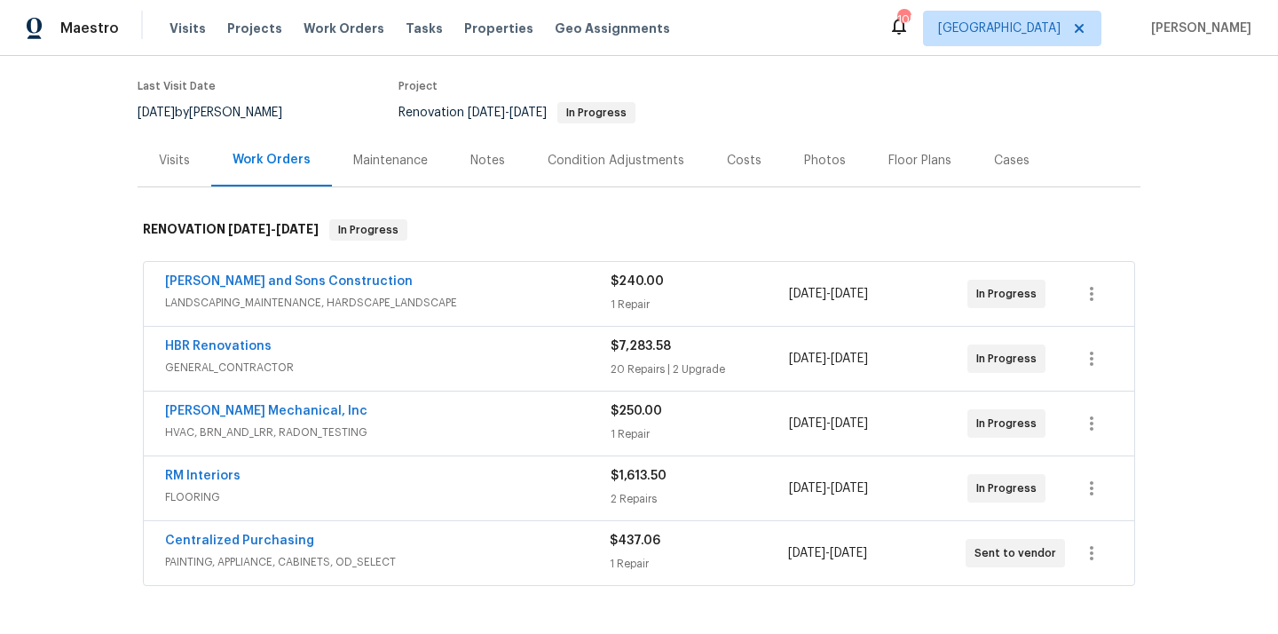
scroll to position [216, 0]
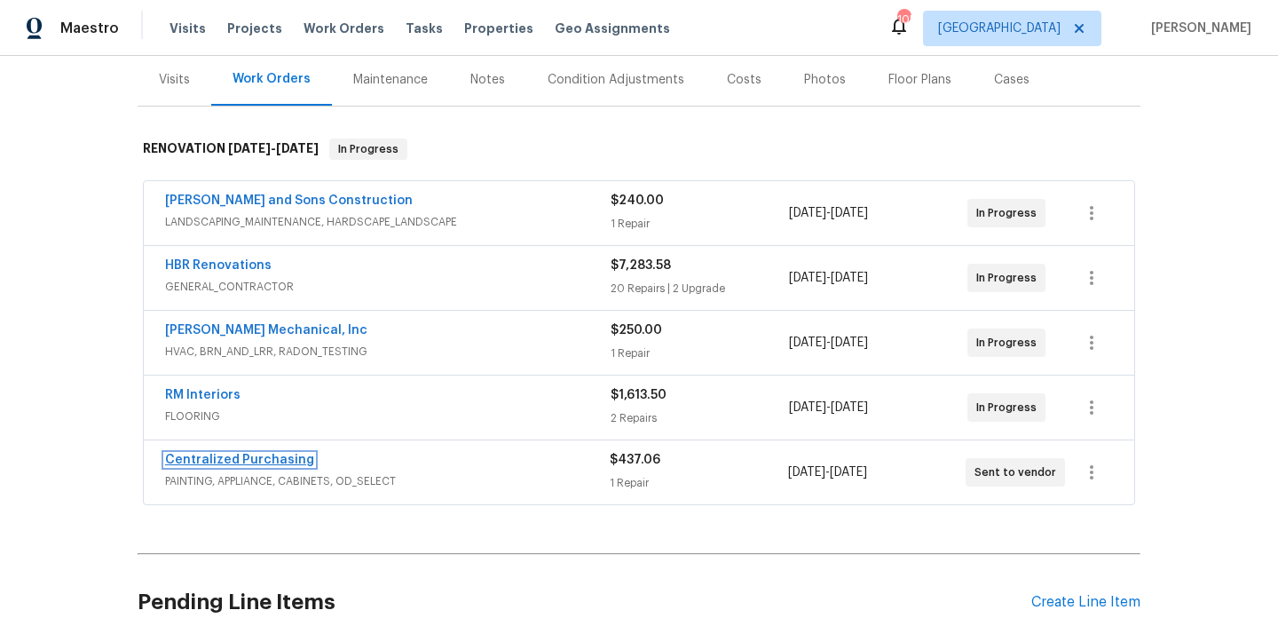
click at [236, 462] on link "Centralized Purchasing" at bounding box center [239, 459] width 149 height 12
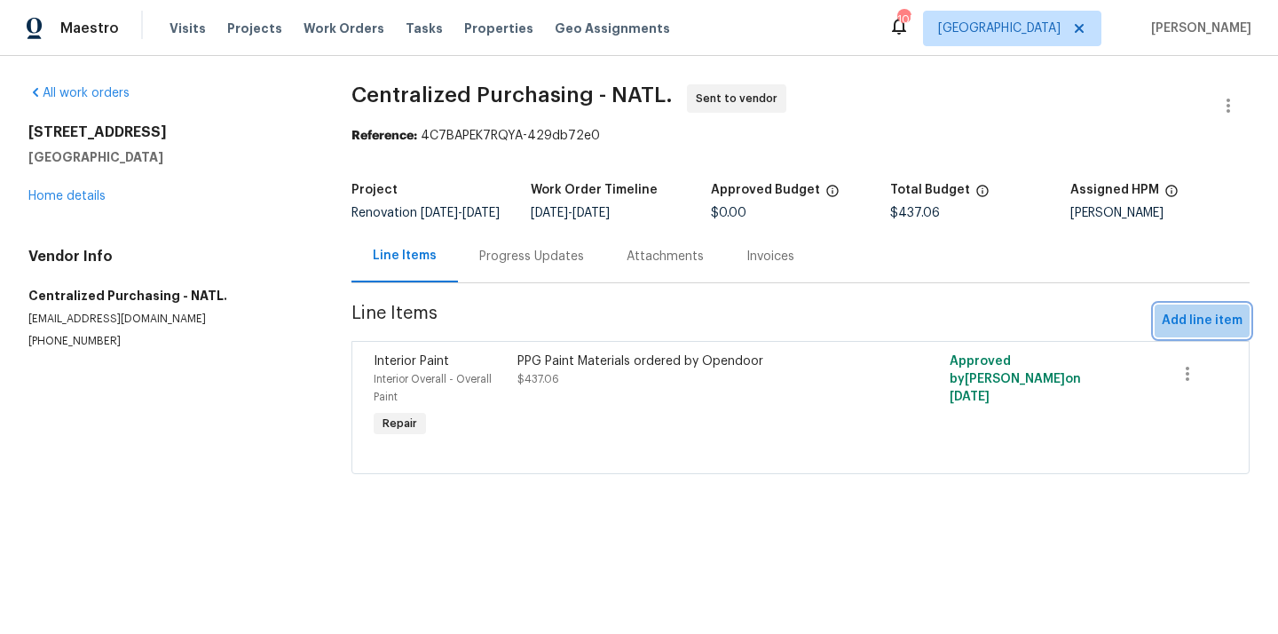
click at [1202, 332] on span "Add line item" at bounding box center [1202, 321] width 81 height 22
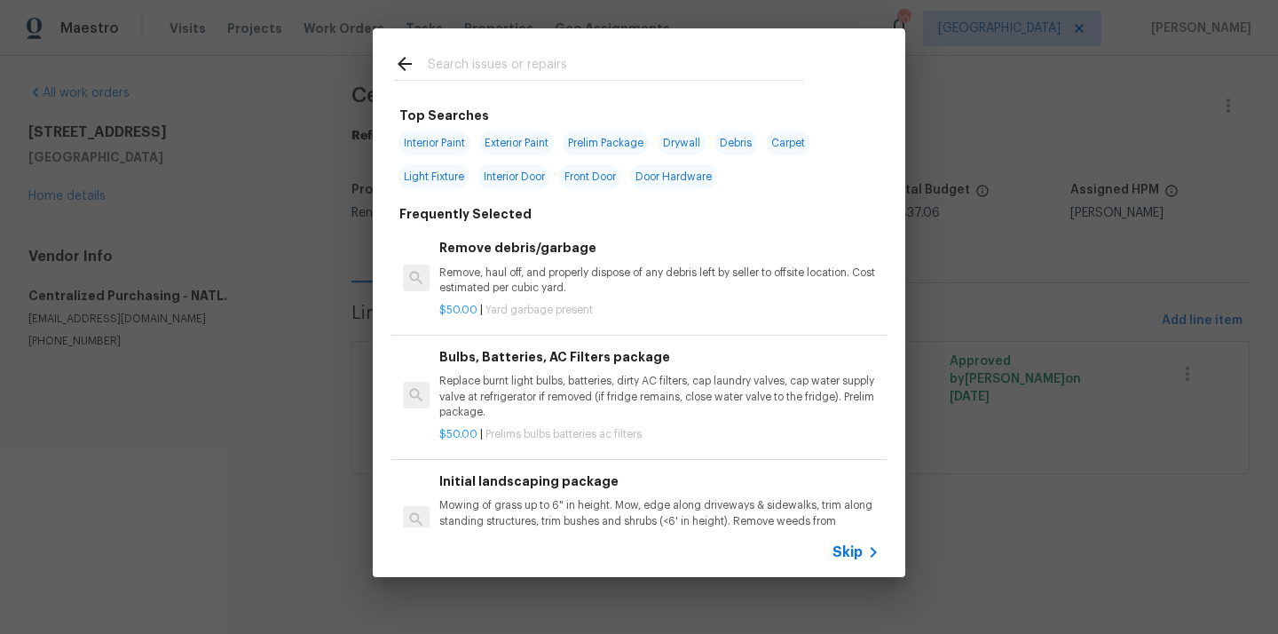
click at [641, 71] on input "text" at bounding box center [616, 66] width 376 height 27
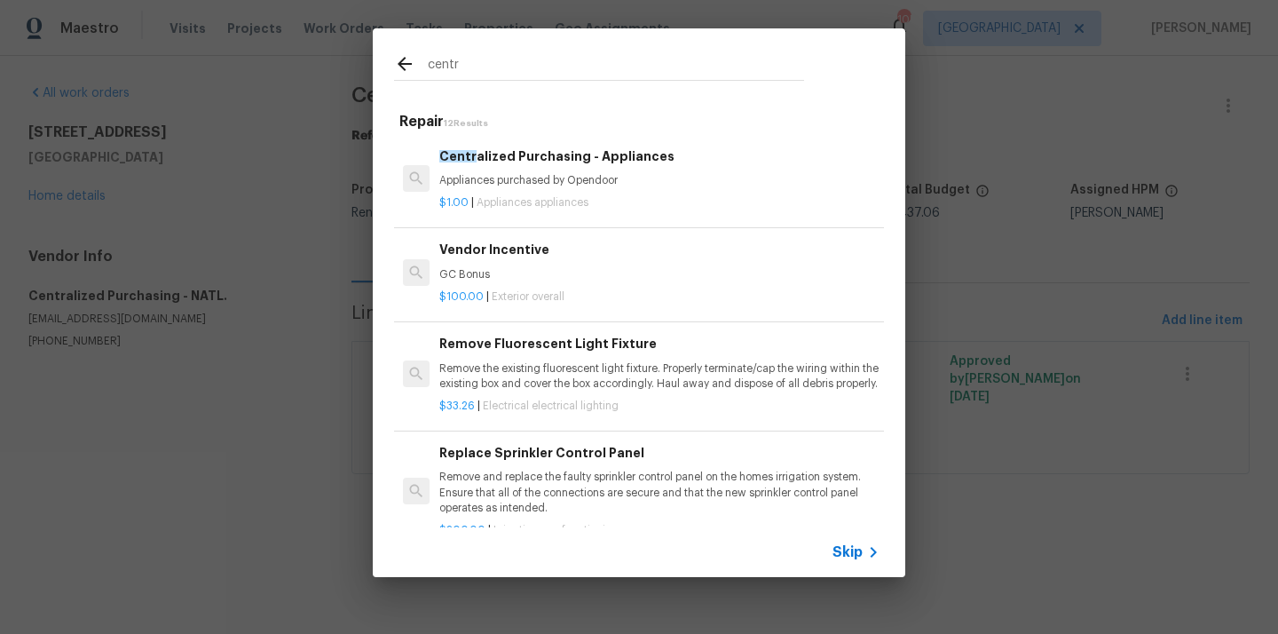
type input "centr"
click at [532, 184] on p "Appliances purchased by Opendoor" at bounding box center [659, 180] width 440 height 15
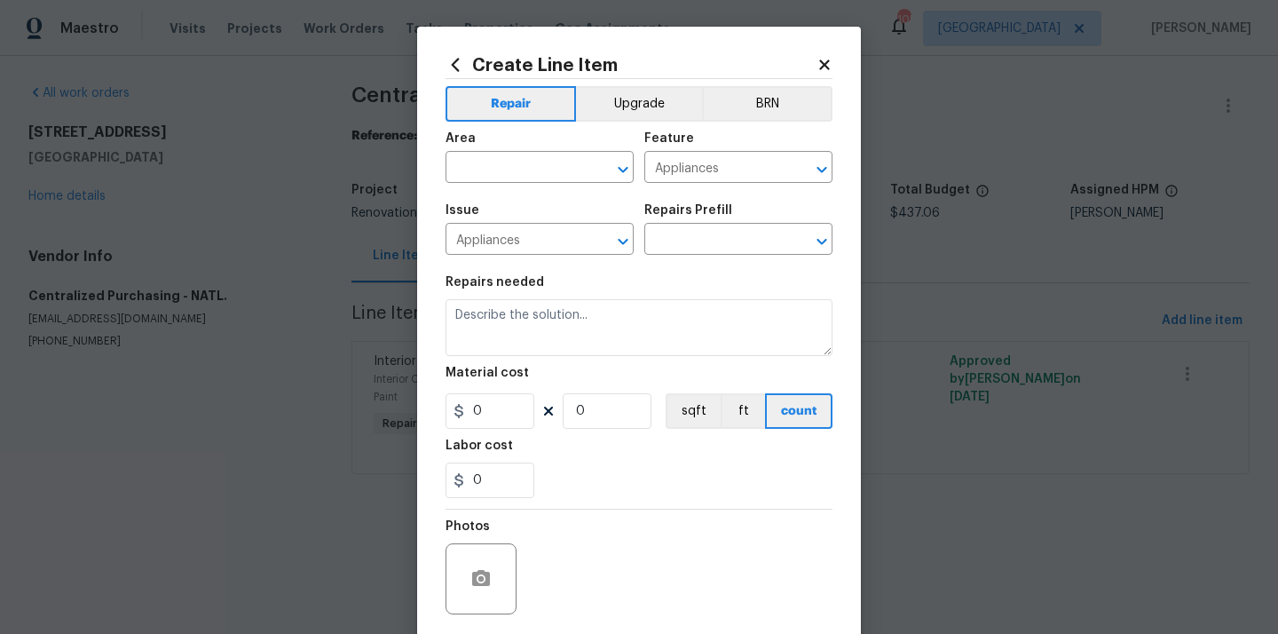
type input "Centralized Purchasing - Appliances $1.00"
type textarea "Appliances purchased by Opendoor"
type input "1"
click at [608, 99] on button "Upgrade" at bounding box center [639, 103] width 127 height 35
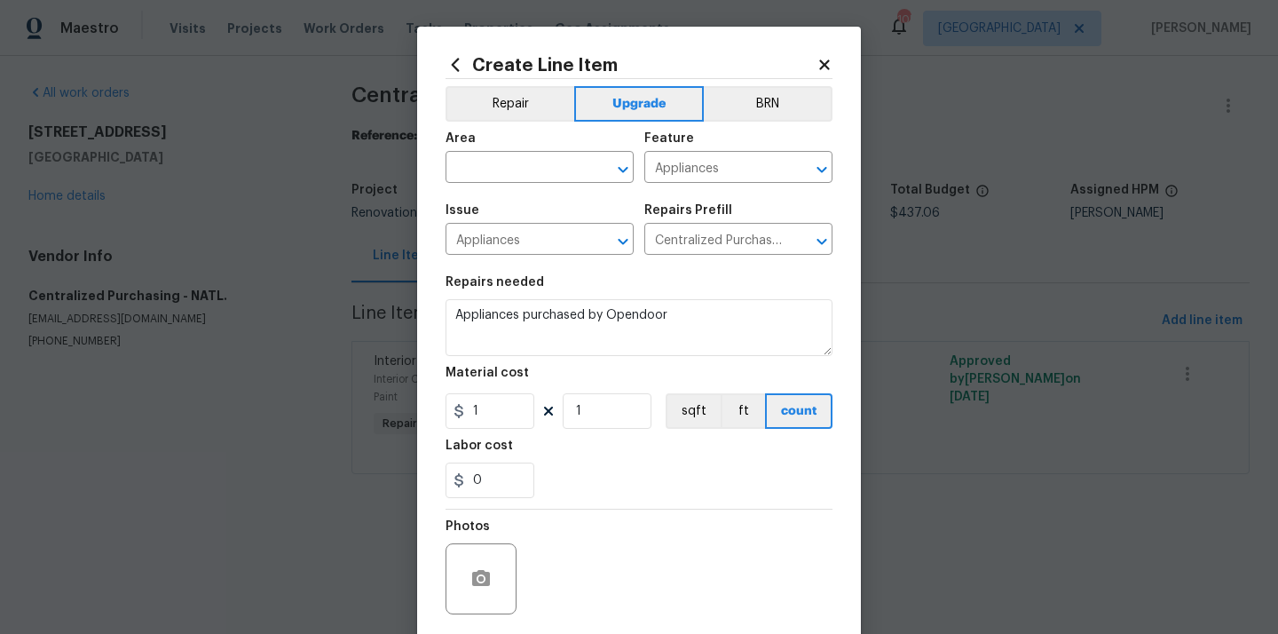
click at [541, 153] on div "Area" at bounding box center [539, 143] width 188 height 23
click at [532, 162] on input "text" at bounding box center [514, 169] width 138 height 28
click at [516, 209] on li "Kitchen" at bounding box center [539, 208] width 188 height 29
type input "Kitchen"
click at [677, 288] on div "Repairs needed" at bounding box center [638, 287] width 387 height 23
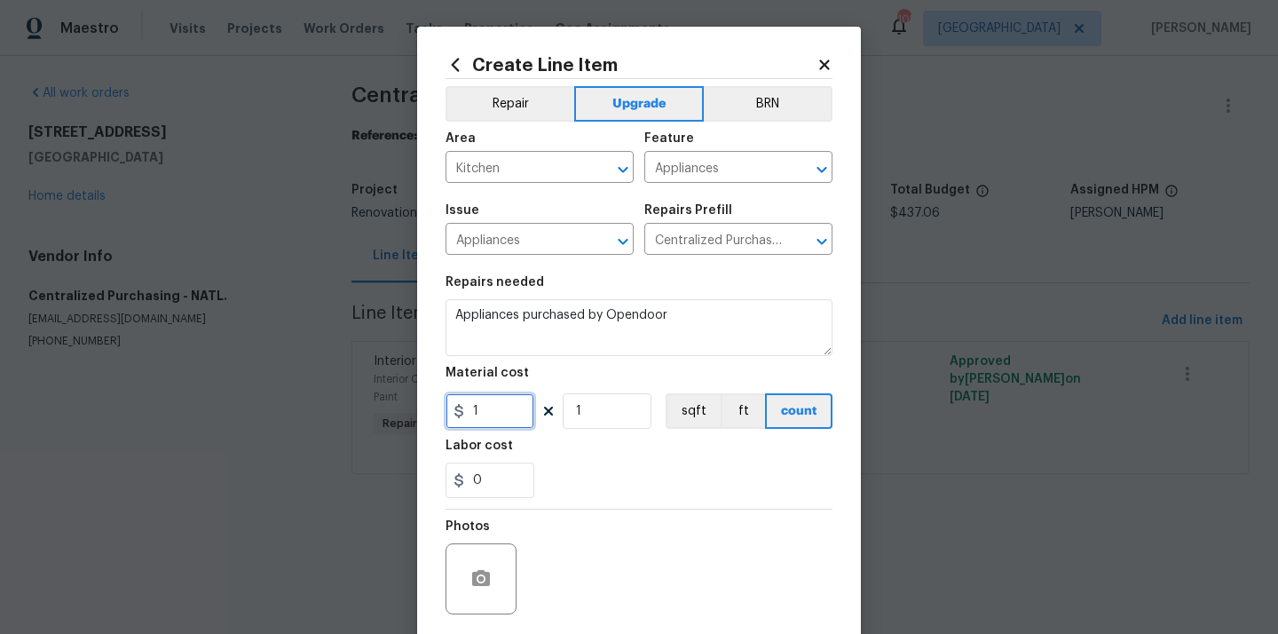
drag, startPoint x: 489, startPoint y: 411, endPoint x: 433, endPoint y: 412, distance: 55.9
click at [433, 412] on div "Create Line Item Repair Upgrade BRN Area Kitchen ​ Feature Appliances ​ Issue A…" at bounding box center [639, 382] width 444 height 711
paste input "358.26"
type input "1358.26"
click at [603, 508] on section "Repairs needed Appliances purchased by Opendoor Material cost 1358.26 1 sqft ft…" at bounding box center [638, 386] width 387 height 243
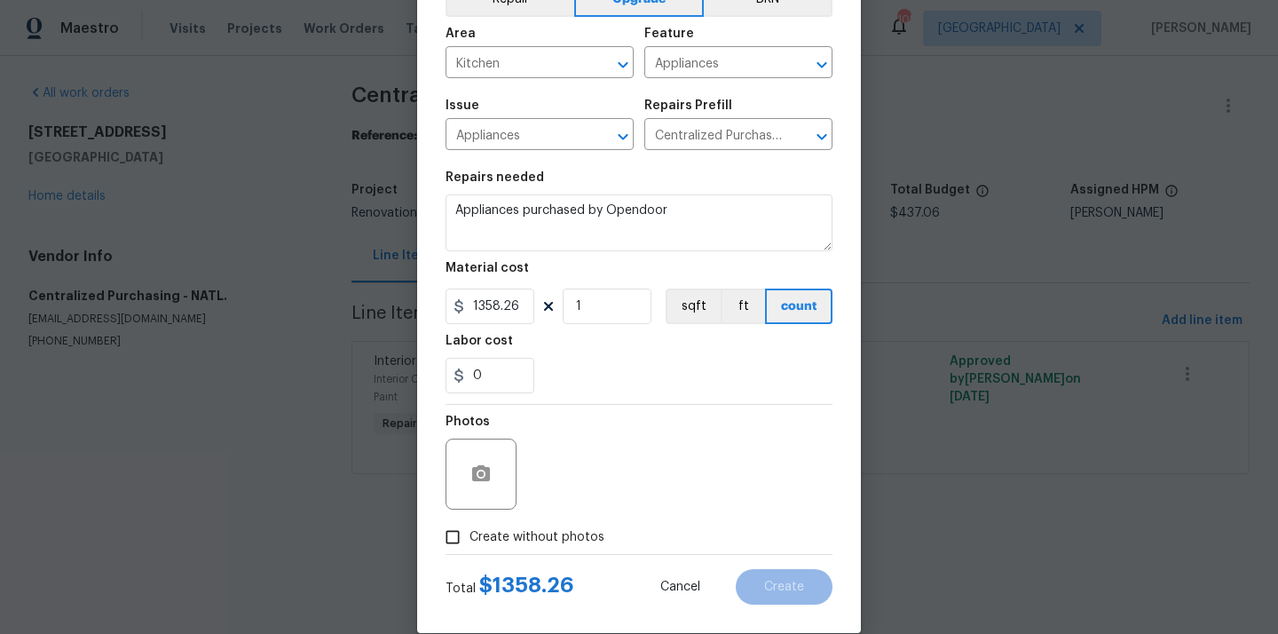
scroll to position [131, 0]
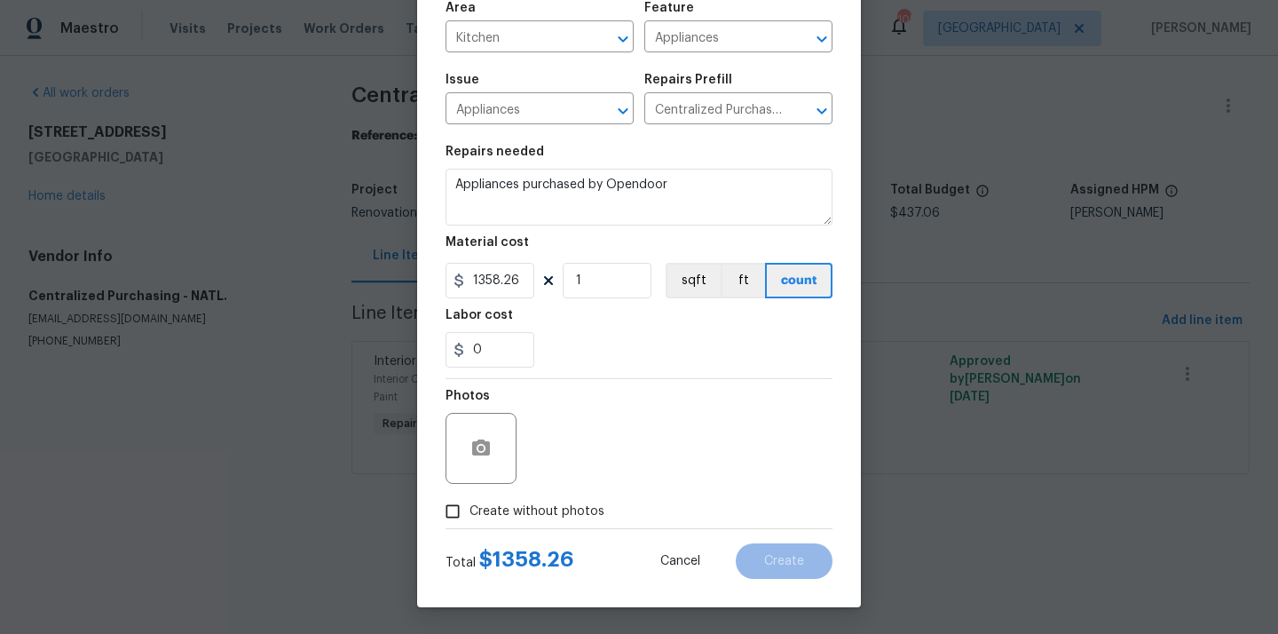
click at [572, 520] on span "Create without photos" at bounding box center [536, 511] width 135 height 19
click at [469, 520] on input "Create without photos" at bounding box center [453, 511] width 34 height 34
checkbox input "true"
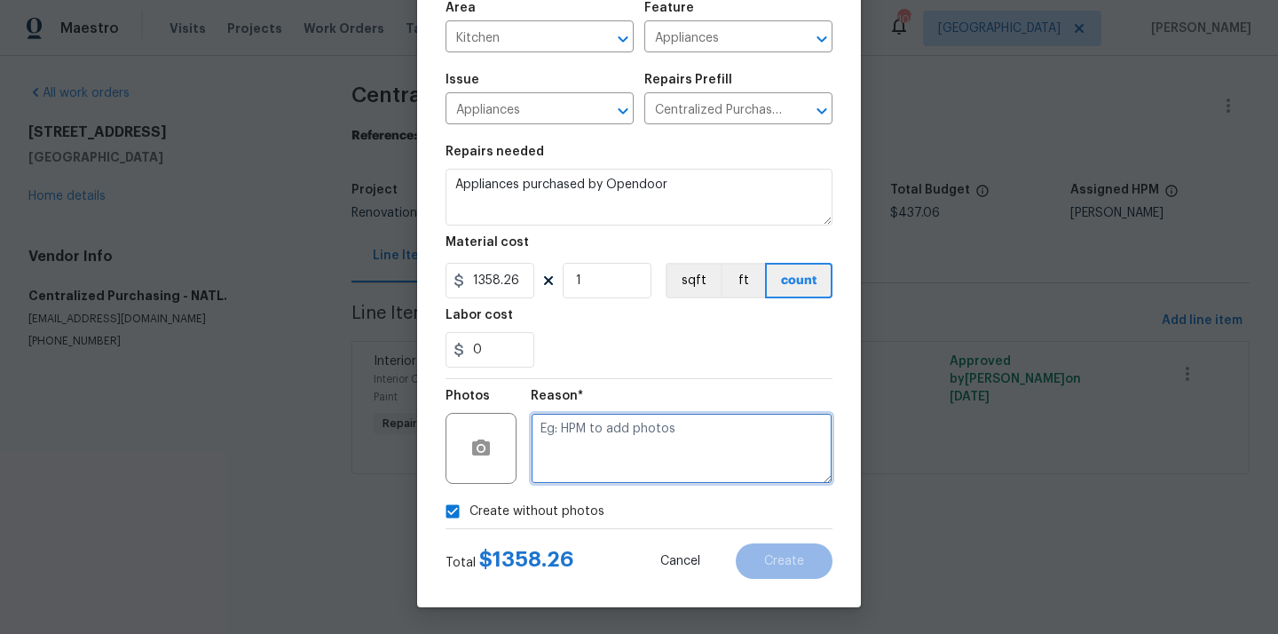
click at [655, 428] on textarea at bounding box center [682, 448] width 302 height 71
type textarea "N/A"
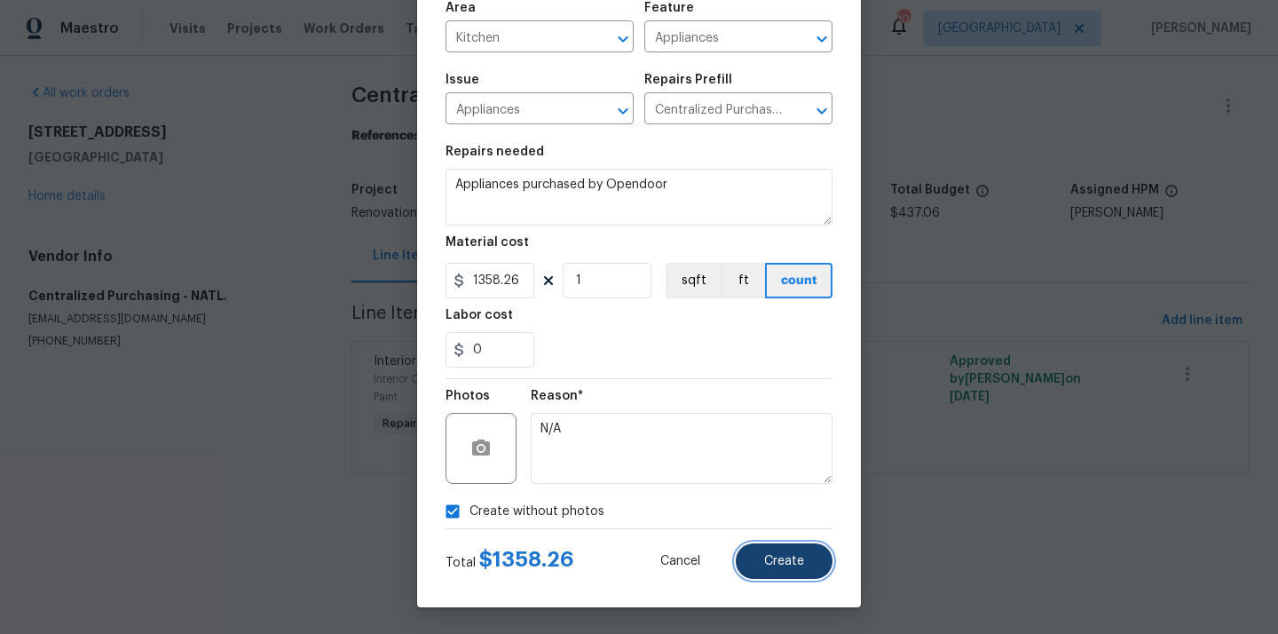
click at [778, 575] on button "Create" at bounding box center [784, 560] width 97 height 35
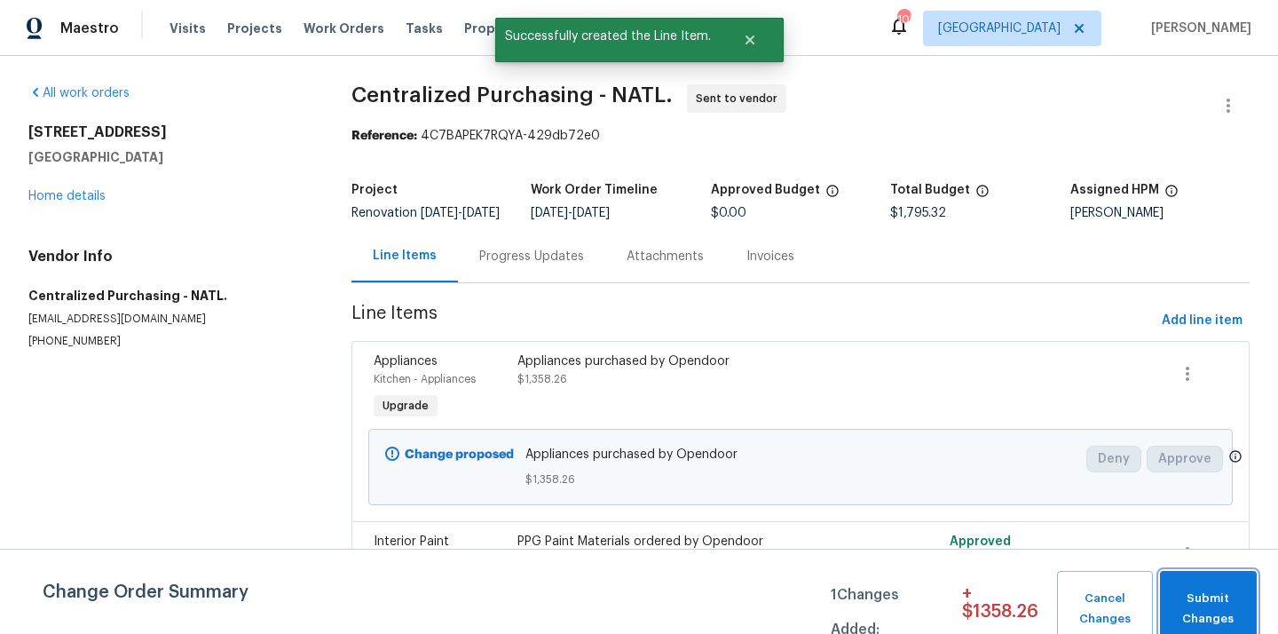
click at [1224, 607] on span "Submit Changes" at bounding box center [1208, 608] width 79 height 41
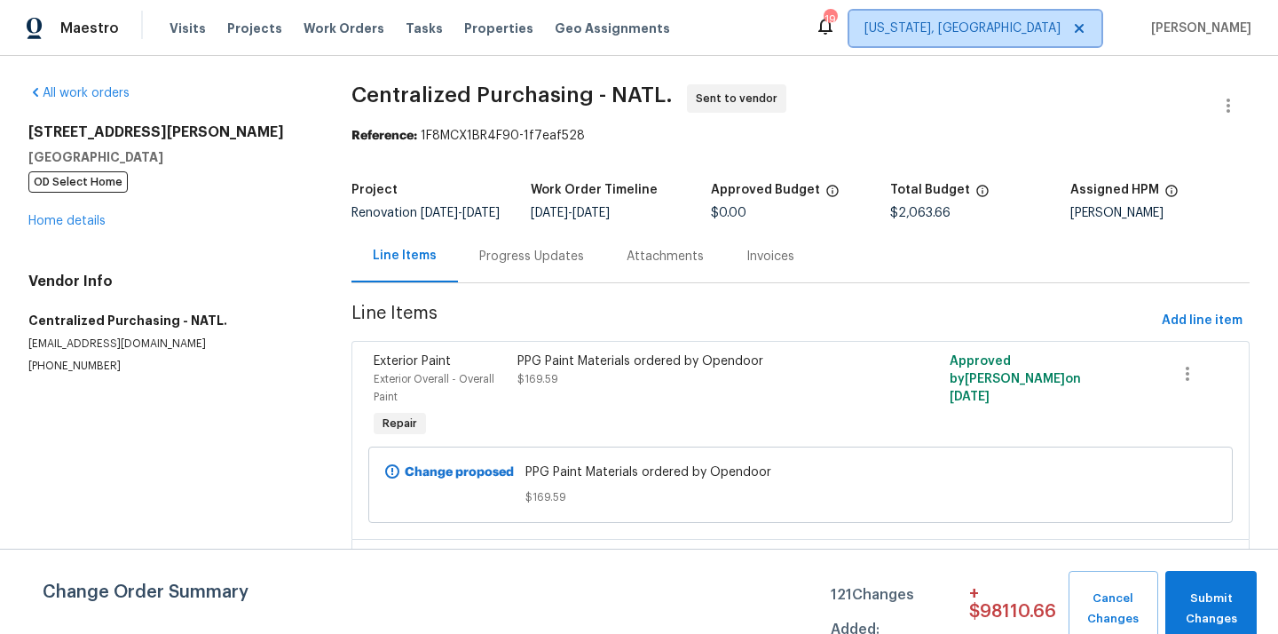
click at [1007, 30] on span "[US_STATE], [GEOGRAPHIC_DATA]" at bounding box center [962, 29] width 196 height 18
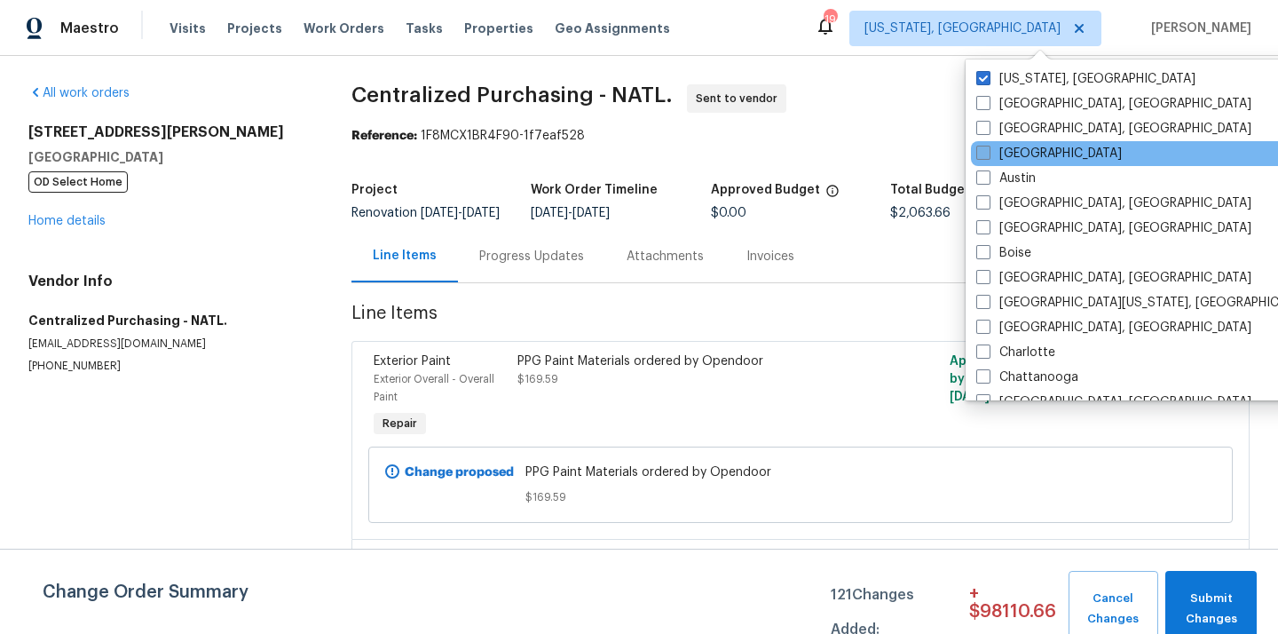
click at [1032, 146] on label "[GEOGRAPHIC_DATA]" at bounding box center [1049, 154] width 146 height 18
click at [988, 146] on input "[GEOGRAPHIC_DATA]" at bounding box center [982, 151] width 12 height 12
checkbox input "true"
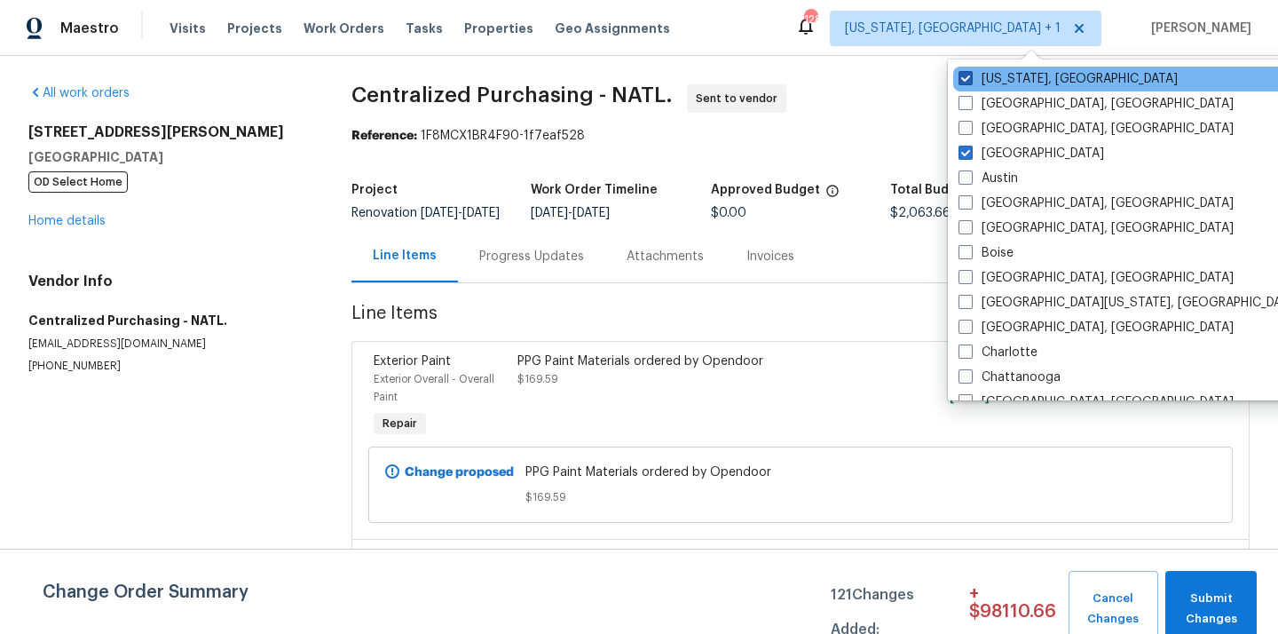
click at [1017, 83] on label "[US_STATE], [GEOGRAPHIC_DATA]" at bounding box center [1067, 79] width 219 height 18
click at [970, 82] on input "[US_STATE], [GEOGRAPHIC_DATA]" at bounding box center [964, 76] width 12 height 12
checkbox input "false"
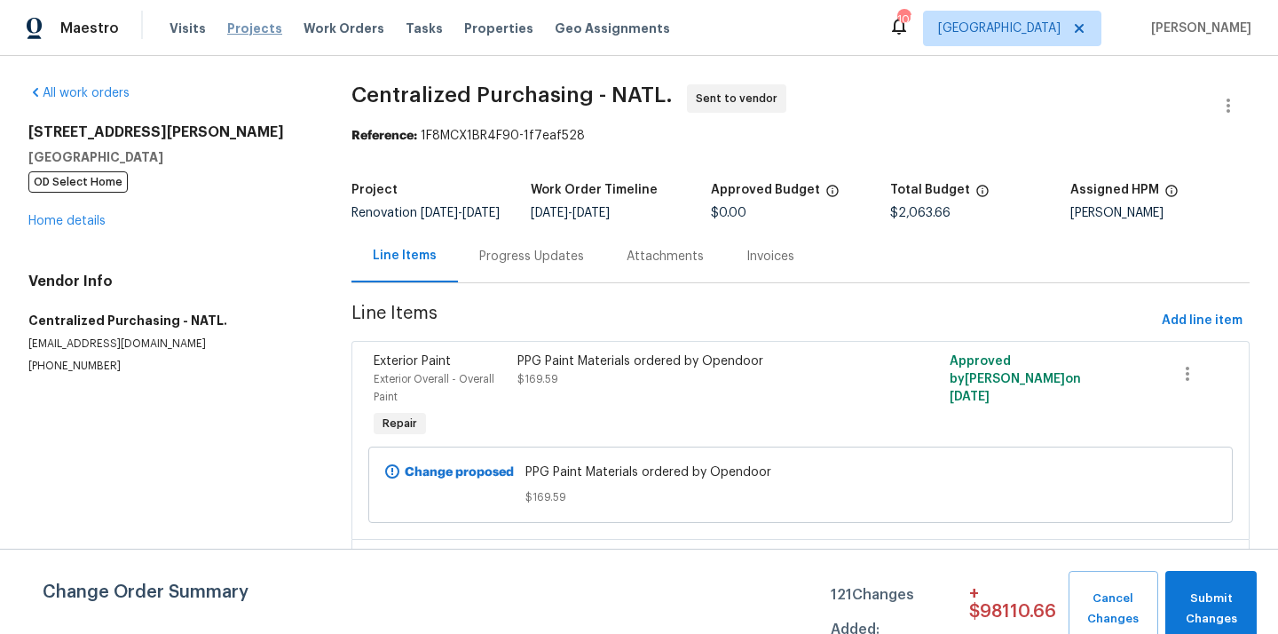
click at [250, 32] on span "Projects" at bounding box center [254, 29] width 55 height 18
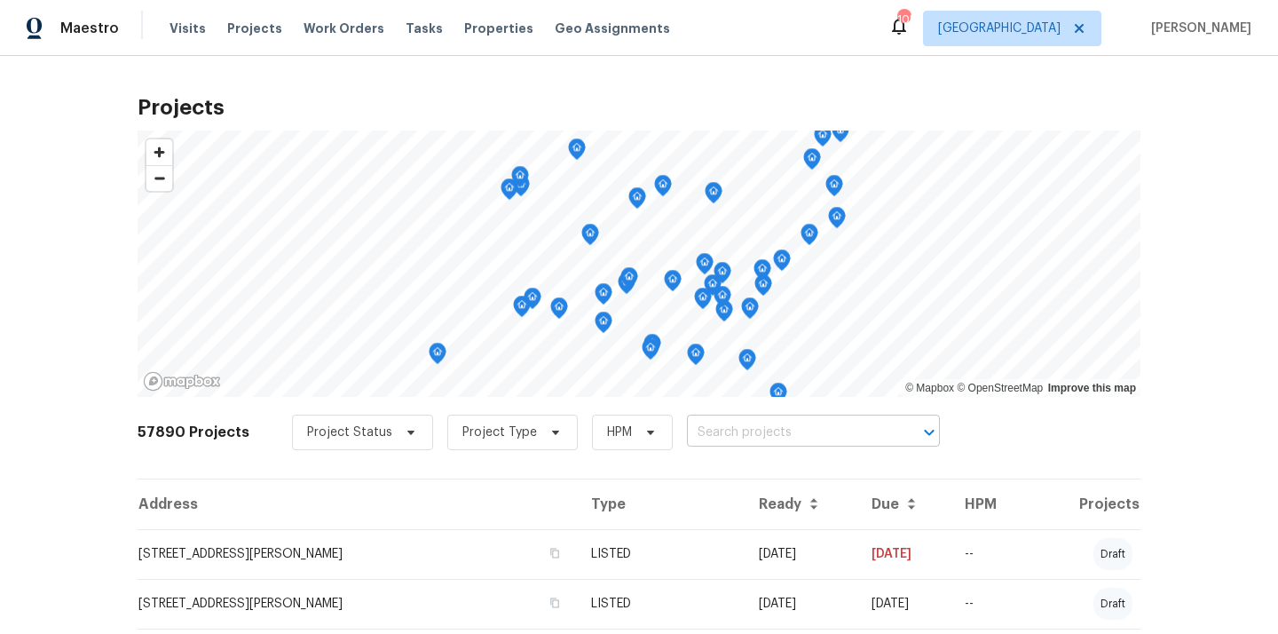
click at [743, 430] on input "text" at bounding box center [788, 433] width 203 height 28
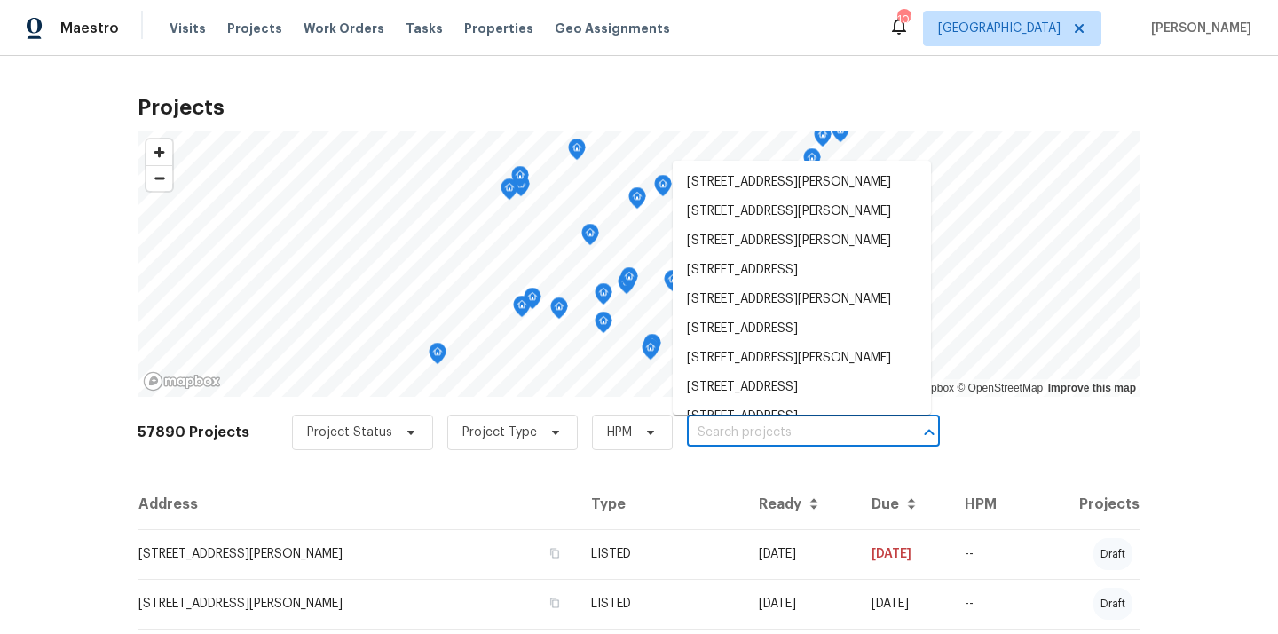
paste input "[STREET_ADDRESS][PERSON_NAME]"
type input "[STREET_ADDRESS][PERSON_NAME]"
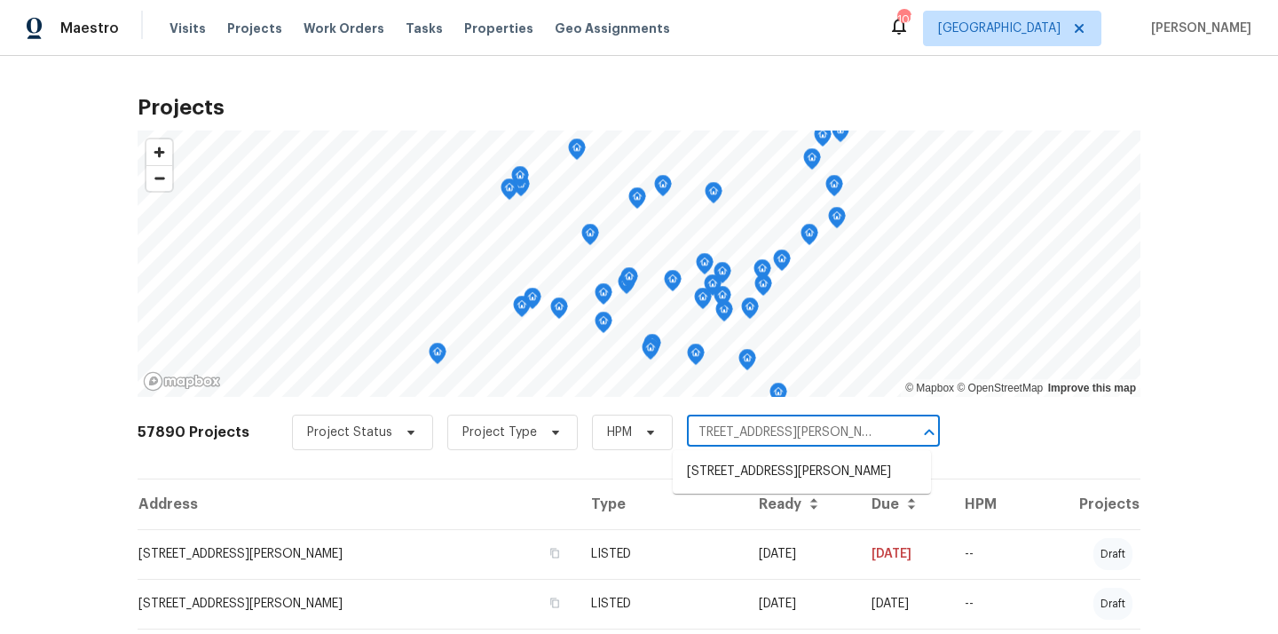
click at [737, 476] on li "[STREET_ADDRESS][PERSON_NAME]" at bounding box center [802, 471] width 258 height 29
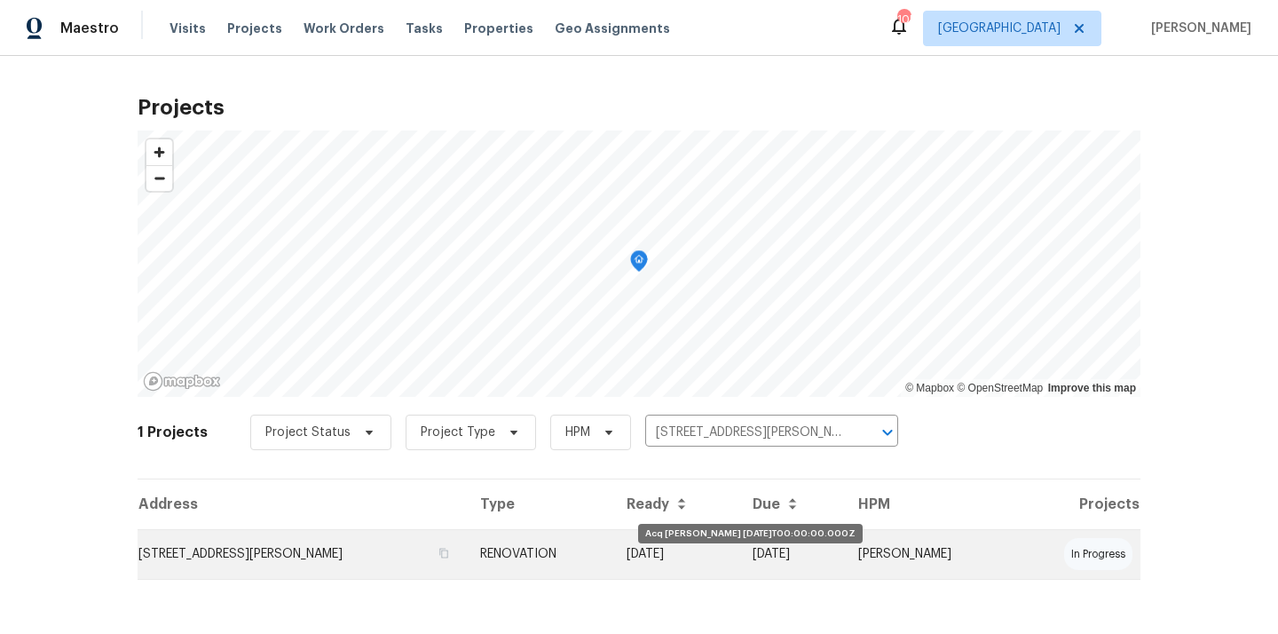
click at [642, 557] on td "[DATE]" at bounding box center [675, 554] width 126 height 50
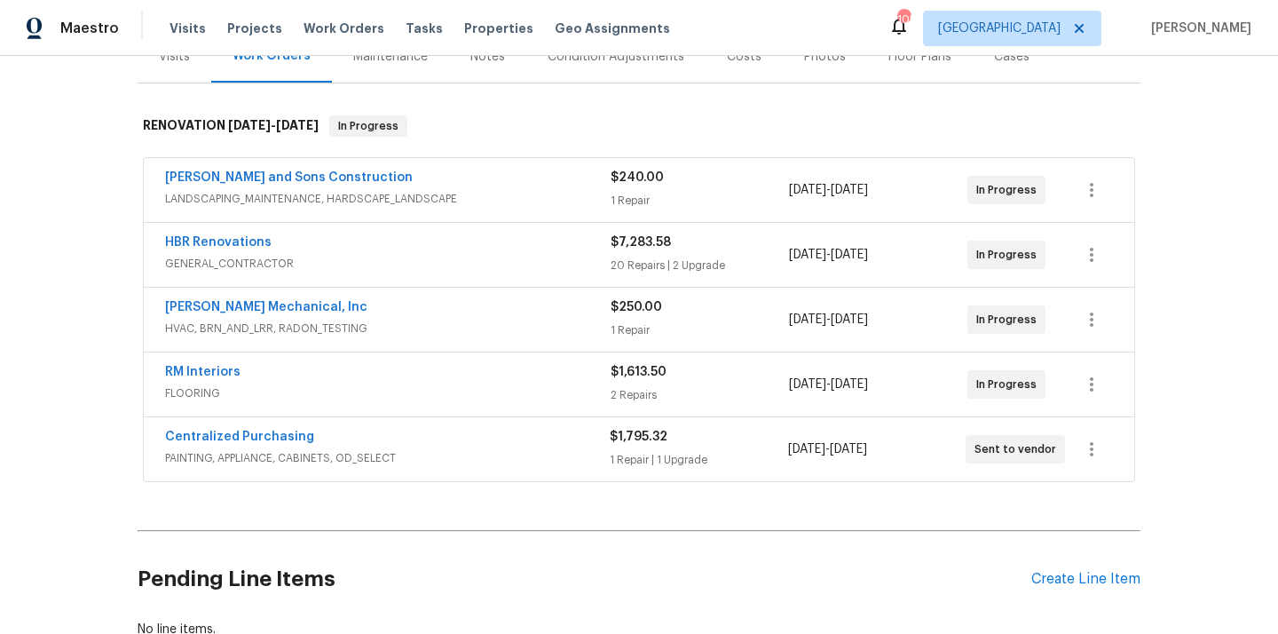
scroll to position [238, 0]
click at [280, 432] on link "Centralized Purchasing" at bounding box center [239, 437] width 149 height 12
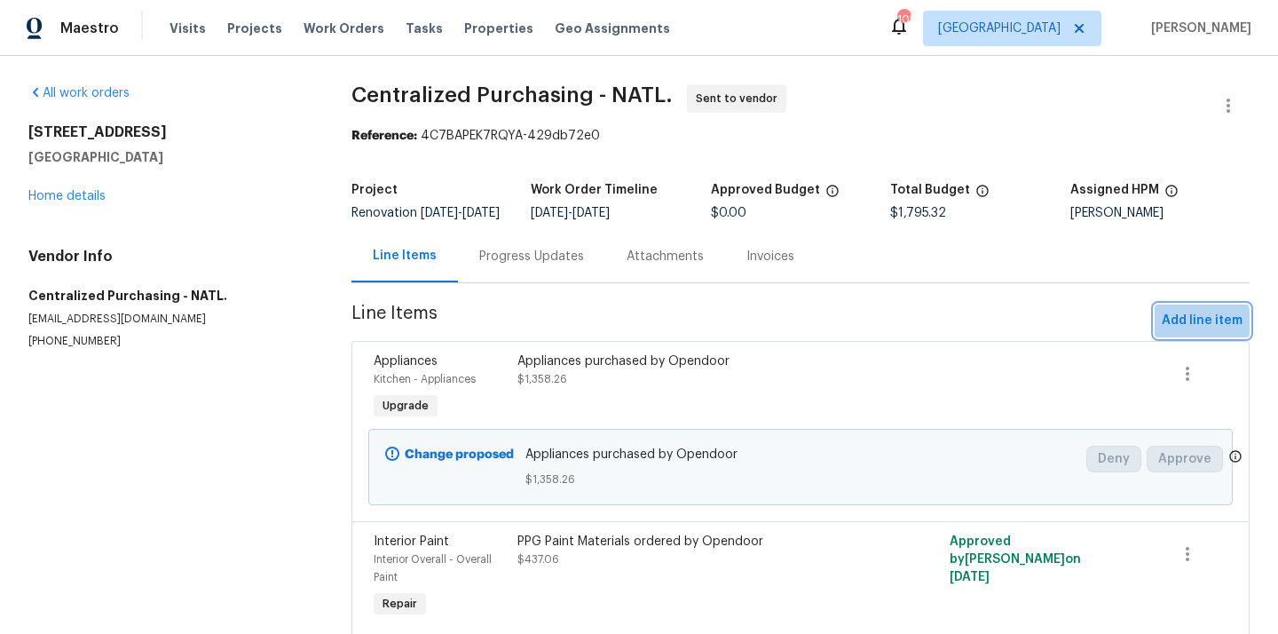
click at [1197, 332] on span "Add line item" at bounding box center [1202, 321] width 81 height 22
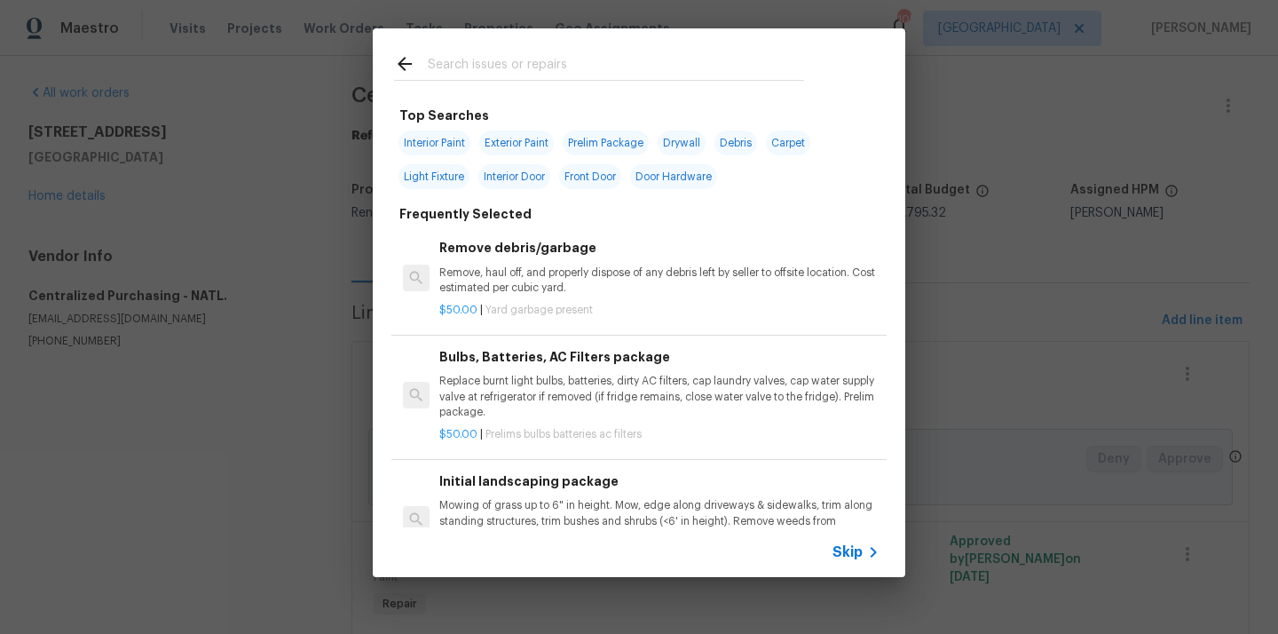
click at [604, 67] on input "text" at bounding box center [616, 66] width 376 height 27
type input "c"
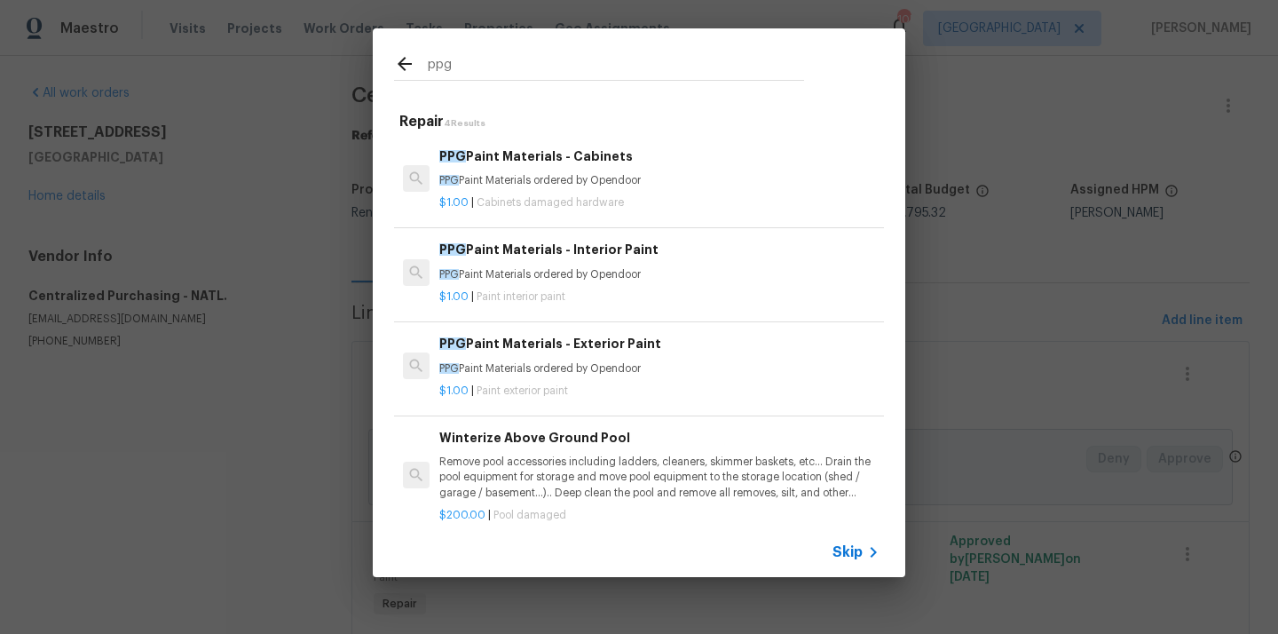
type input "ppg"
click at [629, 164] on h6 "PPG Paint Materials - Cabinets" at bounding box center [659, 156] width 440 height 20
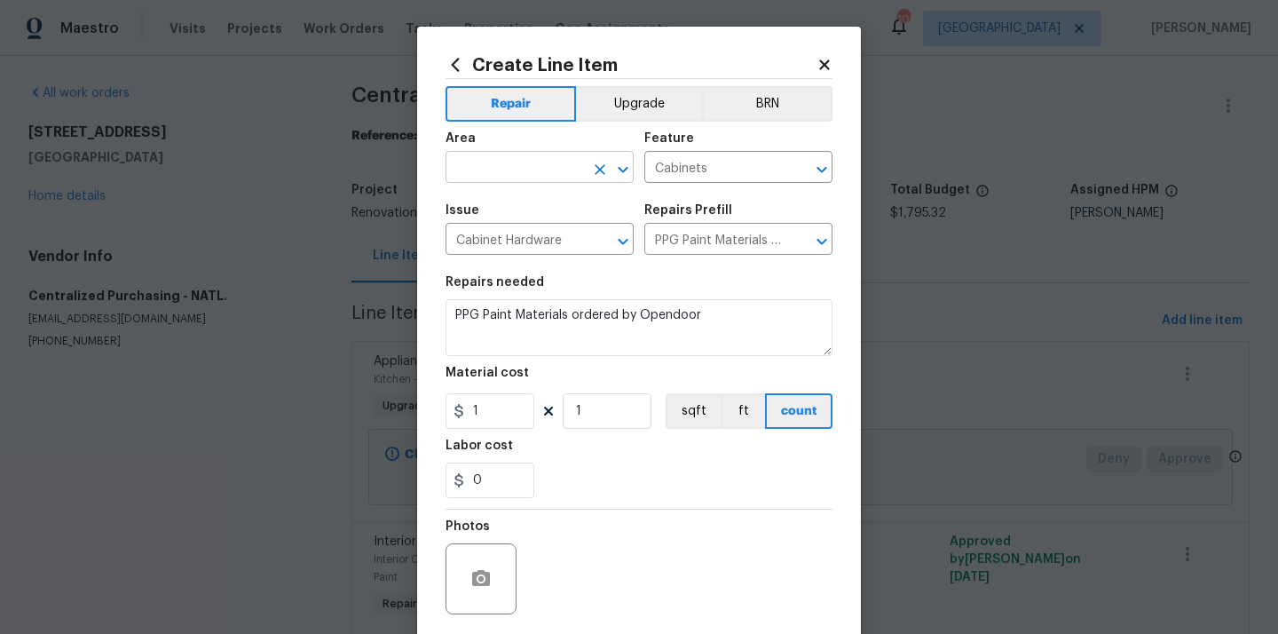
click at [562, 174] on input "text" at bounding box center [514, 169] width 138 height 28
click at [537, 217] on li "Kitchen" at bounding box center [539, 208] width 188 height 29
type input "Kitchen"
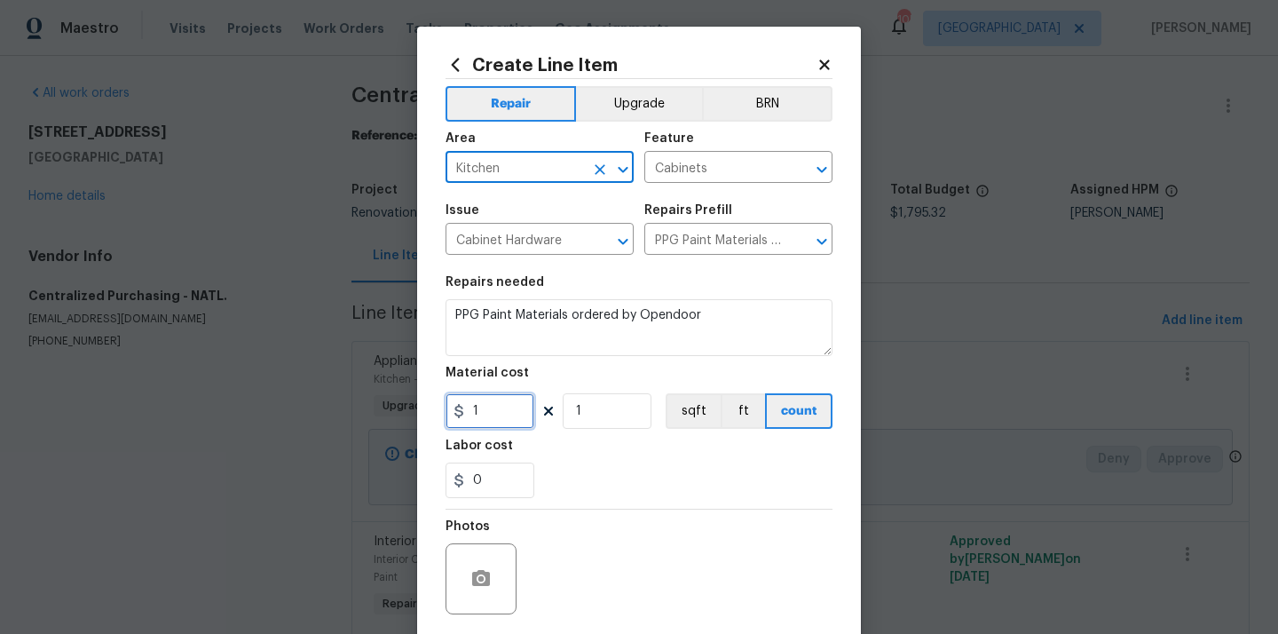
drag, startPoint x: 493, startPoint y: 424, endPoint x: 436, endPoint y: 419, distance: 57.0
click at [436, 419] on div "Create Line Item Repair Upgrade BRN Area Kitchen ​ Feature Cabinets ​ Issue Cab…" at bounding box center [639, 382] width 444 height 711
paste input "92.79"
type input "192.79"
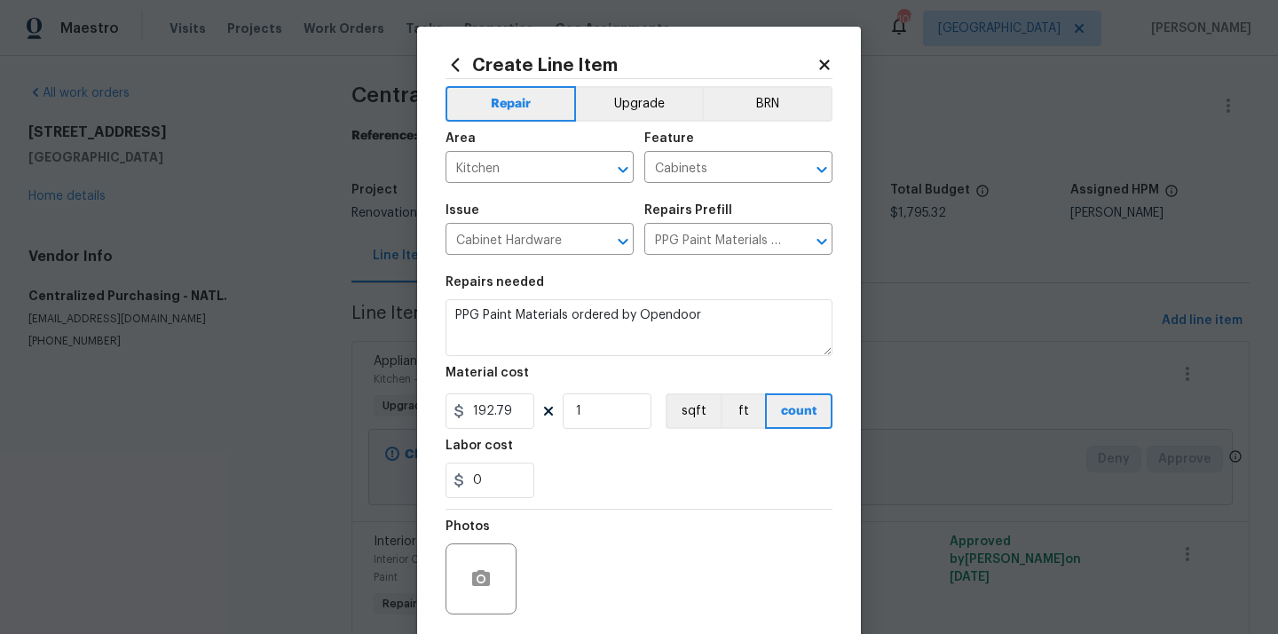
click at [611, 500] on section "Repairs needed PPG Paint Materials ordered by Opendoor Material cost 192.79 1 s…" at bounding box center [638, 386] width 387 height 243
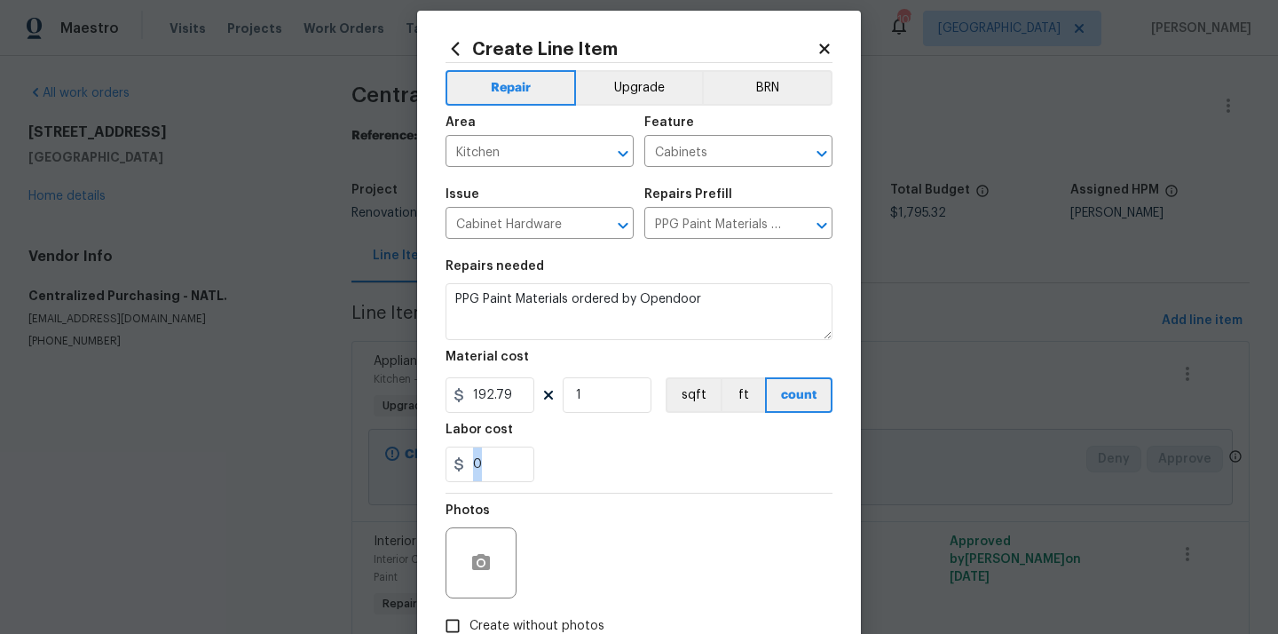
scroll to position [131, 0]
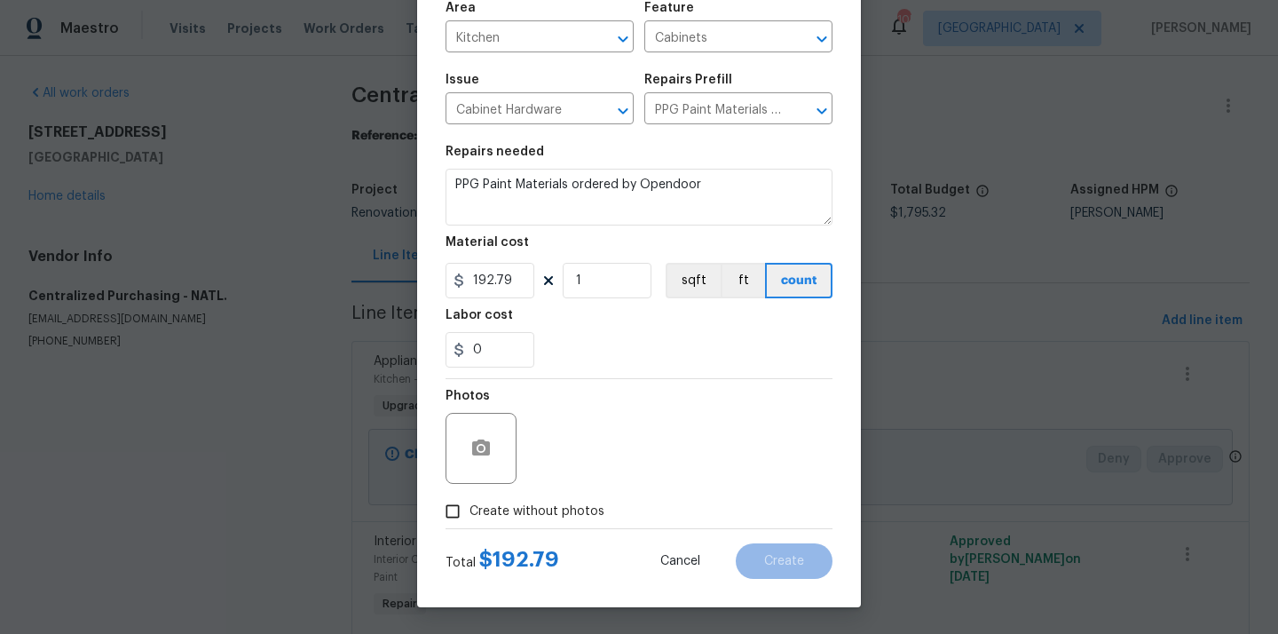
click at [559, 500] on label "Create without photos" at bounding box center [520, 511] width 169 height 34
click at [469, 500] on input "Create without photos" at bounding box center [453, 511] width 34 height 34
checkbox input "true"
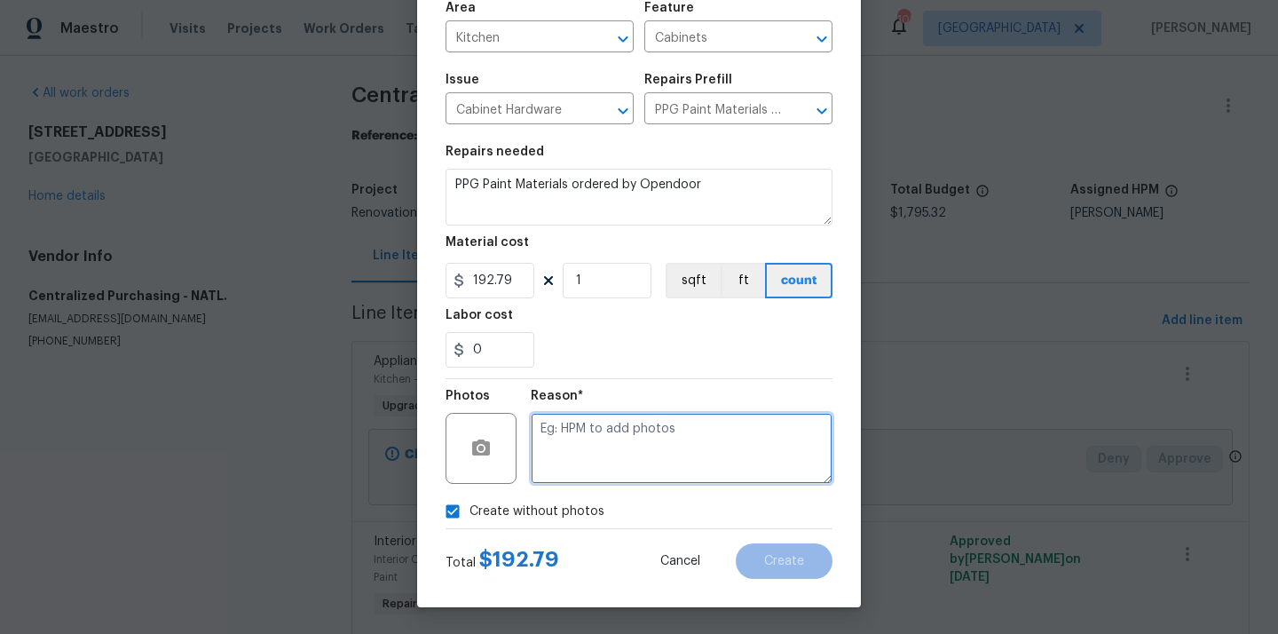
drag, startPoint x: 580, startPoint y: 460, endPoint x: 581, endPoint y: 445, distance: 15.1
click at [580, 460] on textarea at bounding box center [682, 448] width 302 height 71
type textarea "N/A"
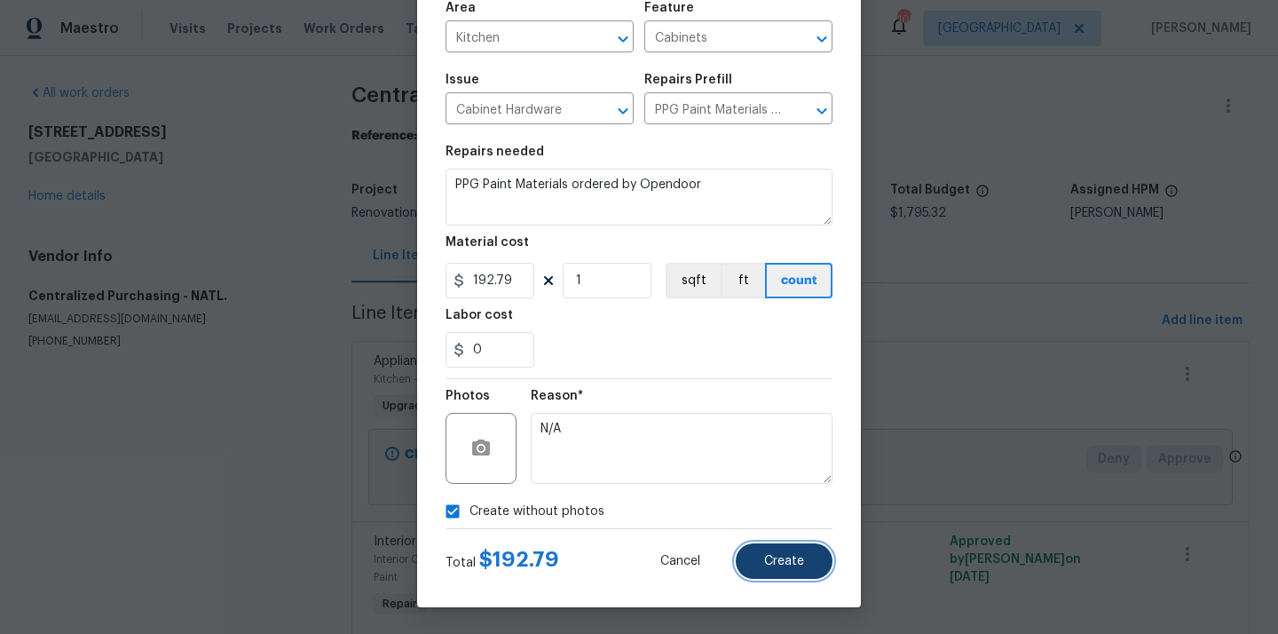
click at [786, 555] on span "Create" at bounding box center [784, 561] width 40 height 13
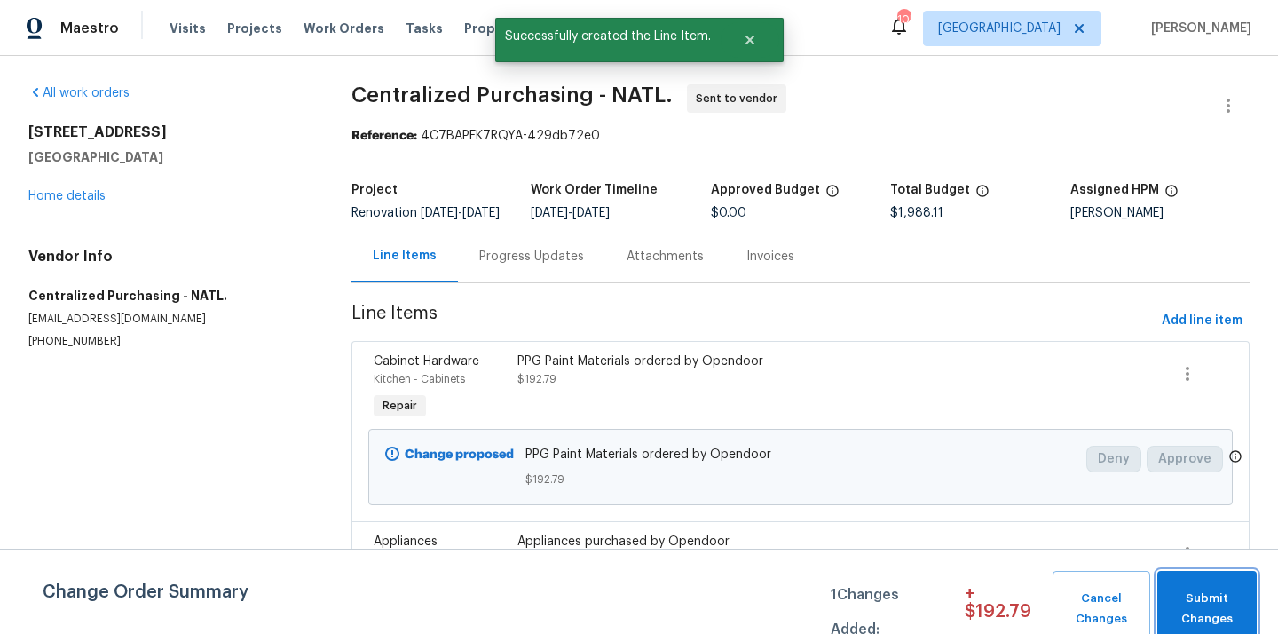
click at [1204, 595] on span "Submit Changes" at bounding box center [1207, 608] width 82 height 41
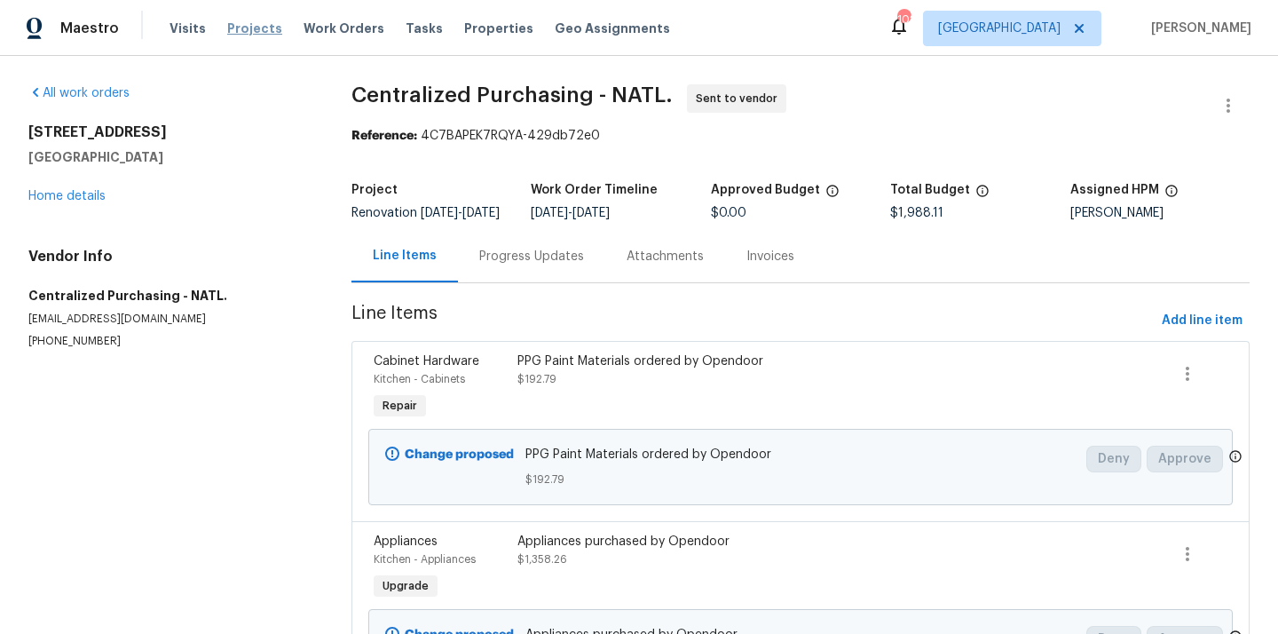
click at [252, 29] on span "Projects" at bounding box center [254, 29] width 55 height 18
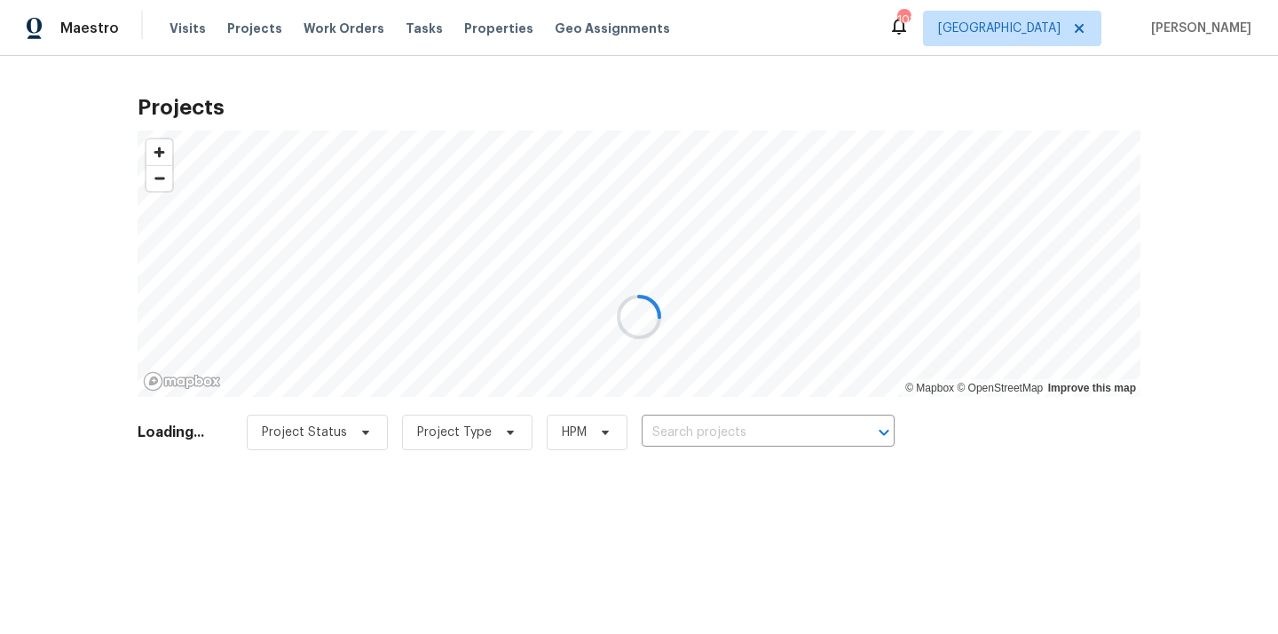
click at [734, 414] on div at bounding box center [639, 317] width 1278 height 634
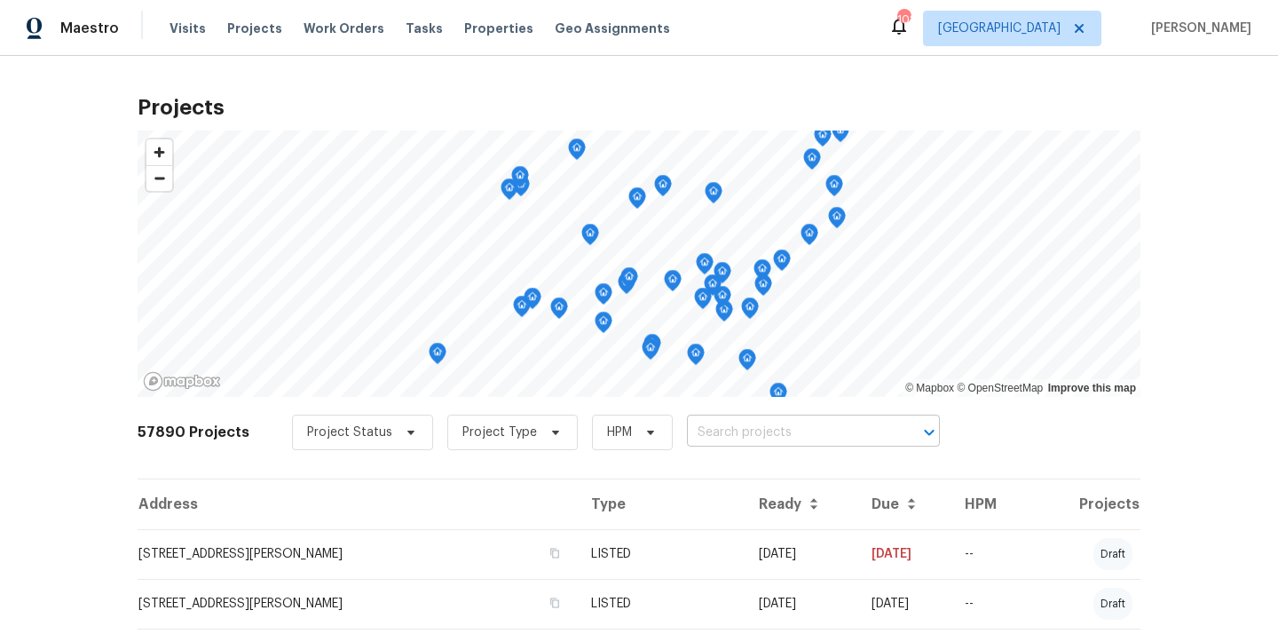
click at [734, 430] on input "text" at bounding box center [788, 433] width 203 height 28
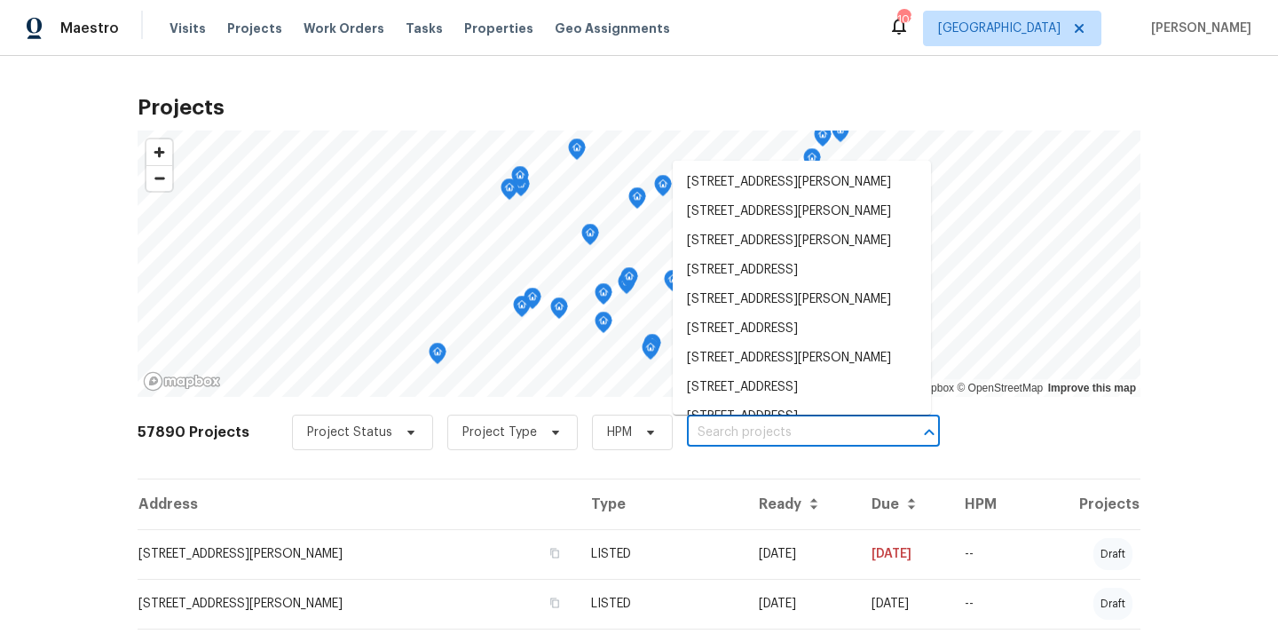
paste input "[STREET_ADDRESS]"
type input "[STREET_ADDRESS]"
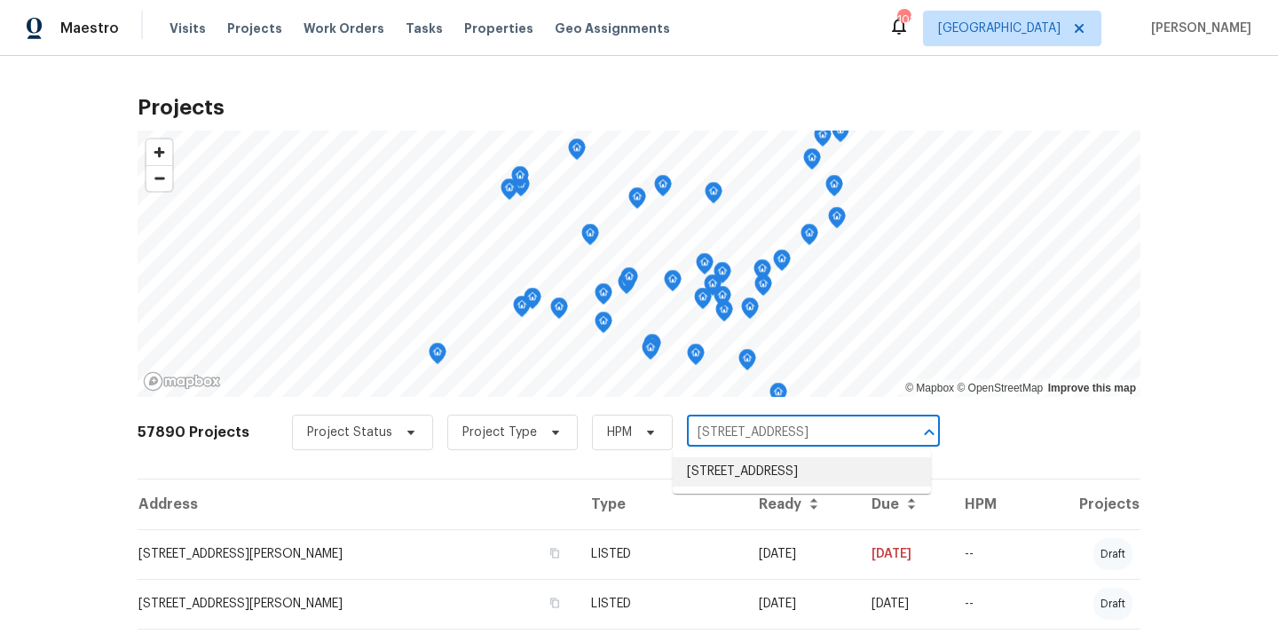
click at [726, 468] on li "[STREET_ADDRESS]" at bounding box center [802, 471] width 258 height 29
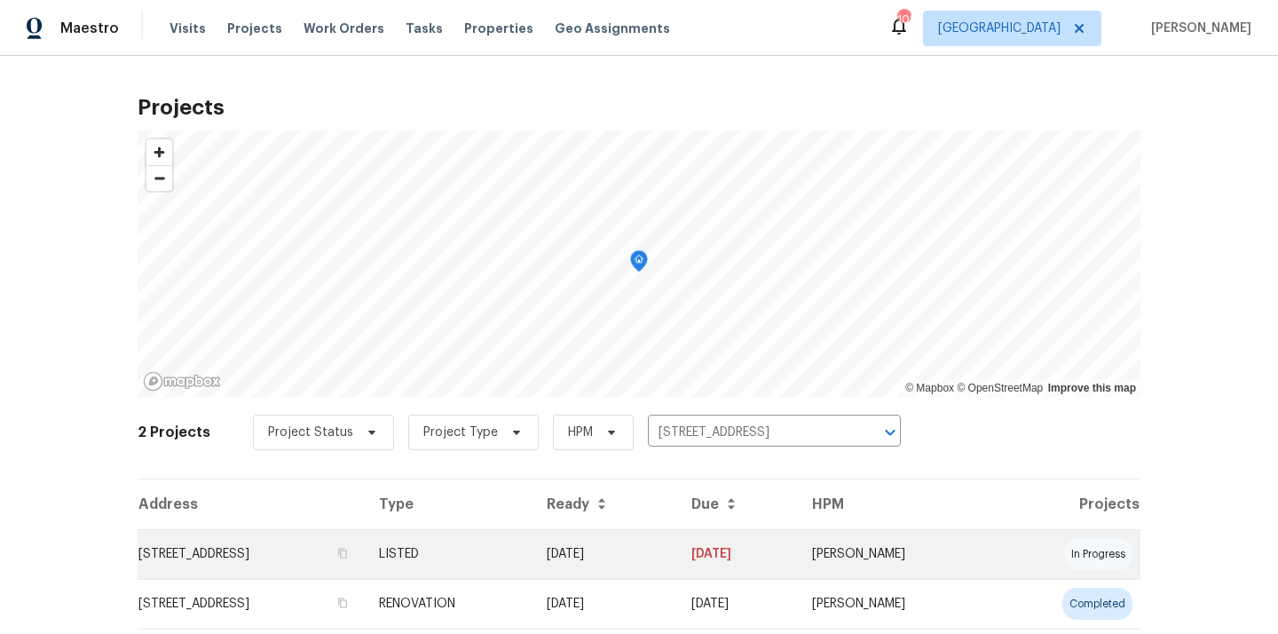
click at [532, 551] on td "LISTED" at bounding box center [449, 554] width 168 height 50
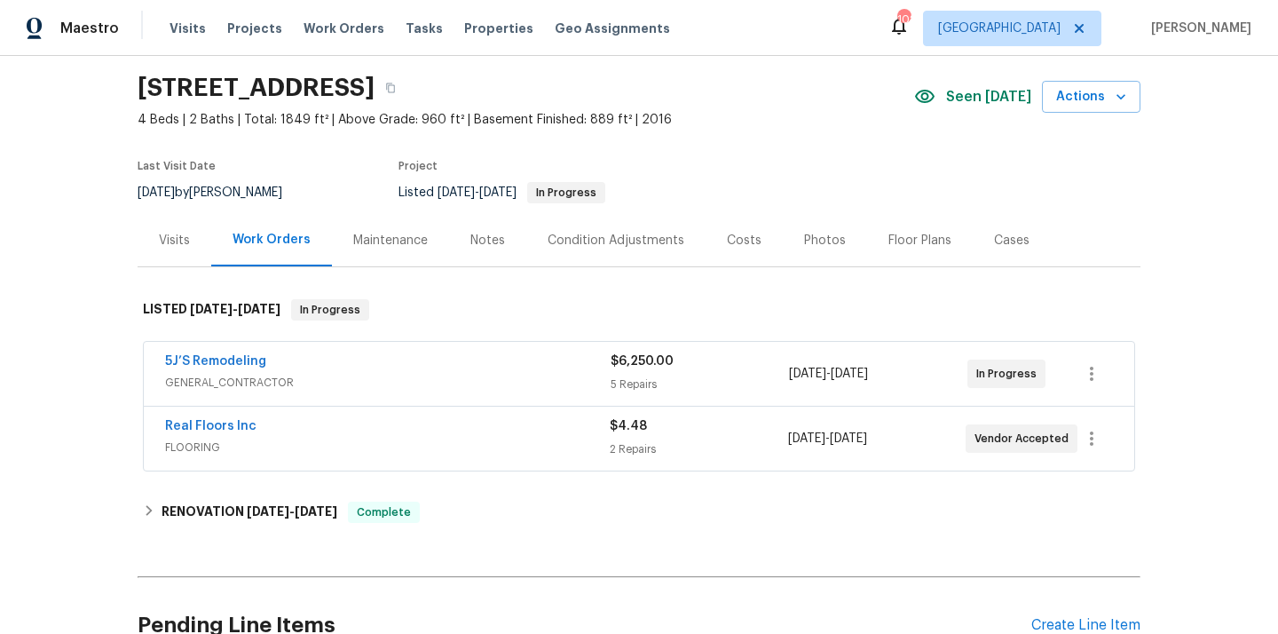
scroll to position [108, 0]
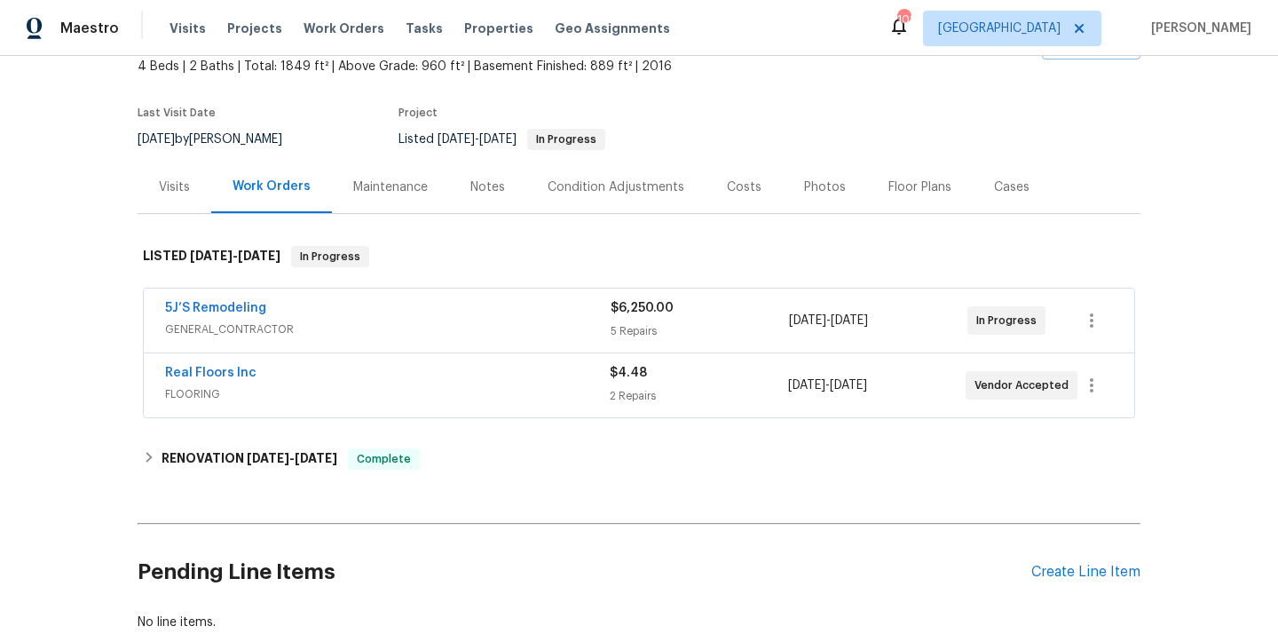
click at [1038, 553] on div "Pending Line Items Create Line Item" at bounding box center [639, 572] width 1003 height 83
click at [1042, 569] on div "Create Line Item" at bounding box center [1085, 571] width 109 height 17
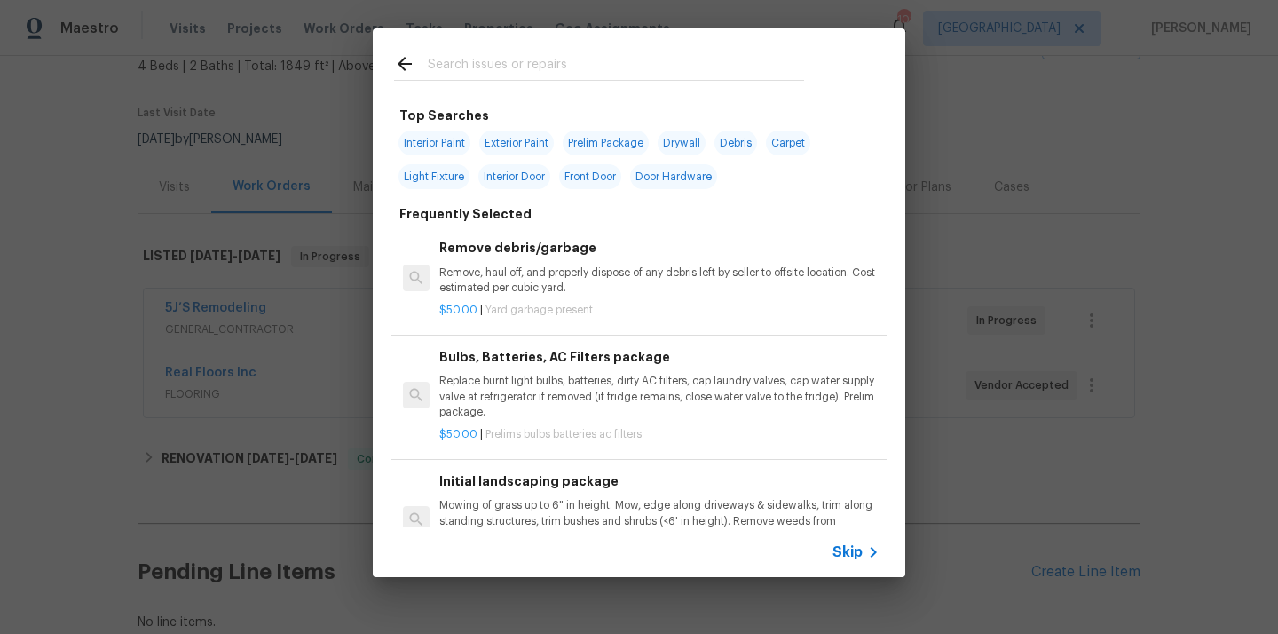
click at [710, 59] on input "text" at bounding box center [616, 66] width 376 height 27
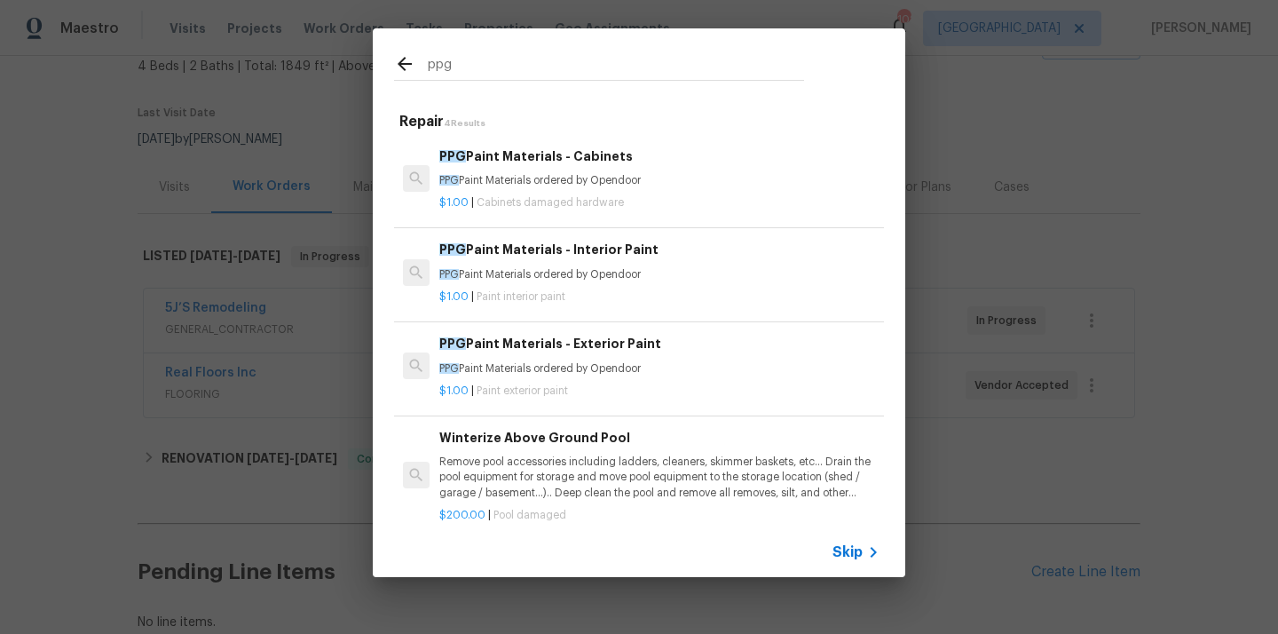
type input "ppg"
click at [606, 266] on div "PPG Paint Materials - Interior Paint PPG Paint Materials ordered by Opendoor" at bounding box center [659, 261] width 440 height 43
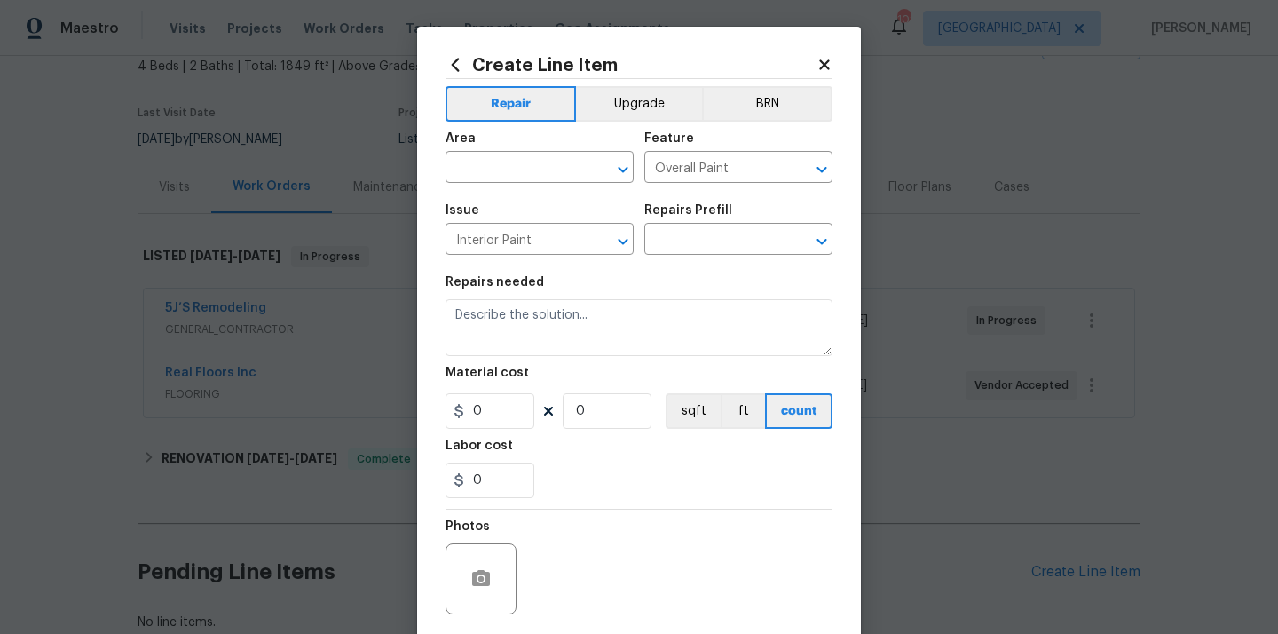
type input "PPG Paint Materials - Interior Paint $1.00"
type textarea "PPG Paint Materials ordered by Opendoor"
type input "1"
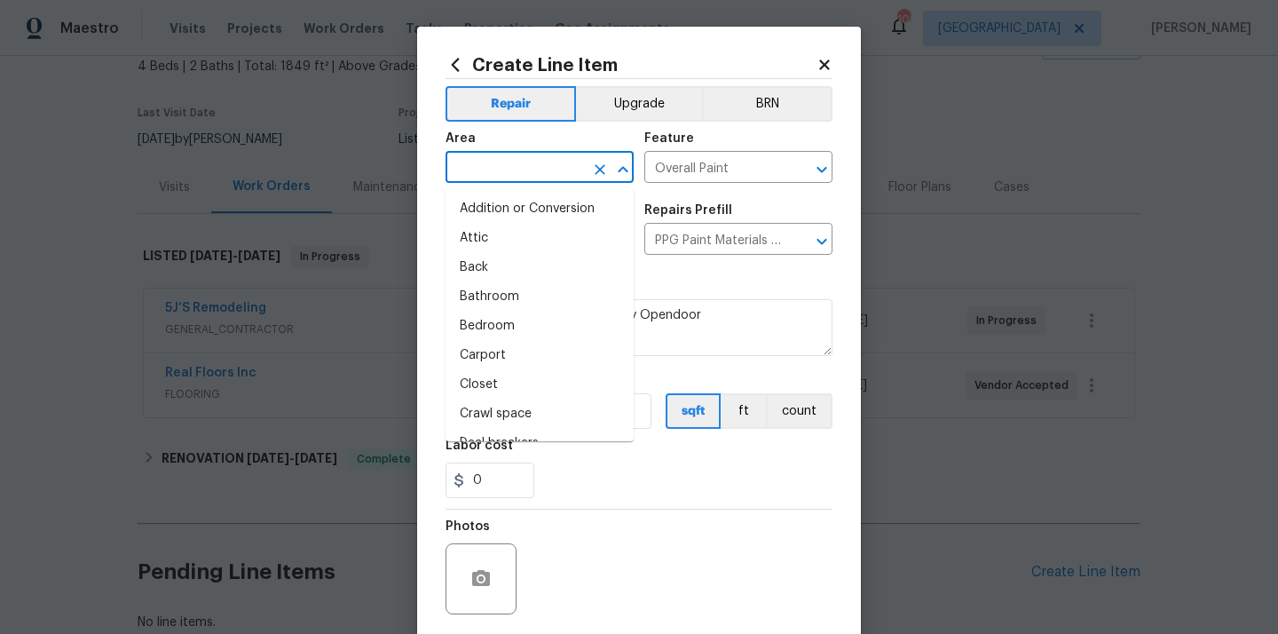
click at [519, 170] on input "text" at bounding box center [514, 169] width 138 height 28
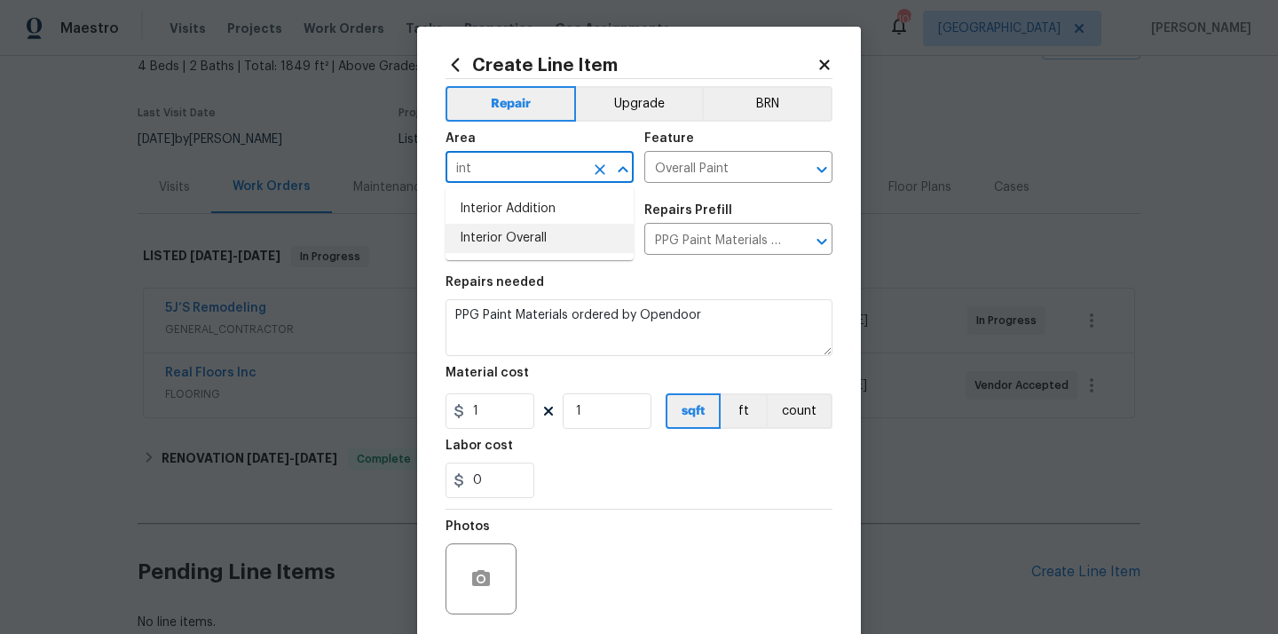
click at [524, 232] on li "Interior Overall" at bounding box center [539, 238] width 188 height 29
type input "Interior Overall"
drag, startPoint x: 484, startPoint y: 410, endPoint x: 444, endPoint y: 410, distance: 39.9
click at [453, 410] on div "1" at bounding box center [489, 410] width 89 height 35
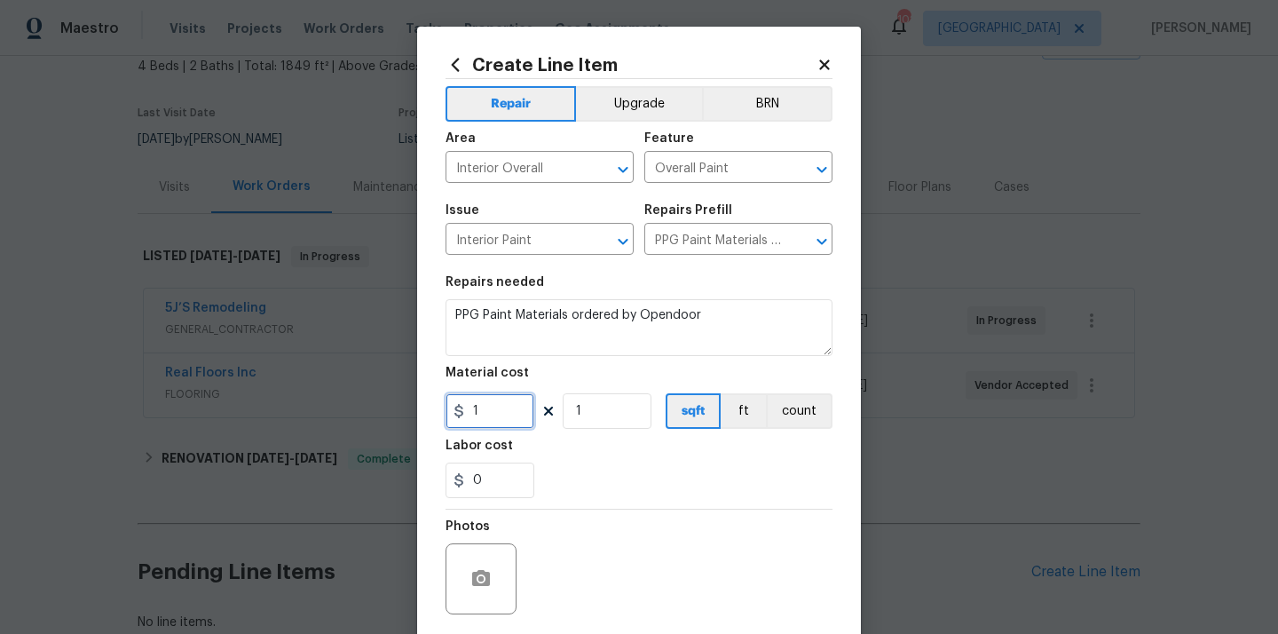
paste input "2.39"
type input "12.39"
click at [608, 506] on section "Repairs needed PPG Paint Materials ordered by Opendoor Material cost 12.39 1 sq…" at bounding box center [638, 386] width 387 height 243
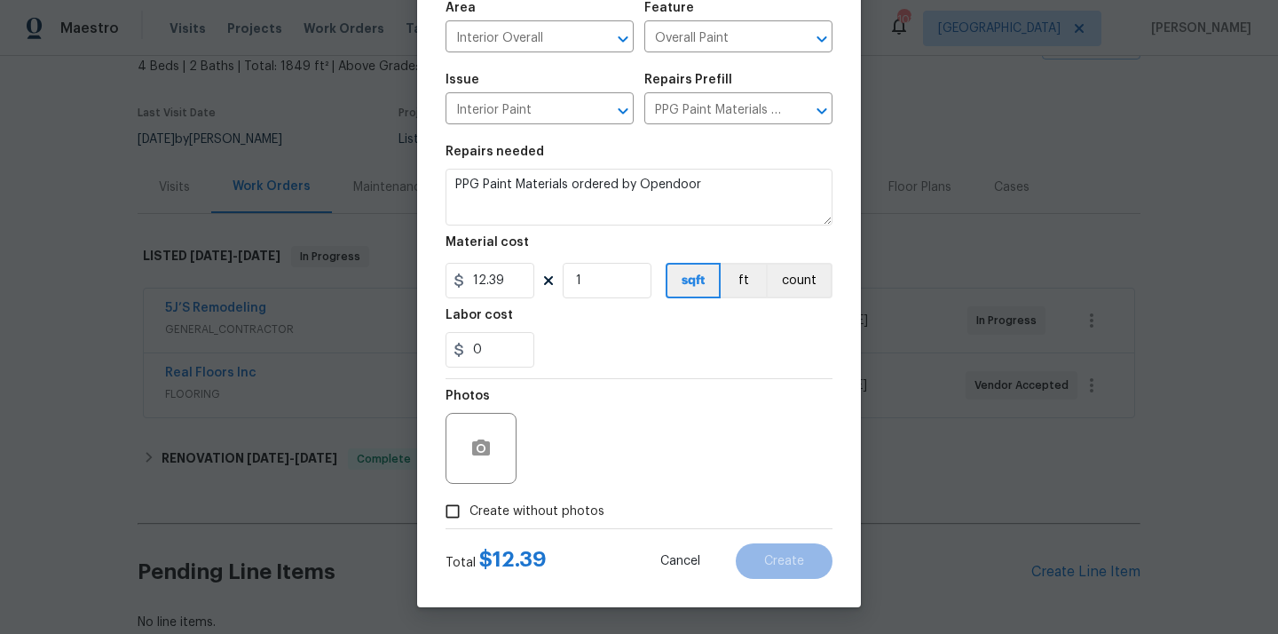
click at [567, 513] on span "Create without photos" at bounding box center [536, 511] width 135 height 19
click at [469, 513] on input "Create without photos" at bounding box center [453, 511] width 34 height 34
checkbox input "true"
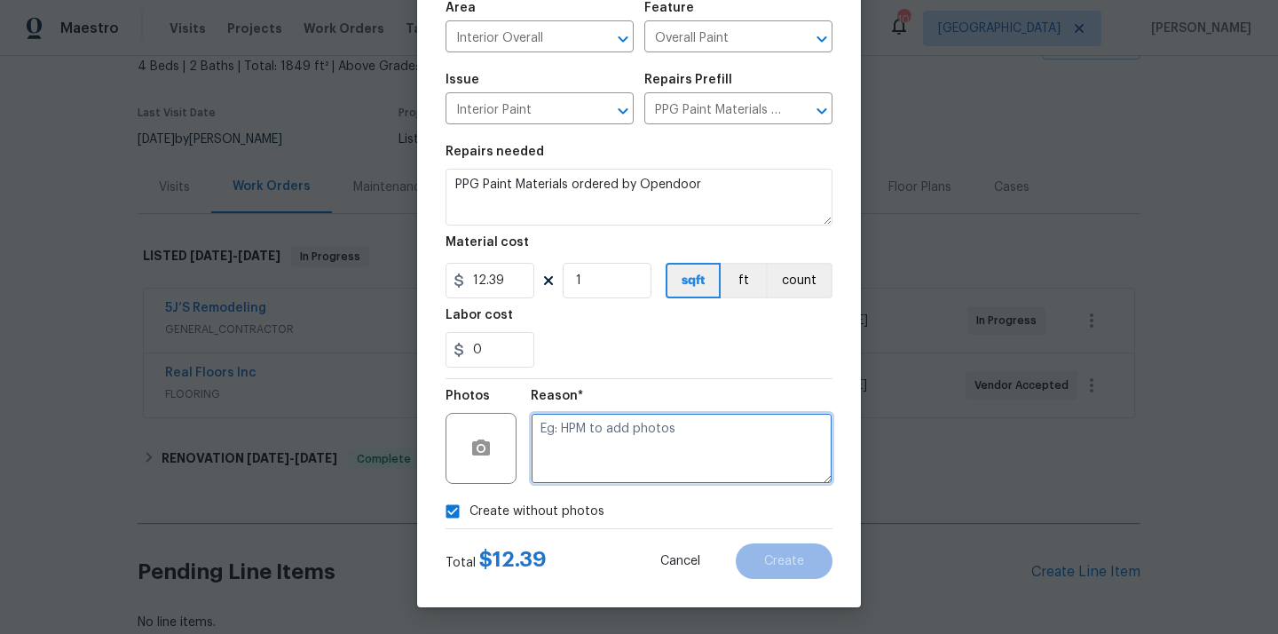
click at [598, 474] on textarea at bounding box center [682, 448] width 302 height 71
type textarea "N/A"
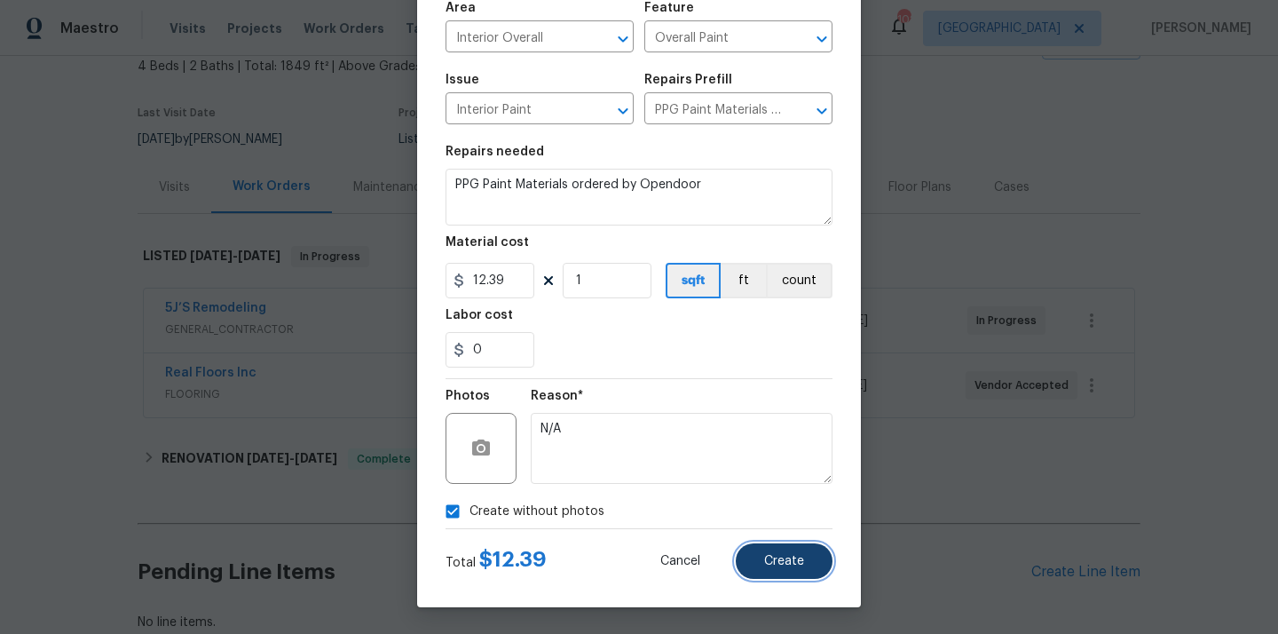
click at [789, 564] on span "Create" at bounding box center [784, 561] width 40 height 13
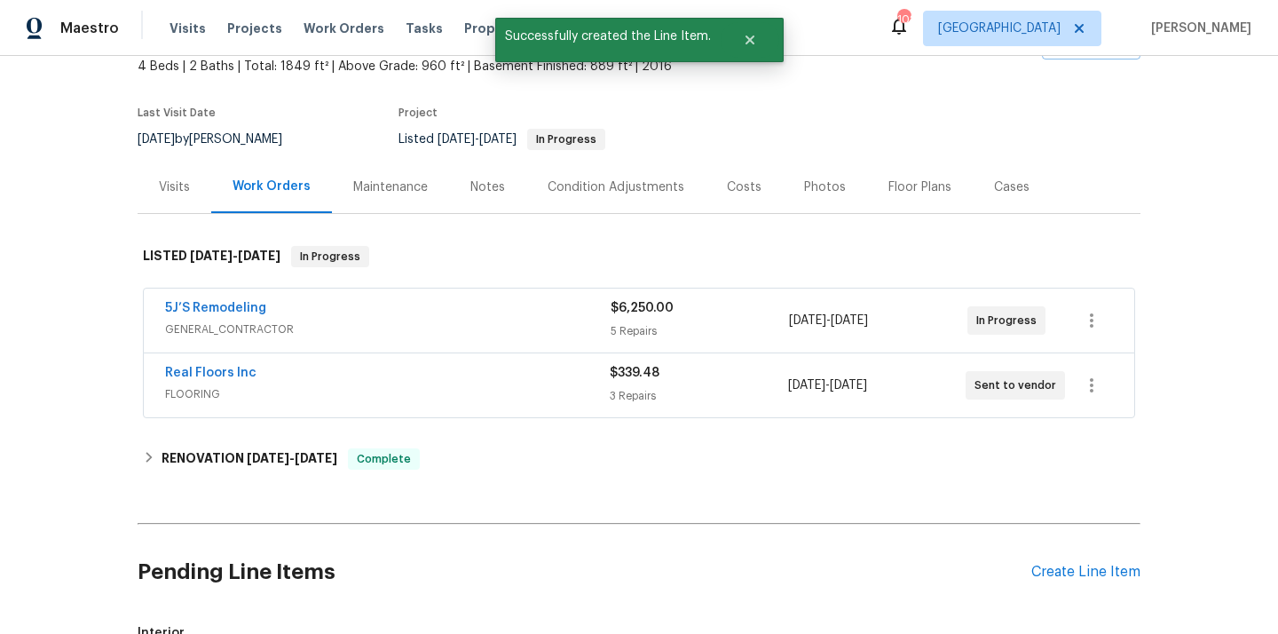
scroll to position [429, 0]
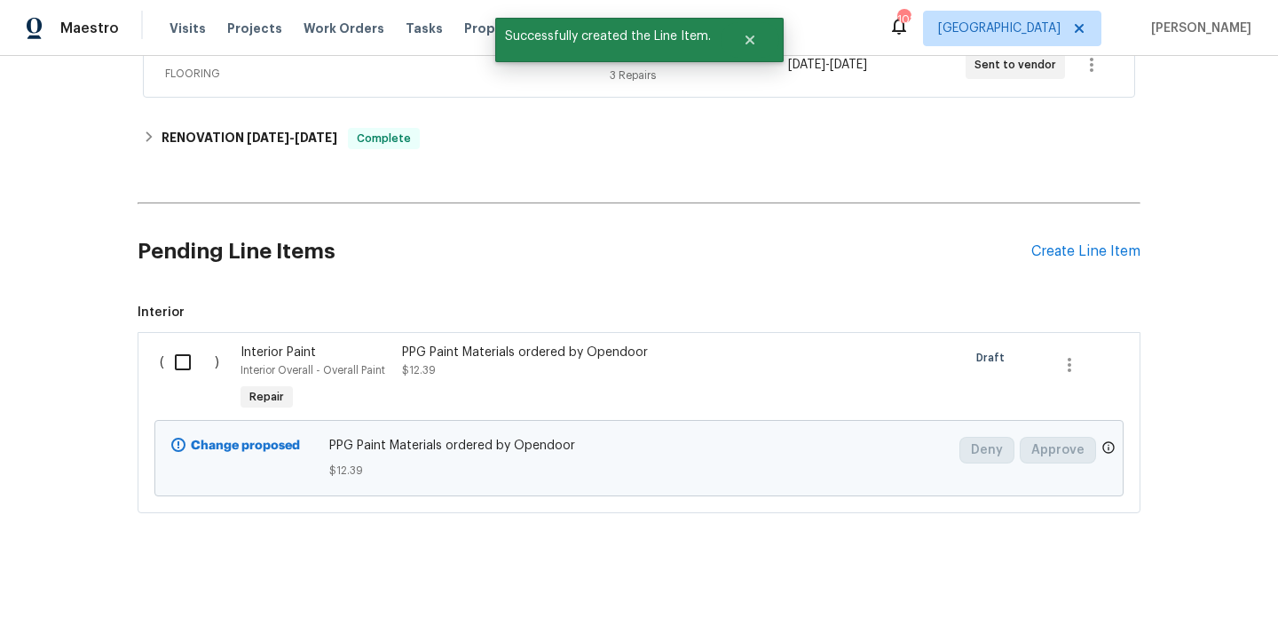
click at [180, 366] on input "checkbox" at bounding box center [189, 361] width 51 height 37
click at [1120, 597] on button "Create Work Order" at bounding box center [1176, 589] width 146 height 33
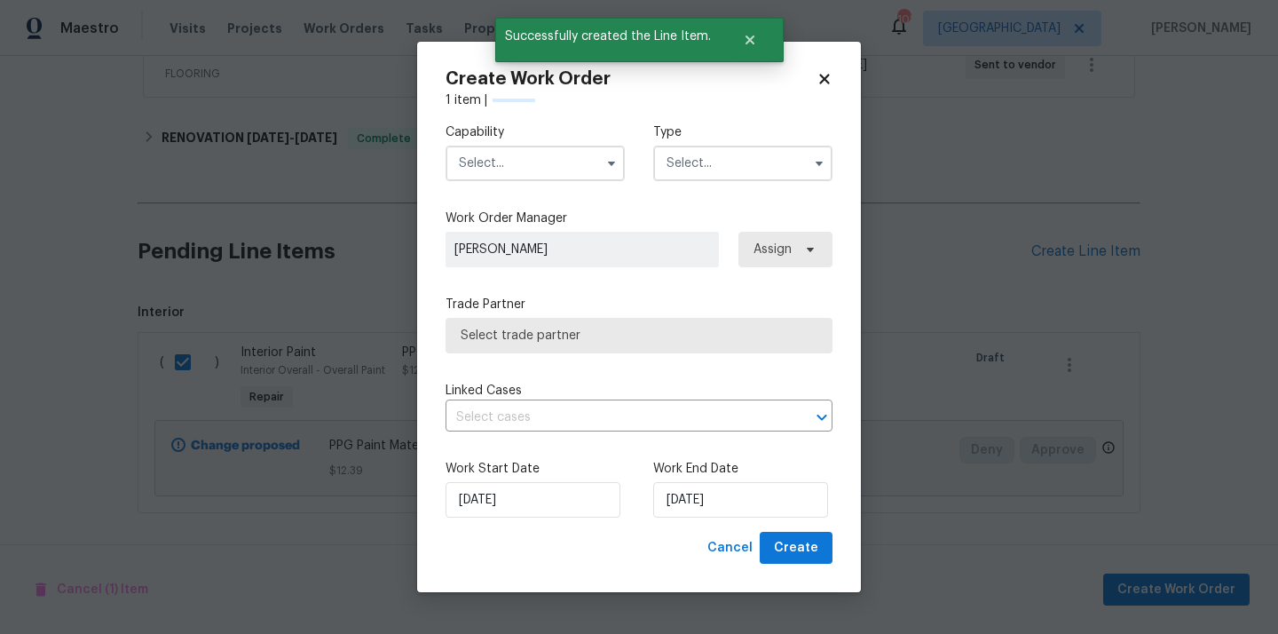
checkbox input "false"
click at [534, 155] on input "text" at bounding box center [534, 163] width 179 height 35
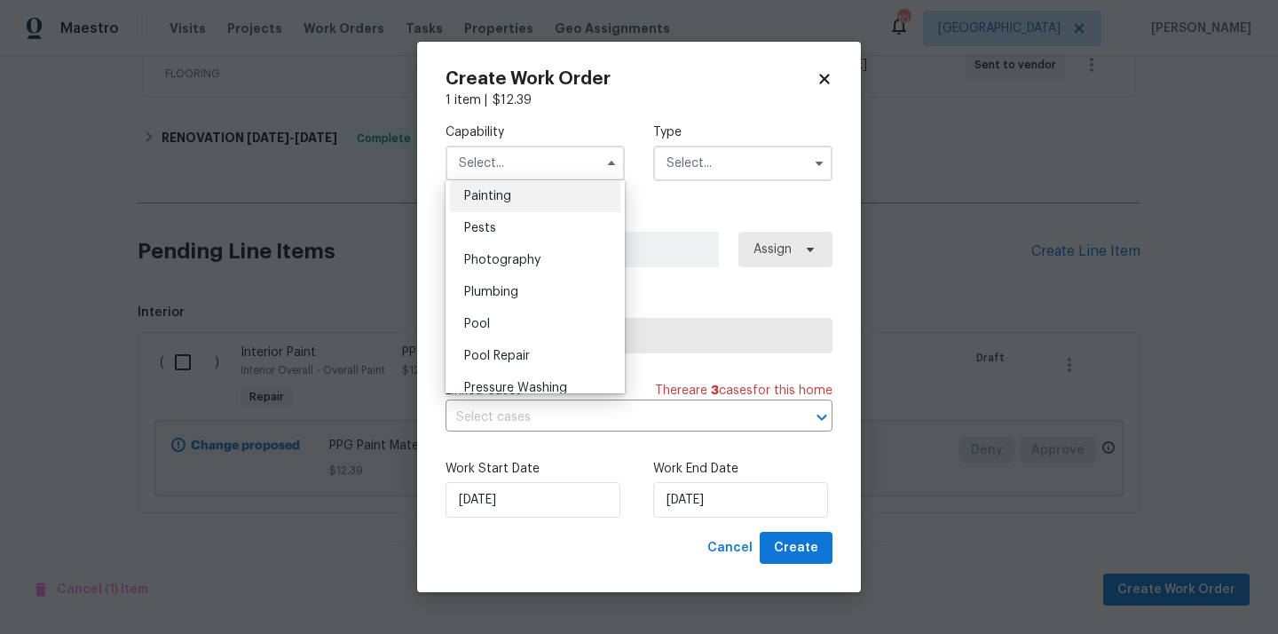
click at [523, 187] on div "Painting" at bounding box center [535, 196] width 170 height 32
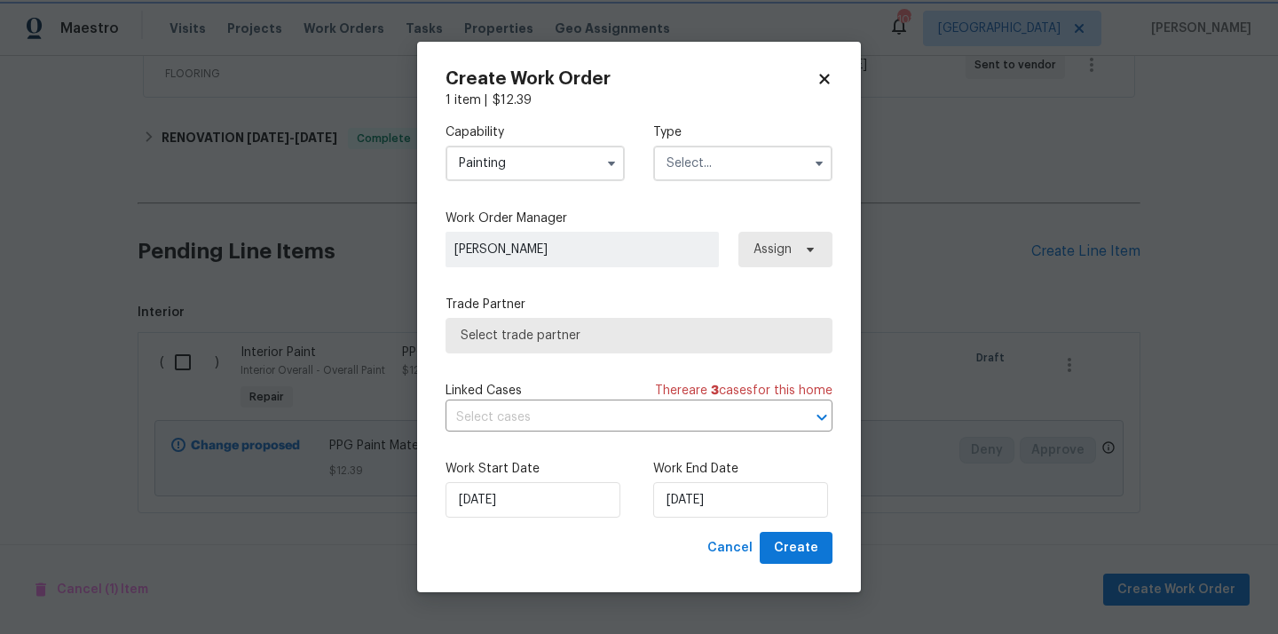
type input "Painting"
click at [751, 169] on input "text" at bounding box center [742, 163] width 179 height 35
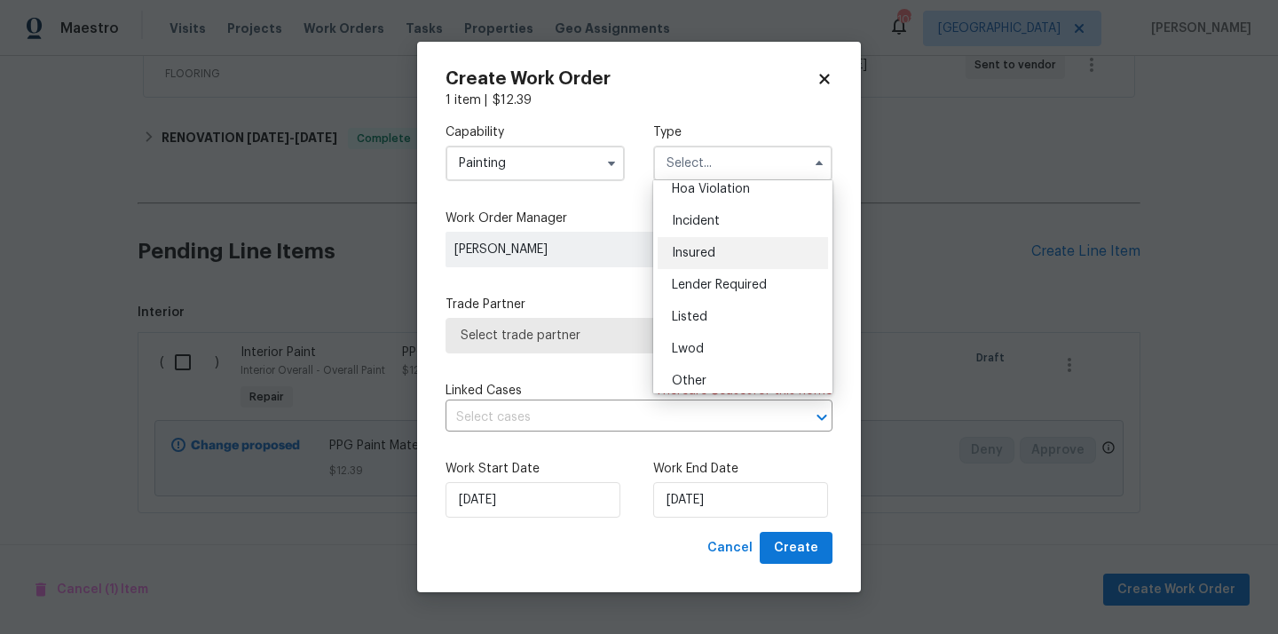
scroll to position [55, 0]
click at [729, 297] on div "Listed" at bounding box center [743, 305] width 170 height 32
type input "Listed"
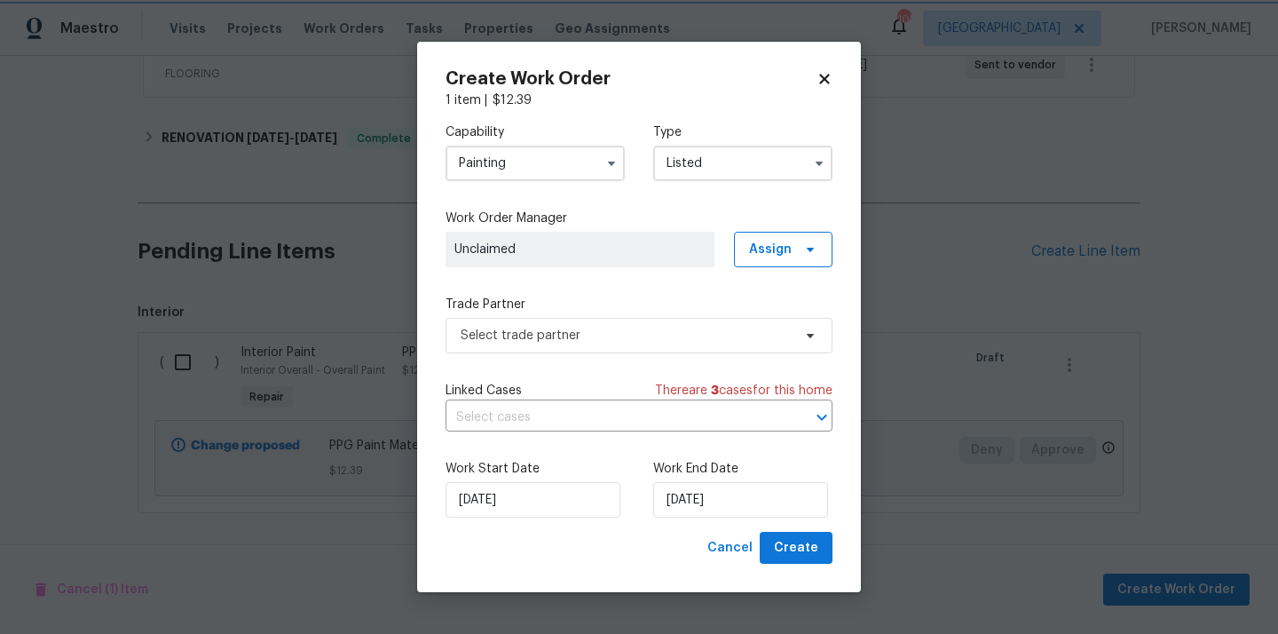
scroll to position [0, 0]
click at [765, 248] on span "Assign" at bounding box center [770, 249] width 43 height 18
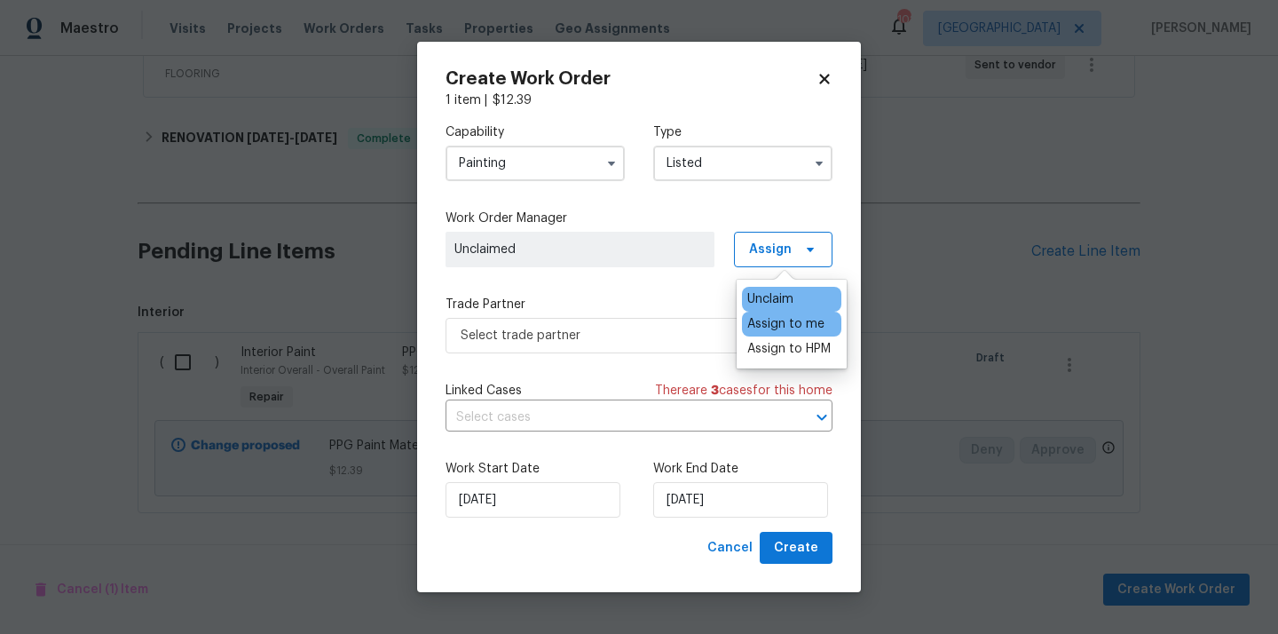
click at [765, 318] on div "Assign to me" at bounding box center [785, 324] width 77 height 18
click at [610, 331] on span "Select trade partner" at bounding box center [626, 336] width 331 height 18
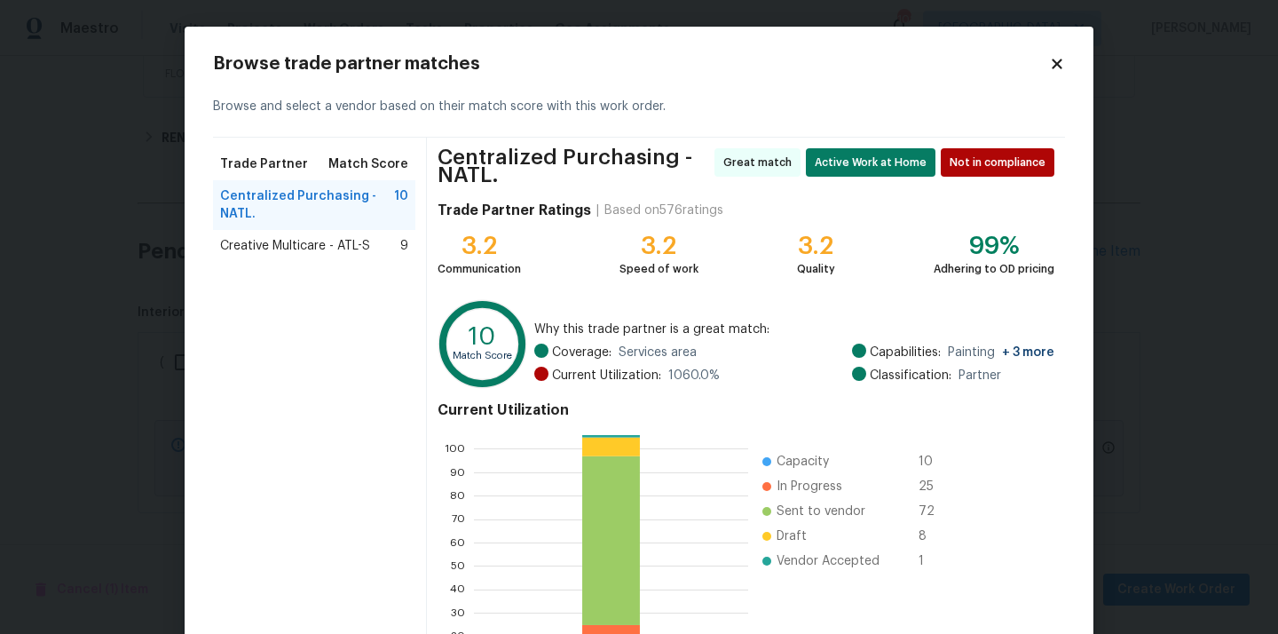
scroll to position [156, 0]
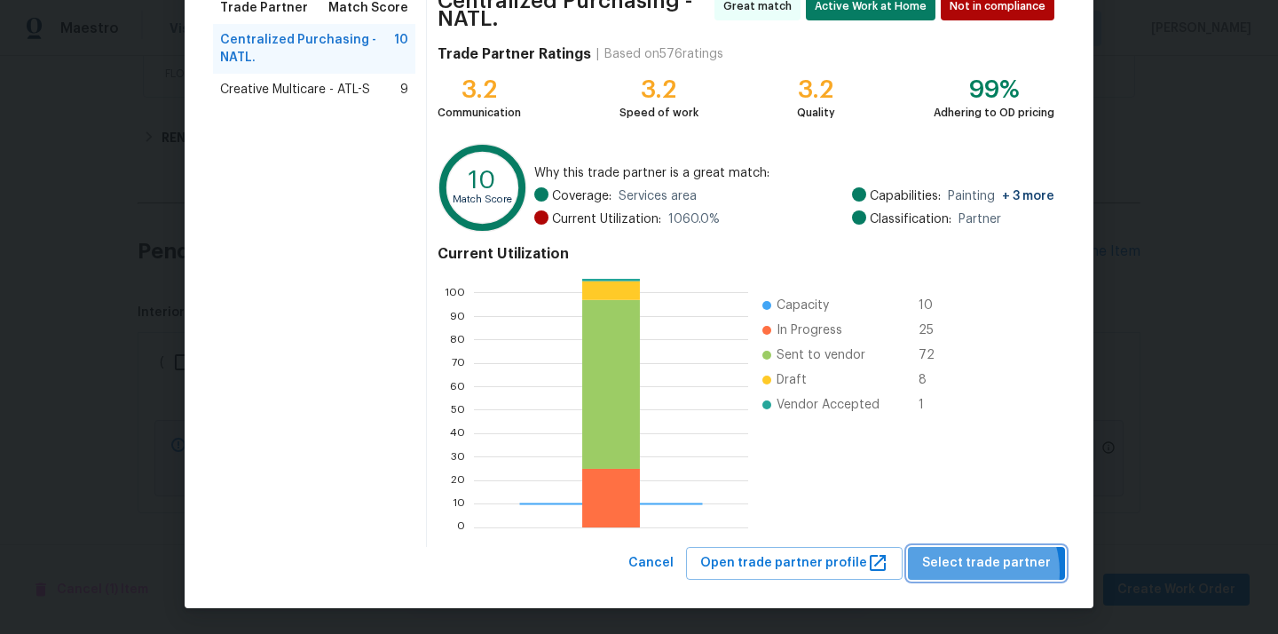
click at [975, 571] on span "Select trade partner" at bounding box center [986, 563] width 129 height 22
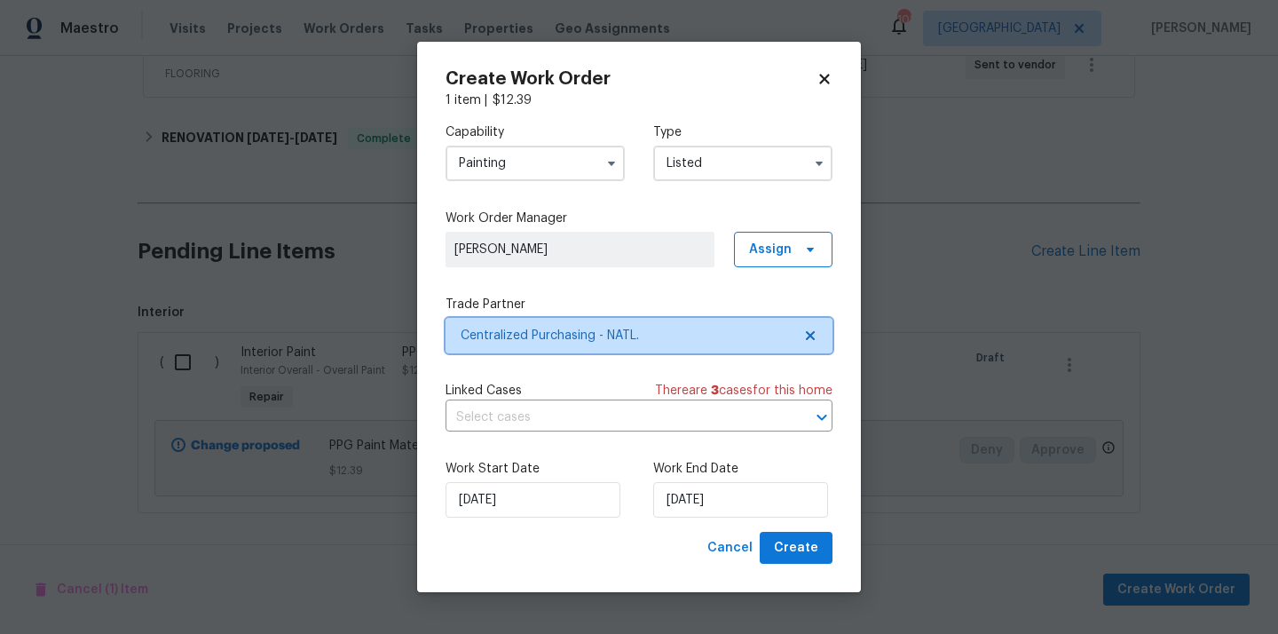
scroll to position [0, 0]
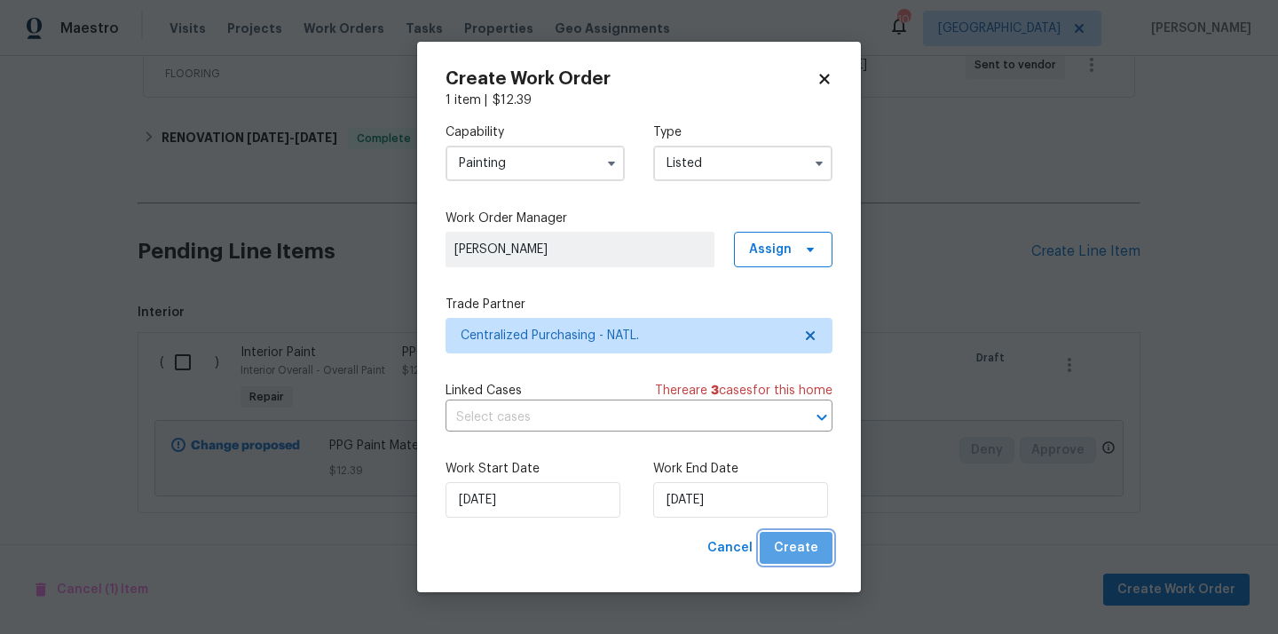
click at [823, 546] on button "Create" at bounding box center [796, 548] width 73 height 33
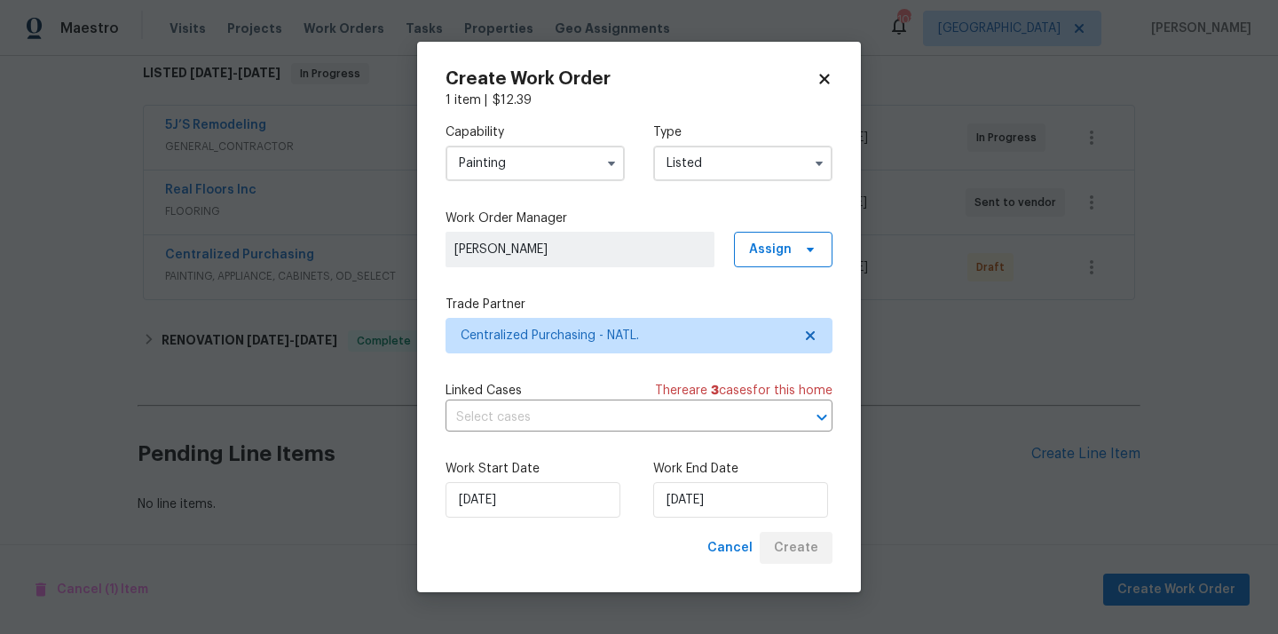
scroll to position [291, 0]
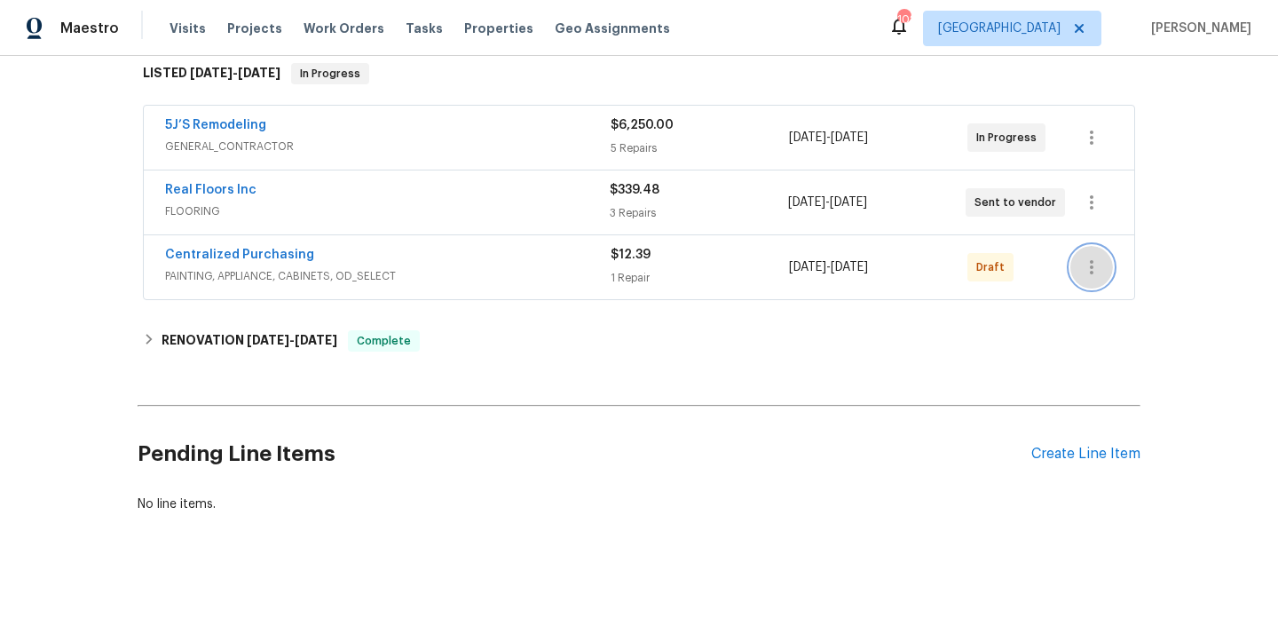
click at [1101, 264] on icon "button" at bounding box center [1091, 266] width 21 height 21
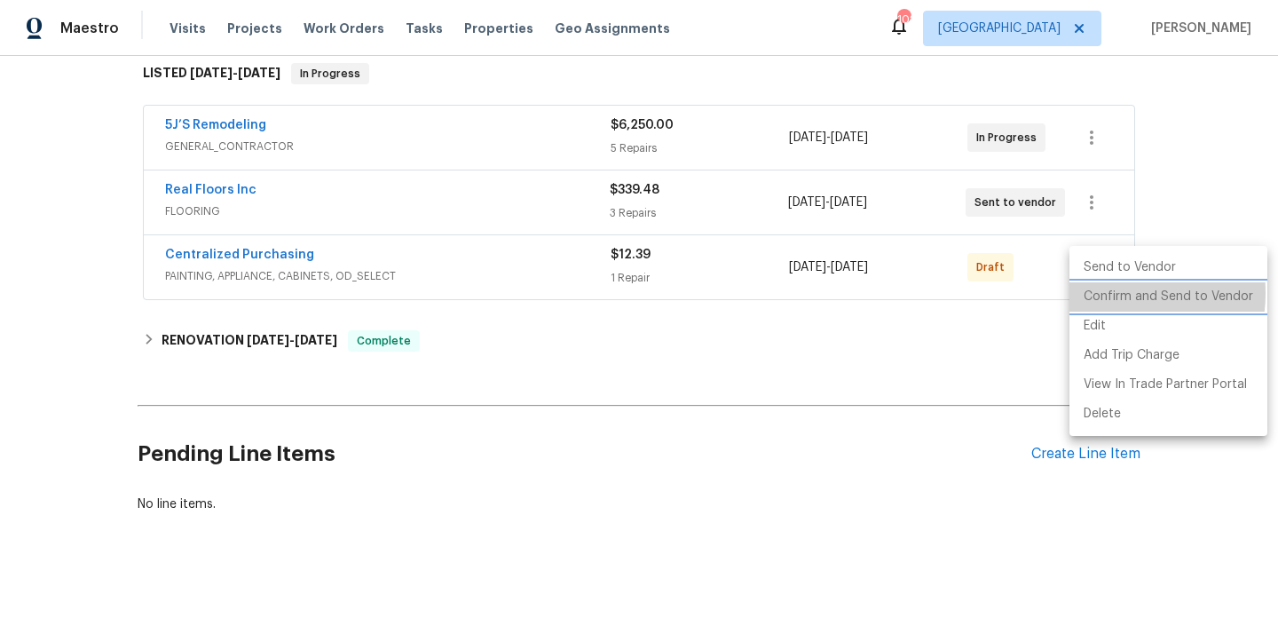
click at [1102, 293] on li "Confirm and Send to Vendor" at bounding box center [1168, 296] width 198 height 29
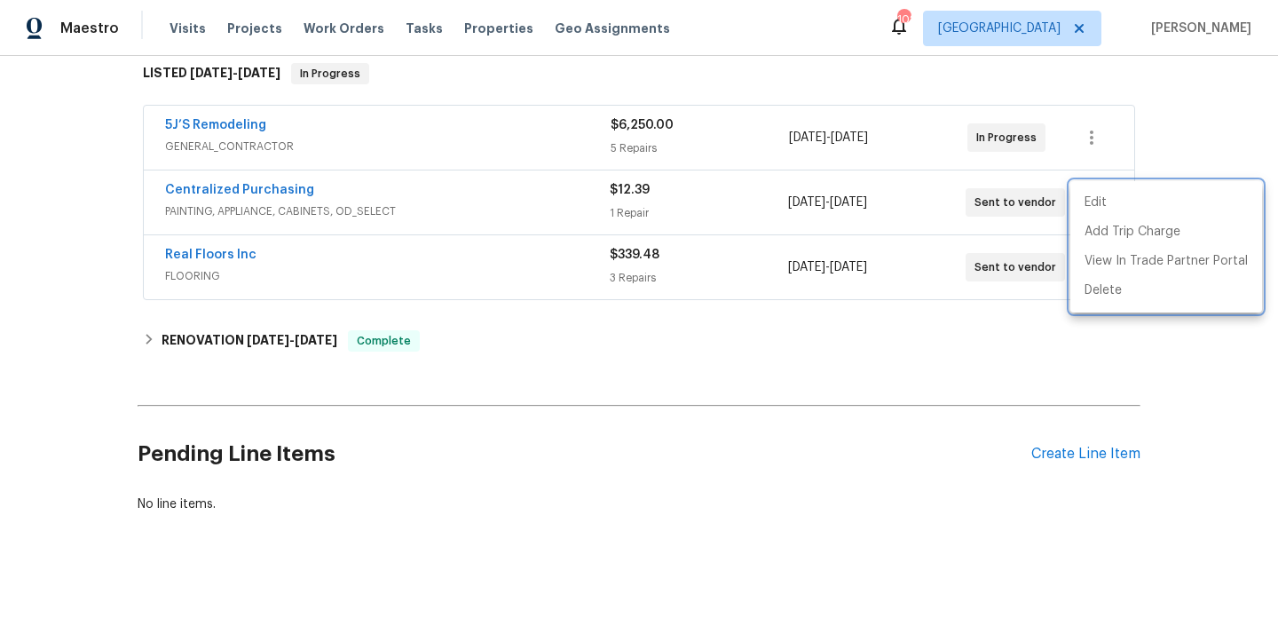
click at [238, 185] on div at bounding box center [639, 317] width 1278 height 634
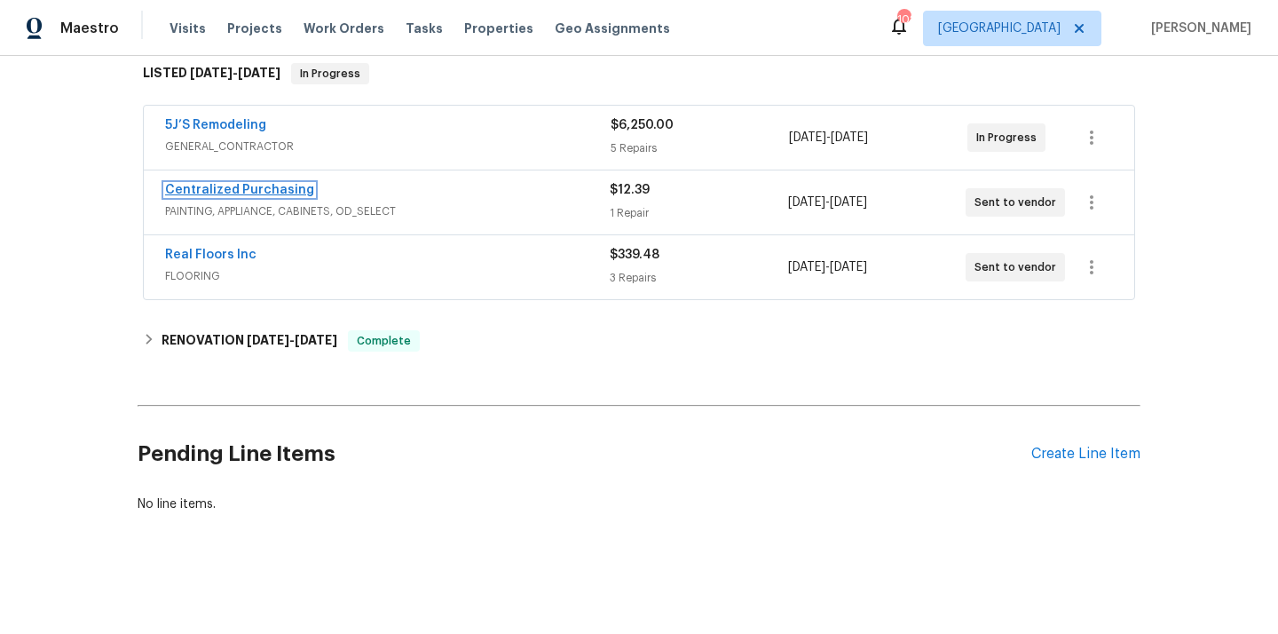
click at [226, 189] on link "Centralized Purchasing" at bounding box center [239, 190] width 149 height 12
